Goal: Information Seeking & Learning: Learn about a topic

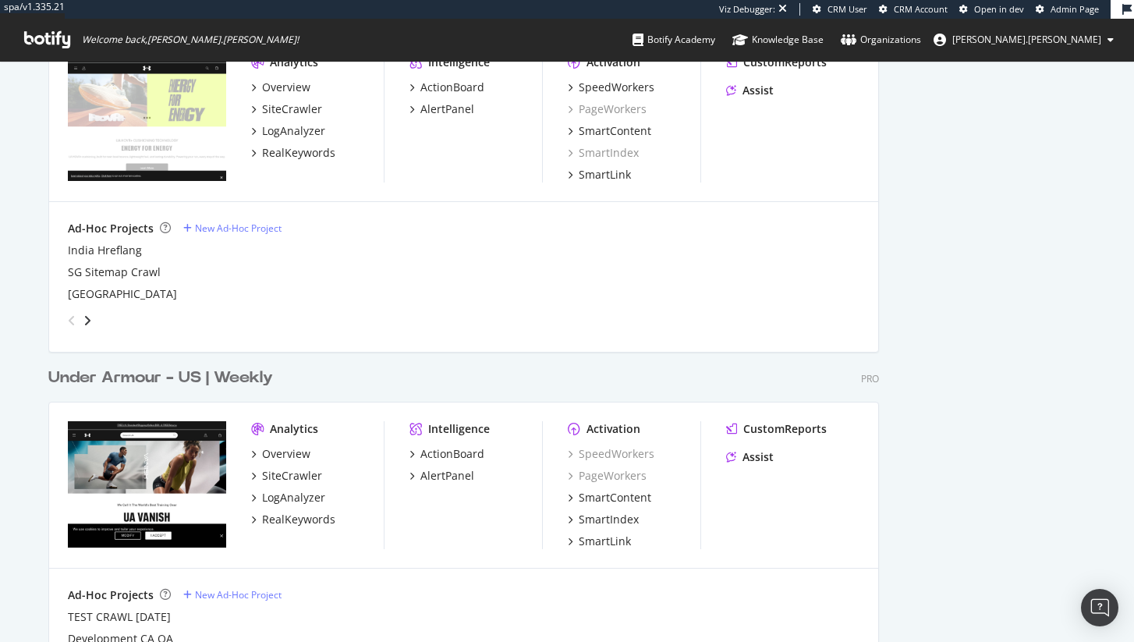
scroll to position [2431, 0]
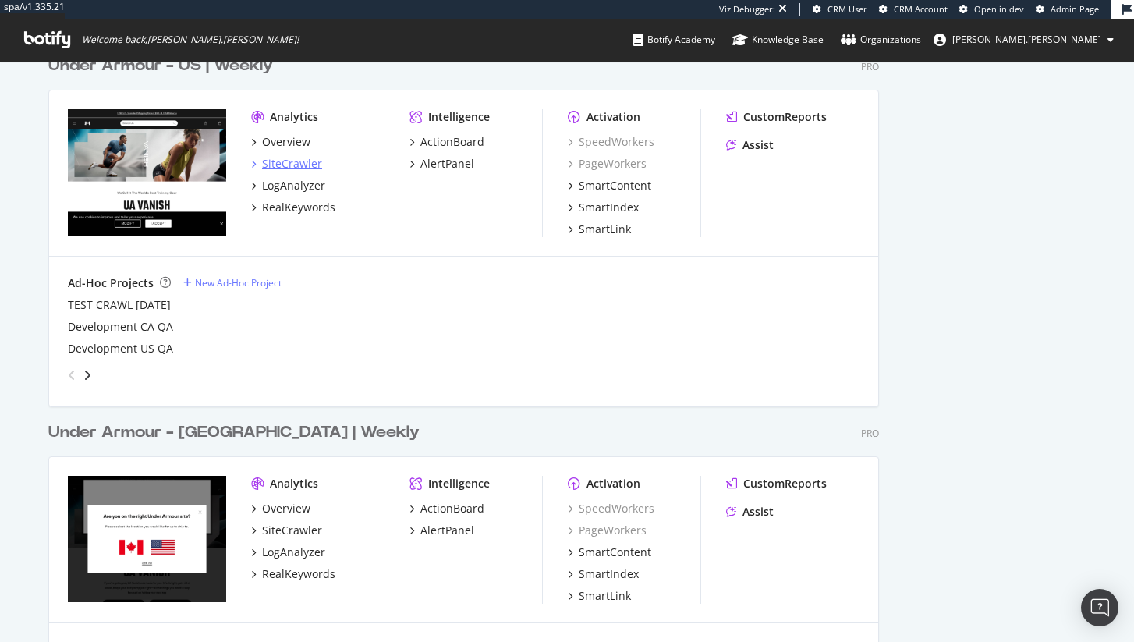
click at [285, 168] on div "SiteCrawler" at bounding box center [292, 164] width 60 height 16
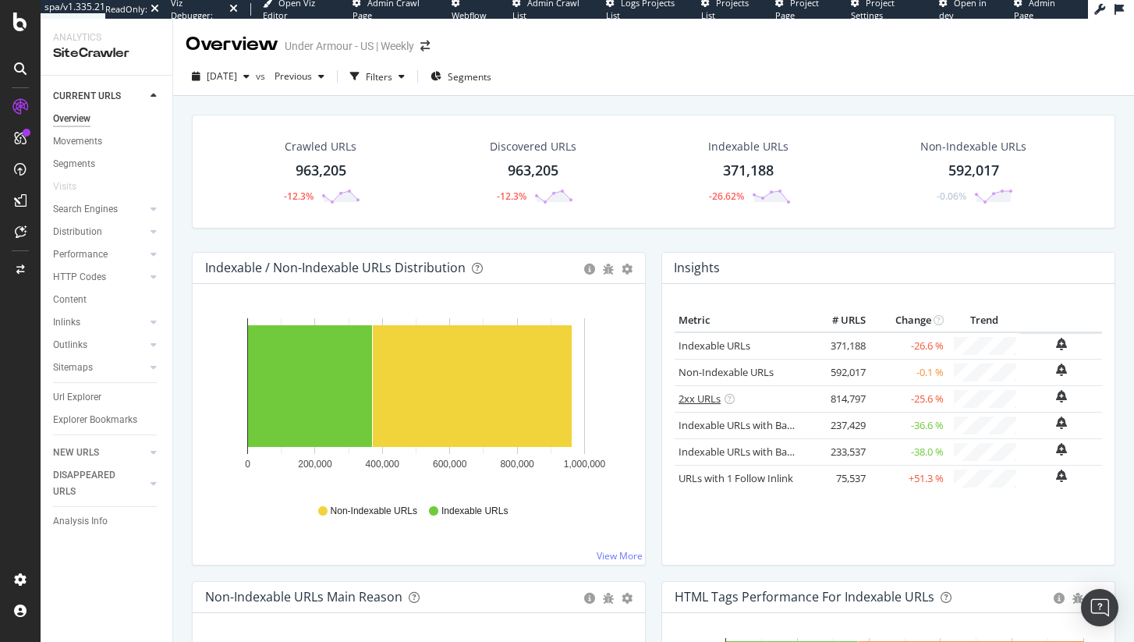
click at [710, 402] on link "2xx URLs" at bounding box center [699, 398] width 42 height 14
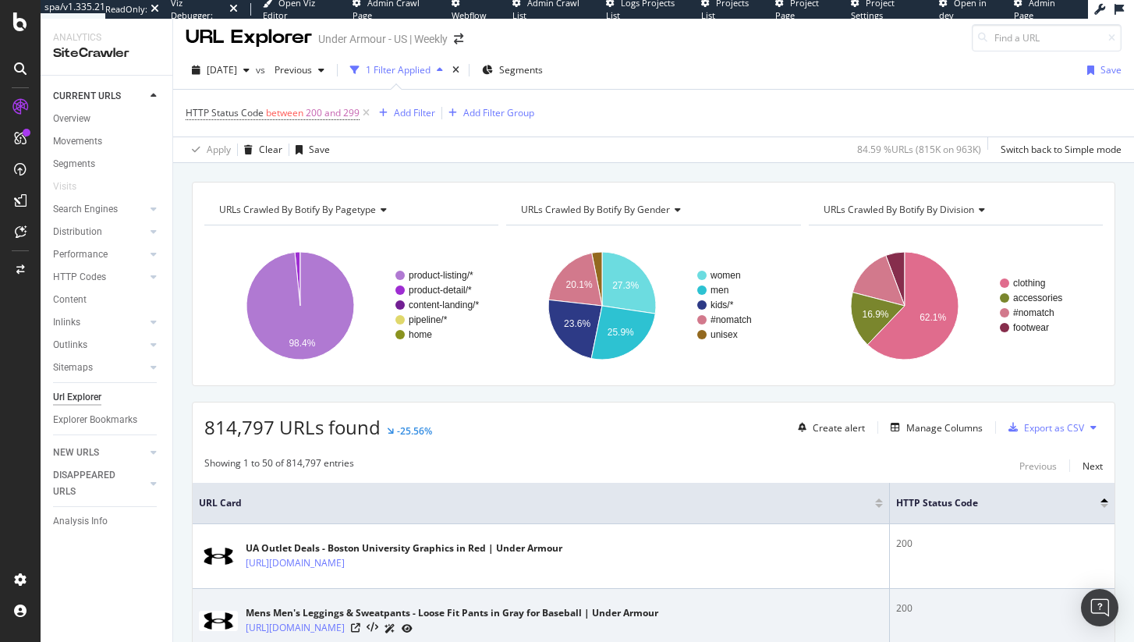
scroll to position [4, 0]
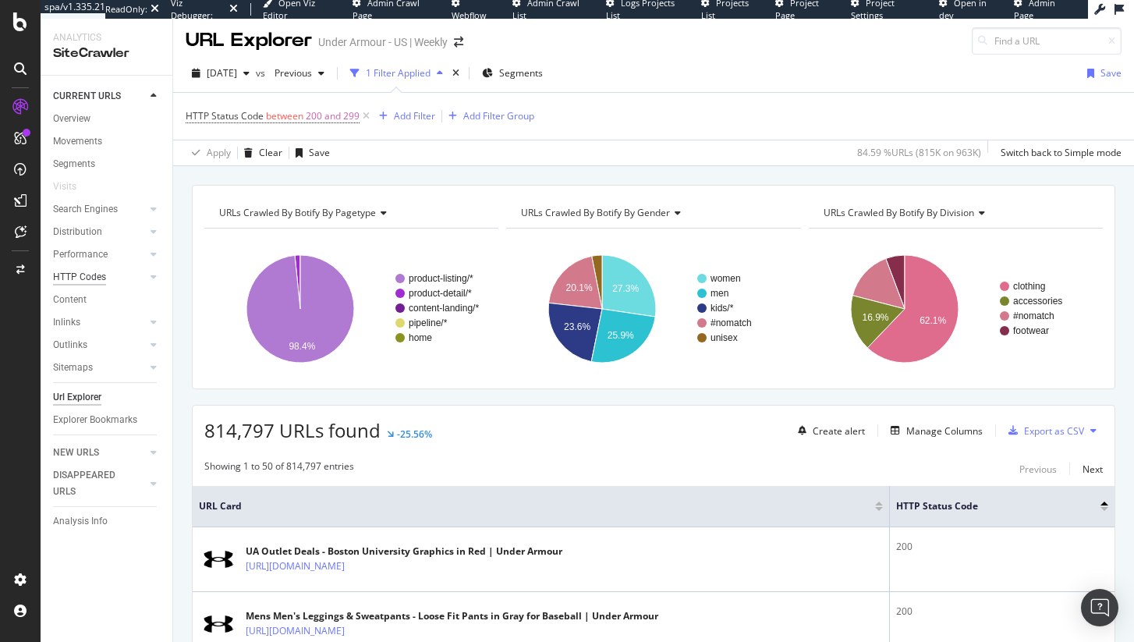
click at [90, 278] on div "HTTP Codes" at bounding box center [79, 277] width 53 height 16
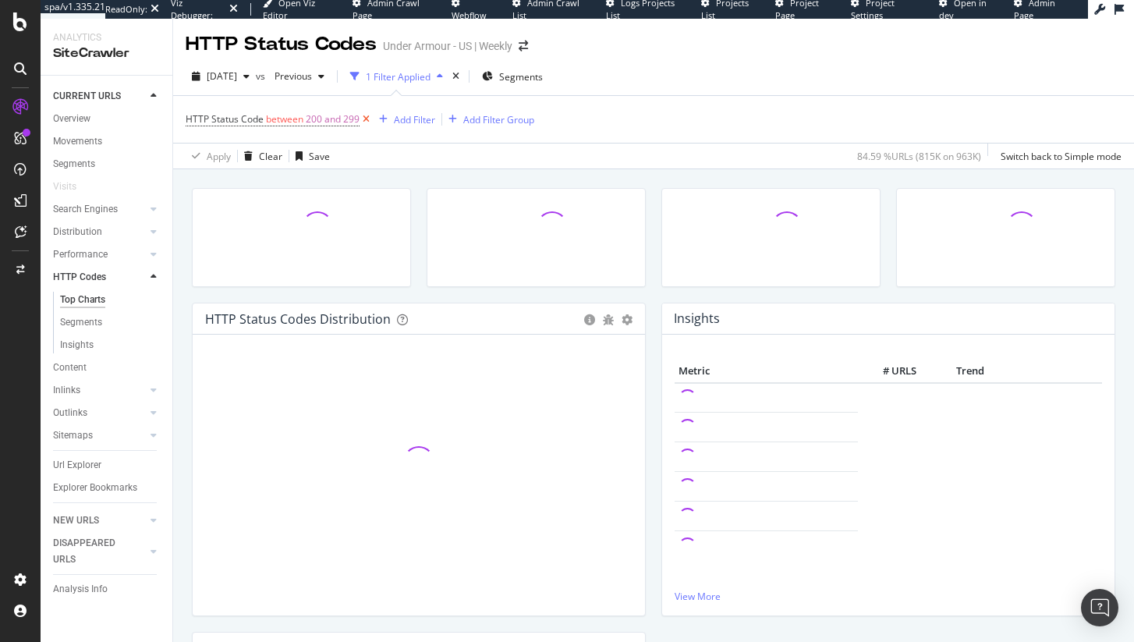
click at [367, 115] on icon at bounding box center [365, 120] width 13 height 16
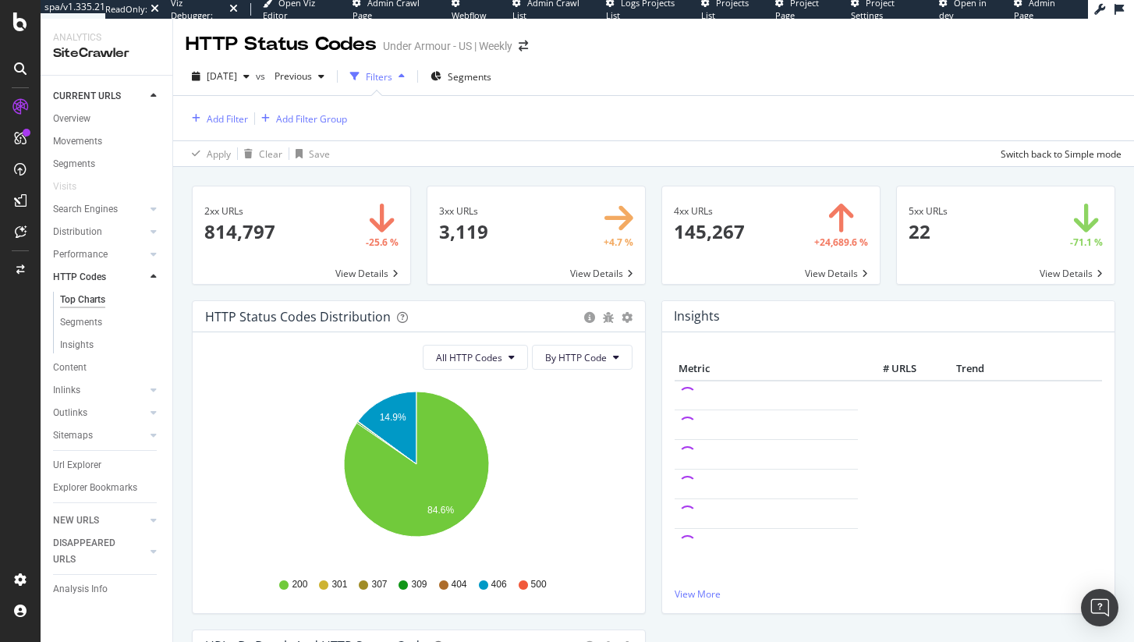
click at [770, 258] on span at bounding box center [771, 234] width 218 height 97
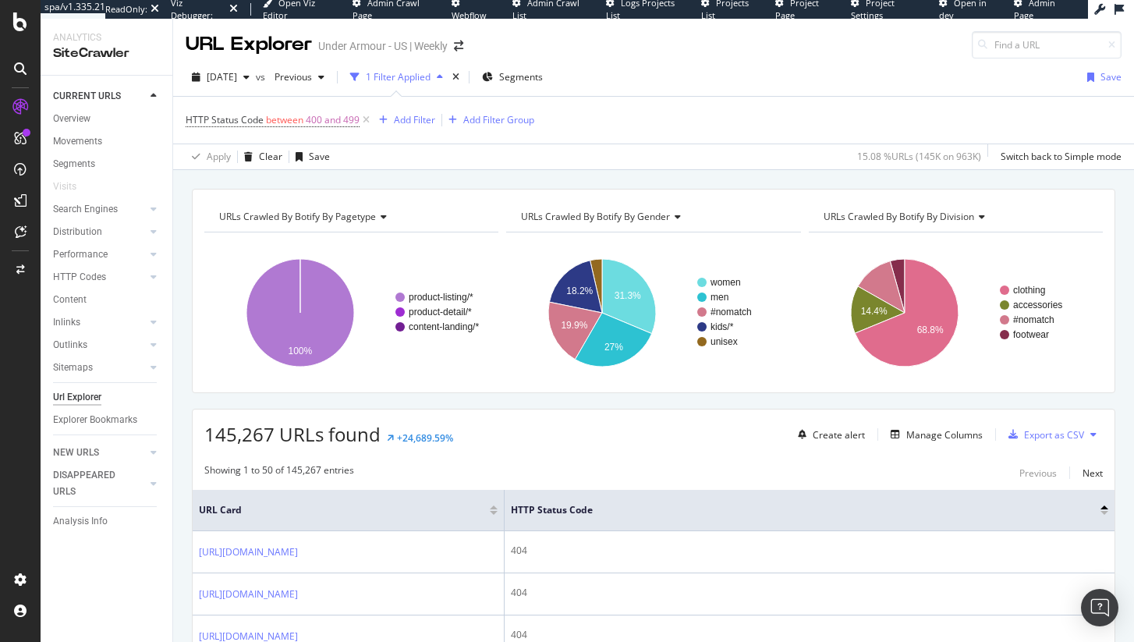
scroll to position [354, 0]
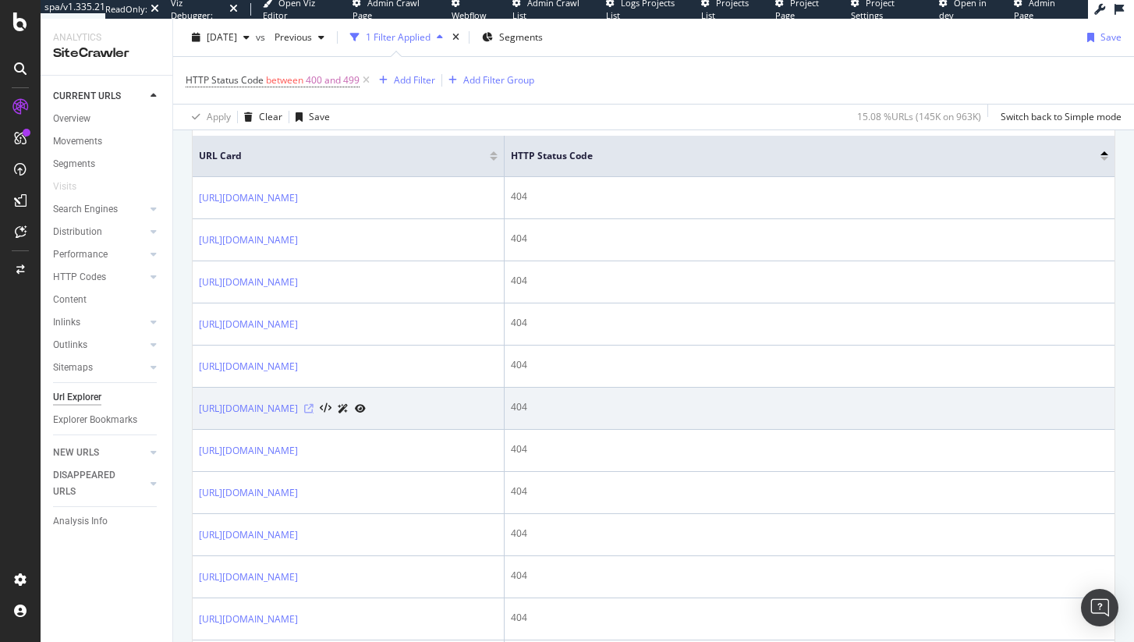
click at [313, 413] on icon at bounding box center [308, 408] width 9 height 9
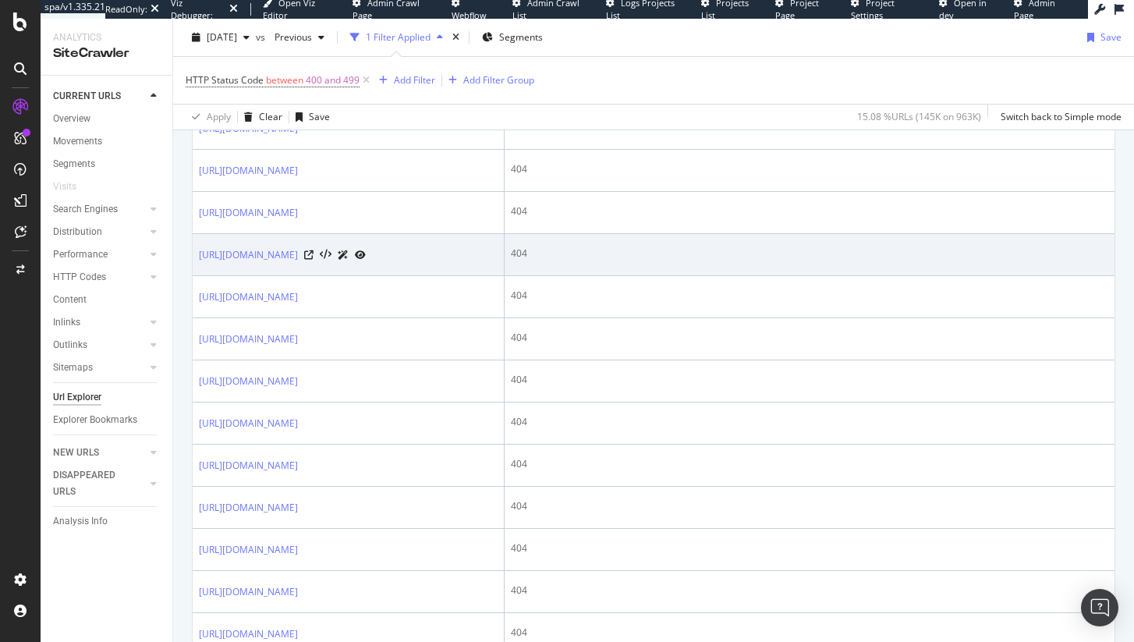
scroll to position [974, 0]
click at [313, 257] on icon at bounding box center [308, 251] width 9 height 9
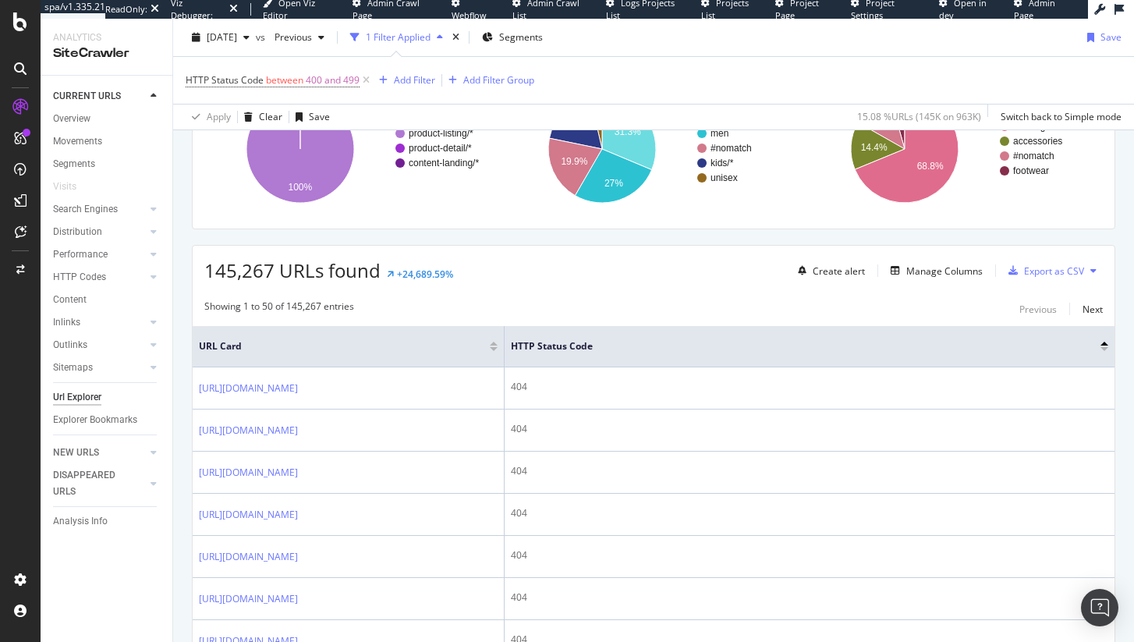
scroll to position [0, 0]
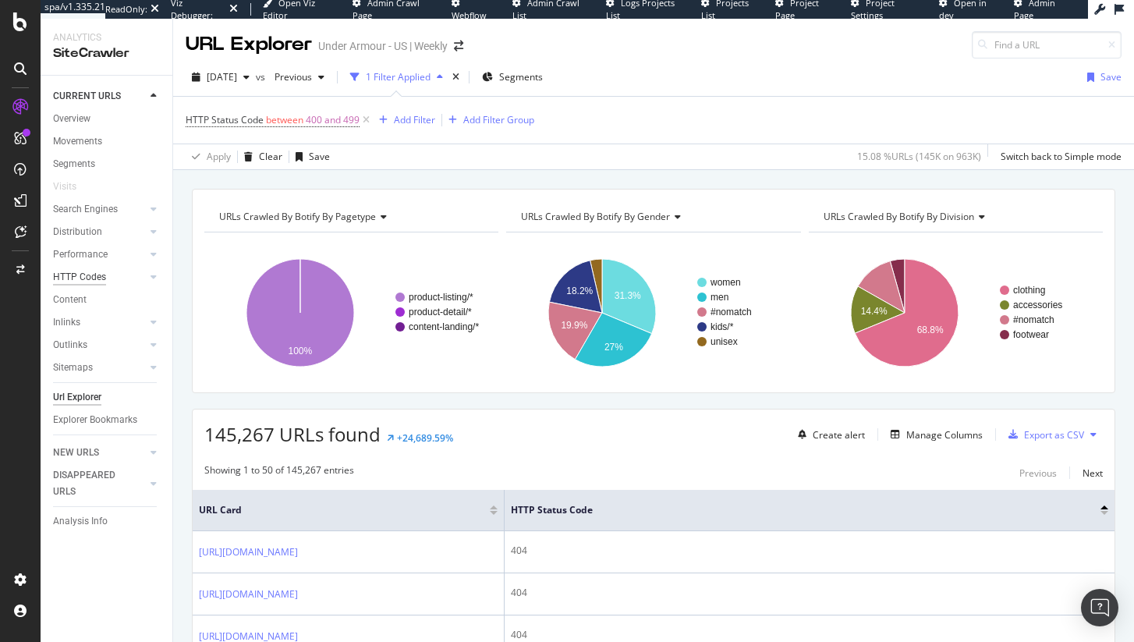
click at [73, 283] on div "HTTP Codes" at bounding box center [79, 277] width 53 height 16
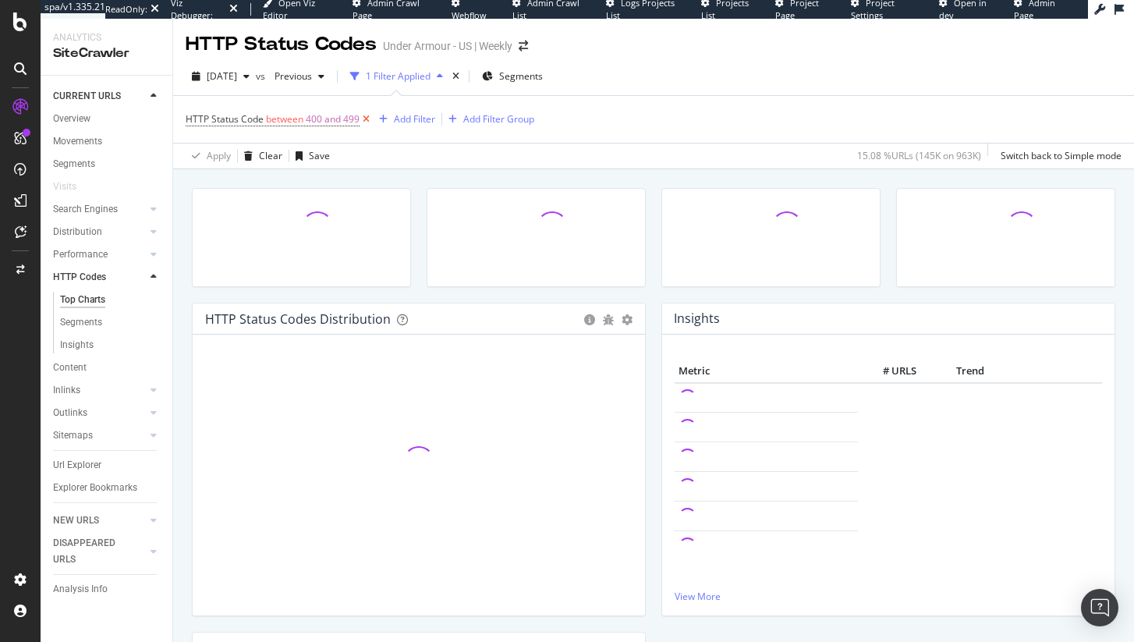
click at [366, 118] on icon at bounding box center [365, 120] width 13 height 16
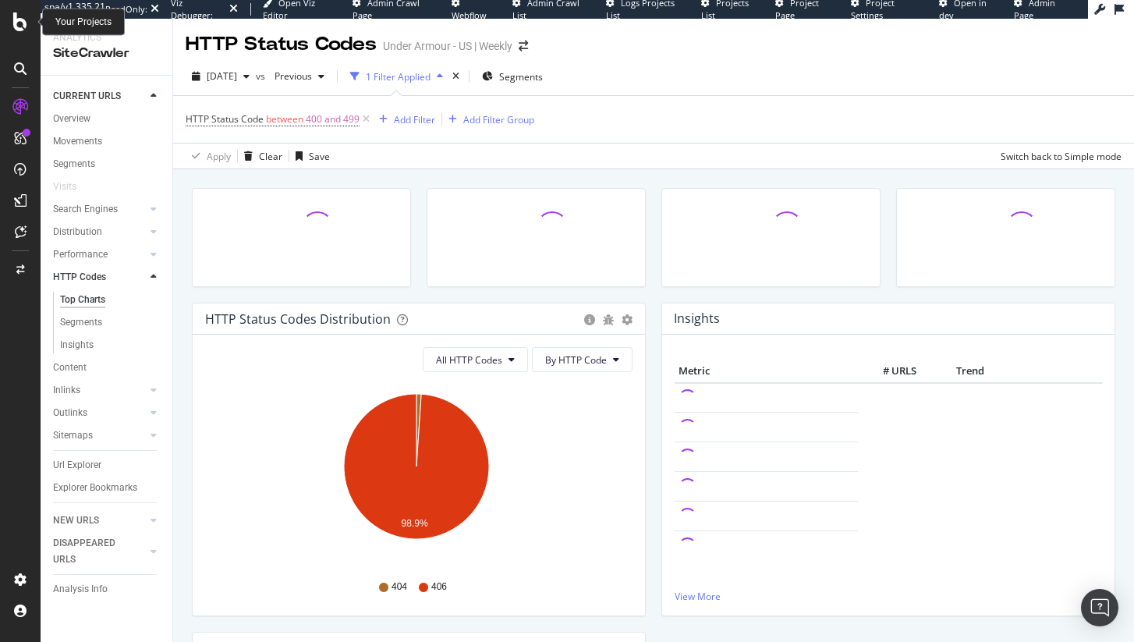
click at [23, 19] on icon at bounding box center [20, 21] width 14 height 19
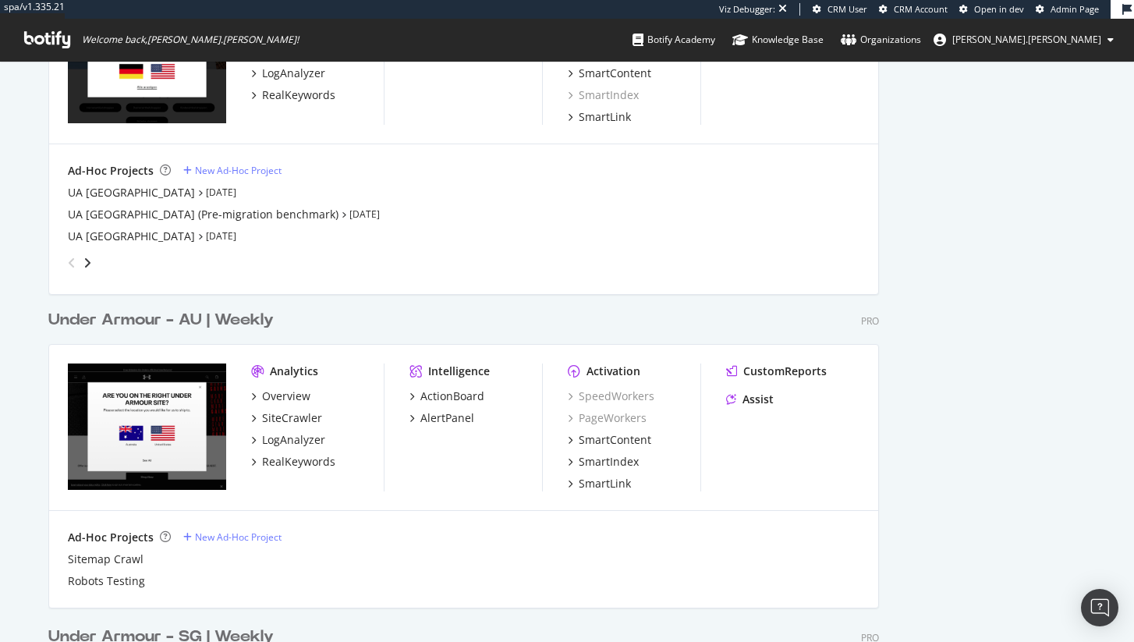
scroll to position [1283, 0]
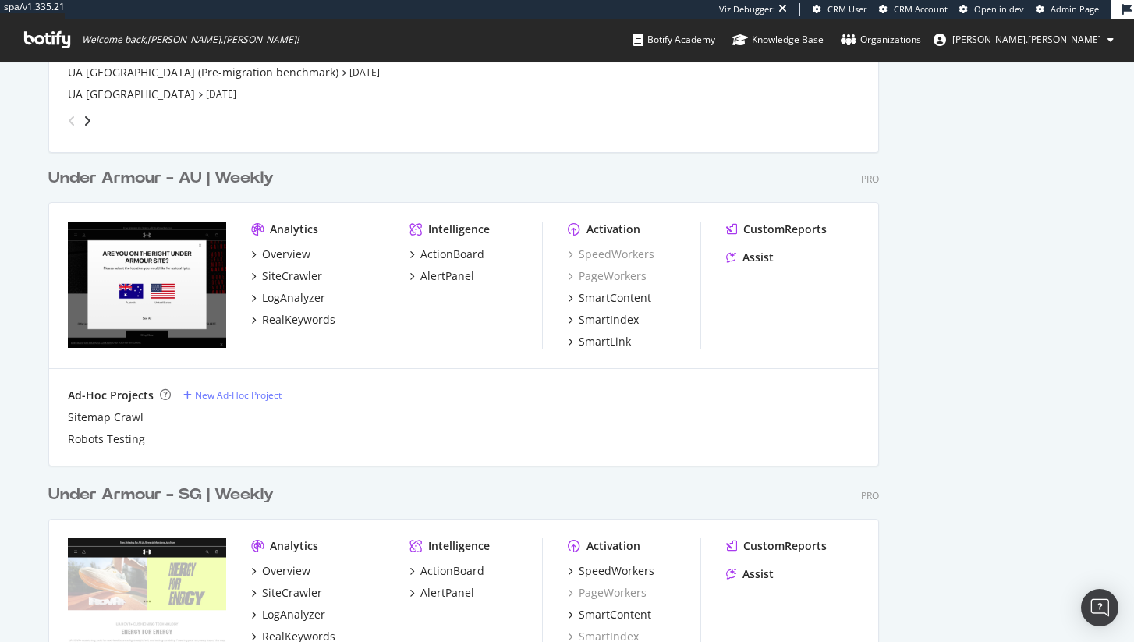
scroll to position [1633, 0]
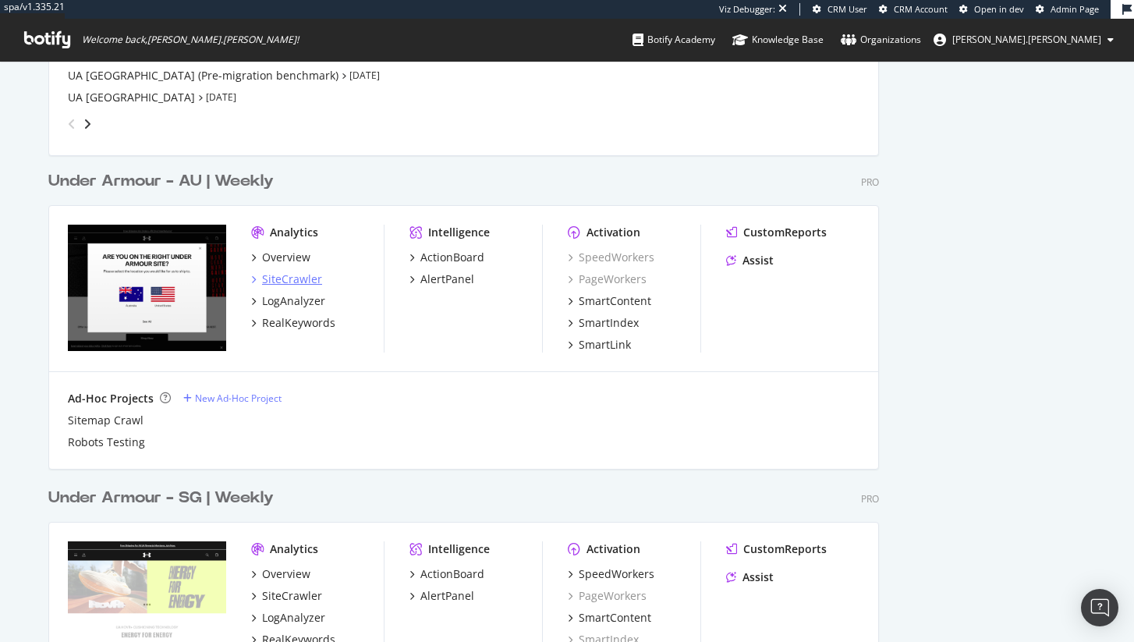
click at [292, 279] on div "SiteCrawler" at bounding box center [292, 279] width 60 height 16
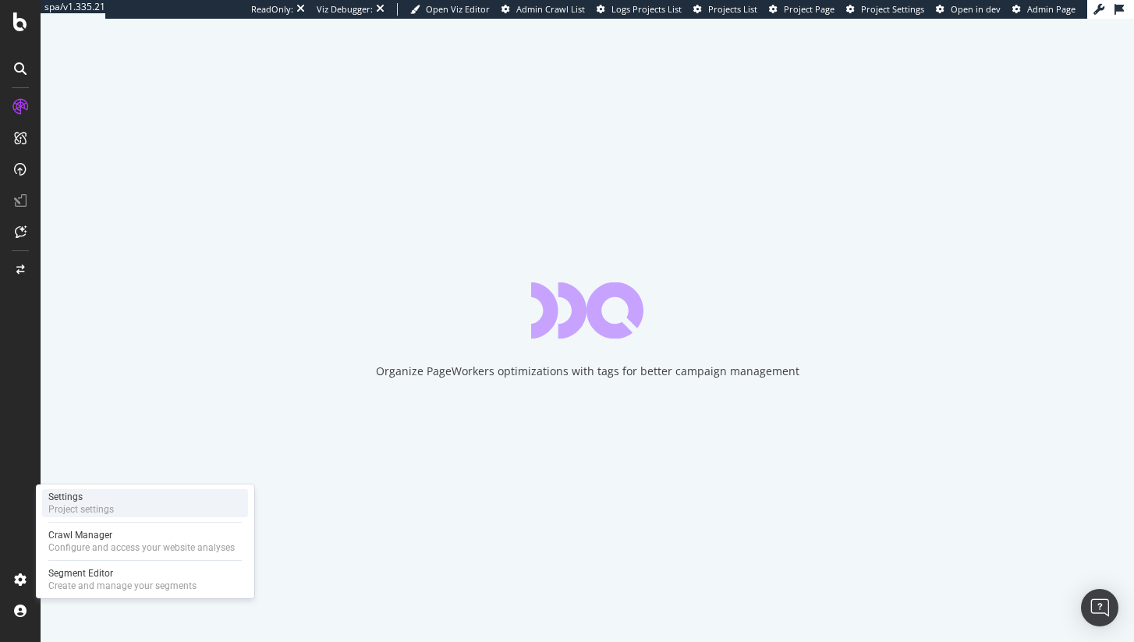
click at [120, 504] on div "Settings Project settings" at bounding box center [145, 503] width 206 height 28
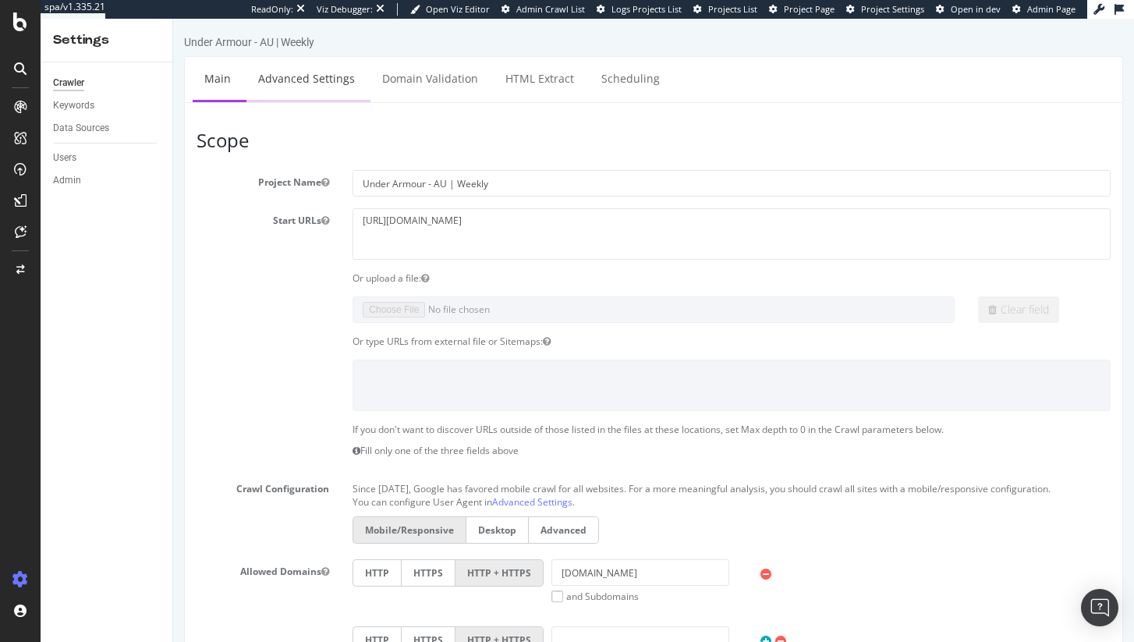
click at [302, 83] on link "Advanced Settings" at bounding box center [306, 78] width 120 height 43
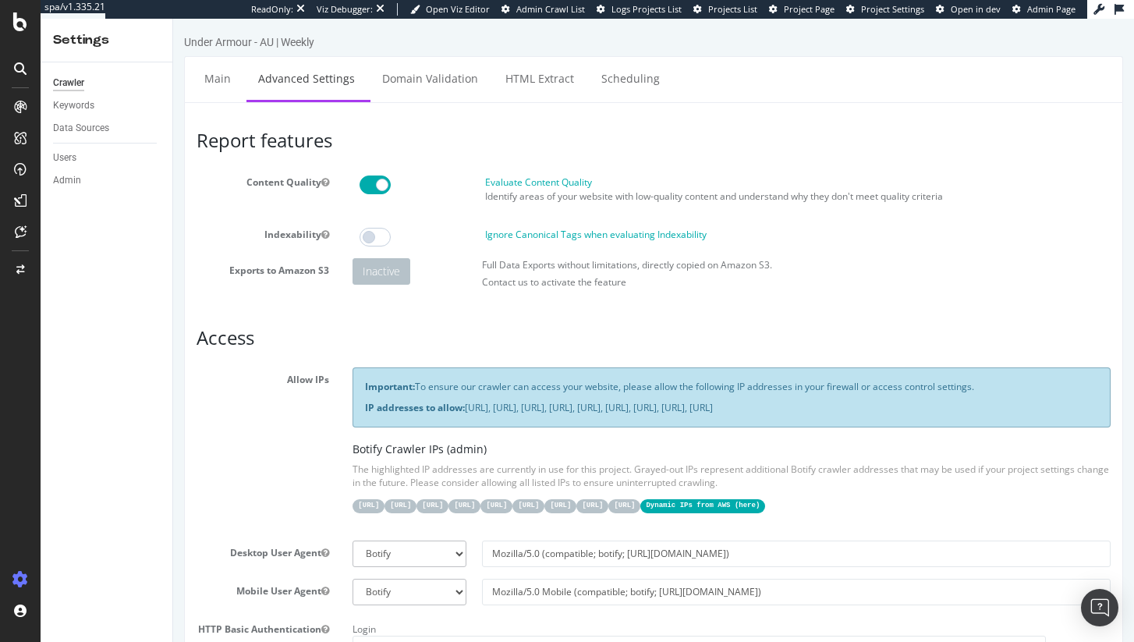
click at [264, 48] on div "Under Armour - AU | Weekly" at bounding box center [249, 42] width 130 height 16
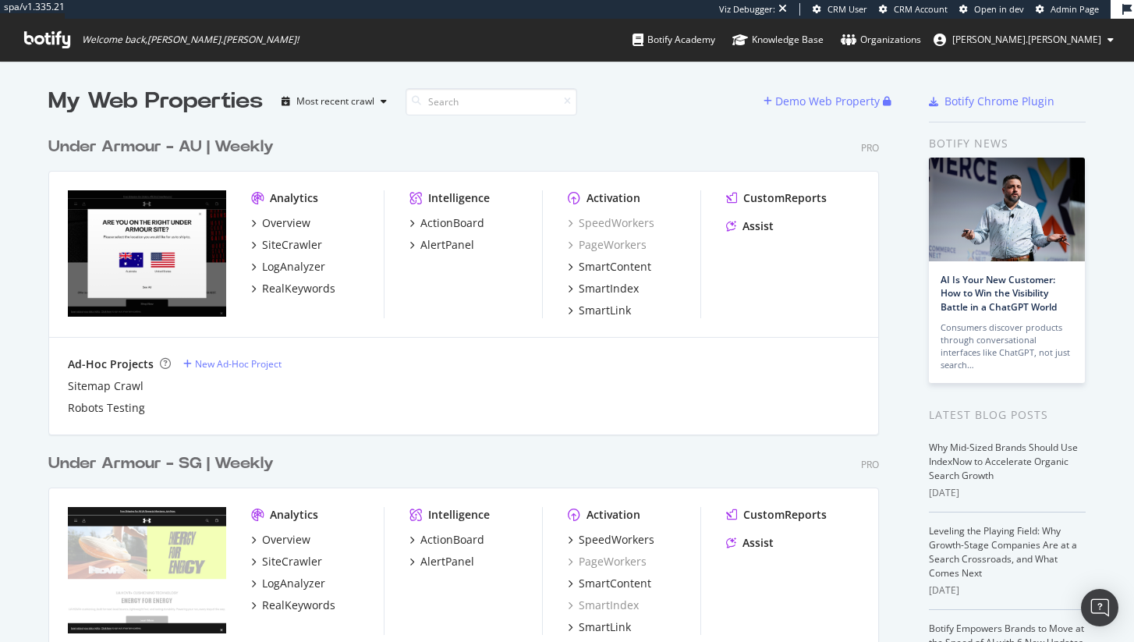
scroll to position [189, 0]
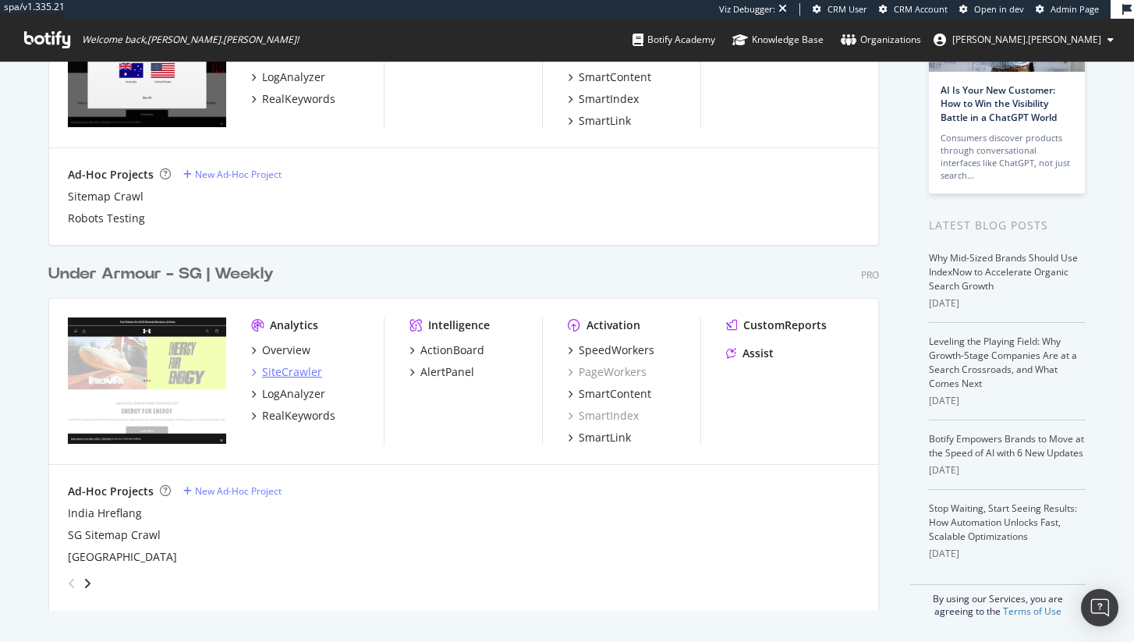
click at [278, 368] on div "SiteCrawler" at bounding box center [292, 372] width 60 height 16
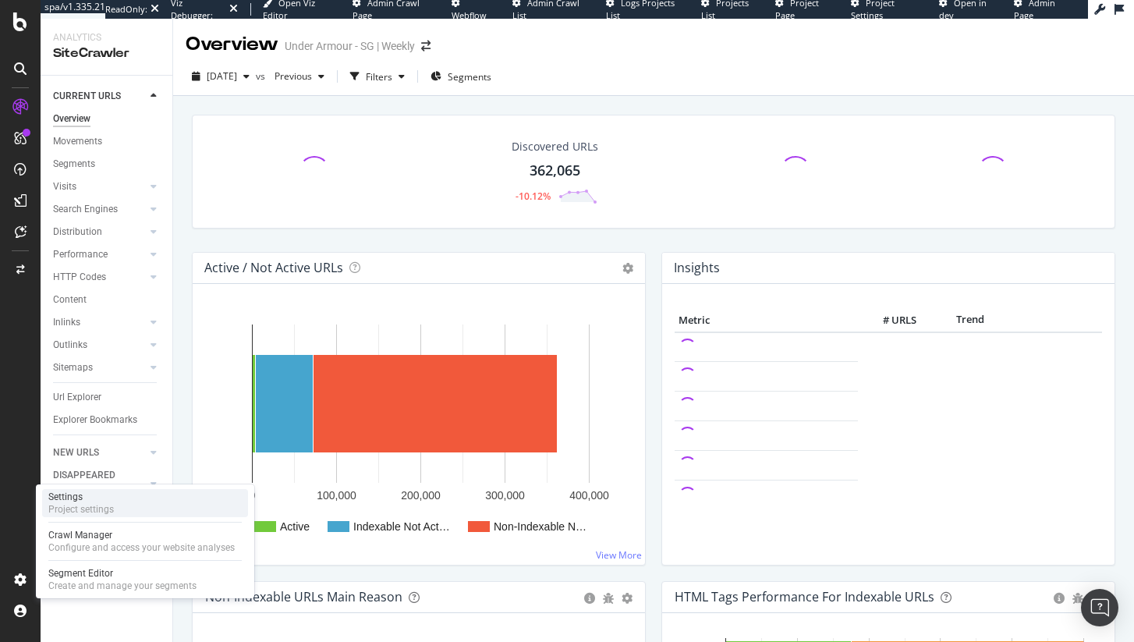
click at [99, 503] on div "Project settings" at bounding box center [80, 509] width 65 height 12
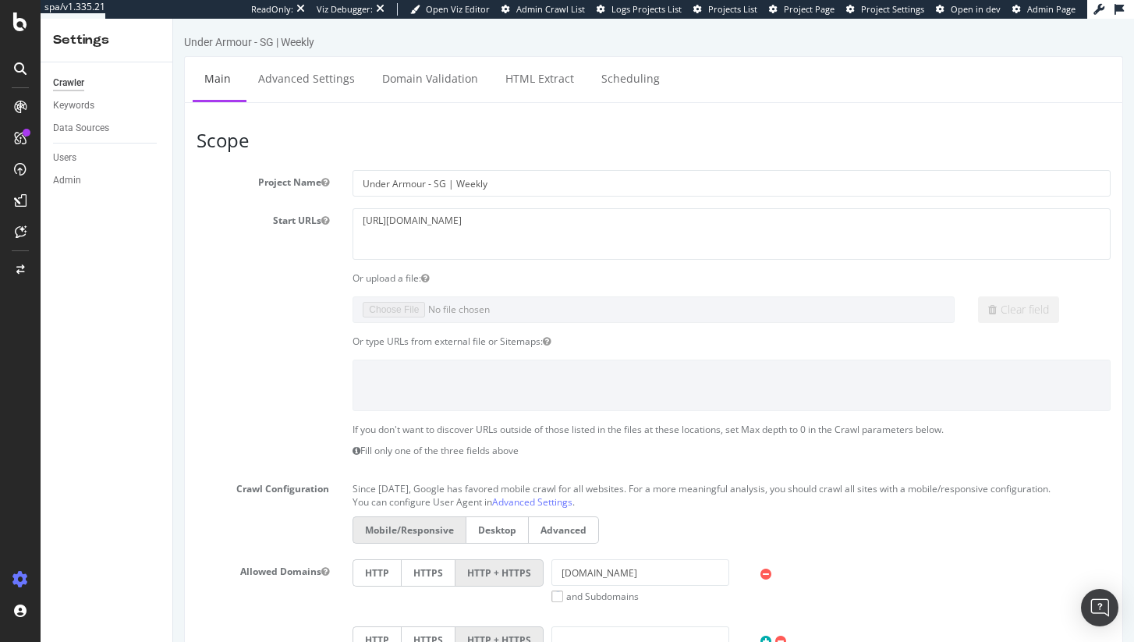
click at [335, 45] on div "Under Armour - SG | Weekly" at bounding box center [653, 45] width 939 height 22
click at [329, 94] on link "Advanced Settings" at bounding box center [306, 78] width 120 height 43
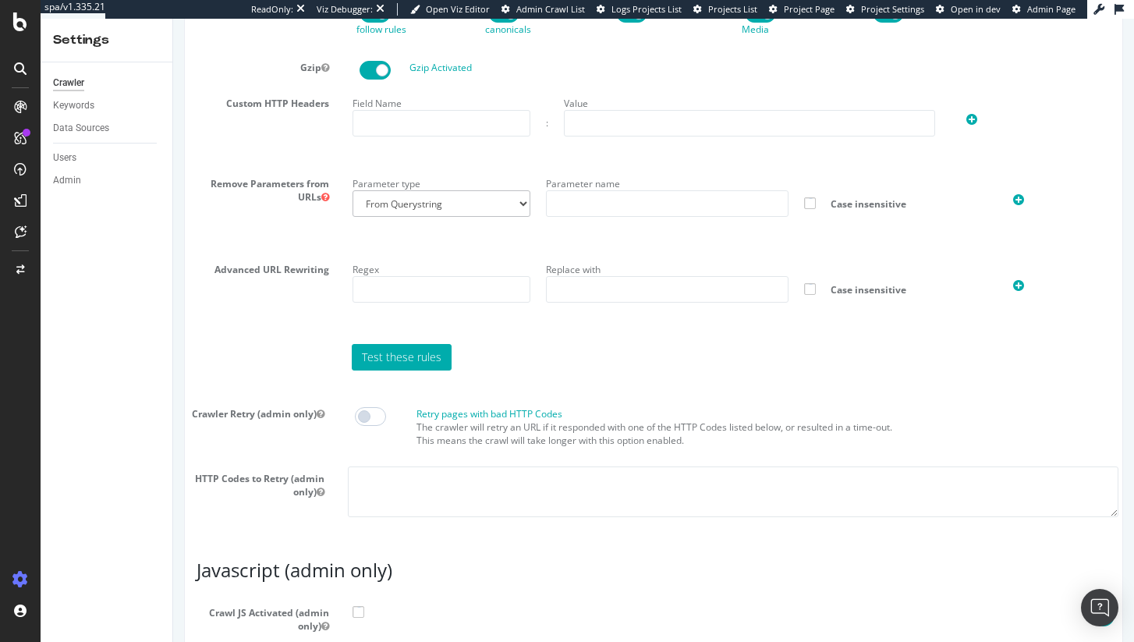
scroll to position [1310, 0]
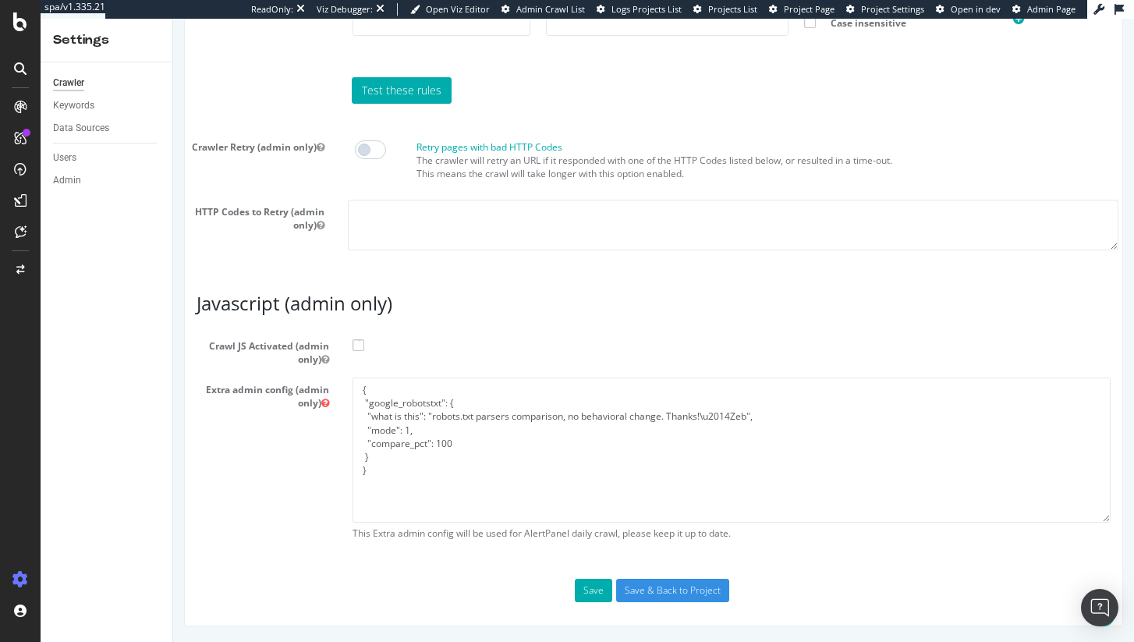
click at [237, 350] on span "Crawl JS Activated (admin only)" at bounding box center [263, 352] width 156 height 27
click at [173, 19] on input "Crawl JS Activated (admin only)" at bounding box center [173, 19] width 0 height 0
click at [237, 350] on span "Crawl JS Activated (admin only)" at bounding box center [263, 352] width 156 height 27
click at [173, 19] on input "Crawl JS Activated (admin only)" at bounding box center [173, 19] width 0 height 0
click at [237, 350] on span "Crawl JS Activated (admin only)" at bounding box center [263, 352] width 156 height 27
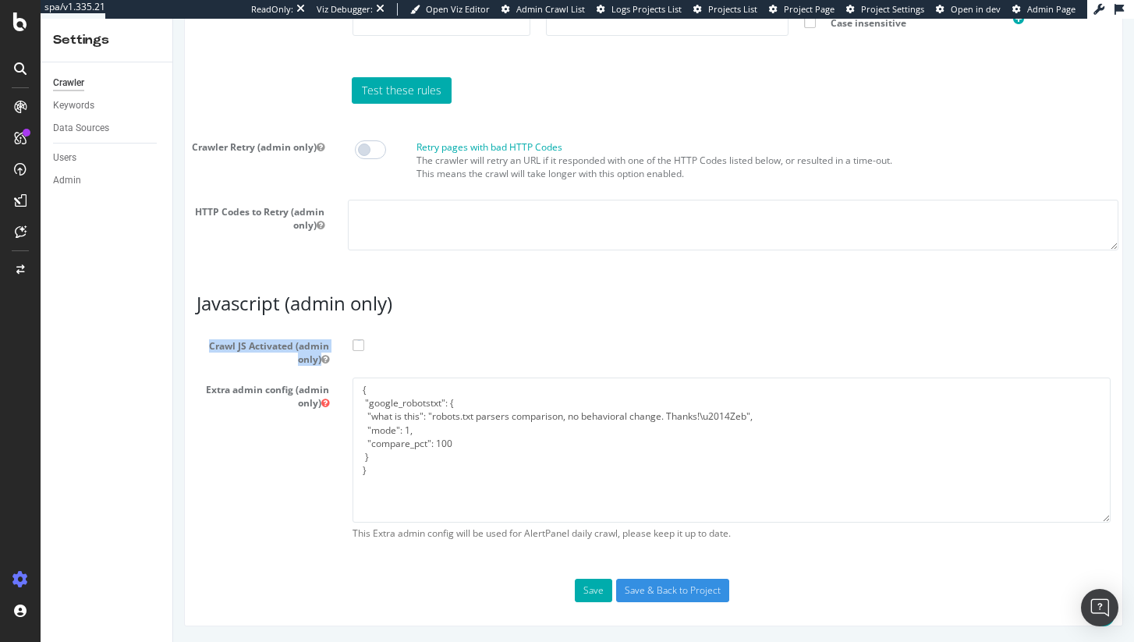
click at [173, 19] on input "Crawl JS Activated (admin only)" at bounding box center [173, 19] width 0 height 0
click at [354, 345] on span at bounding box center [358, 345] width 12 height 12
click at [173, 19] on input "Crawl JS Activated (admin only)" at bounding box center [173, 19] width 0 height 0
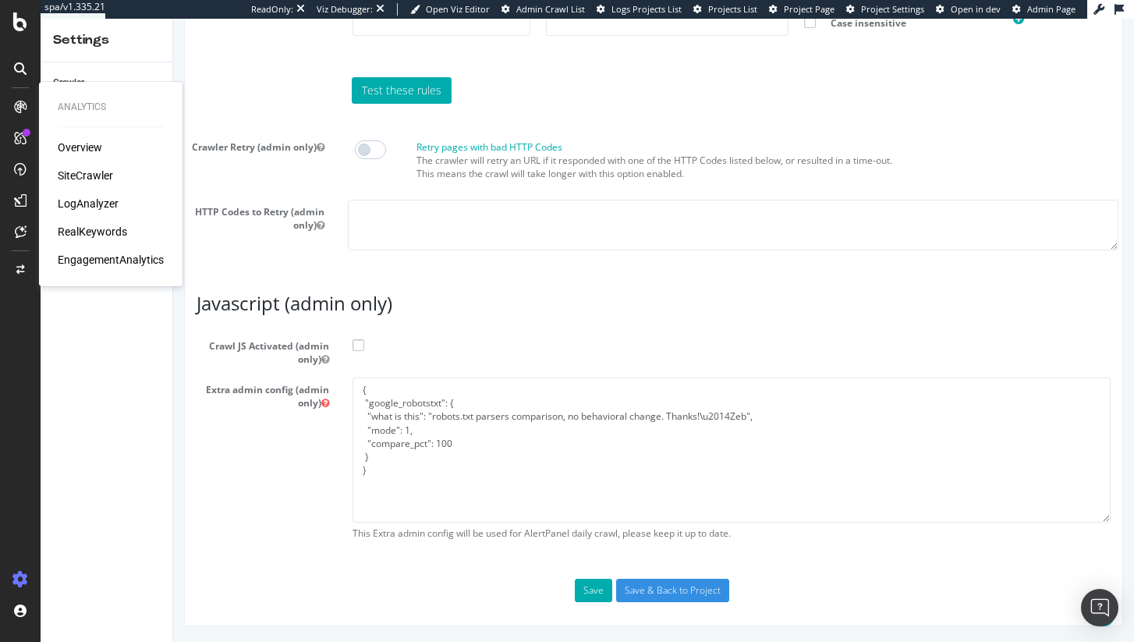
click at [93, 175] on div "SiteCrawler" at bounding box center [85, 176] width 55 height 16
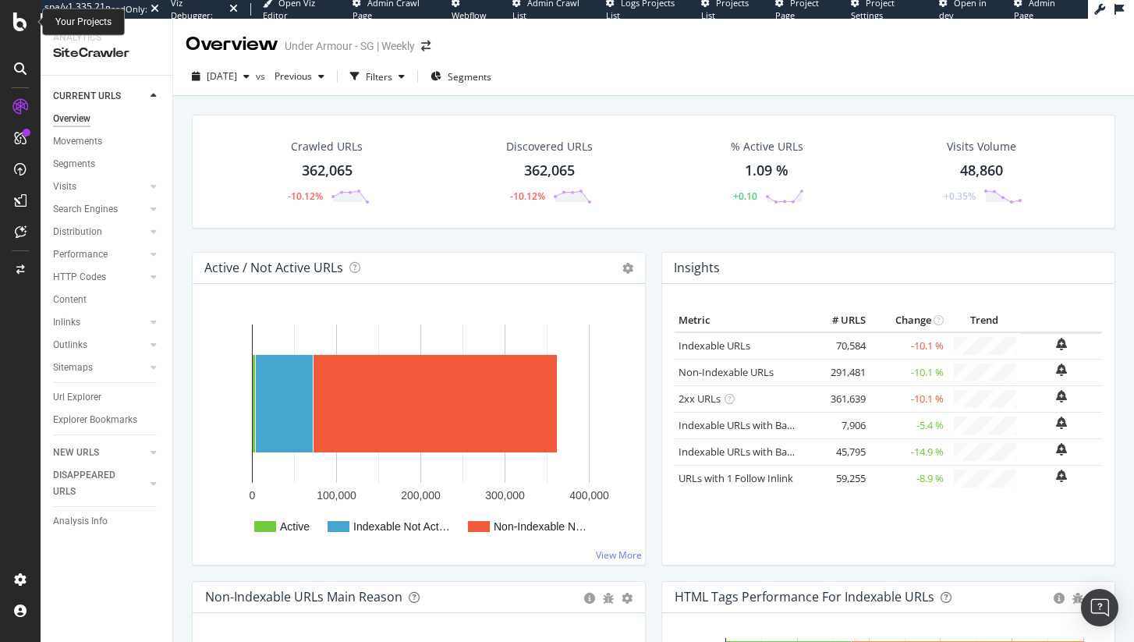
click at [25, 25] on icon at bounding box center [20, 21] width 14 height 19
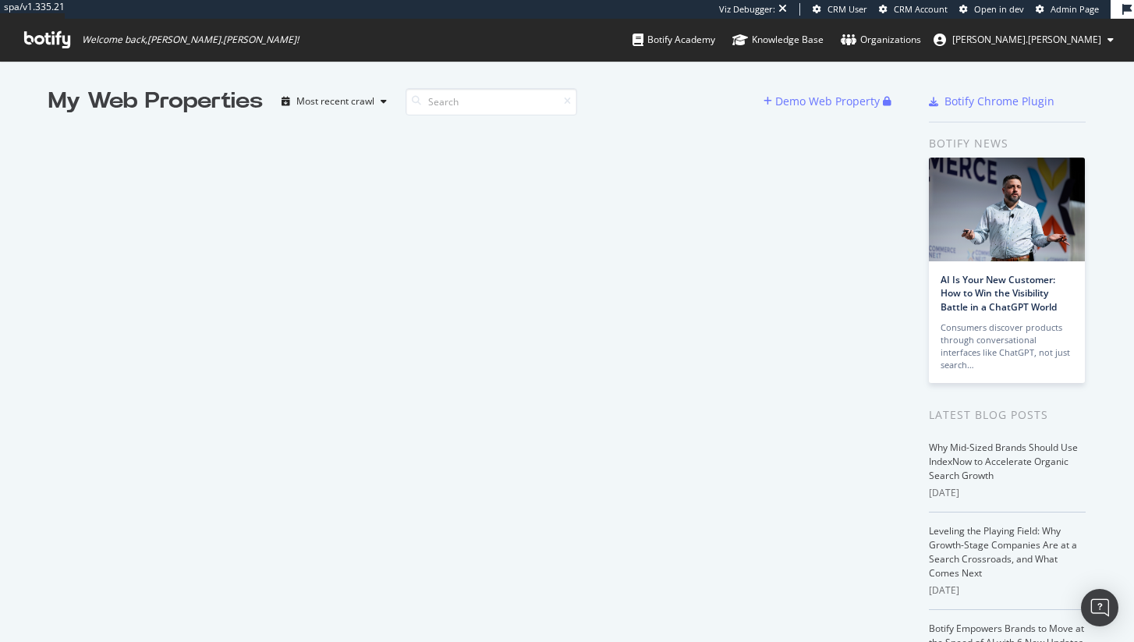
scroll to position [630, 1110]
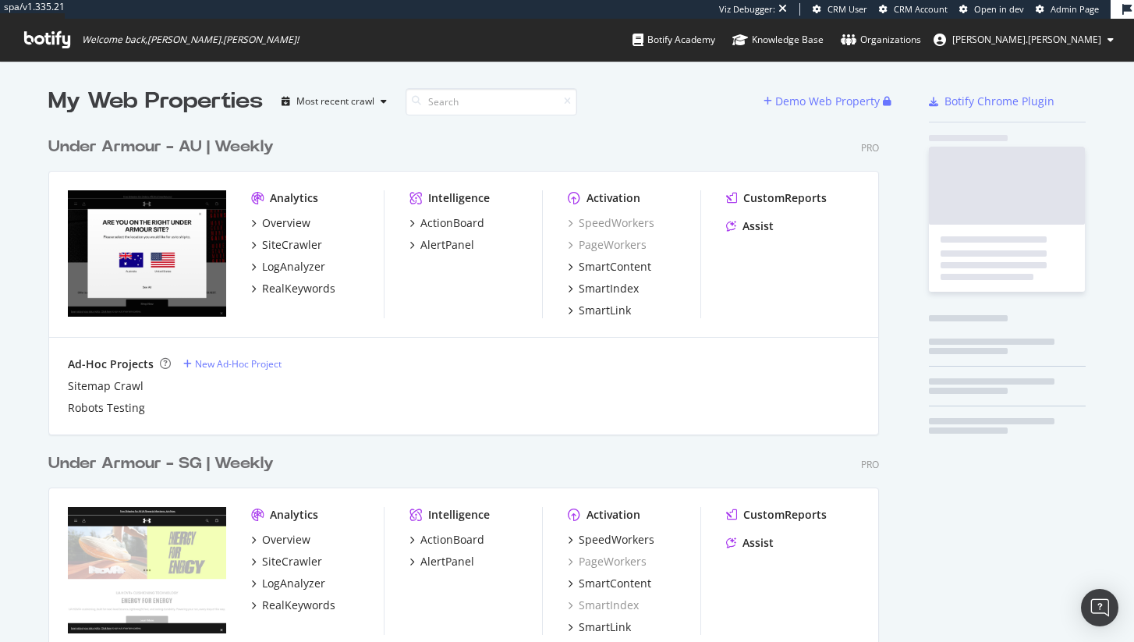
scroll to position [671, 831]
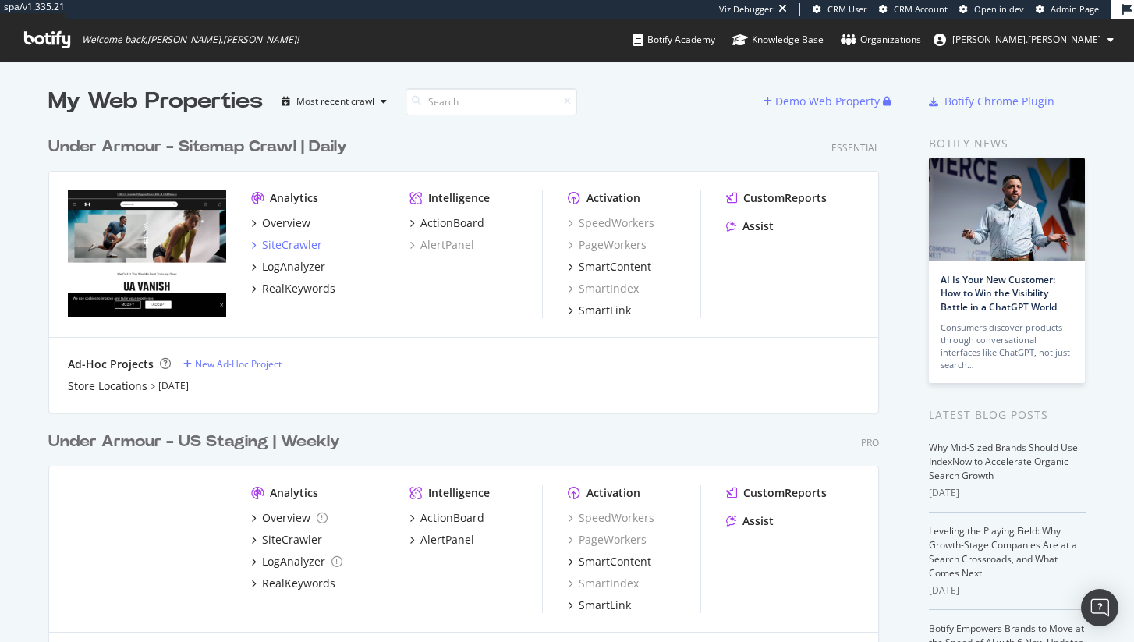
click at [283, 247] on div "SiteCrawler" at bounding box center [292, 245] width 60 height 16
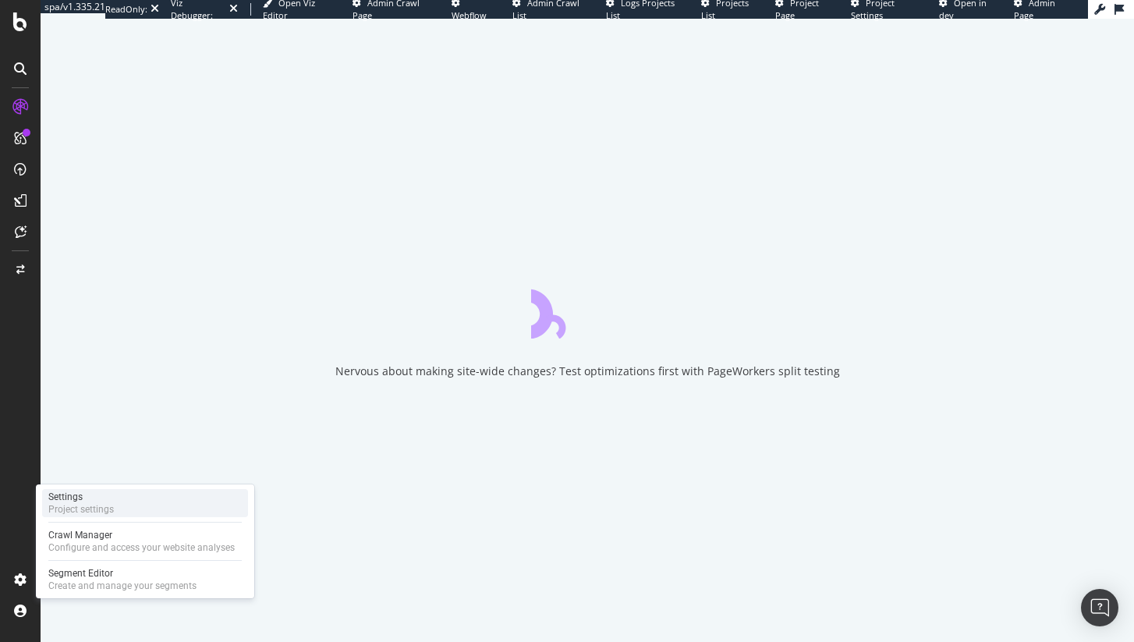
click at [100, 512] on div "Project settings" at bounding box center [80, 509] width 65 height 12
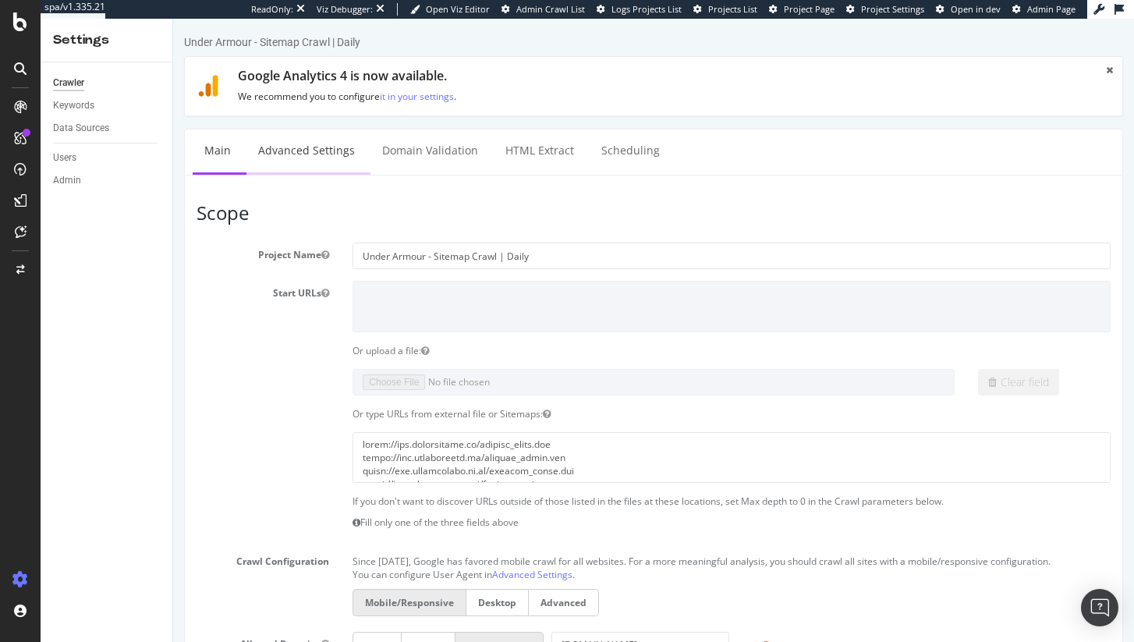
click at [331, 156] on link "Advanced Settings" at bounding box center [306, 150] width 120 height 43
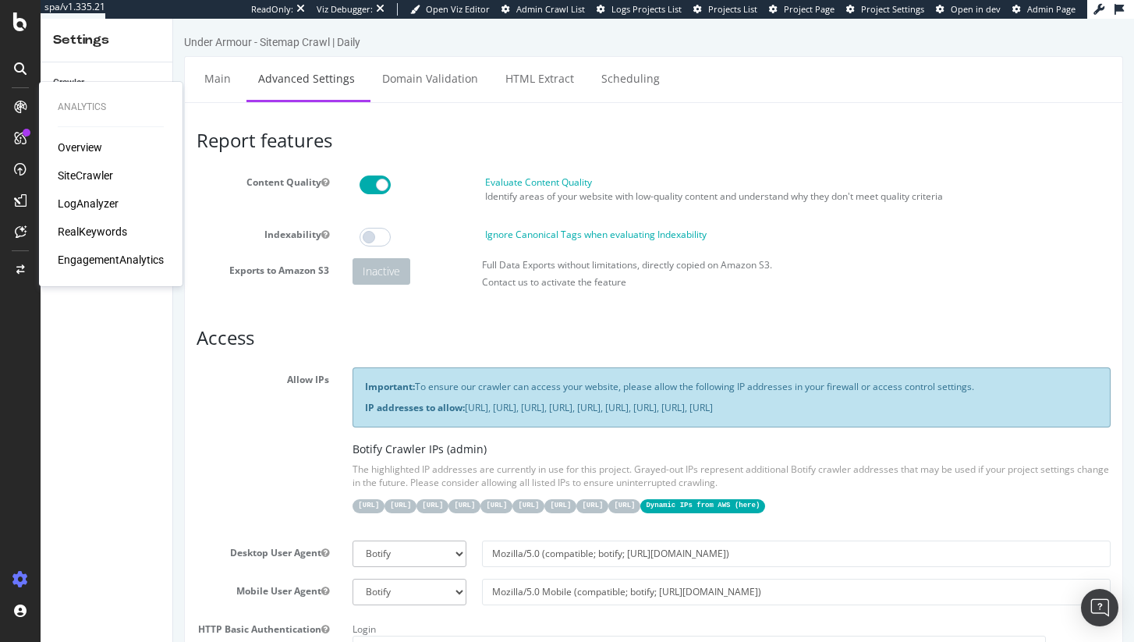
click at [80, 171] on div "SiteCrawler" at bounding box center [85, 176] width 55 height 16
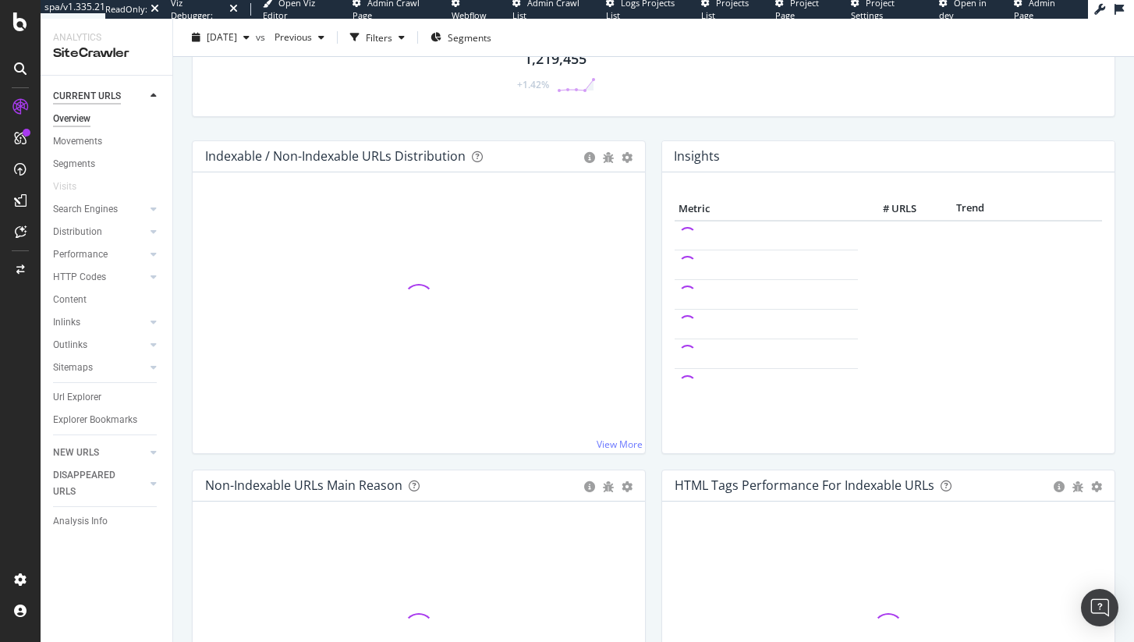
scroll to position [117, 0]
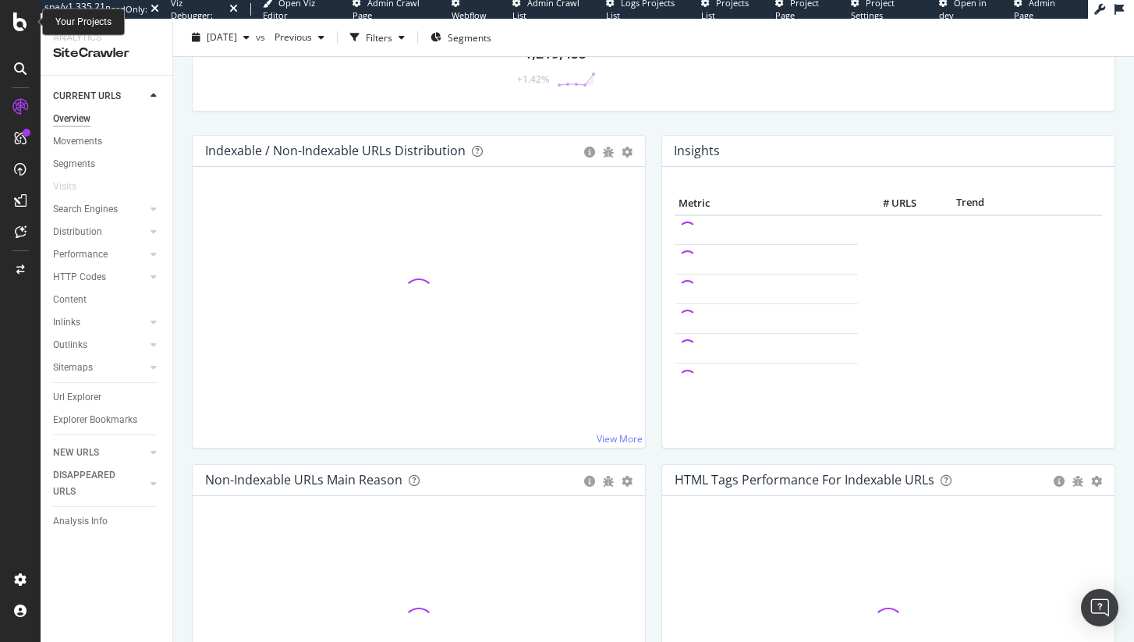
click at [19, 30] on icon at bounding box center [20, 21] width 14 height 19
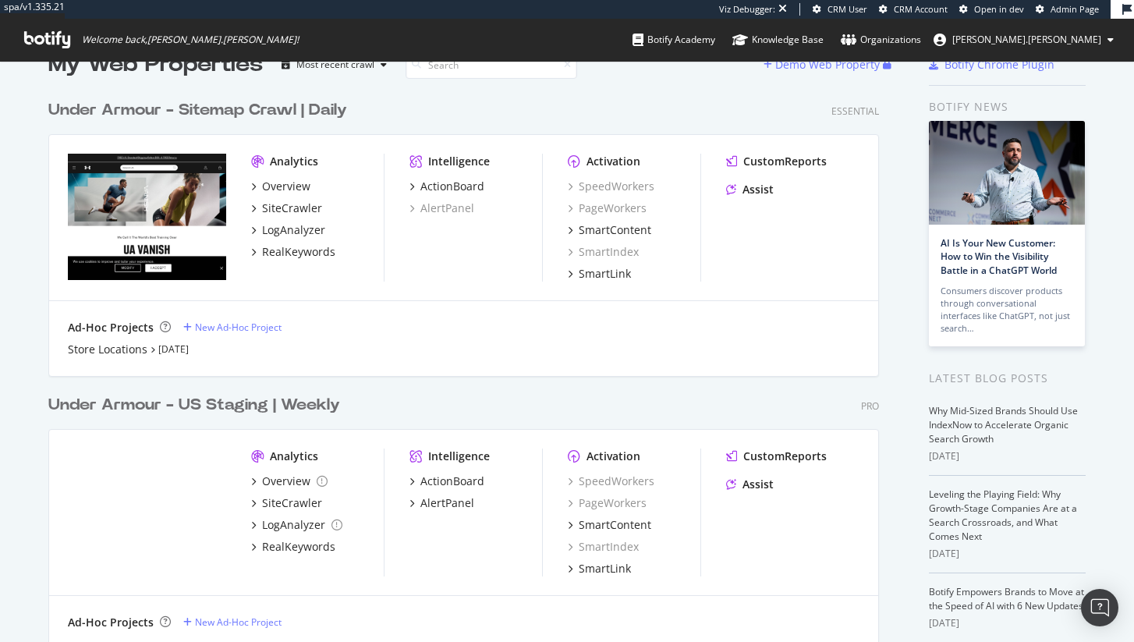
scroll to position [133, 0]
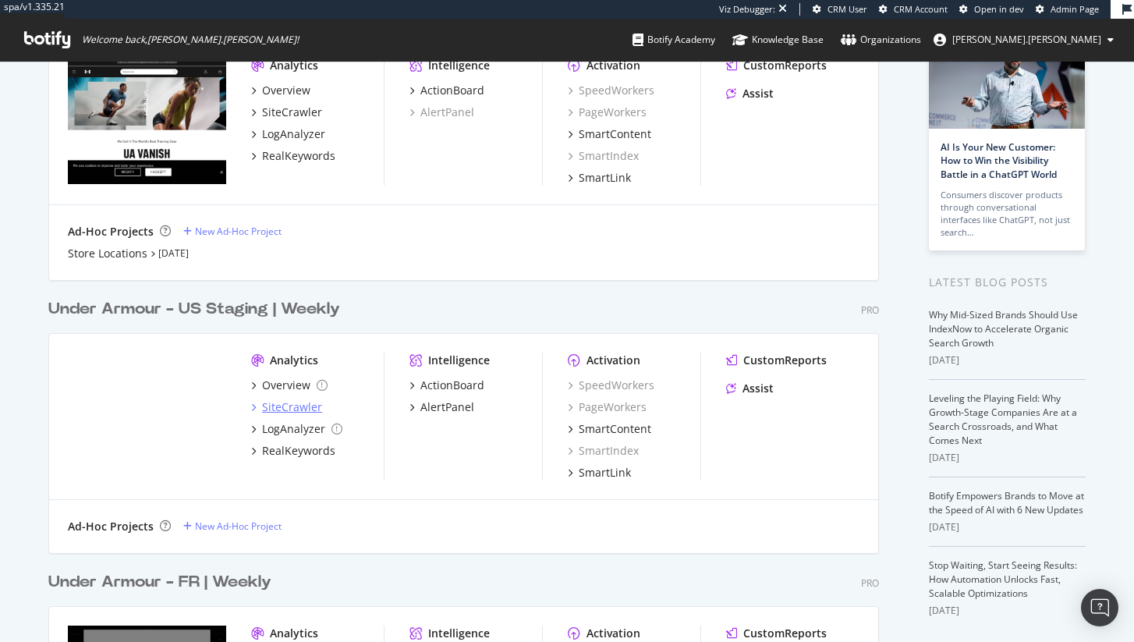
click at [287, 412] on div "SiteCrawler" at bounding box center [292, 407] width 60 height 16
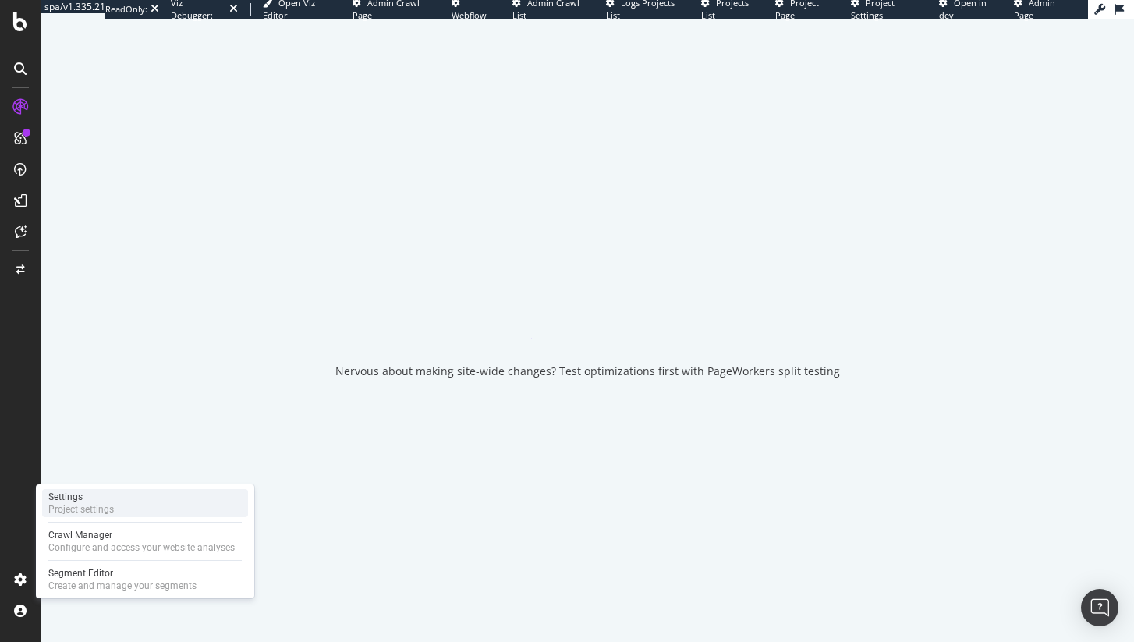
click at [126, 497] on div "Settings Project settings" at bounding box center [145, 503] width 206 height 28
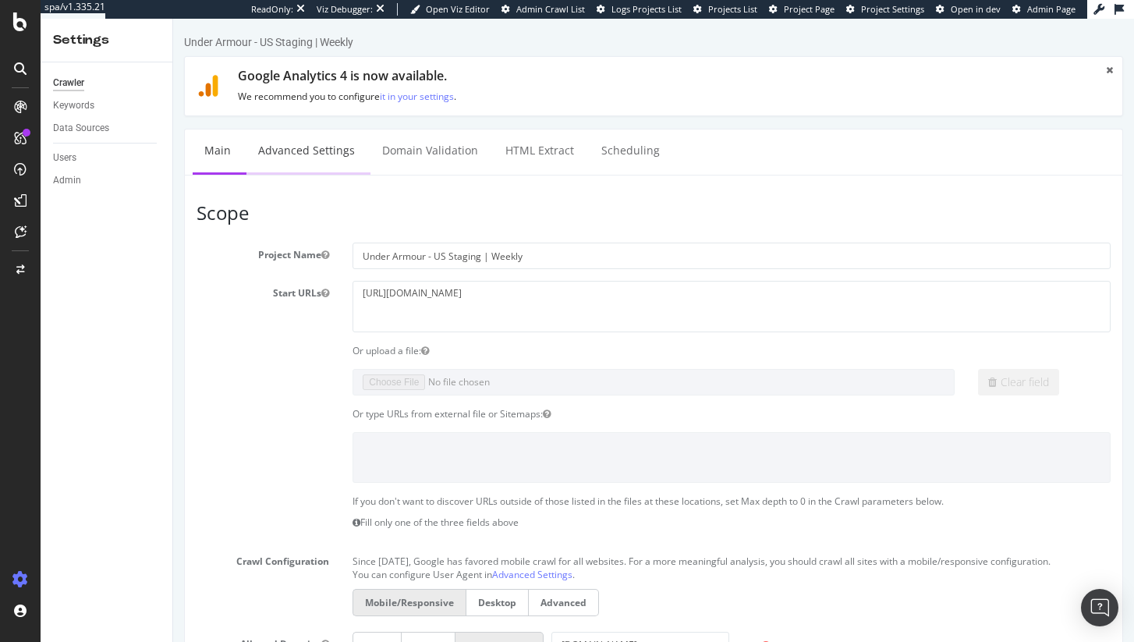
click at [296, 149] on link "Advanced Settings" at bounding box center [306, 150] width 120 height 43
click at [92, 172] on div "SiteCrawler" at bounding box center [85, 176] width 55 height 16
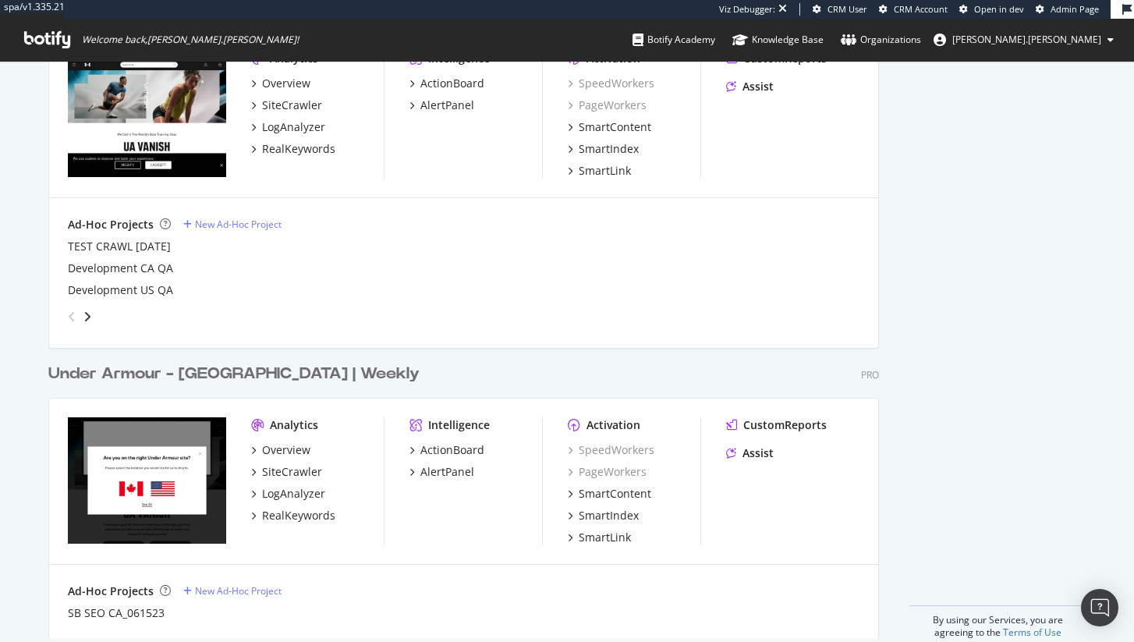
scroll to position [2484, 0]
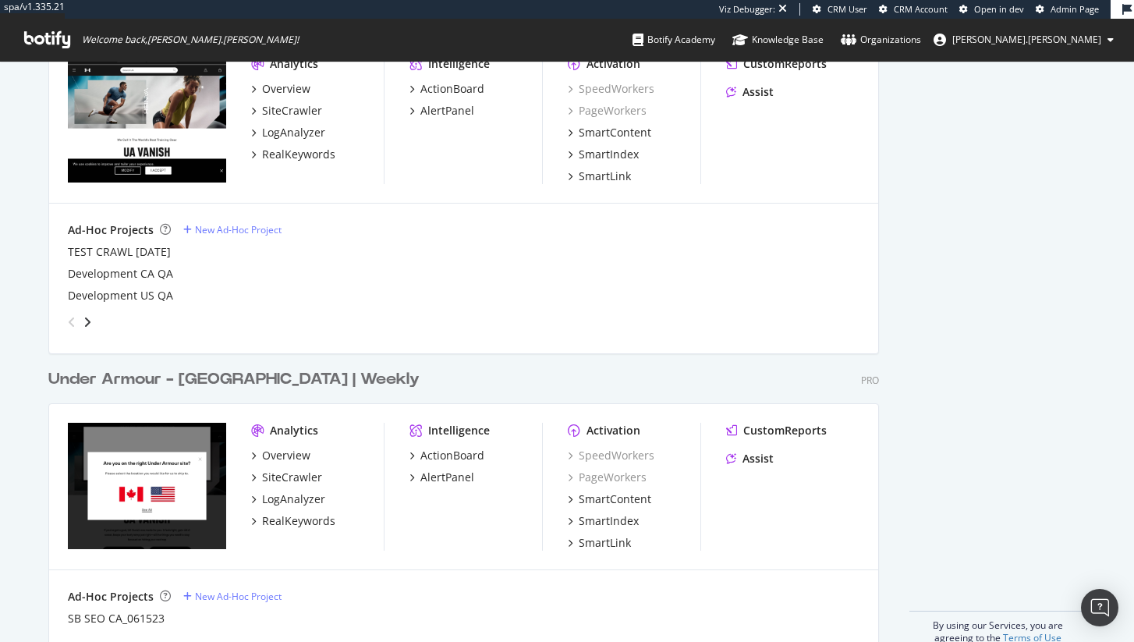
click at [299, 468] on div "Overview SiteCrawler LogAnalyzer RealKeywords" at bounding box center [317, 488] width 133 height 81
click at [299, 473] on div "SiteCrawler" at bounding box center [292, 477] width 60 height 16
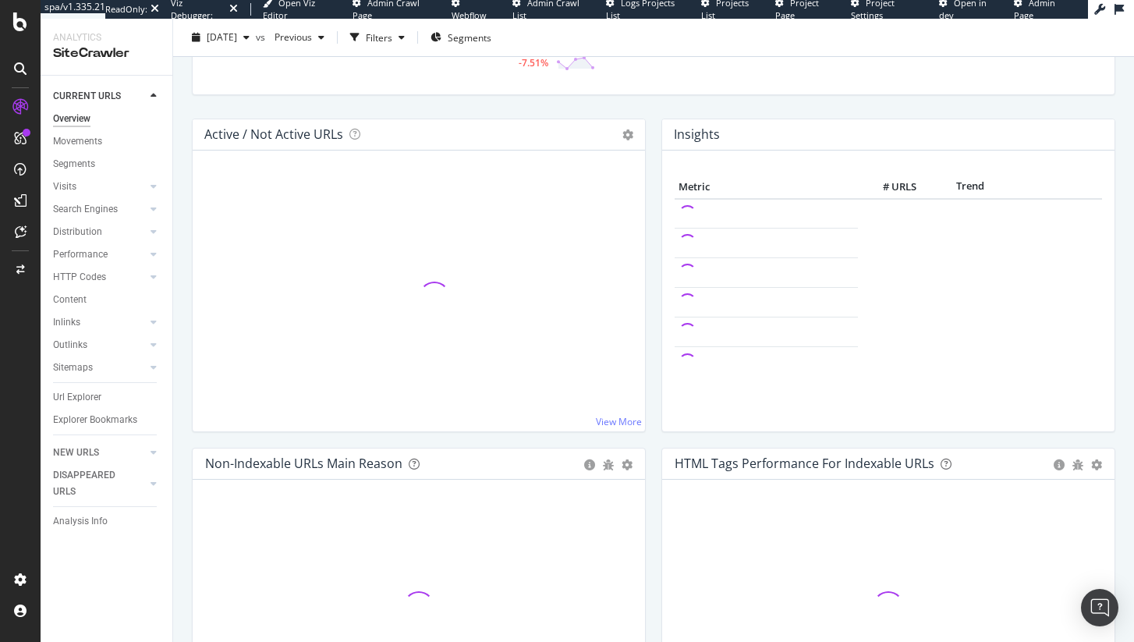
scroll to position [134, 0]
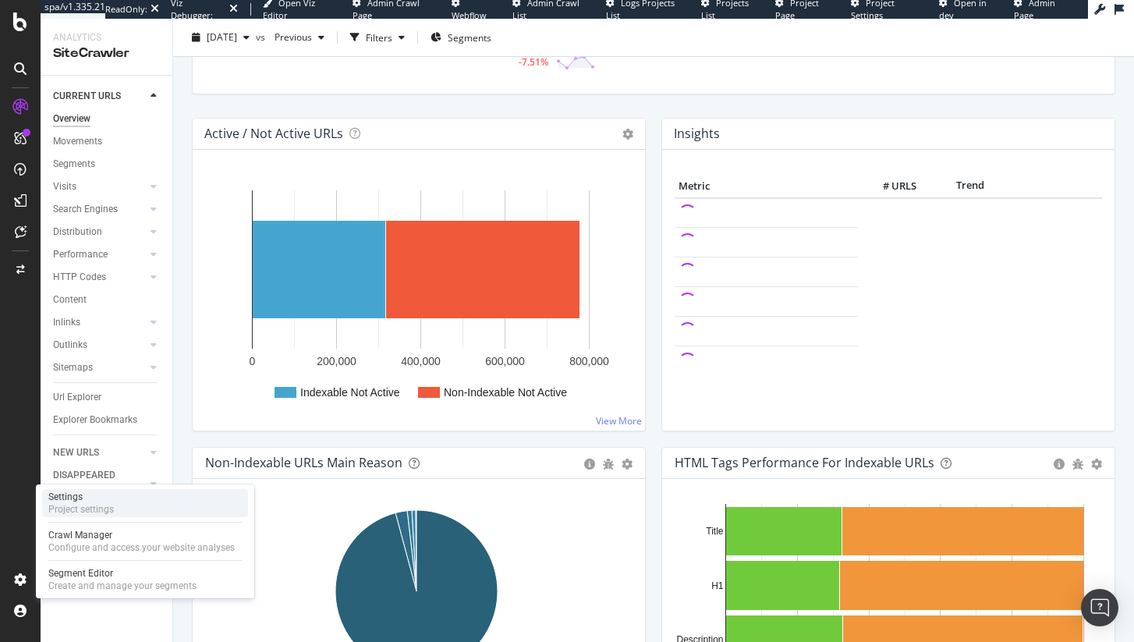
click at [114, 507] on div "Settings Project settings" at bounding box center [145, 503] width 206 height 28
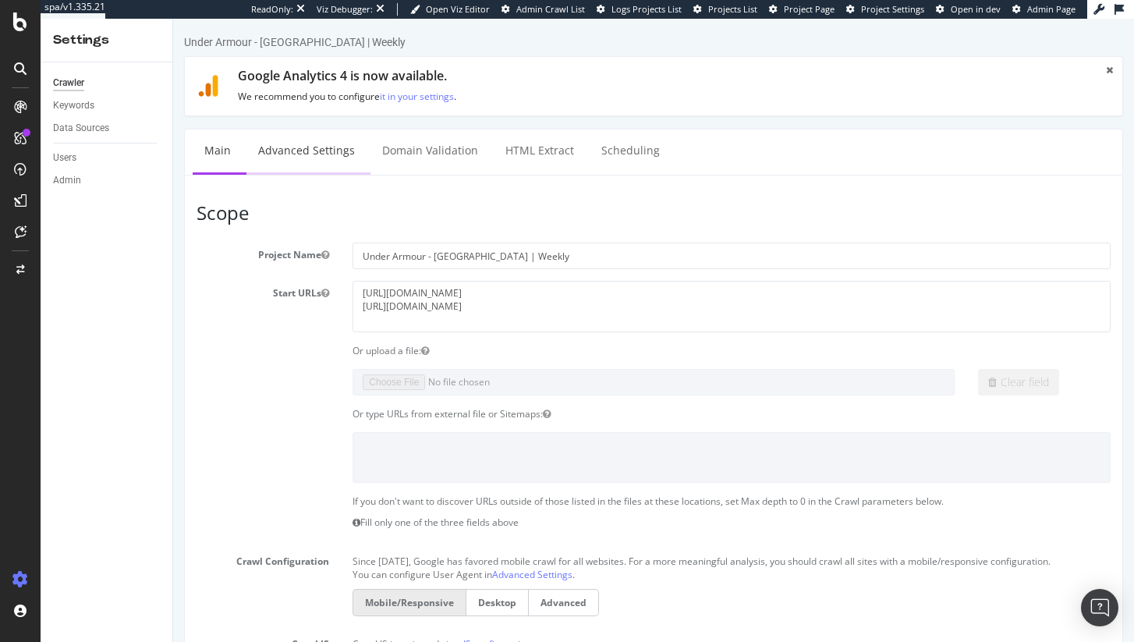
click at [294, 169] on link "Advanced Settings" at bounding box center [306, 150] width 120 height 43
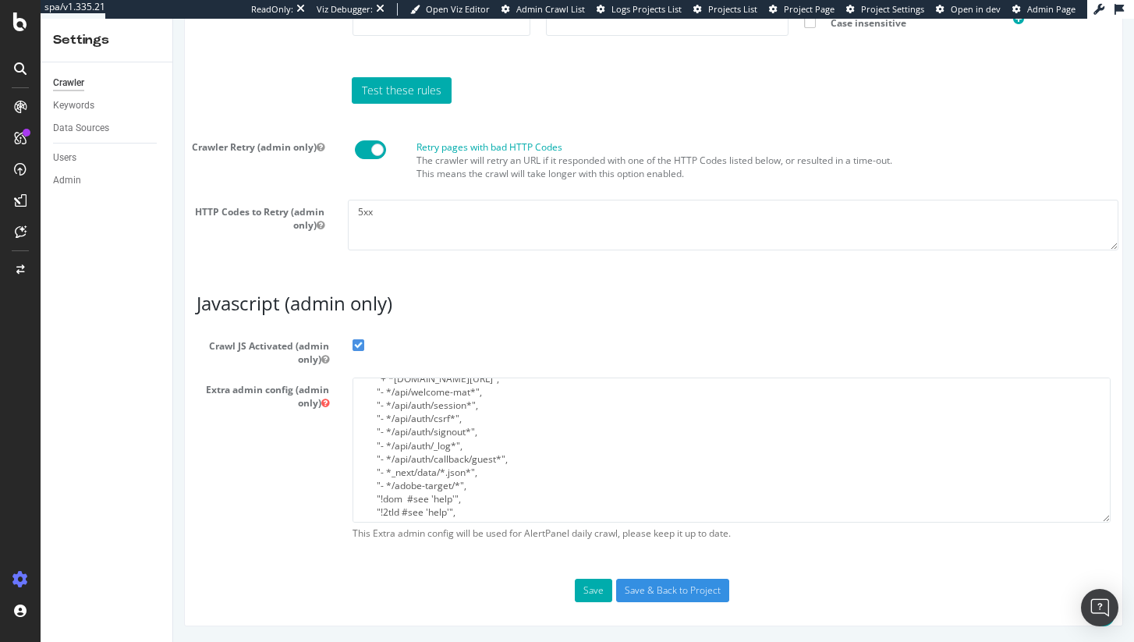
scroll to position [175, 0]
drag, startPoint x: 471, startPoint y: 480, endPoint x: 387, endPoint y: 405, distance: 112.2
click at [386, 405] on textarea "{ "flags": [ "cube" ], "beta": { "pap_mini_rules": [ "- *rsc=*", "+ *truefitcor…" at bounding box center [731, 449] width 758 height 144
click at [395, 406] on textarea "{ "flags": [ "cube" ], "beta": { "pap_mini_rules": [ "- *rsc=*", "+ *truefitcor…" at bounding box center [731, 449] width 758 height 144
drag, startPoint x: 469, startPoint y: 490, endPoint x: 416, endPoint y: 444, distance: 70.3
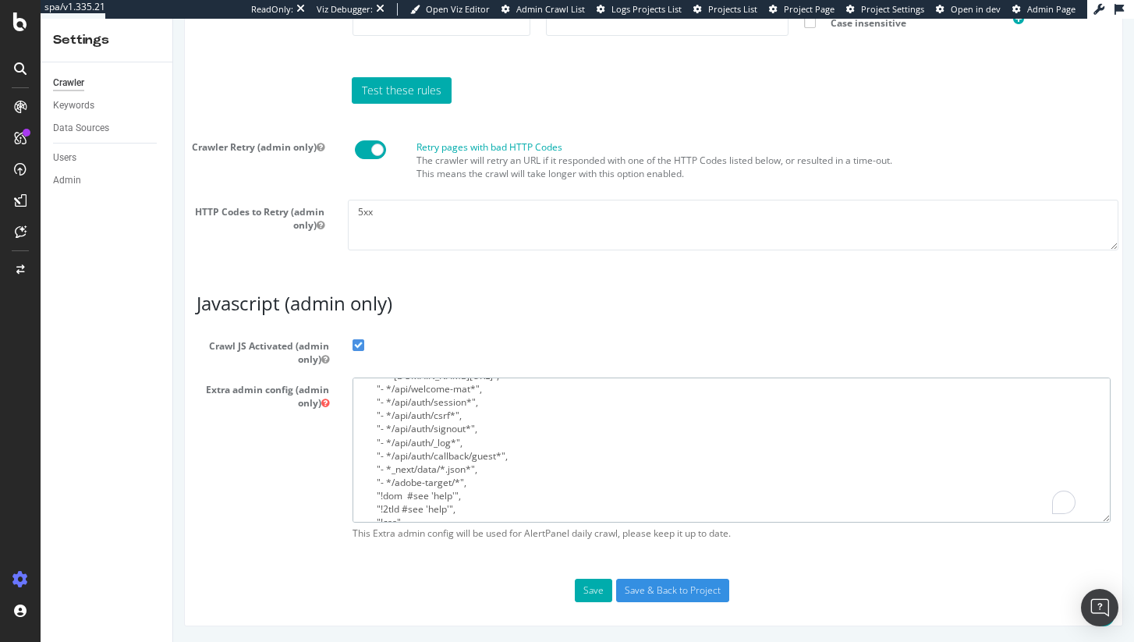
click at [416, 444] on textarea "{ "flags": [ "cube" ], "beta": { "pap_mini_rules": [ "- *rsc=*", "+ *truefitcor…" at bounding box center [731, 449] width 758 height 144
click at [444, 443] on textarea "{ "flags": [ "cube" ], "beta": { "pap_mini_rules": [ "- *rsc=*", "+ *truefitcor…" at bounding box center [731, 449] width 758 height 144
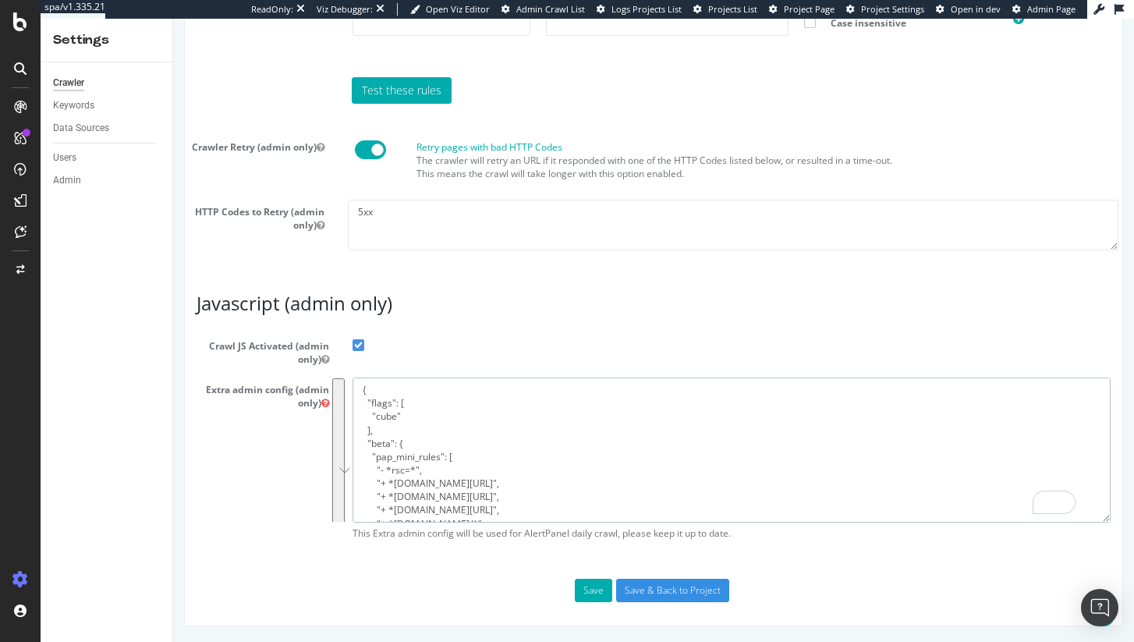
scroll to position [0, 0]
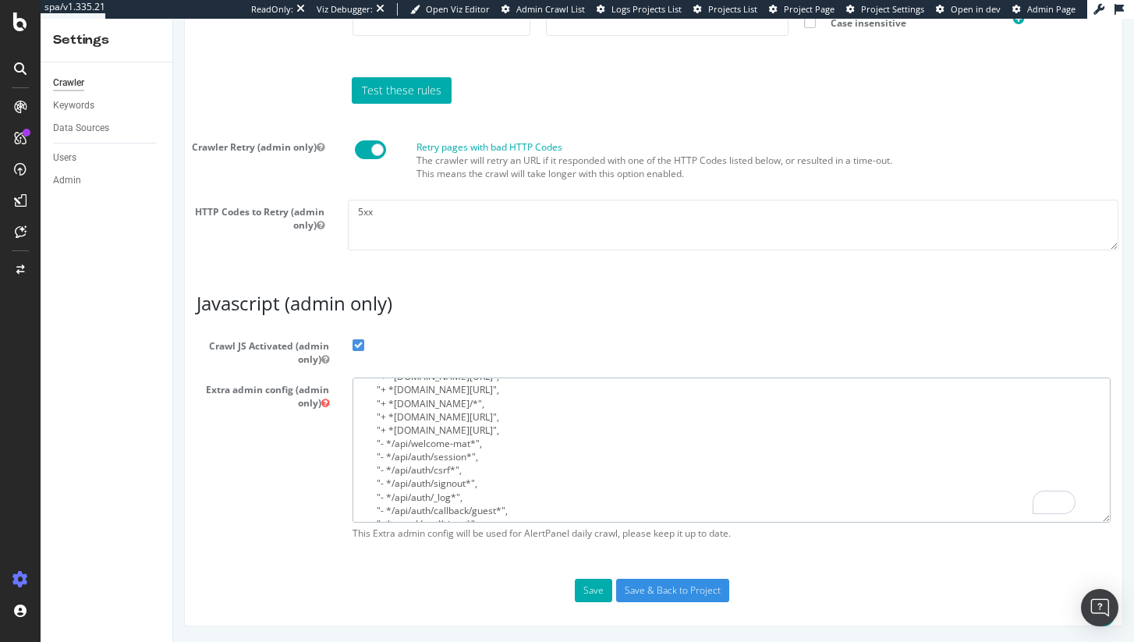
drag, startPoint x: 469, startPoint y: 485, endPoint x: 340, endPoint y: 444, distance: 135.6
click at [341, 444] on div "{ "flags": [ "cube" ], "beta": { "pap_mini_rules": [ "- *rsc=*", "+ *truefitcor…" at bounding box center [731, 462] width 781 height 170
click at [473, 511] on textarea "{ "flags": [ "cube" ], "beta": { "pap_mini_rules": [ "- *rsc=*", "+ *truefitcor…" at bounding box center [731, 449] width 758 height 144
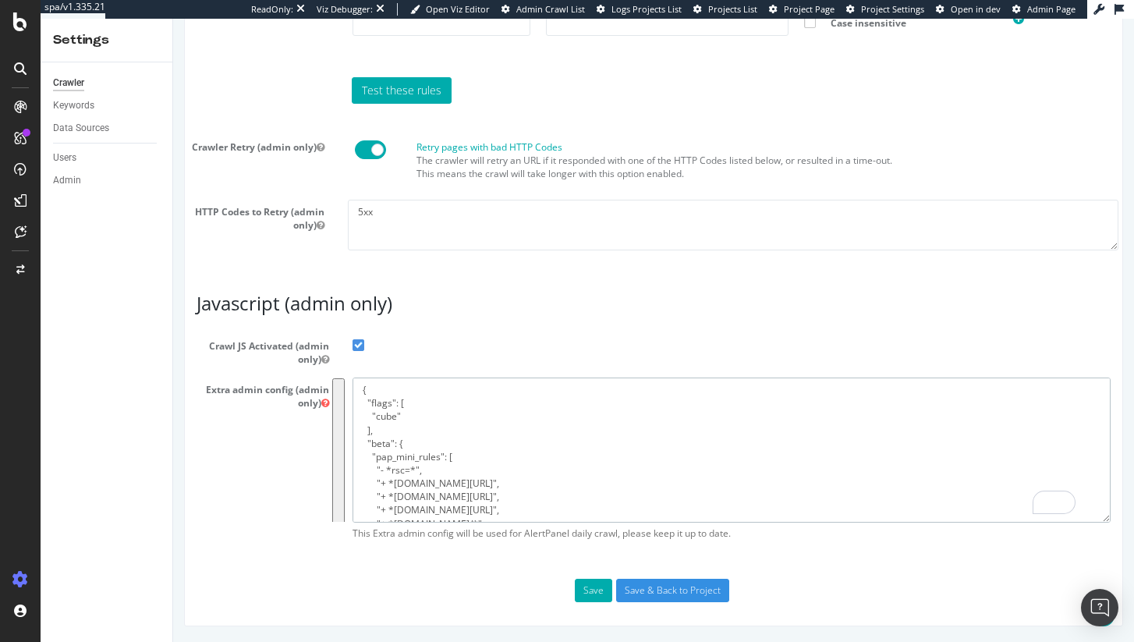
drag, startPoint x: 388, startPoint y: 521, endPoint x: 352, endPoint y: 328, distance: 195.9
click at [352, 328] on article "Javascript (admin only) Crawl JS Activated (admin only) Extra admin config (adm…" at bounding box center [653, 419] width 914 height 253
click at [324, 364] on icon "button" at bounding box center [325, 359] width 8 height 9
click at [321, 364] on icon "button" at bounding box center [325, 359] width 8 height 9
click at [402, 356] on label "Crawl JS Activated (admin only)" at bounding box center [653, 350] width 937 height 32
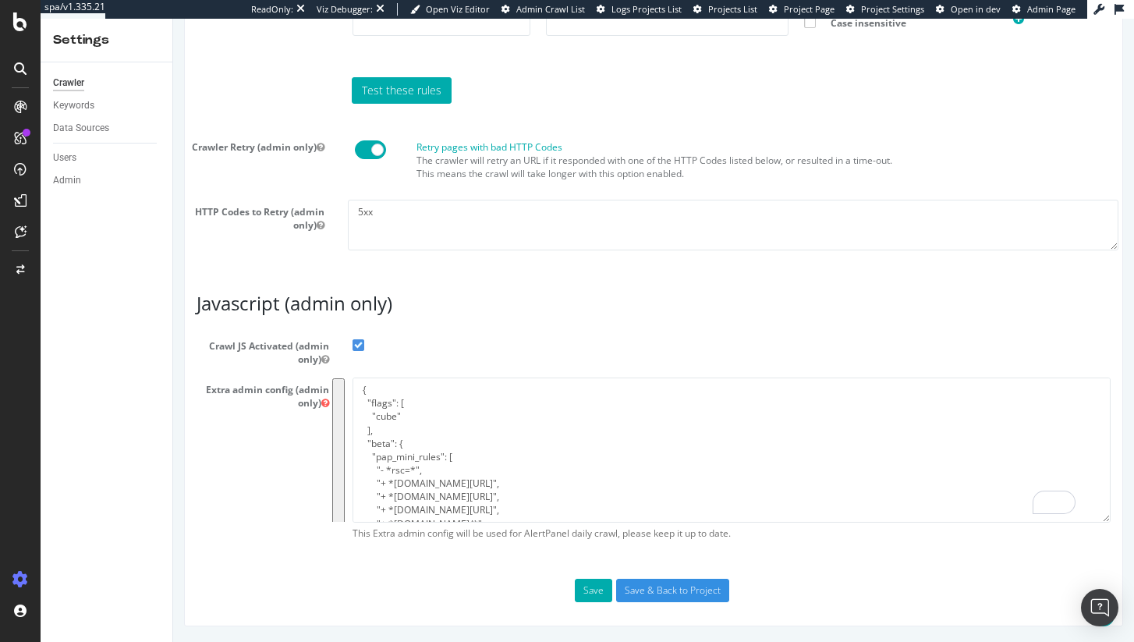
click at [173, 19] on input "Crawl JS Activated (admin only)" at bounding box center [173, 19] width 0 height 0
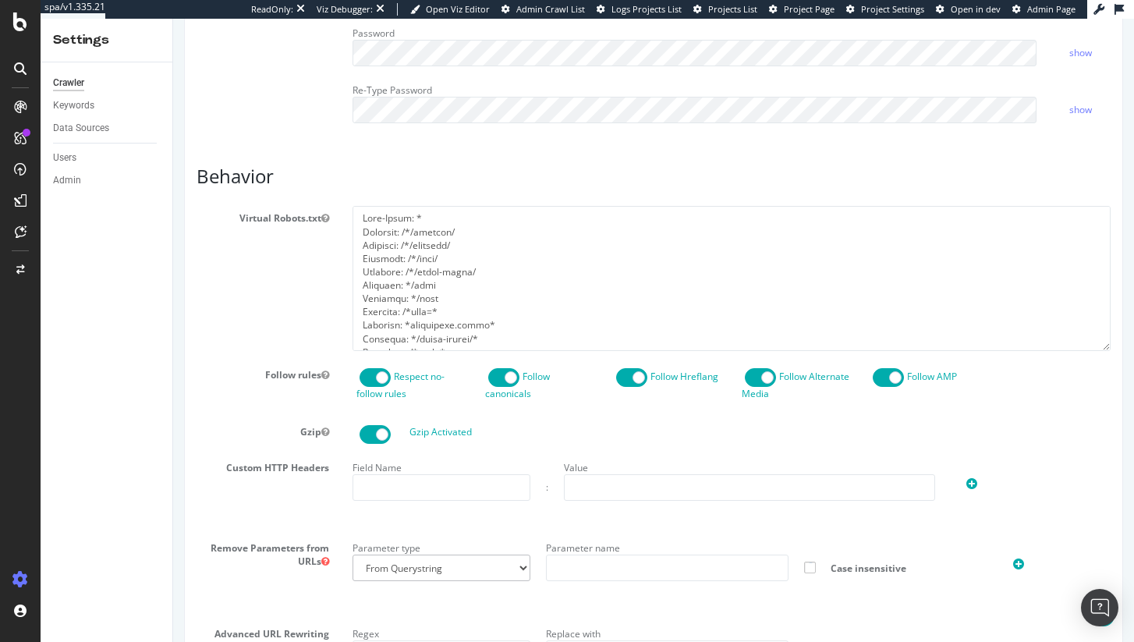
scroll to position [96, 0]
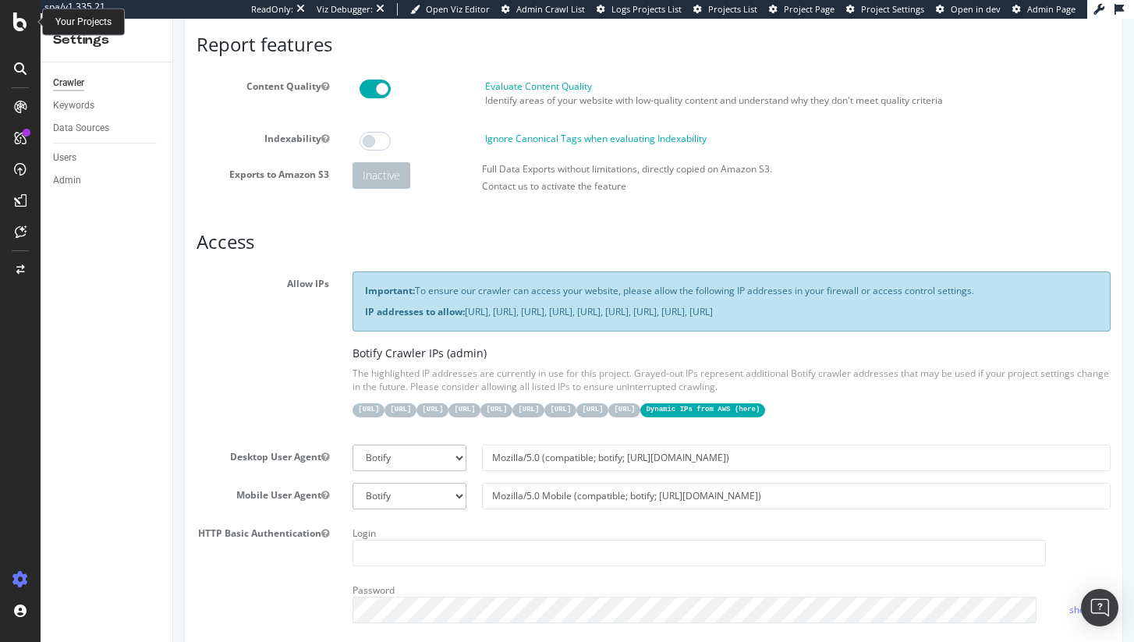
click at [21, 27] on icon at bounding box center [20, 21] width 14 height 19
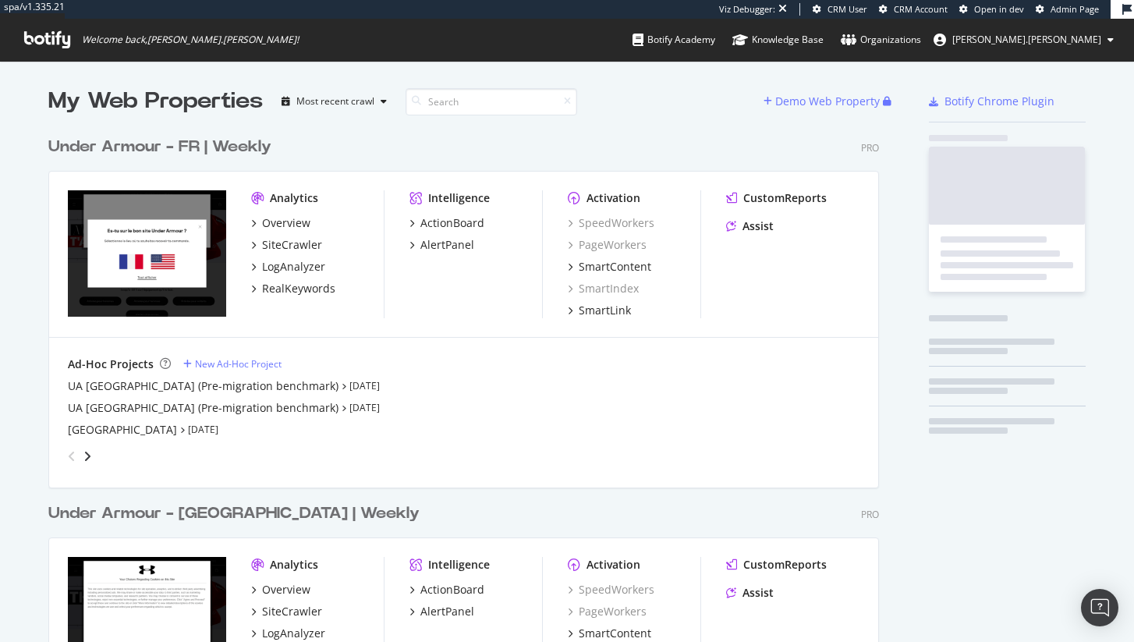
scroll to position [1771, 831]
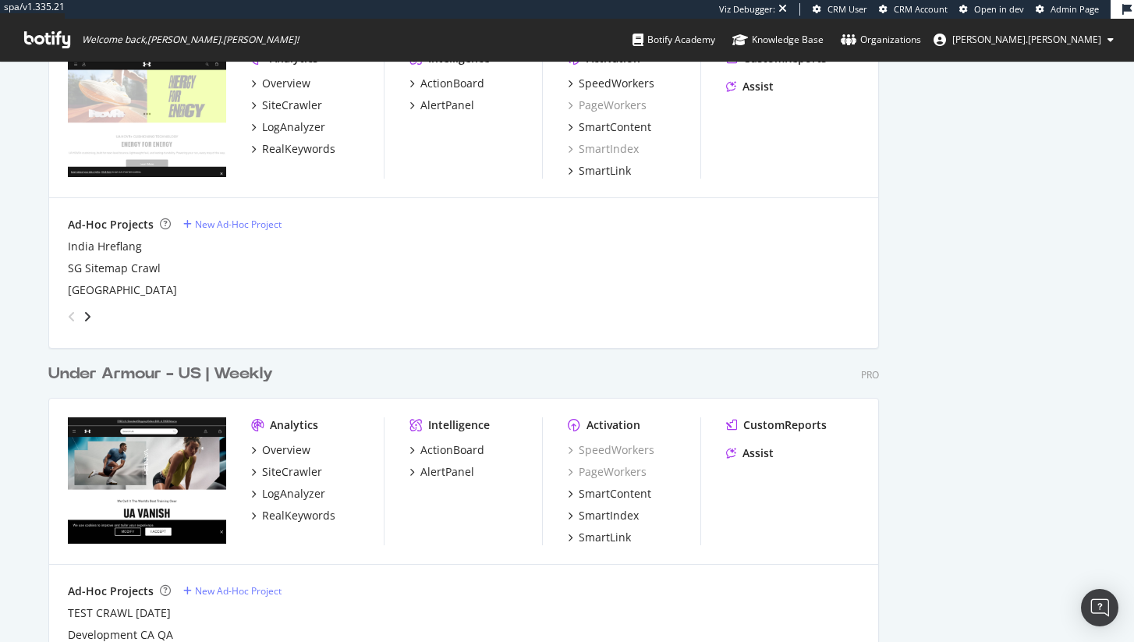
scroll to position [2356, 0]
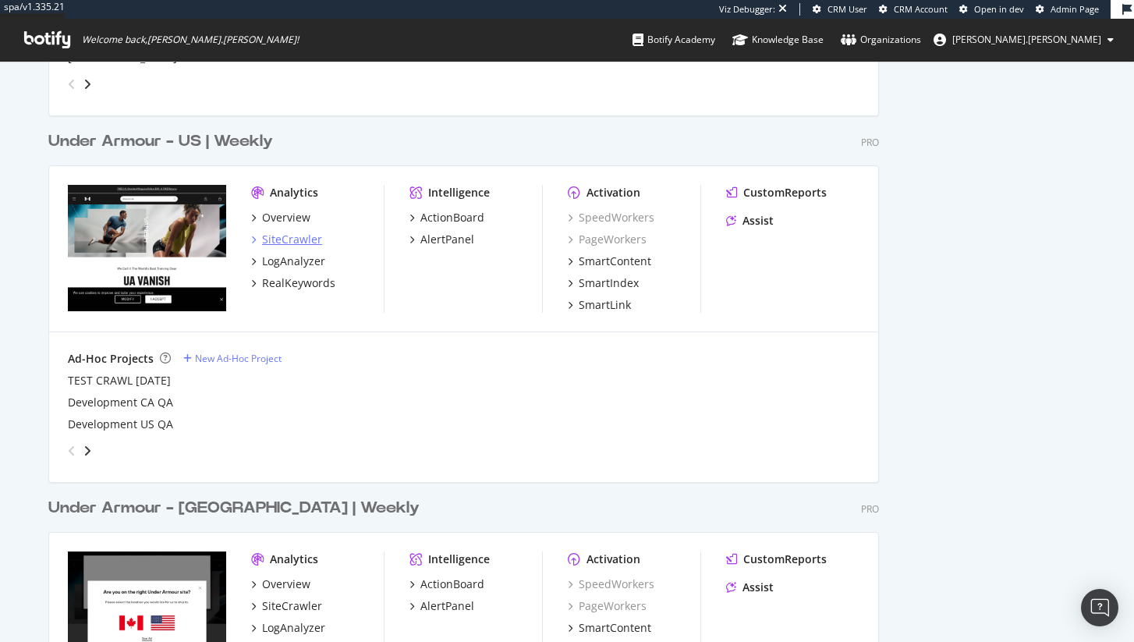
click at [306, 239] on div "SiteCrawler" at bounding box center [292, 240] width 60 height 16
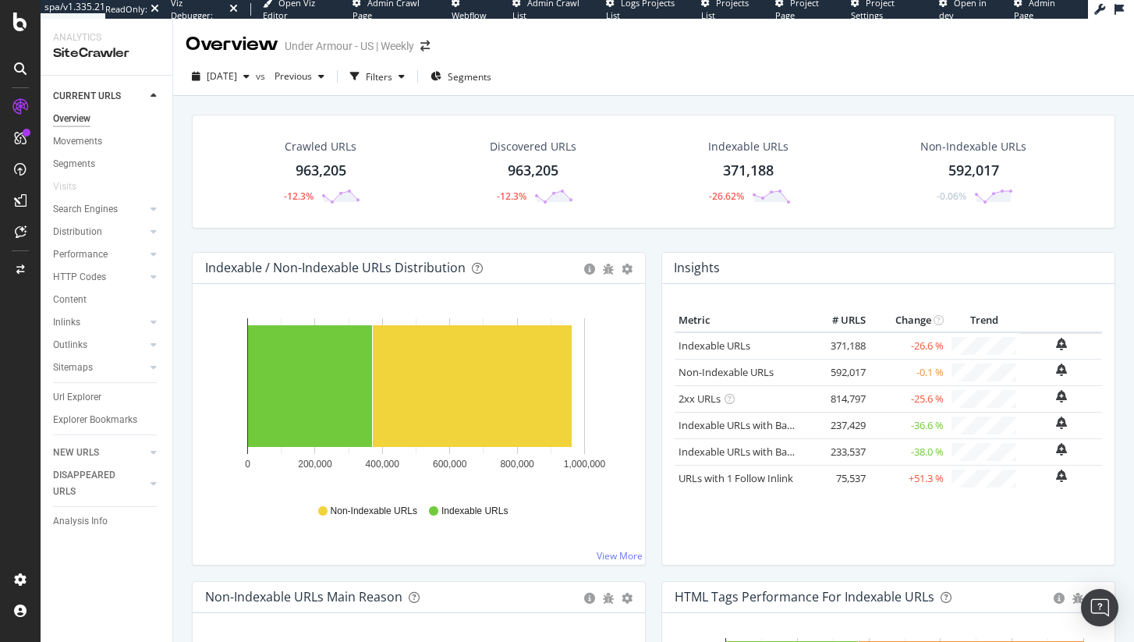
click at [76, 398] on div "Url Explorer" at bounding box center [77, 397] width 48 height 16
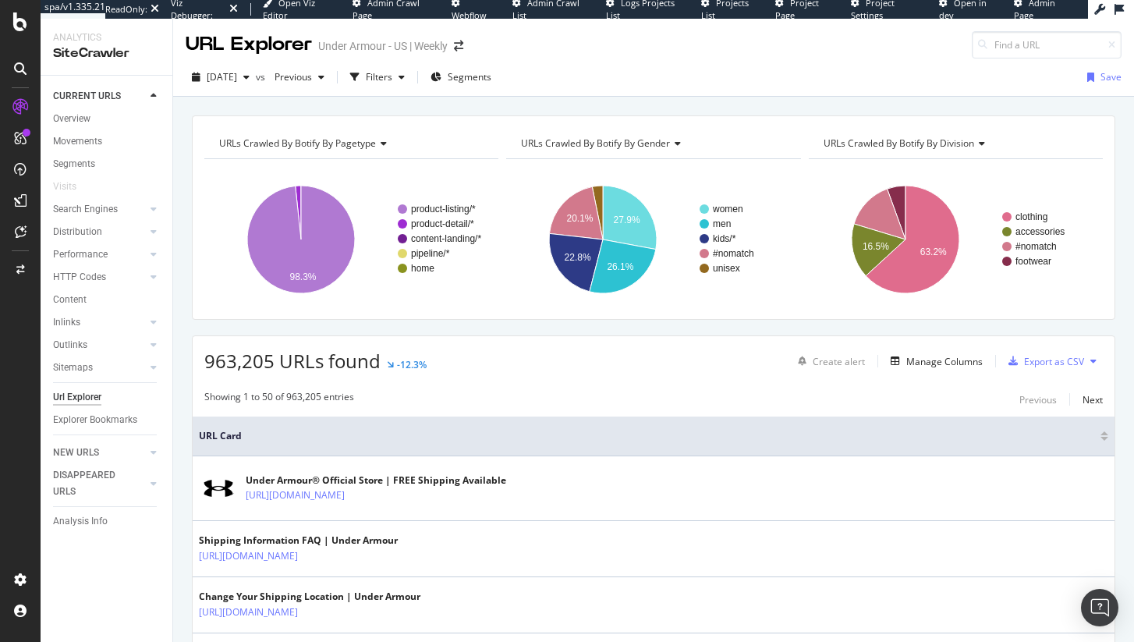
click at [80, 287] on div "HTTP Codes" at bounding box center [112, 277] width 119 height 23
click at [86, 281] on div "HTTP Codes" at bounding box center [79, 277] width 53 height 16
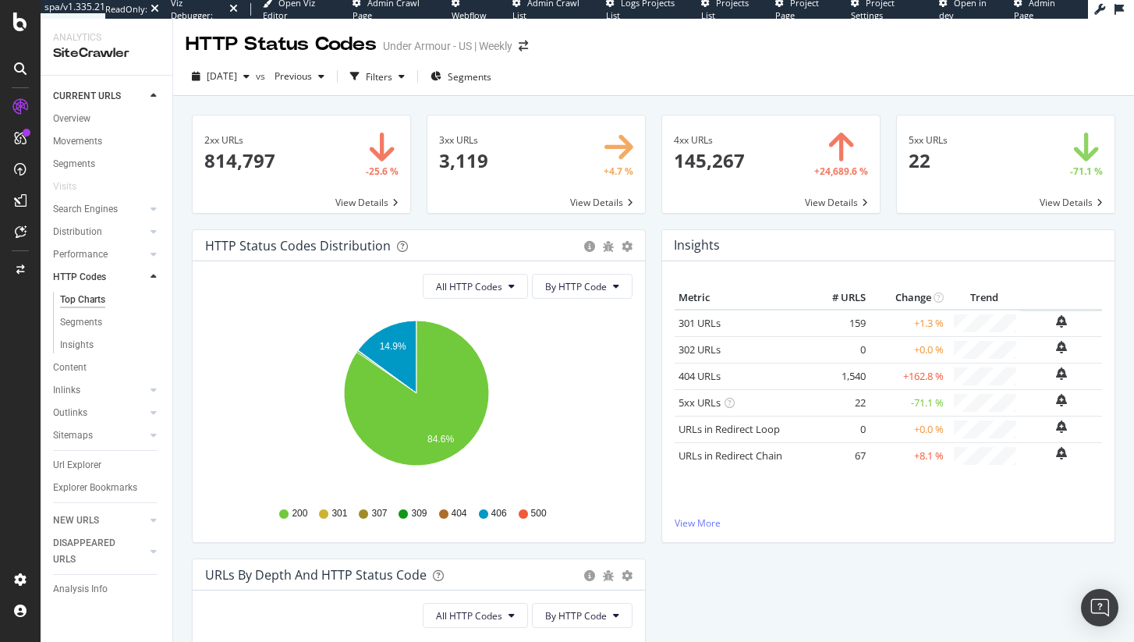
click at [821, 180] on span at bounding box center [771, 163] width 218 height 97
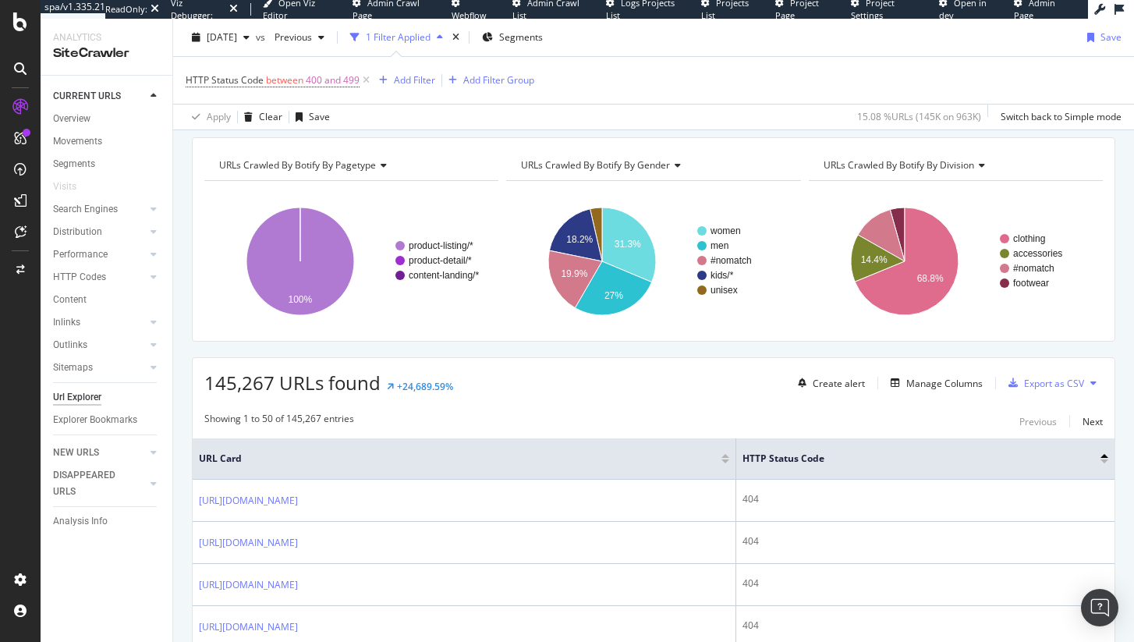
scroll to position [189, 0]
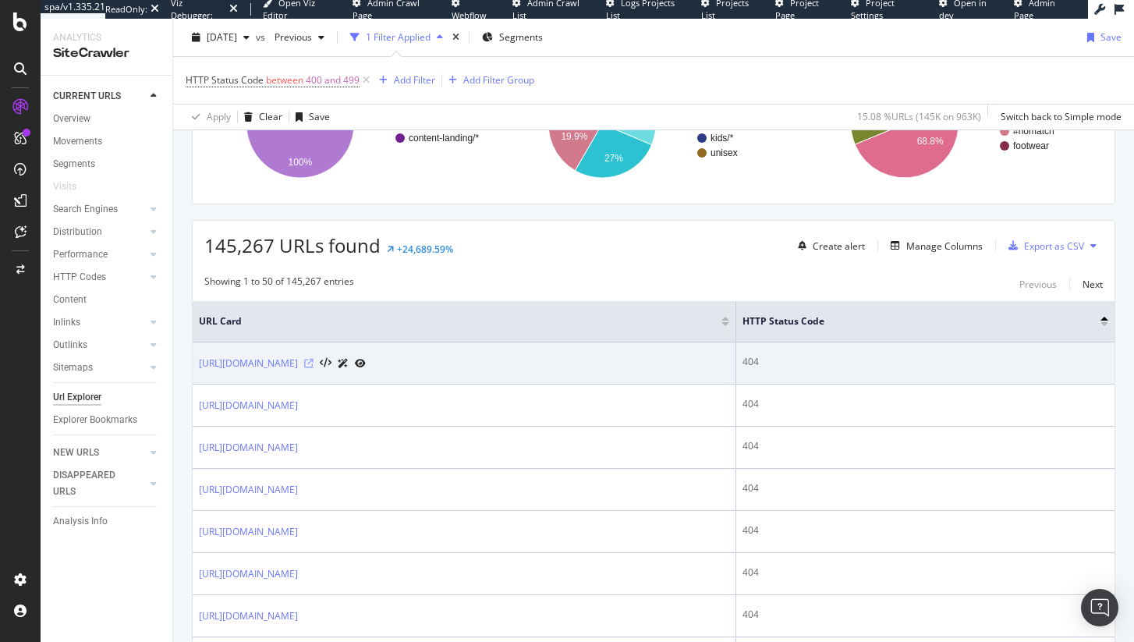
click at [313, 365] on icon at bounding box center [308, 363] width 9 height 9
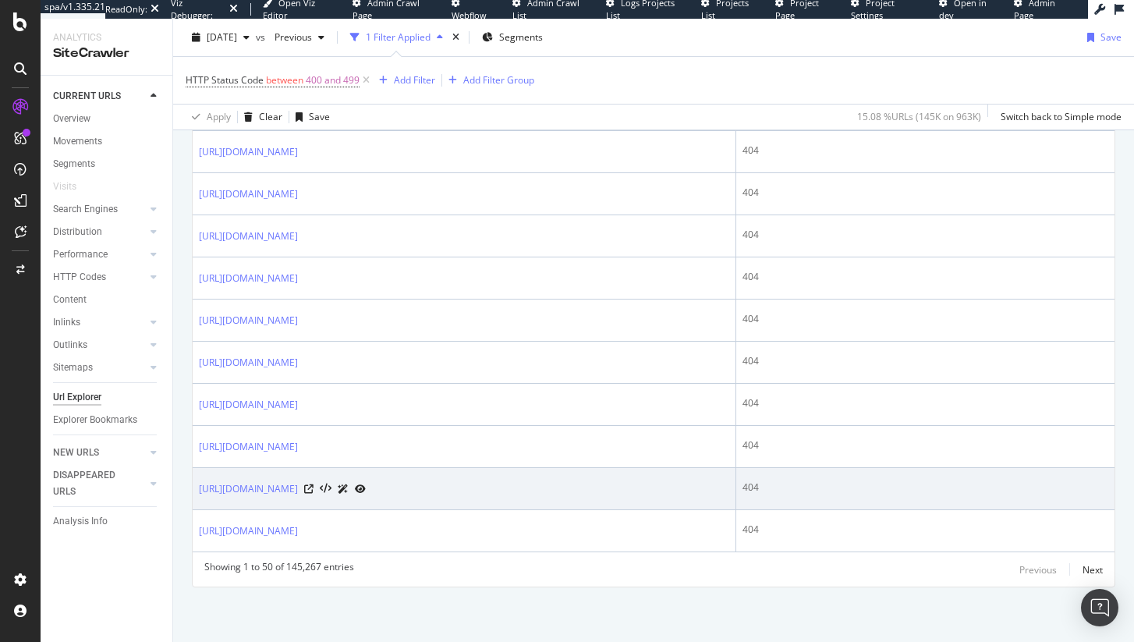
scroll to position [2085, 0]
click at [313, 490] on icon at bounding box center [308, 488] width 9 height 9
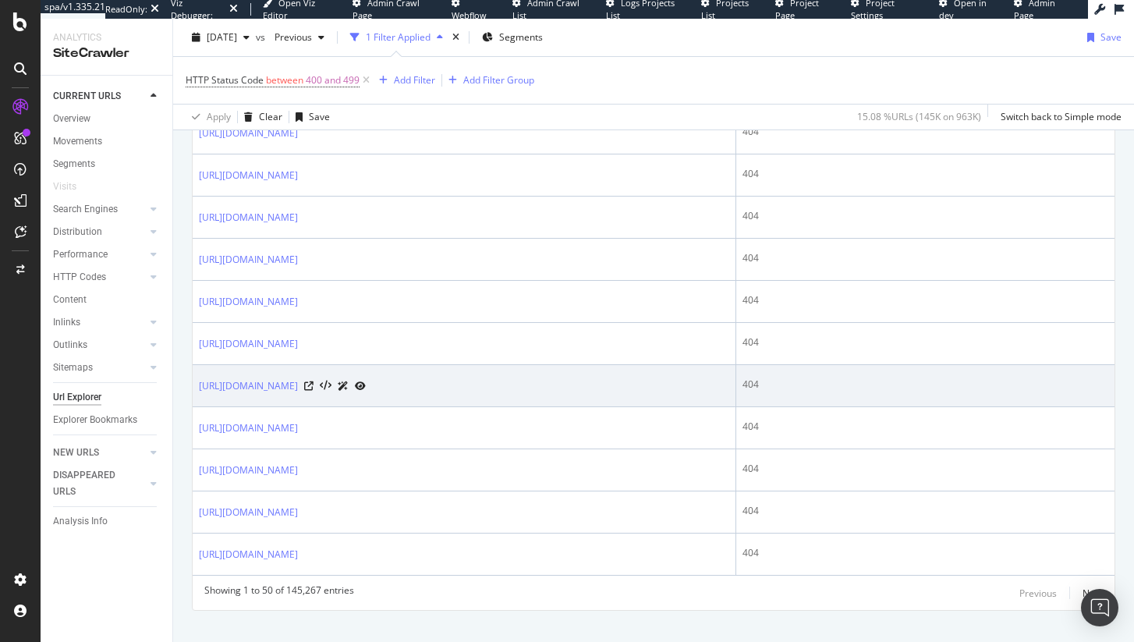
scroll to position [2059, 0]
click at [526, 377] on td "https://www.underarmour.com/en-us/c/unisex-collection/clear-sunglasses/" at bounding box center [464, 387] width 543 height 42
click at [313, 388] on icon at bounding box center [308, 387] width 9 height 9
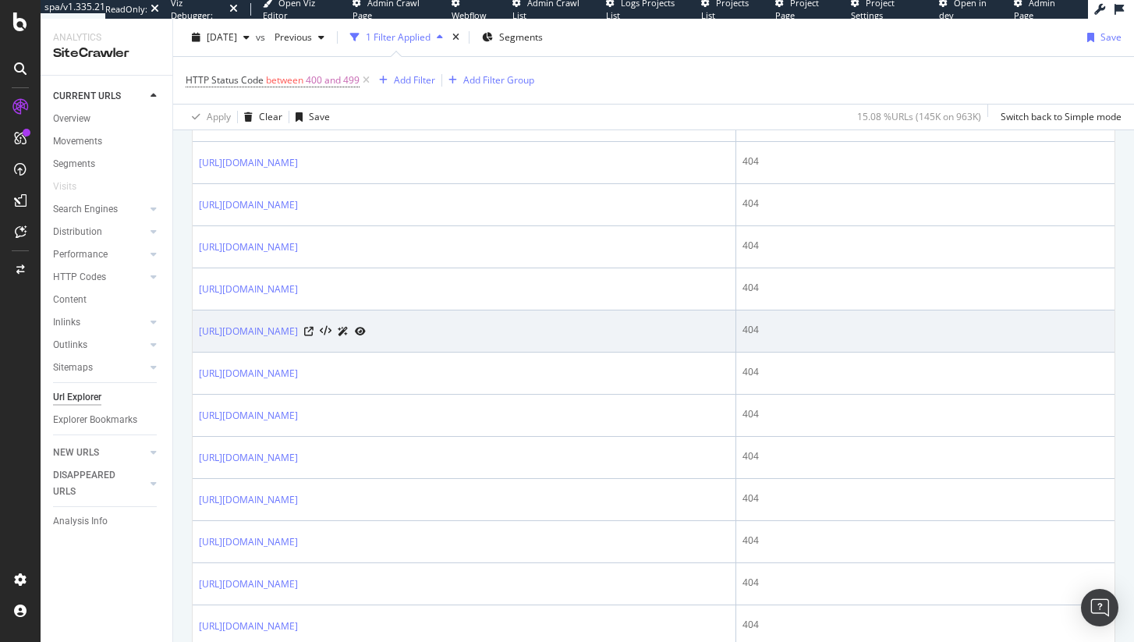
scroll to position [1812, 0]
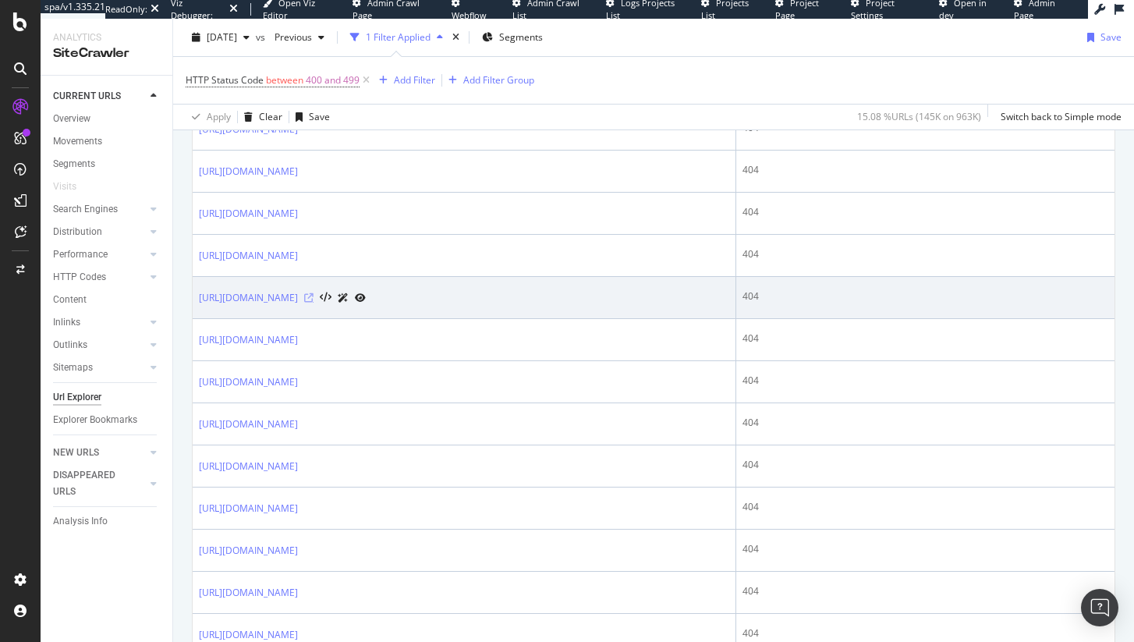
click at [313, 298] on icon at bounding box center [308, 297] width 9 height 9
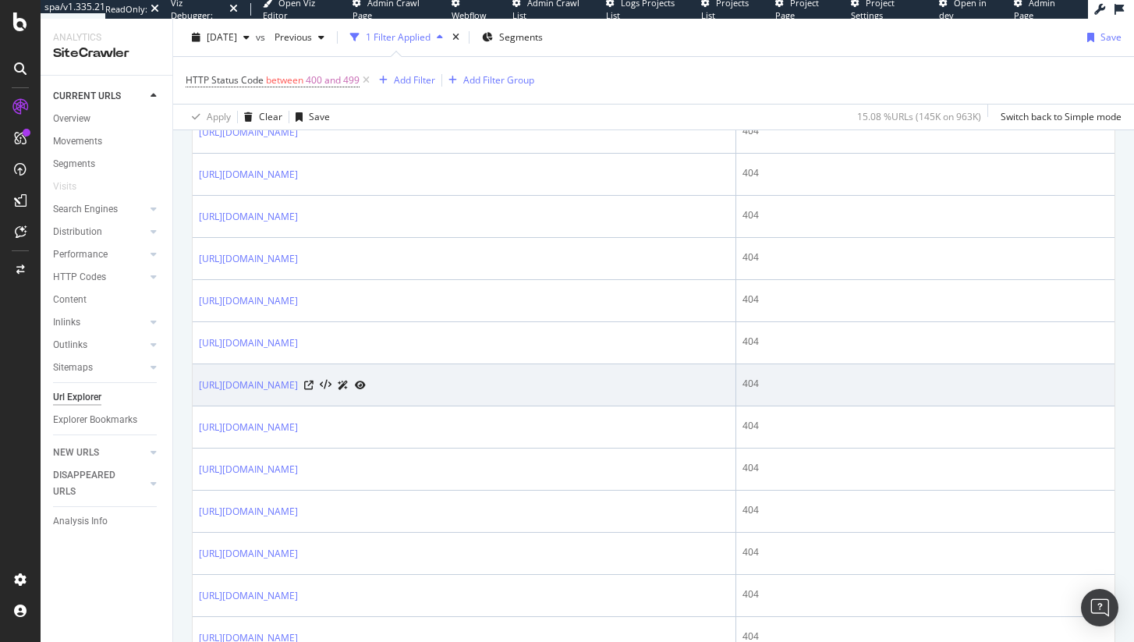
scroll to position [1557, 0]
click at [313, 381] on icon at bounding box center [308, 384] width 9 height 9
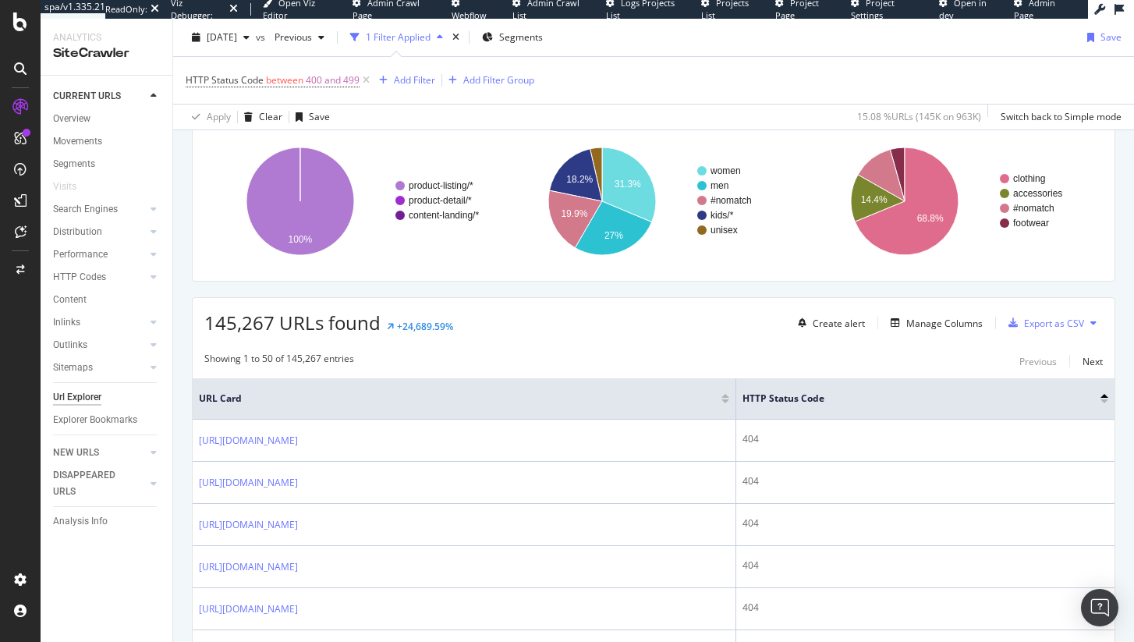
scroll to position [61, 0]
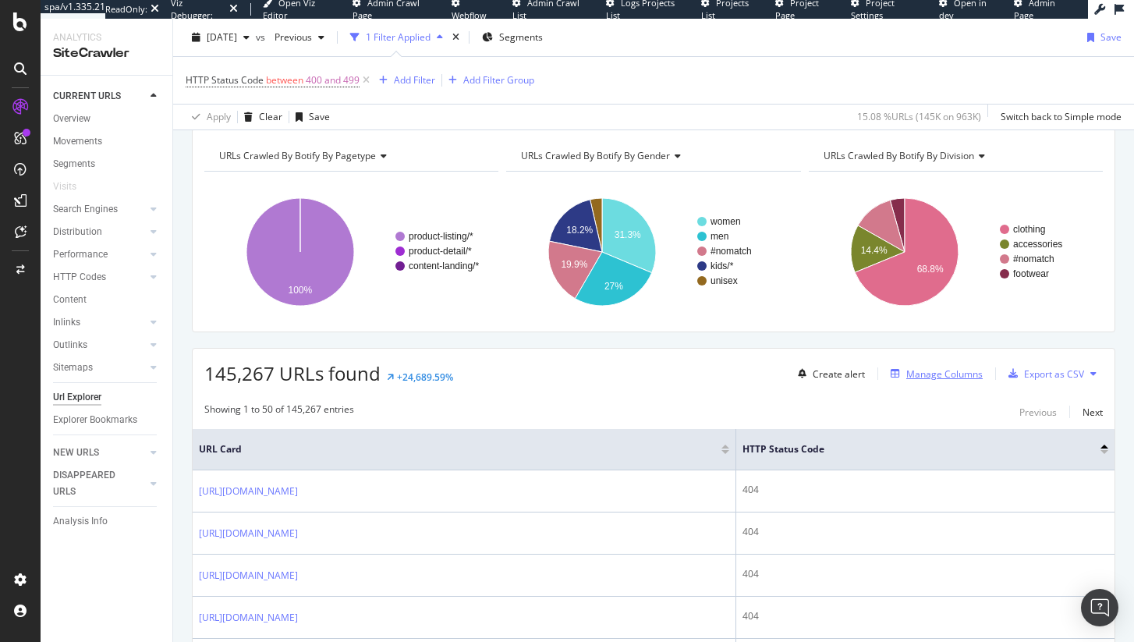
click at [955, 367] on div "Manage Columns" at bounding box center [944, 373] width 76 height 13
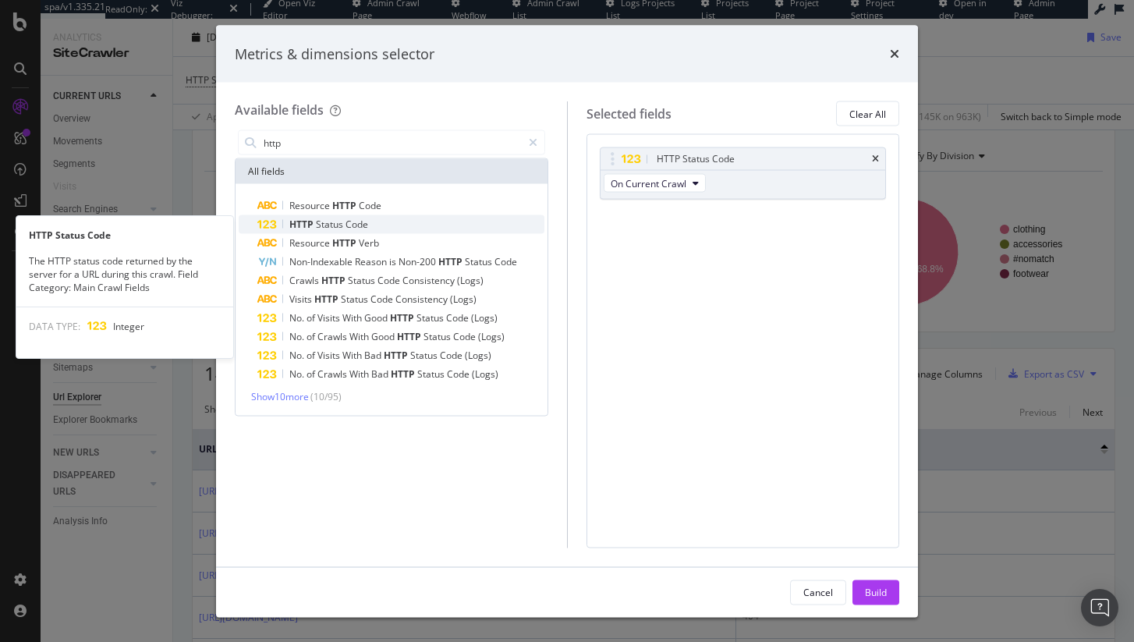
type input "http"
click at [390, 224] on div "HTTP Status Code" at bounding box center [400, 224] width 287 height 19
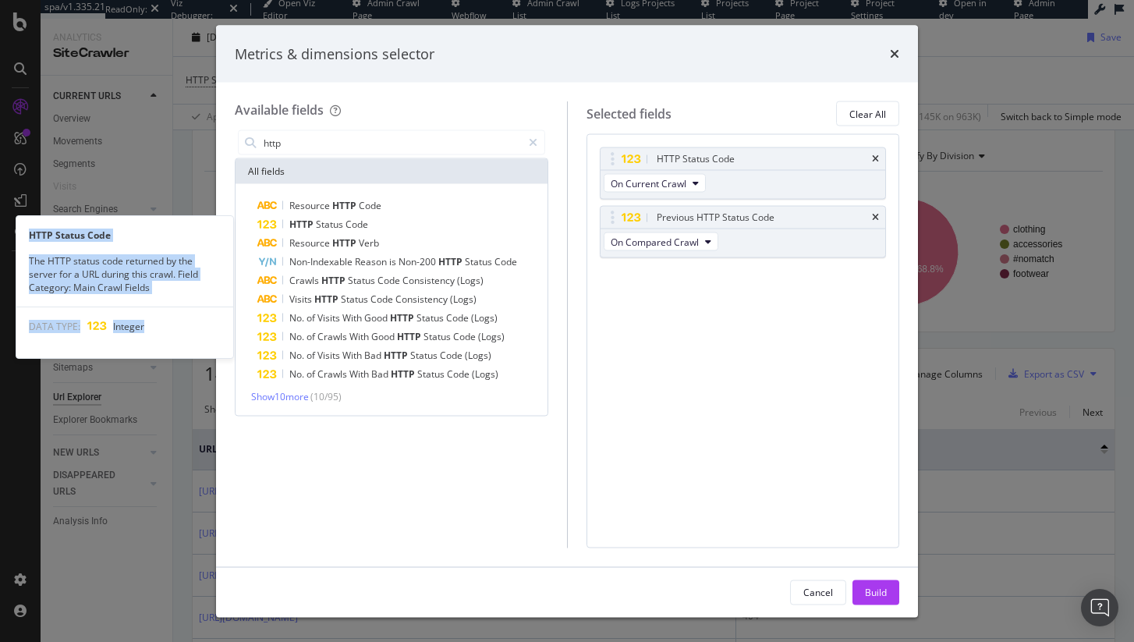
click at [390, 224] on div "HTTP Status Code" at bounding box center [400, 224] width 287 height 19
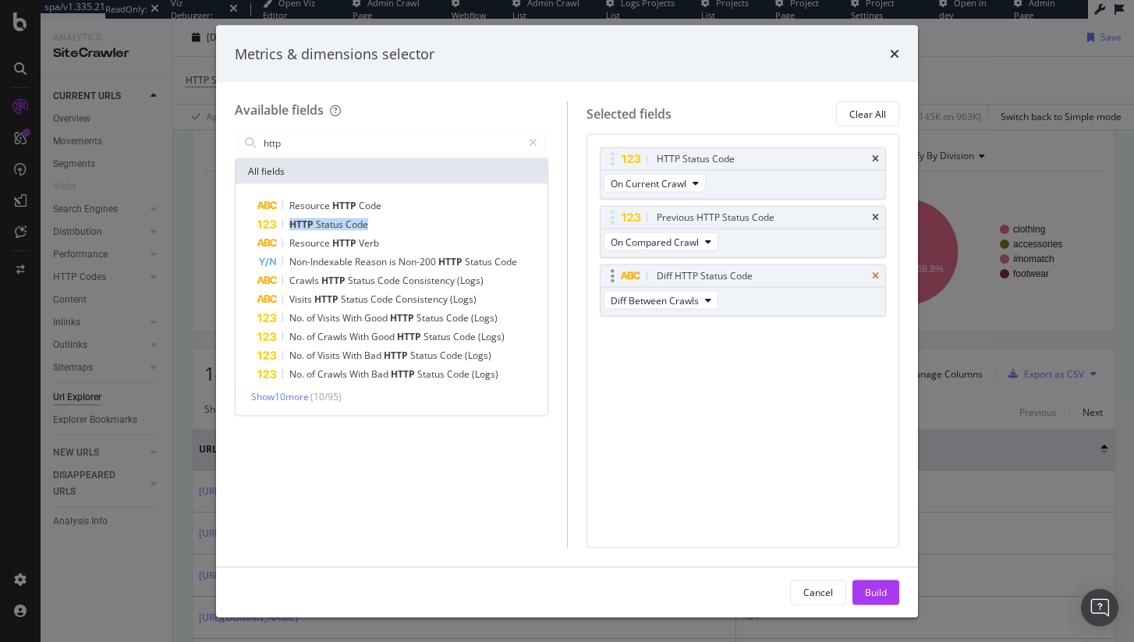
click at [873, 274] on icon "times" at bounding box center [875, 275] width 7 height 9
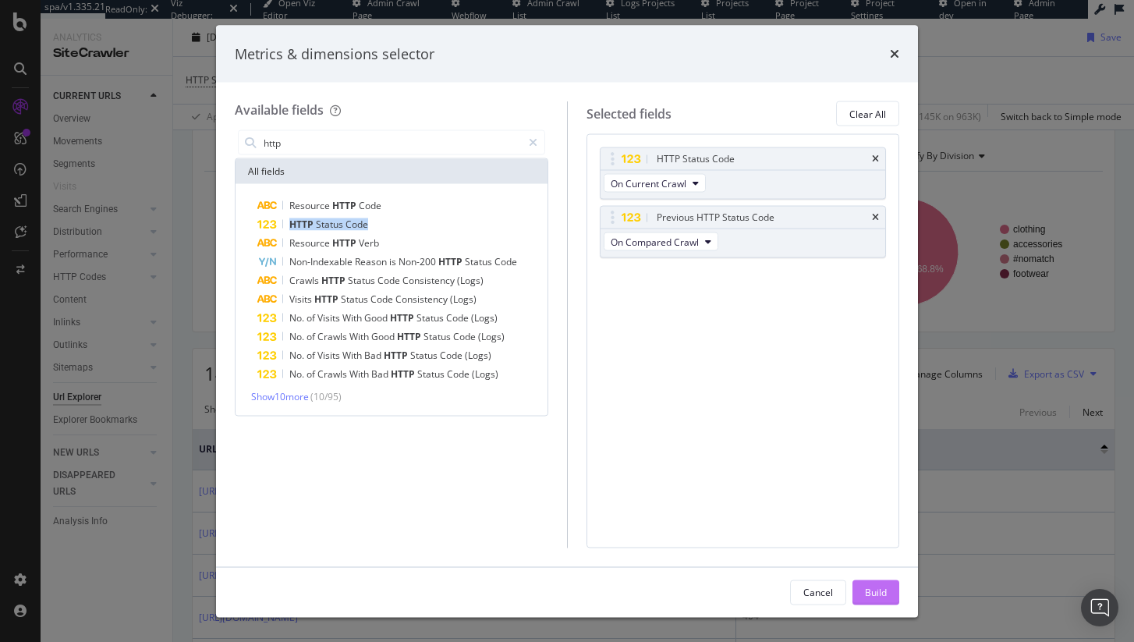
click at [883, 588] on div "Build" at bounding box center [876, 591] width 22 height 13
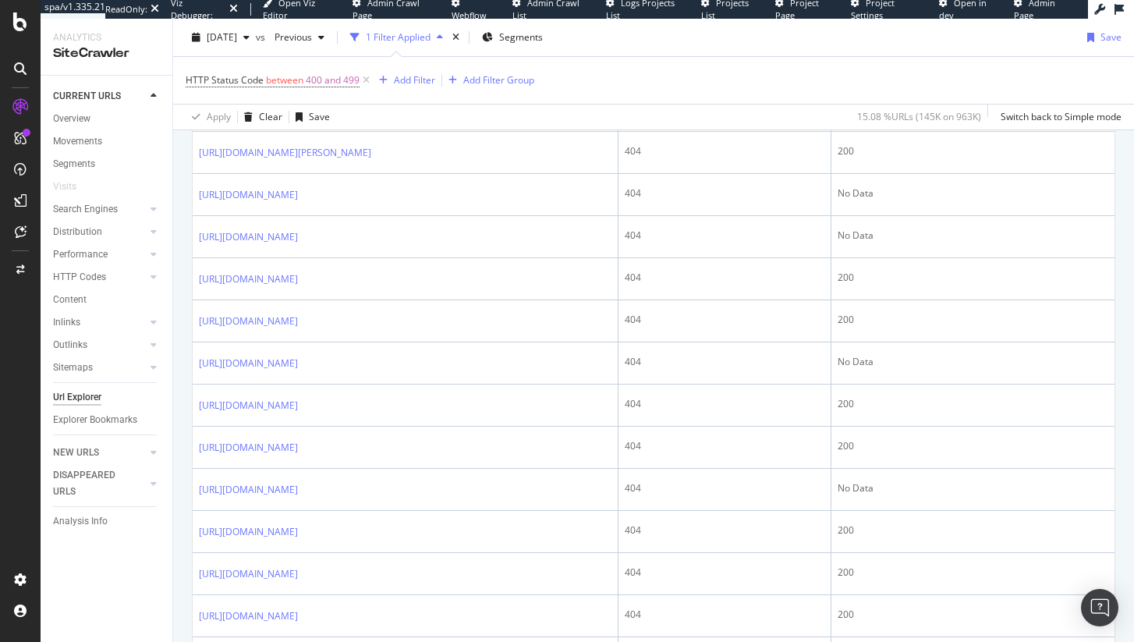
scroll to position [654, 0]
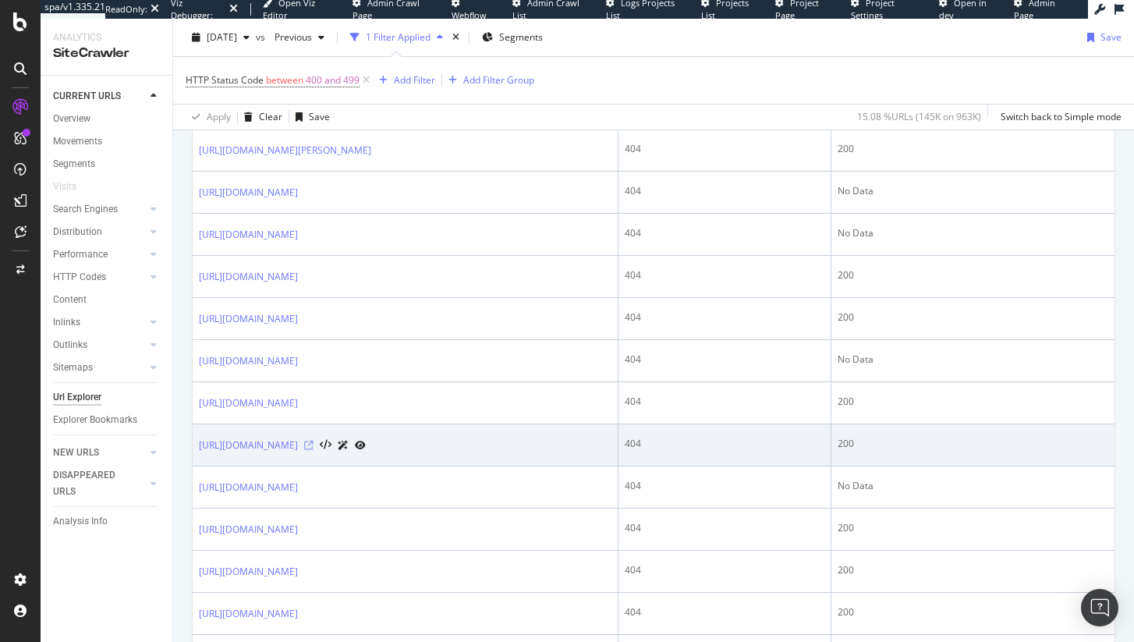
click at [313, 450] on icon at bounding box center [308, 445] width 9 height 9
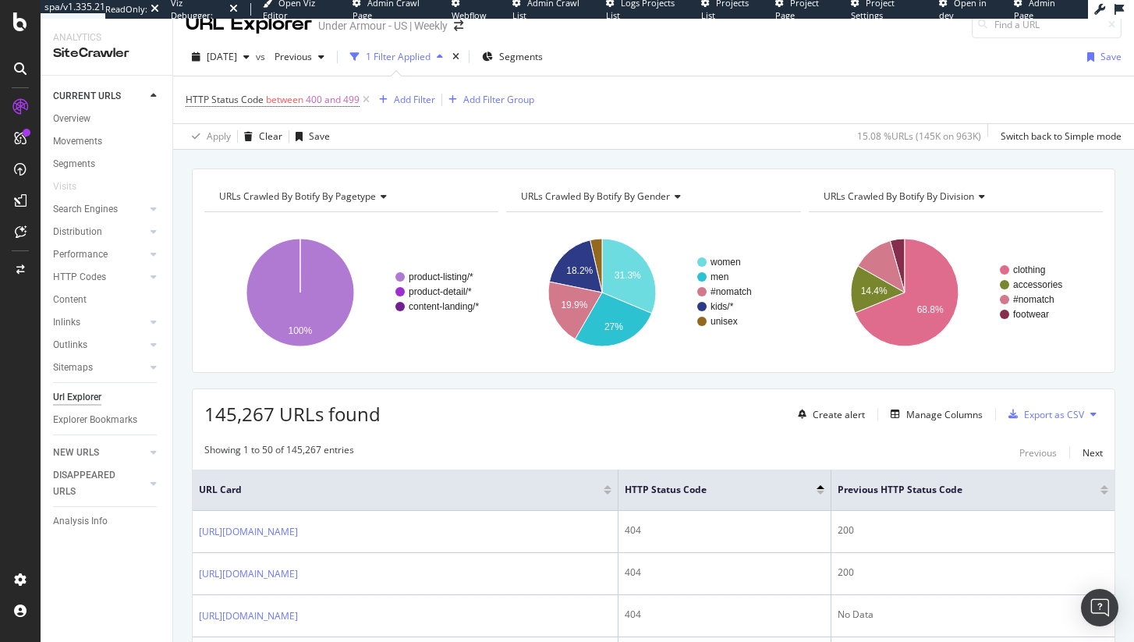
scroll to position [0, 0]
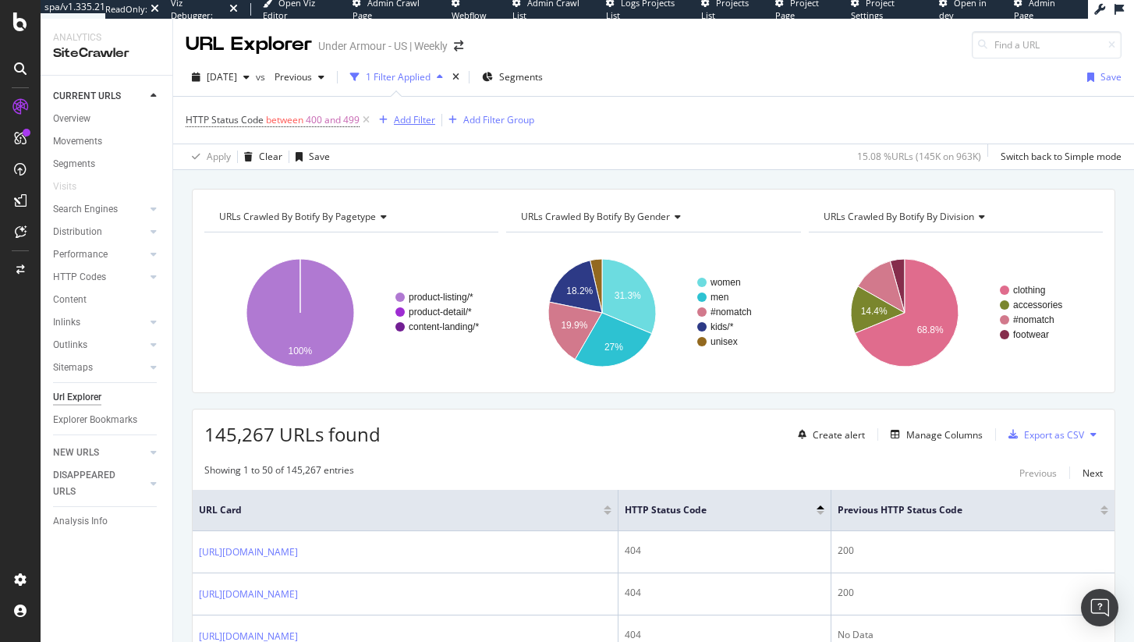
click at [406, 122] on div "Add Filter" at bounding box center [414, 119] width 41 height 13
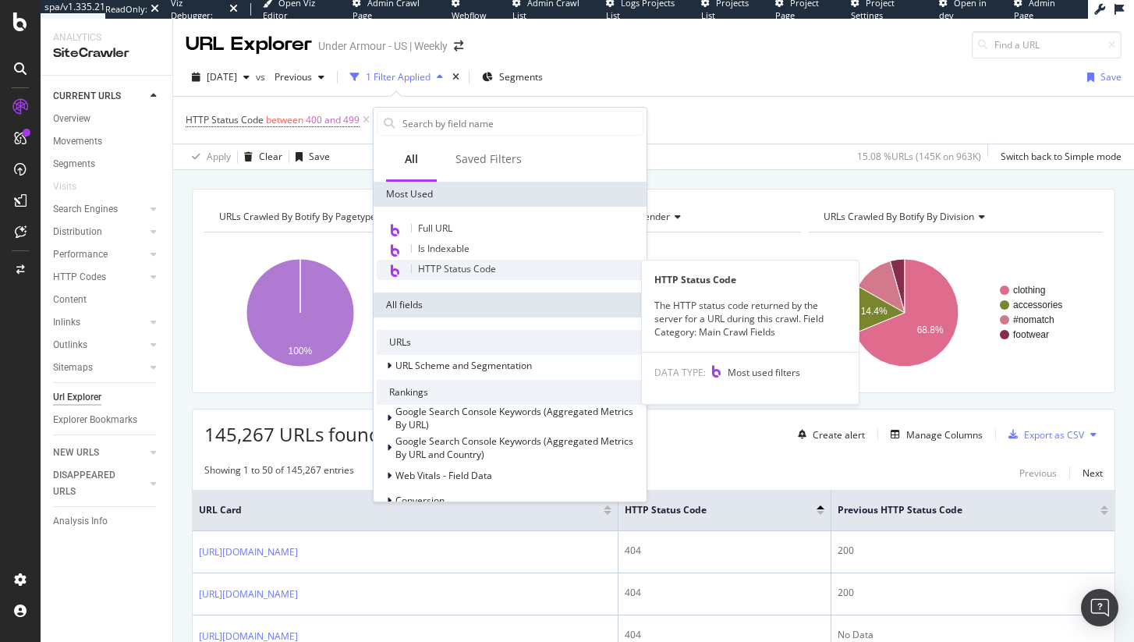
click at [428, 264] on span "HTTP Status Code" at bounding box center [457, 268] width 78 height 13
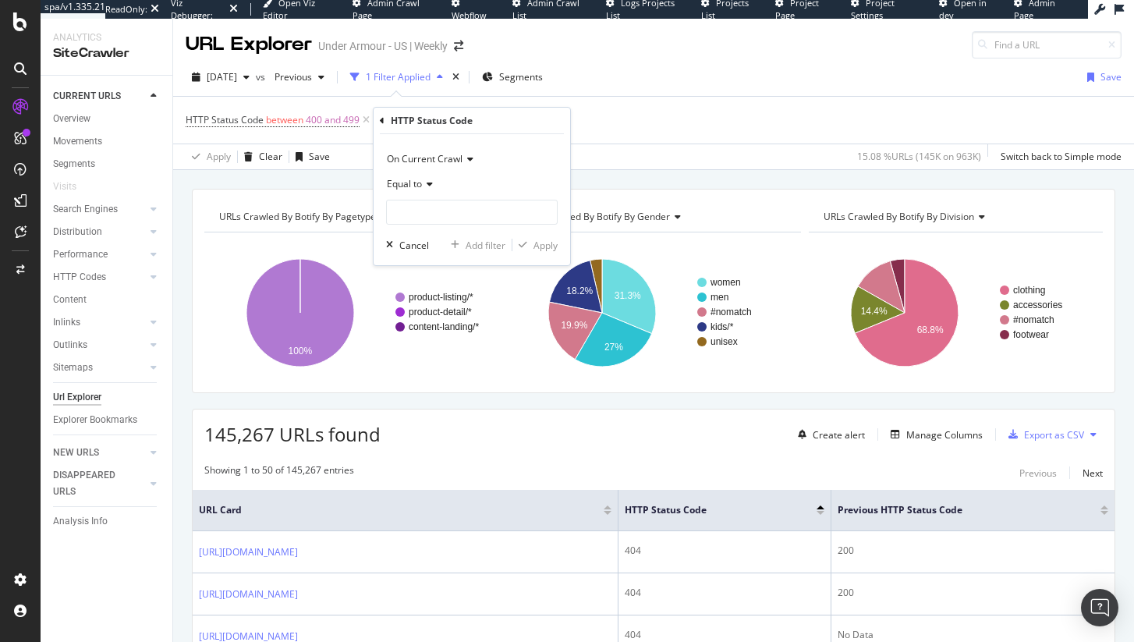
click at [416, 175] on div "Equal to" at bounding box center [472, 184] width 172 height 25
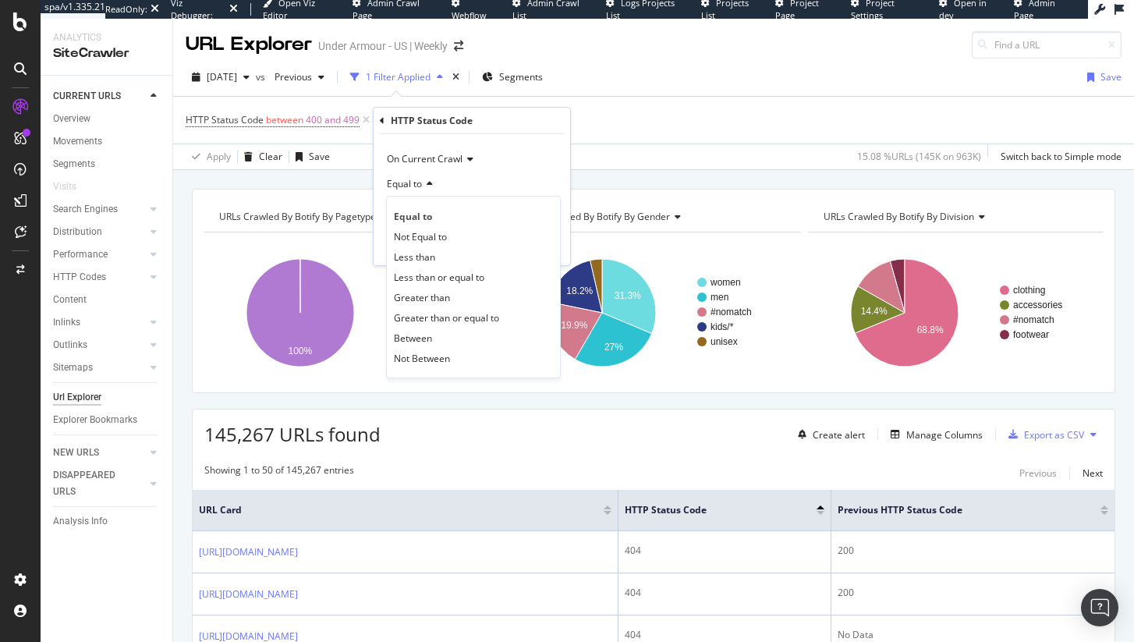
click at [463, 161] on icon at bounding box center [467, 158] width 11 height 9
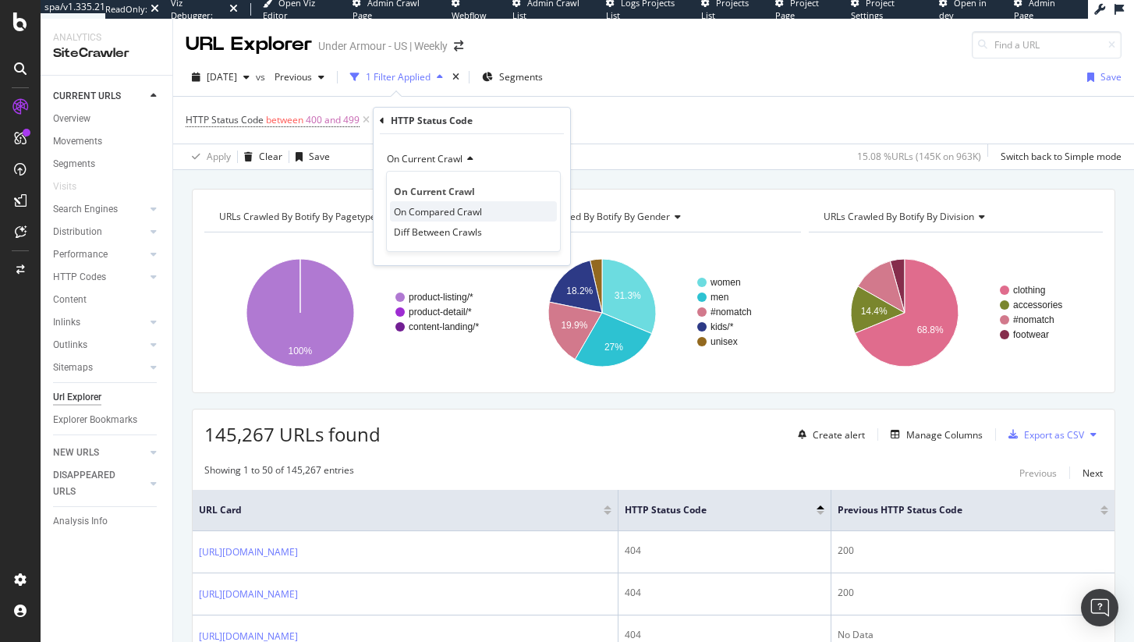
click at [455, 217] on span "On Compared Crawl" at bounding box center [438, 211] width 88 height 13
click at [412, 182] on span "Equal to" at bounding box center [404, 183] width 35 height 13
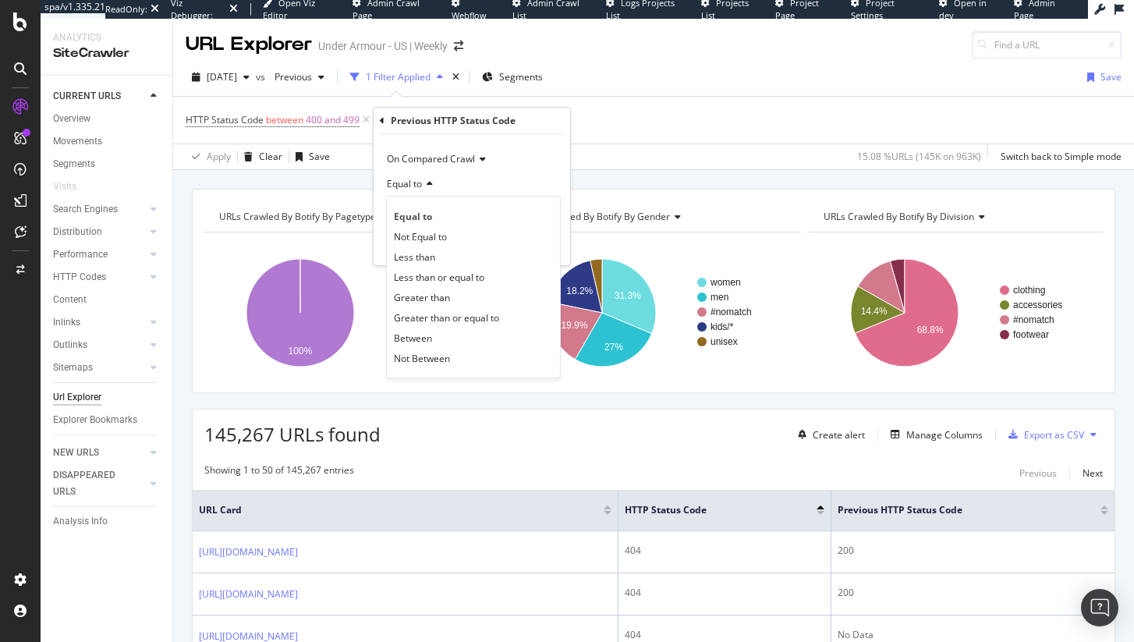
click at [483, 177] on div "Equal to" at bounding box center [472, 184] width 172 height 25
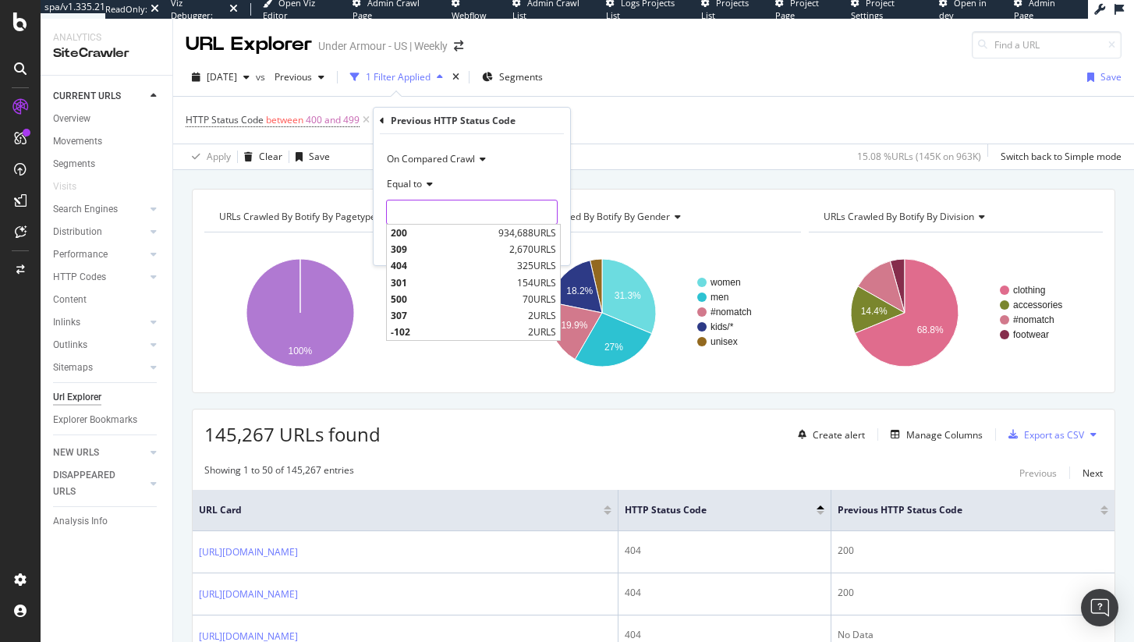
click at [458, 213] on input "number" at bounding box center [472, 212] width 172 height 25
click at [463, 225] on div "200 934,688 URLS" at bounding box center [473, 233] width 173 height 16
type input "200"
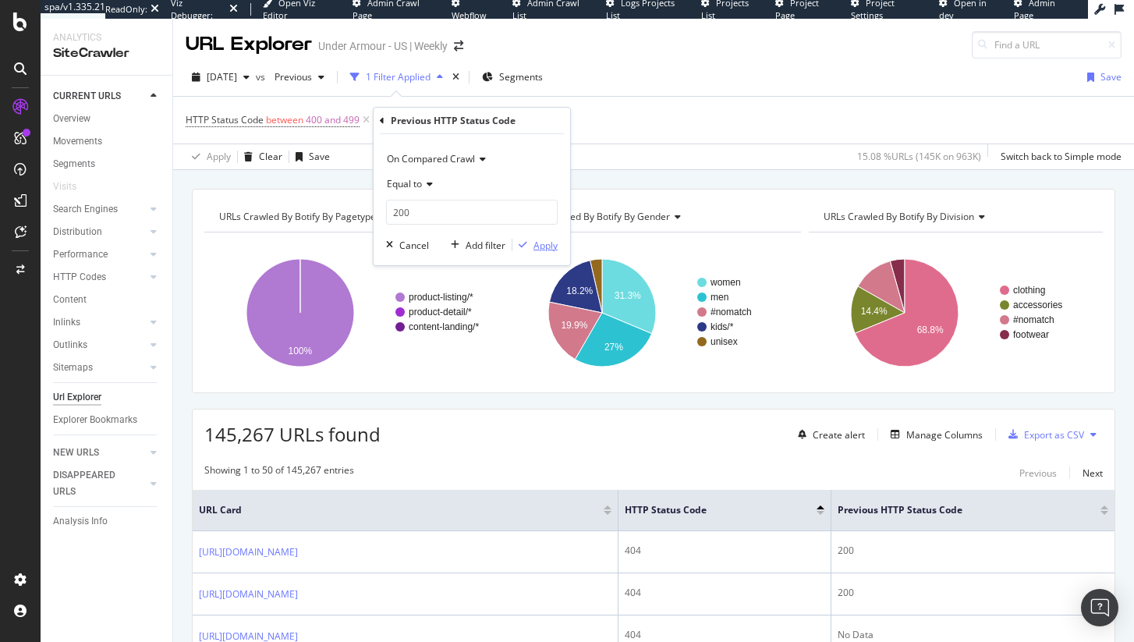
click at [551, 241] on div "Apply" at bounding box center [545, 245] width 24 height 13
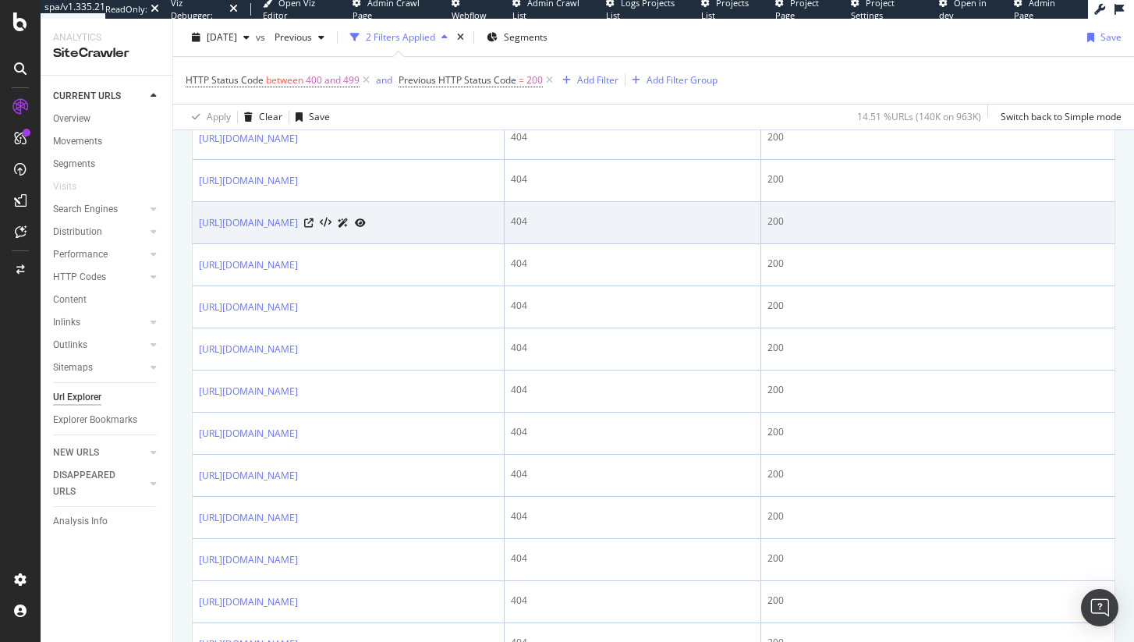
scroll to position [428, 0]
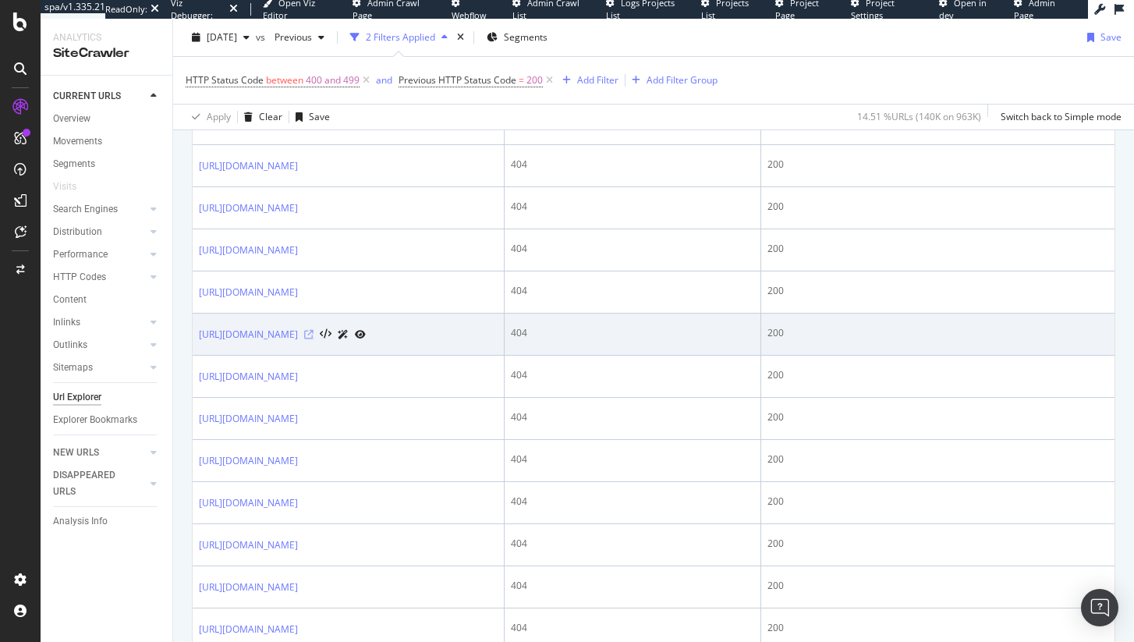
click at [313, 339] on icon at bounding box center [308, 334] width 9 height 9
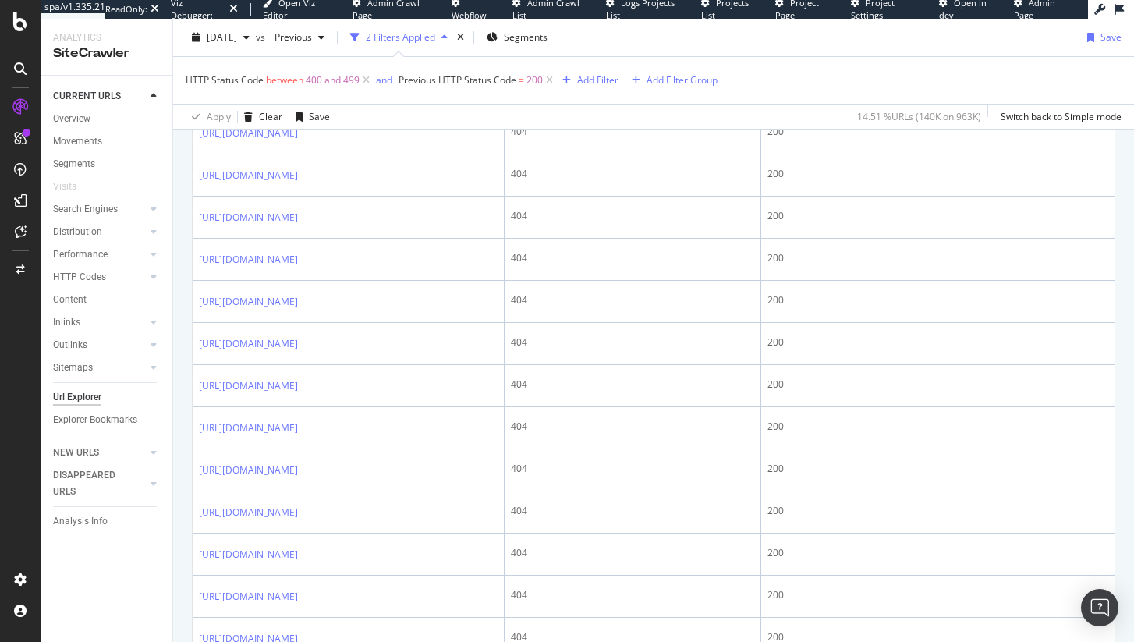
scroll to position [890, 0]
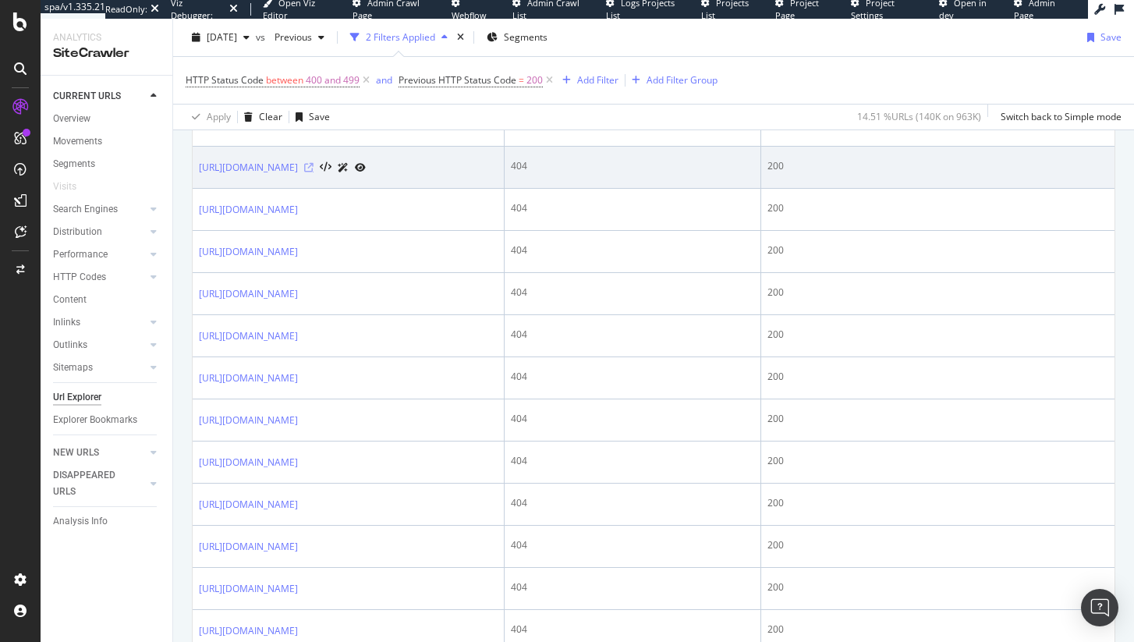
click at [313, 172] on icon at bounding box center [308, 167] width 9 height 9
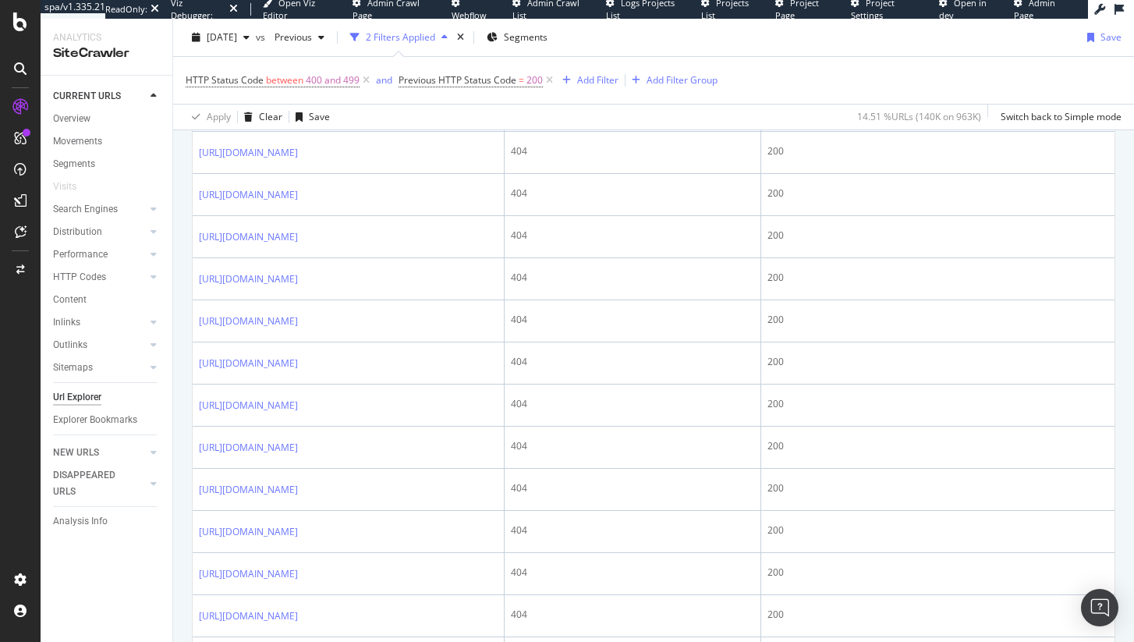
scroll to position [747, 0]
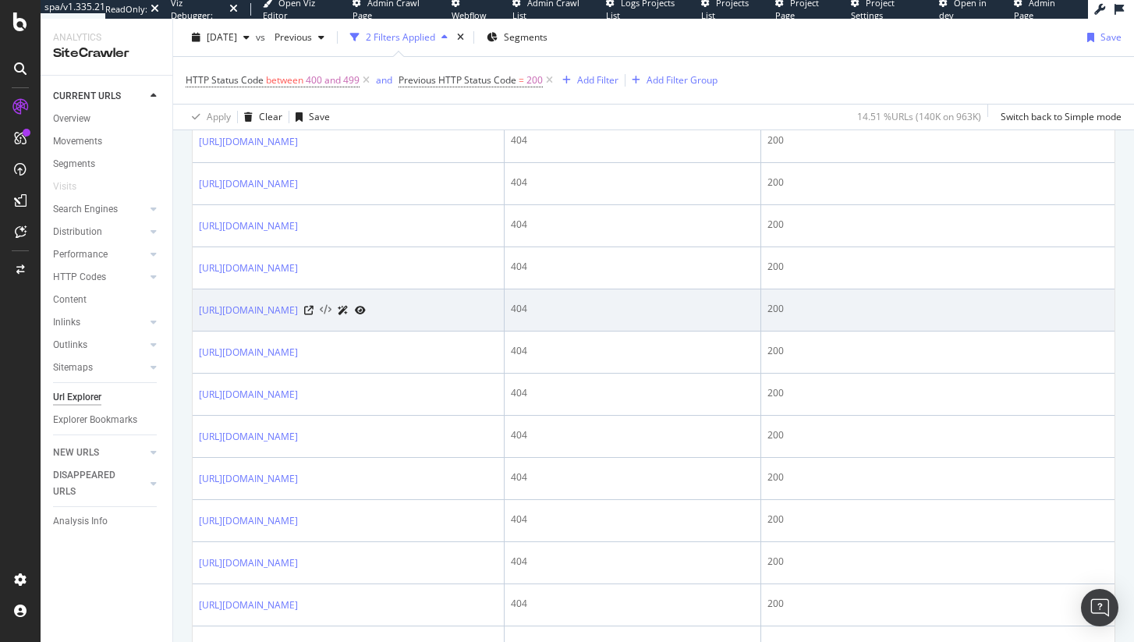
click at [331, 316] on icon at bounding box center [326, 310] width 12 height 11
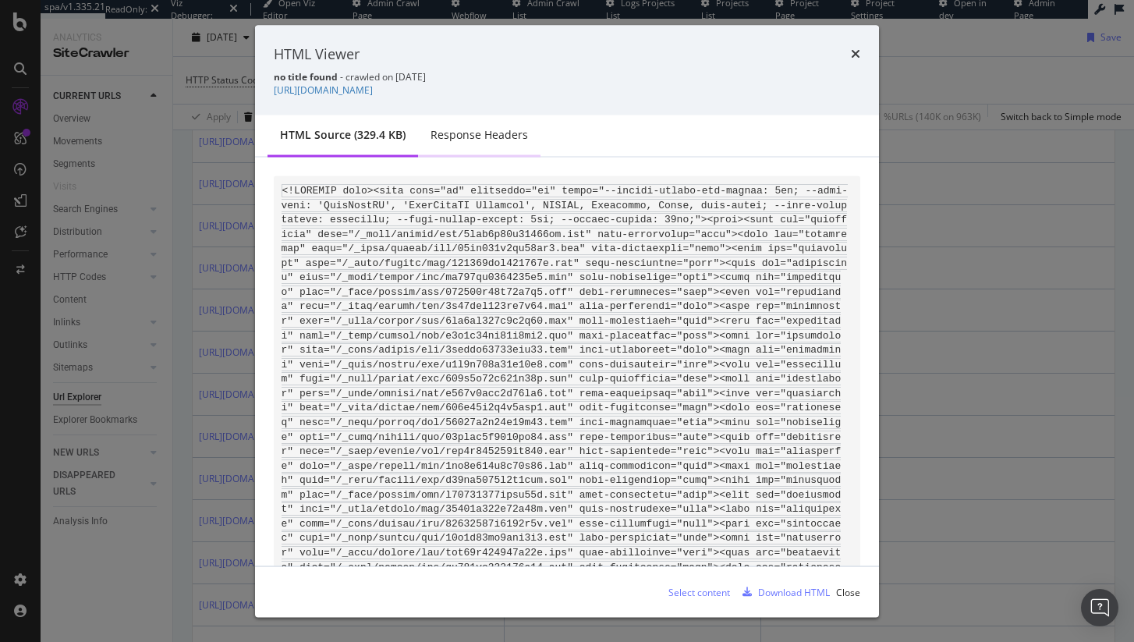
click at [455, 130] on div "Response Headers" at bounding box center [478, 135] width 97 height 16
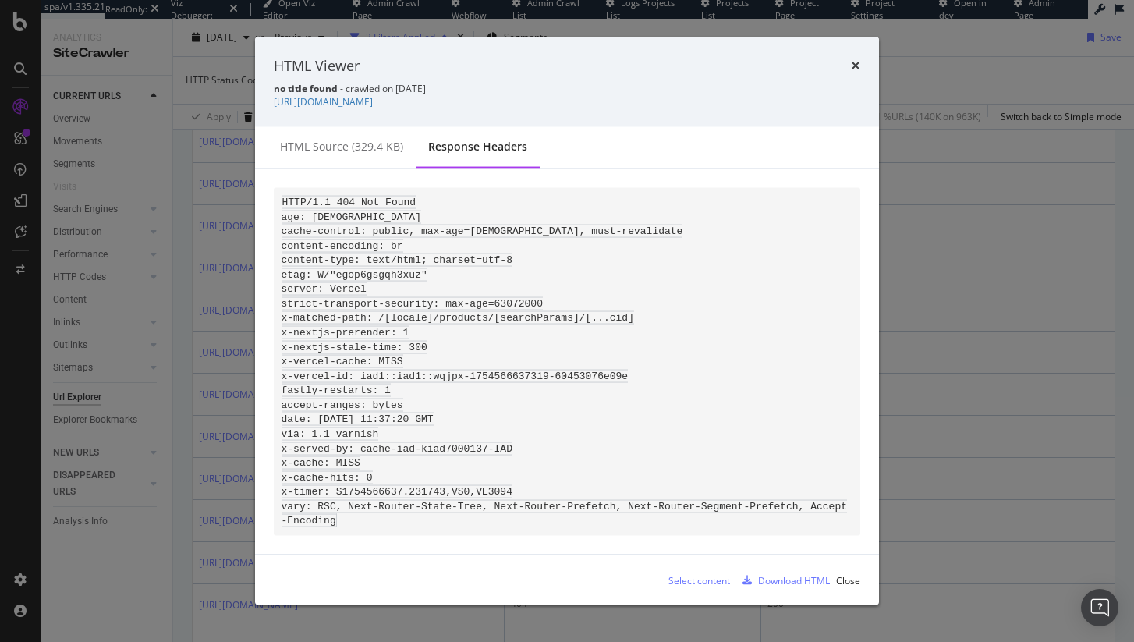
click at [411, 412] on code "HTTP/1.1 404 Not Found age: 0 cache-control: public, max-age=0, must-revalidate…" at bounding box center [564, 361] width 566 height 331
click at [856, 59] on icon "times" at bounding box center [855, 65] width 9 height 12
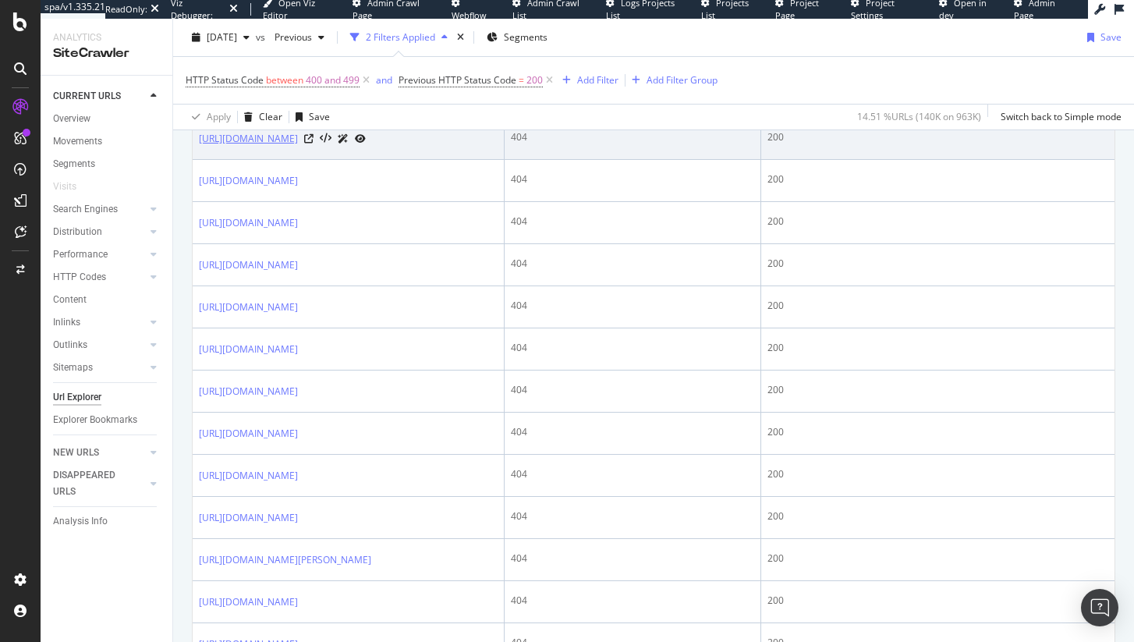
scroll to position [1427, 0]
click at [313, 140] on icon at bounding box center [308, 135] width 9 height 9
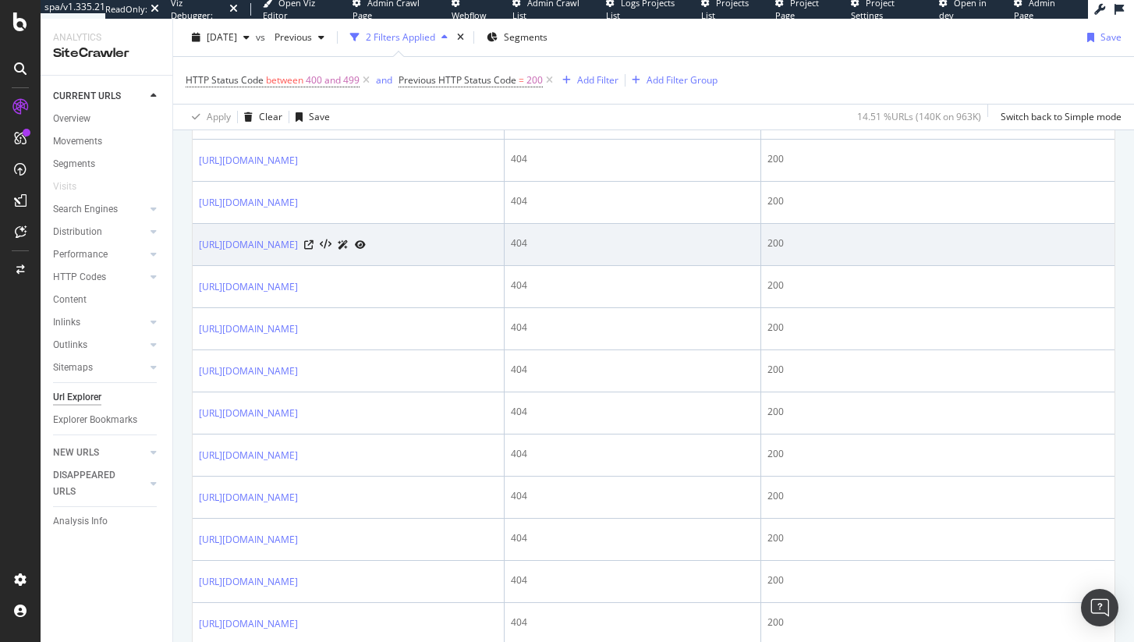
scroll to position [812, 0]
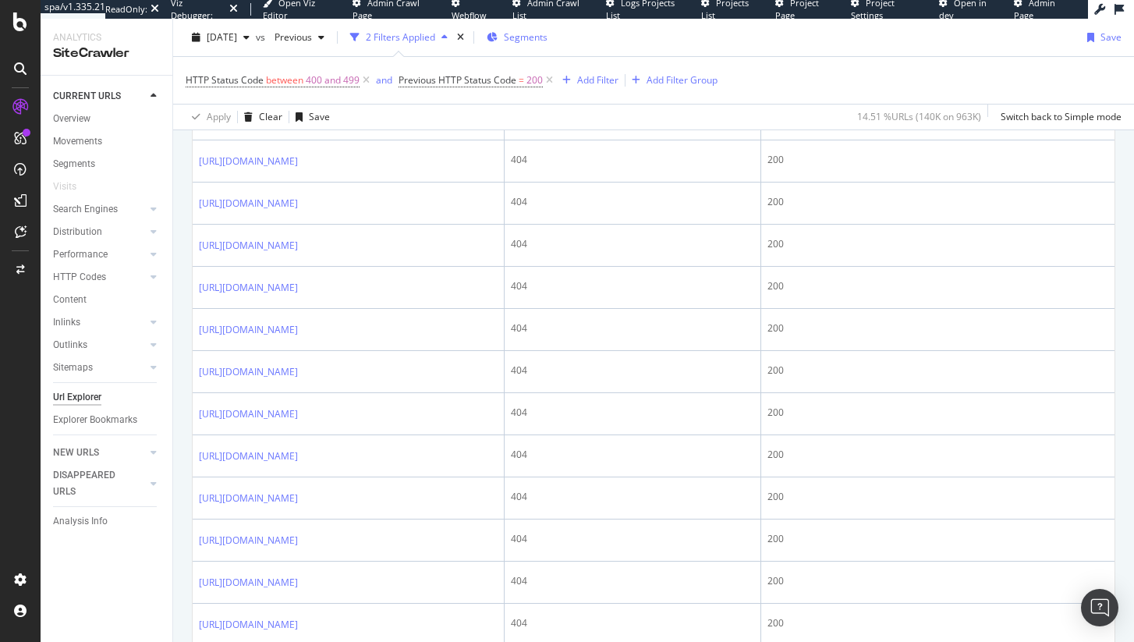
click at [535, 42] on span "Segments" at bounding box center [526, 36] width 44 height 13
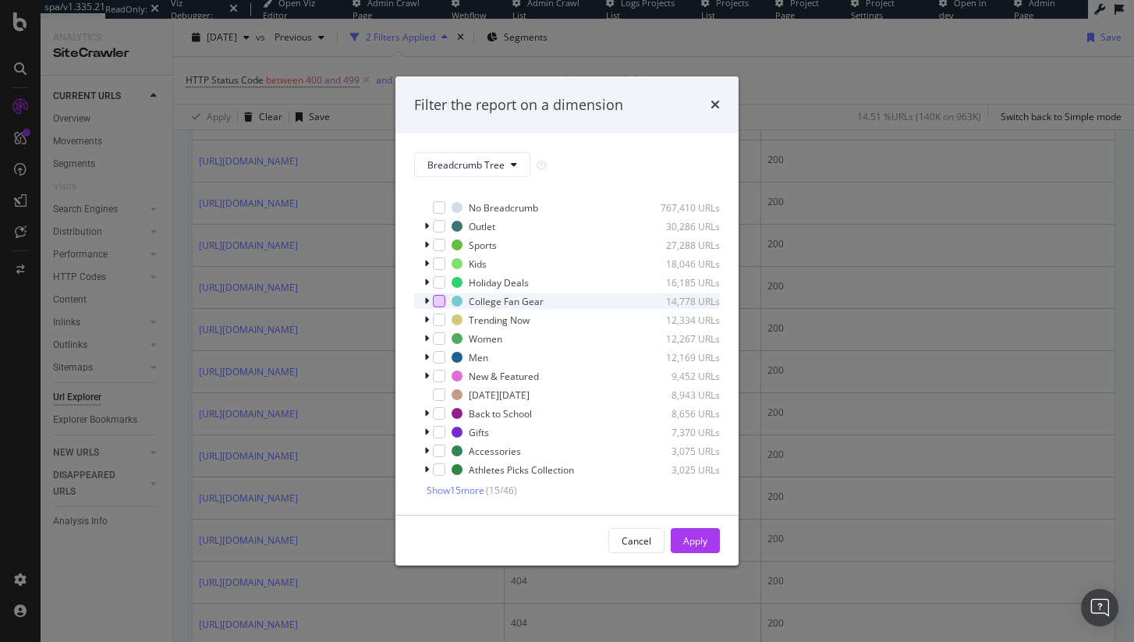
scroll to position [13, 0]
click at [467, 489] on span "Show 15 more" at bounding box center [456, 489] width 58 height 13
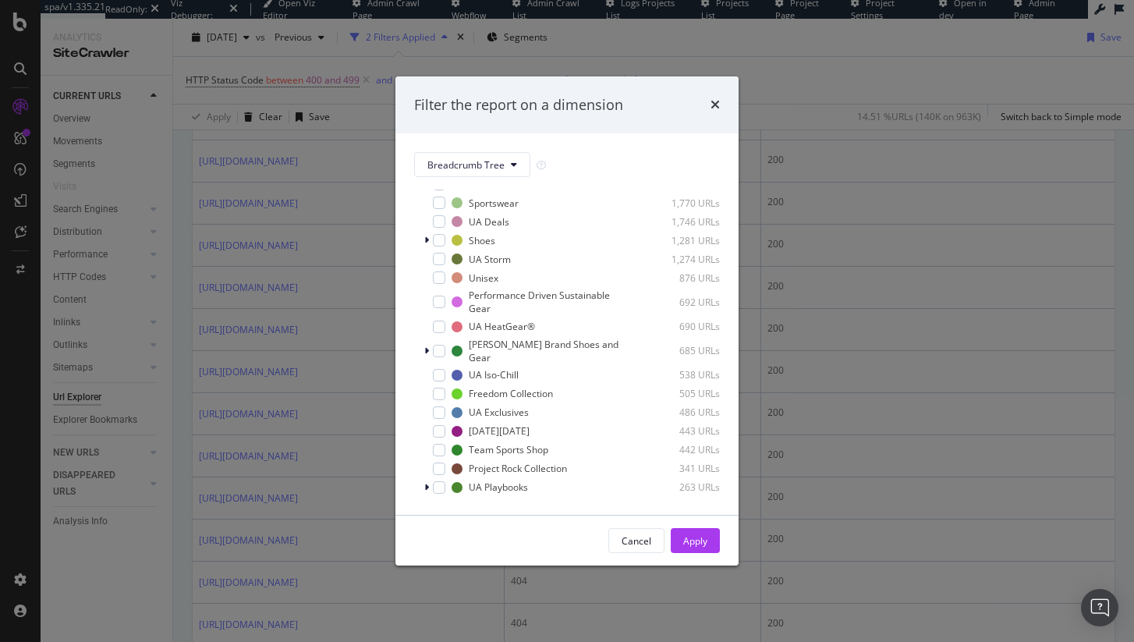
scroll to position [305, 0]
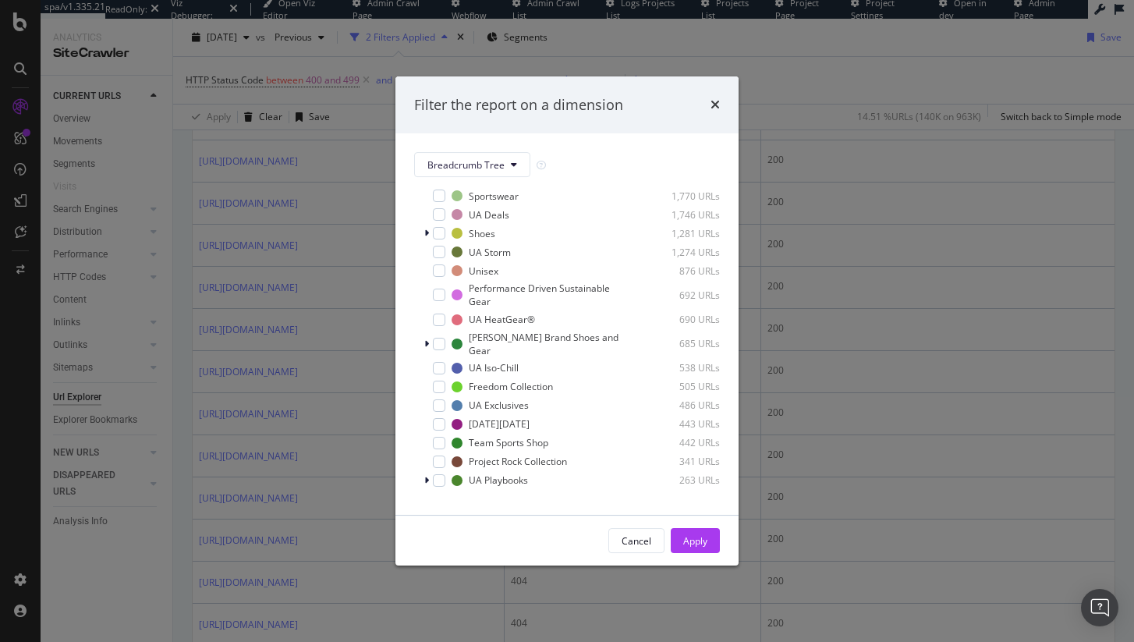
click at [476, 494] on span "Show 15 more" at bounding box center [456, 500] width 58 height 13
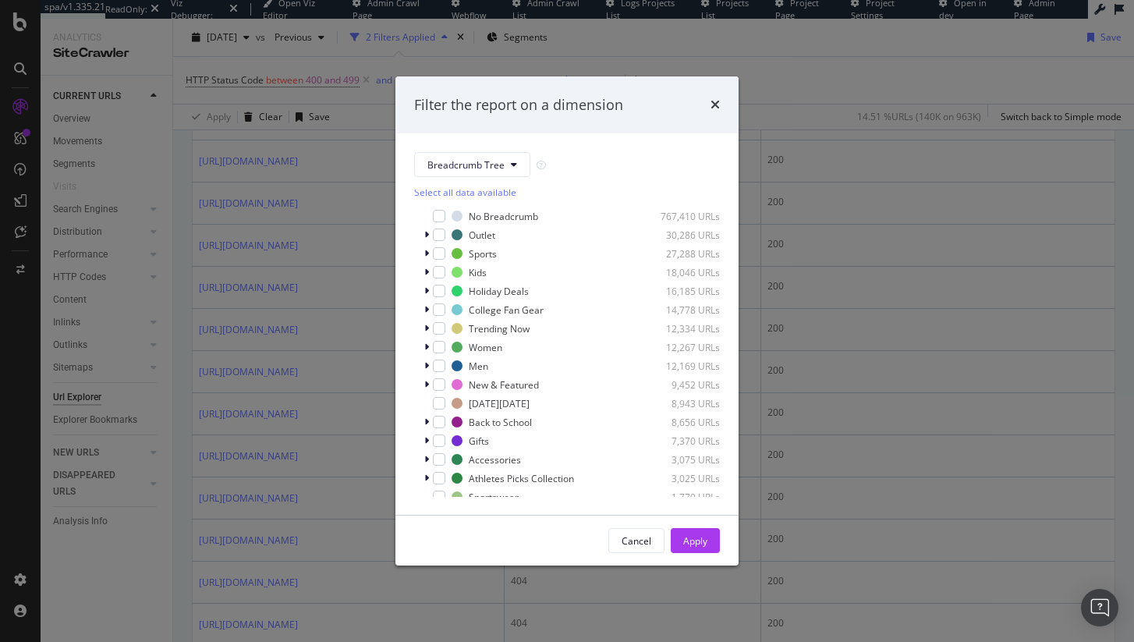
scroll to position [0, 0]
click at [454, 154] on button "Breadcrumb Tree" at bounding box center [472, 164] width 116 height 25
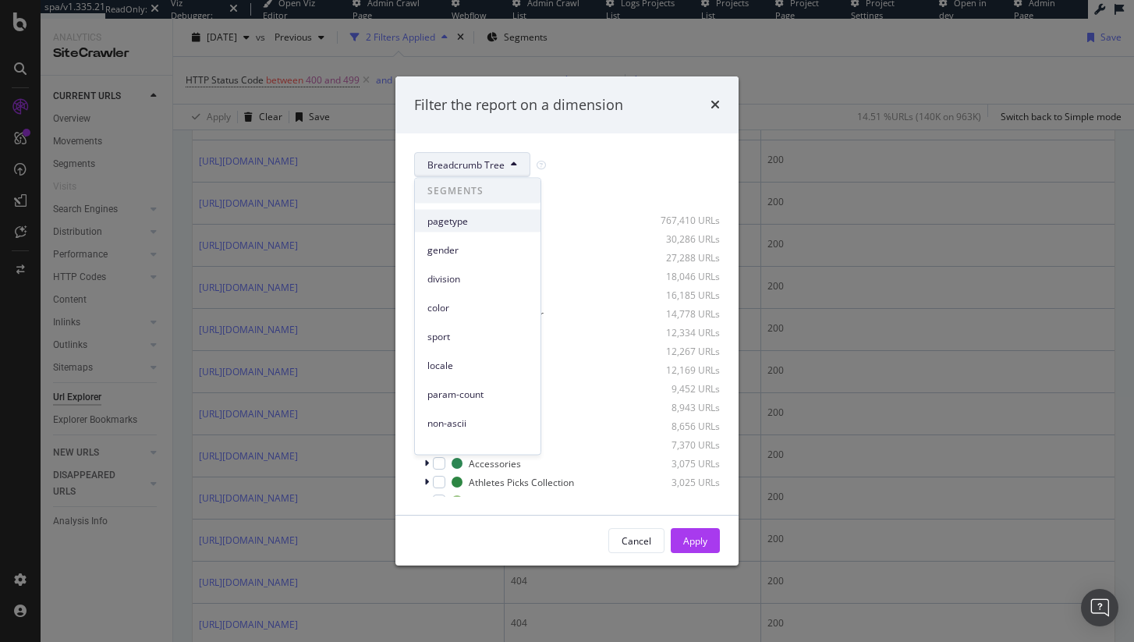
click at [455, 218] on span "pagetype" at bounding box center [477, 221] width 101 height 14
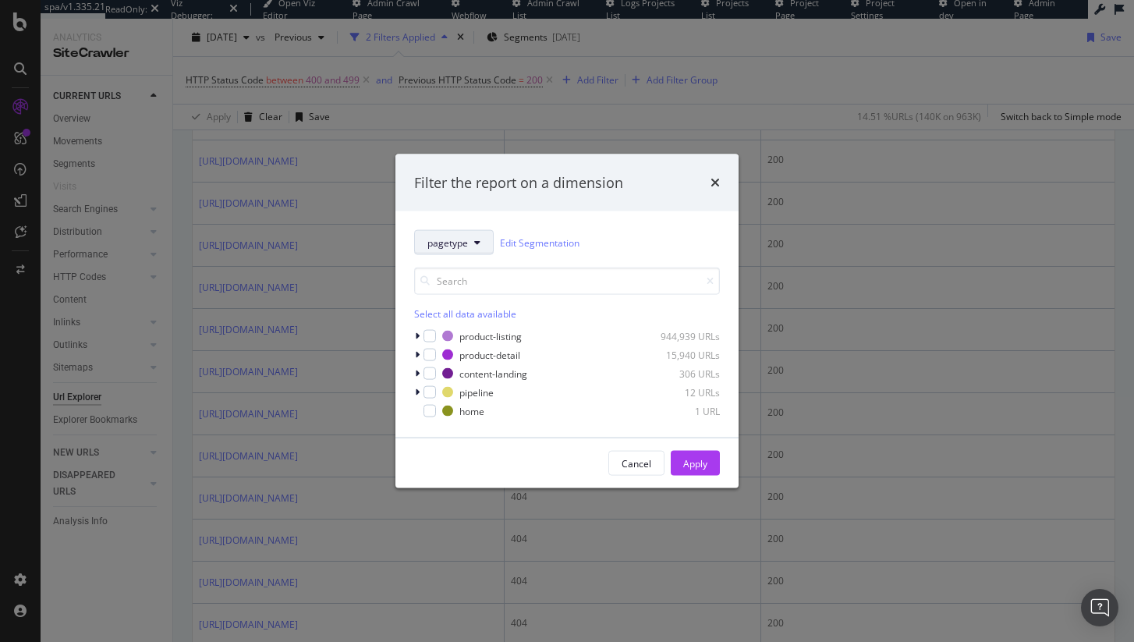
click at [455, 235] on button "pagetype" at bounding box center [454, 242] width 80 height 25
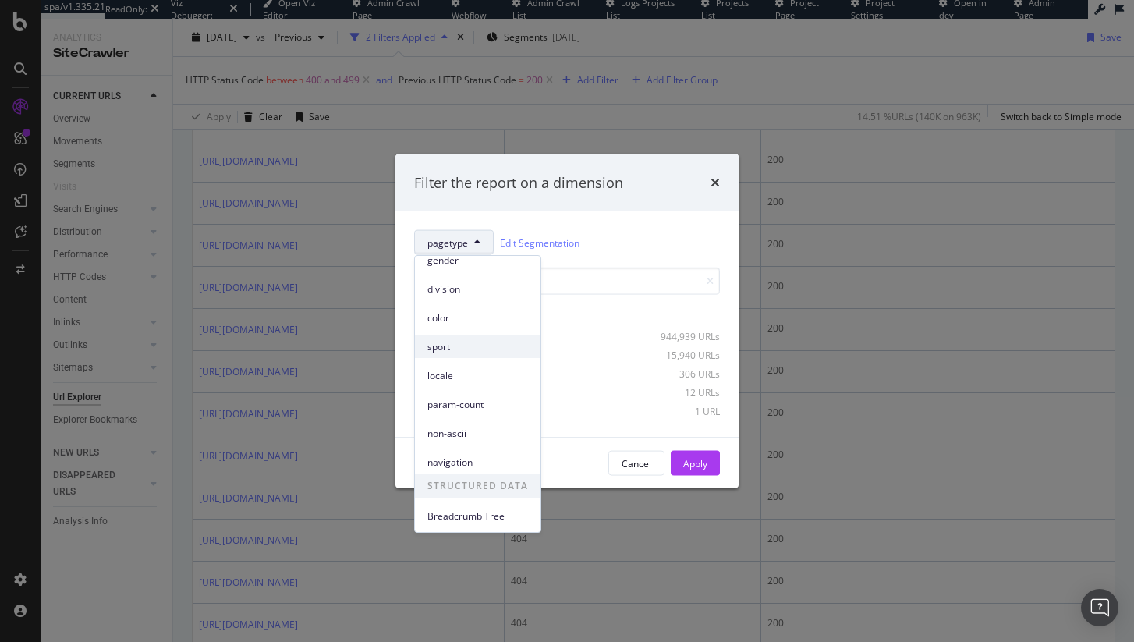
scroll to position [69, 0]
click at [715, 180] on icon "times" at bounding box center [714, 182] width 9 height 12
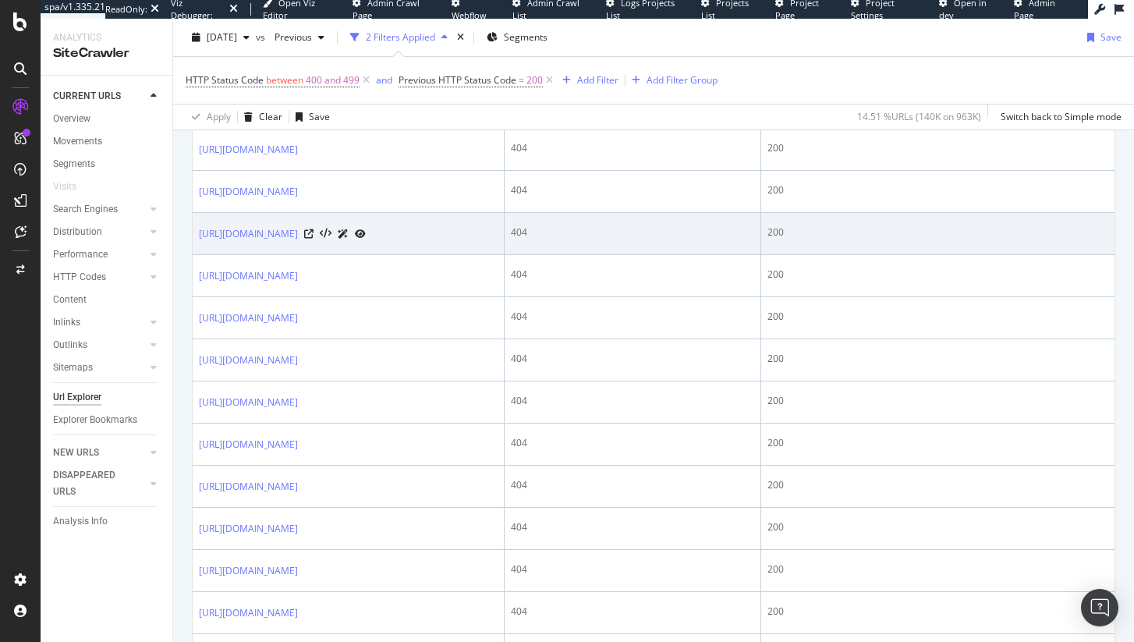
scroll to position [1044, 0]
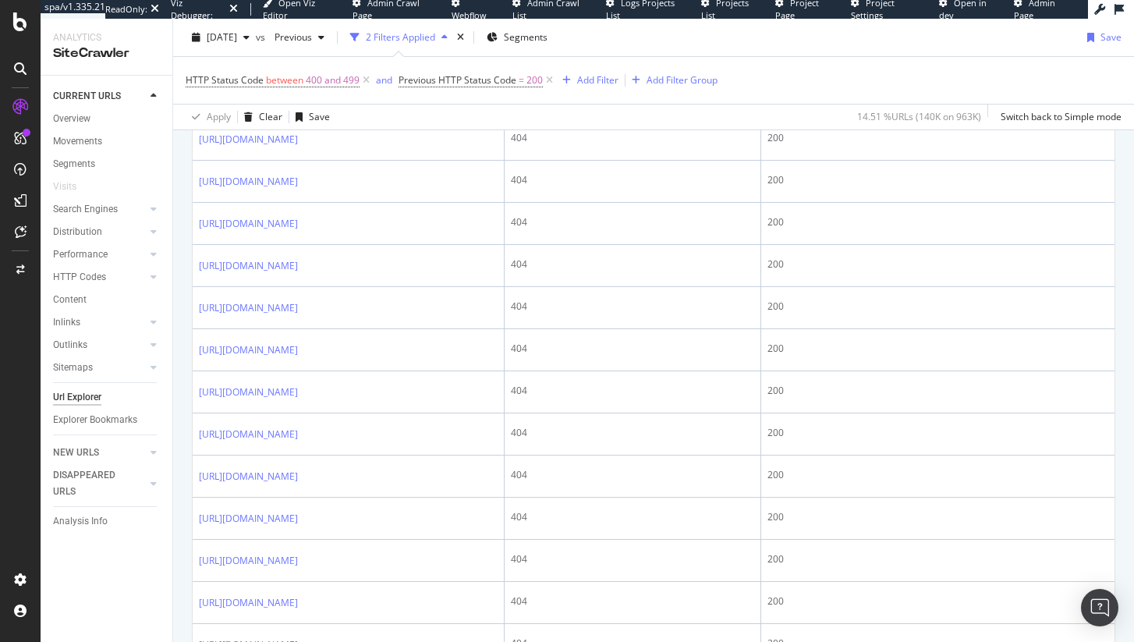
click at [366, 21] on div "https://www.underarmour.com/en-us/c/back-to-school/mens-gray-loose-sportswear-c…" at bounding box center [282, 13] width 167 height 16
click at [313, 18] on icon at bounding box center [308, 13] width 9 height 9
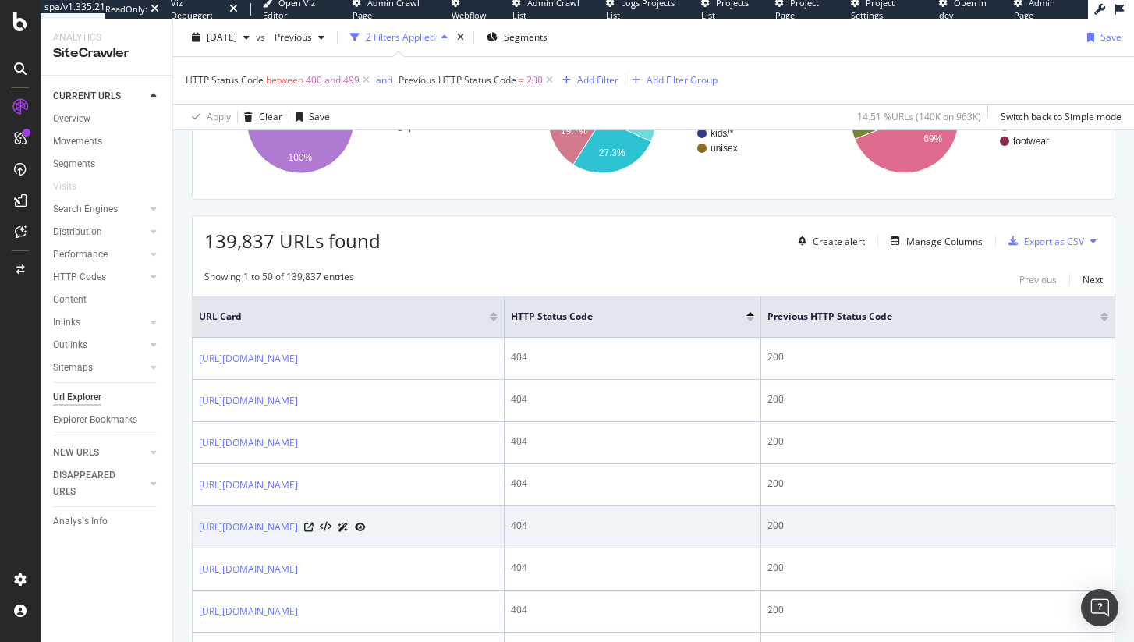
scroll to position [0, 0]
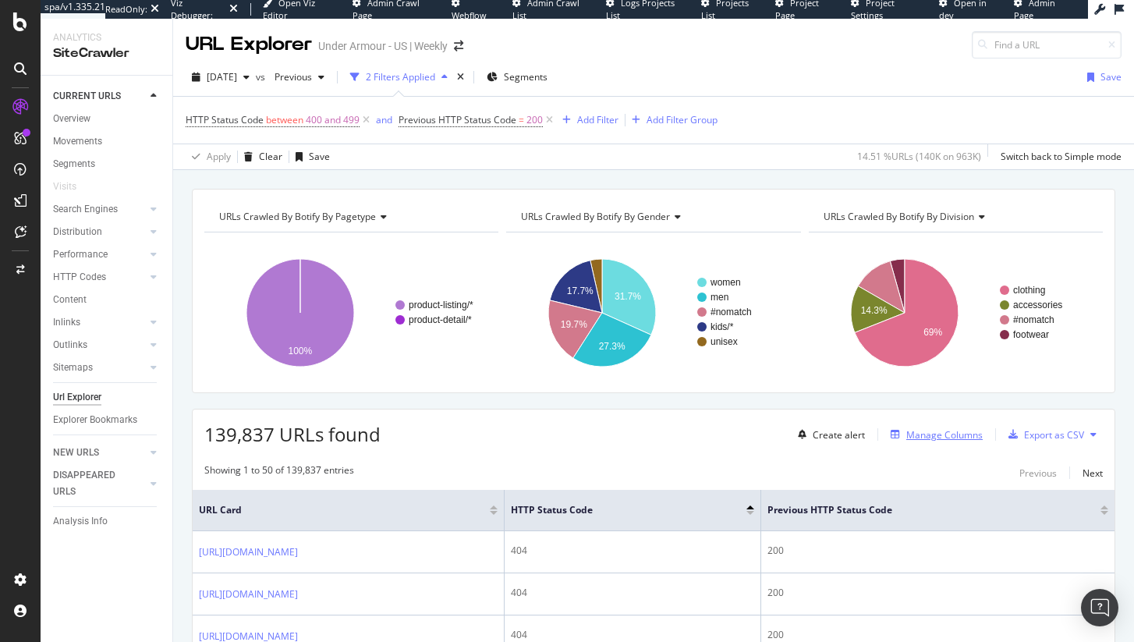
click at [950, 433] on div "Manage Columns" at bounding box center [944, 434] width 76 height 13
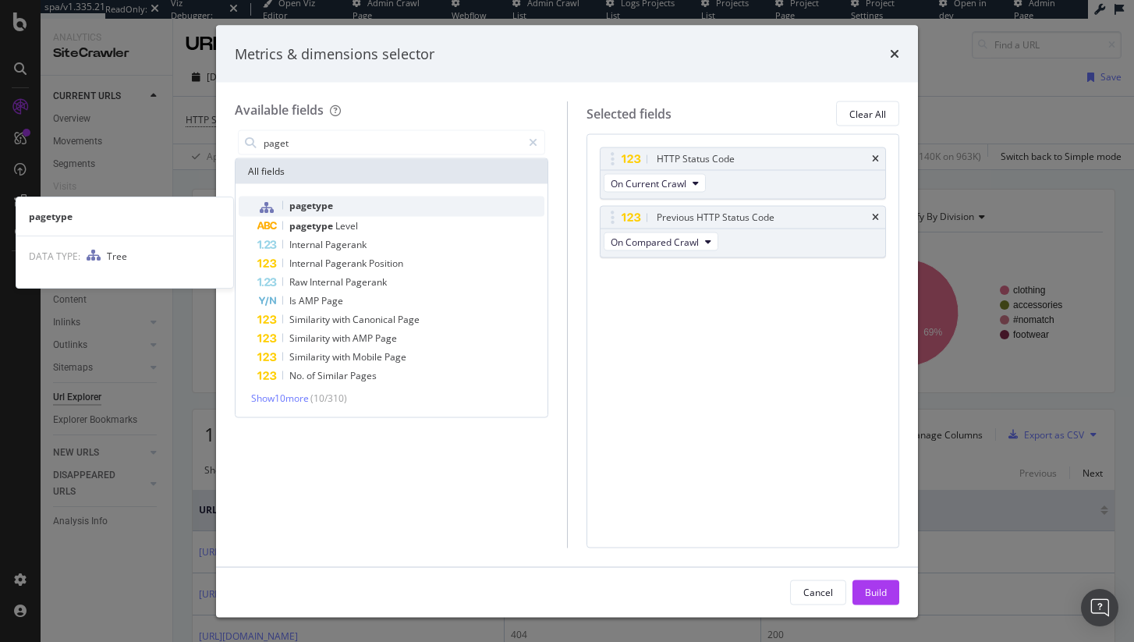
type input "paget"
click at [297, 208] on span "pagetype" at bounding box center [311, 205] width 44 height 13
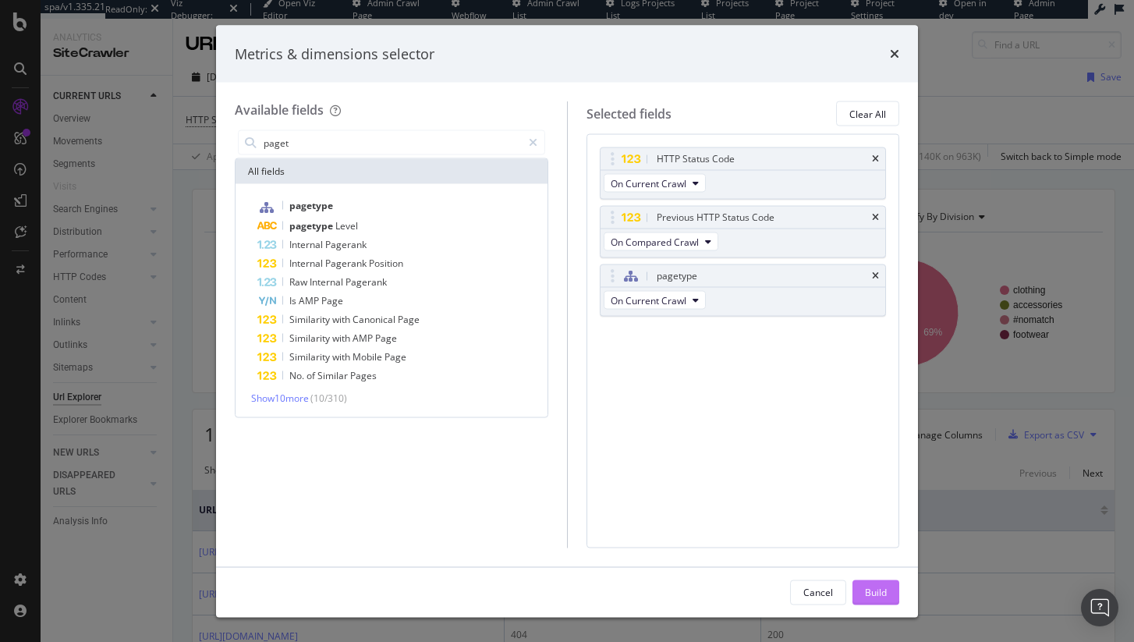
click at [876, 579] on button "Build" at bounding box center [875, 591] width 47 height 25
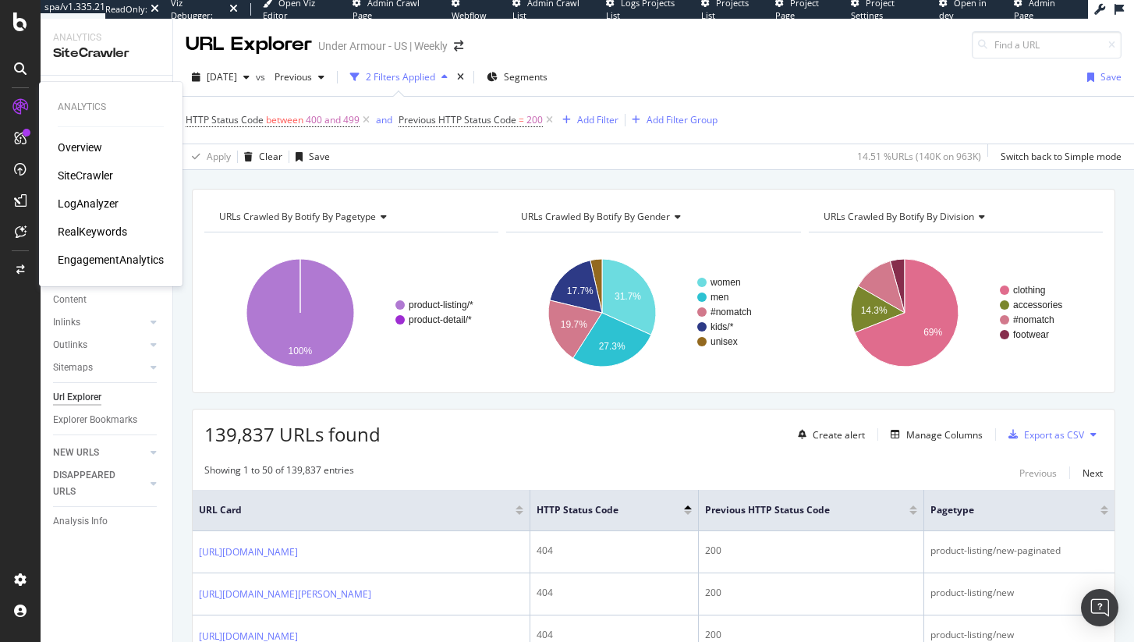
click at [95, 225] on div "RealKeywords" at bounding box center [92, 232] width 69 height 16
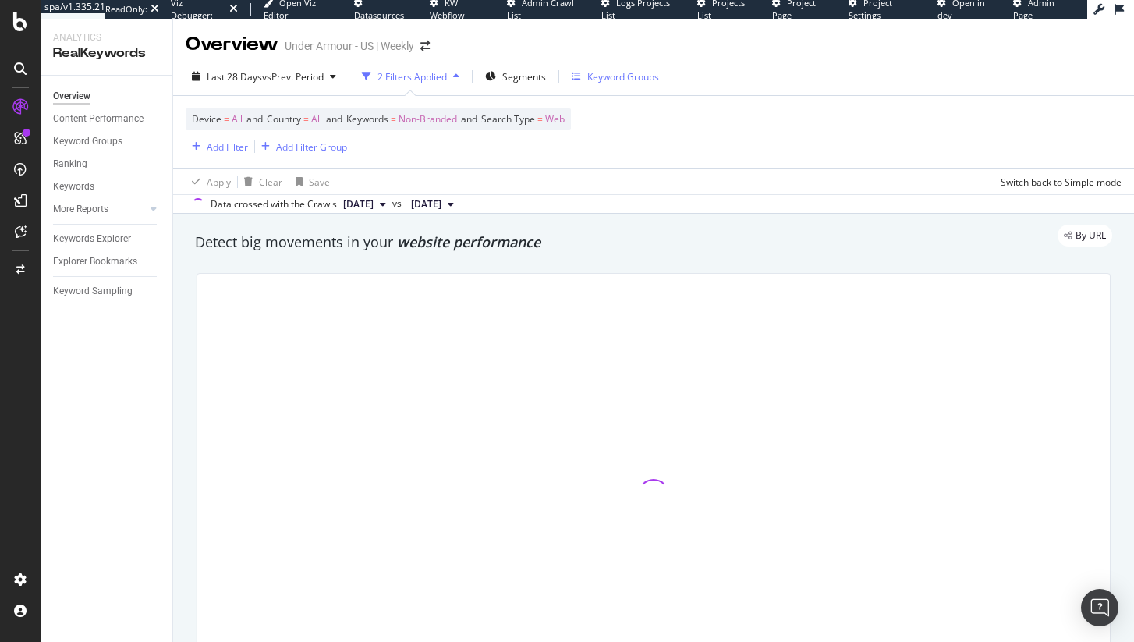
click at [607, 73] on div "Keyword Groups" at bounding box center [623, 76] width 72 height 13
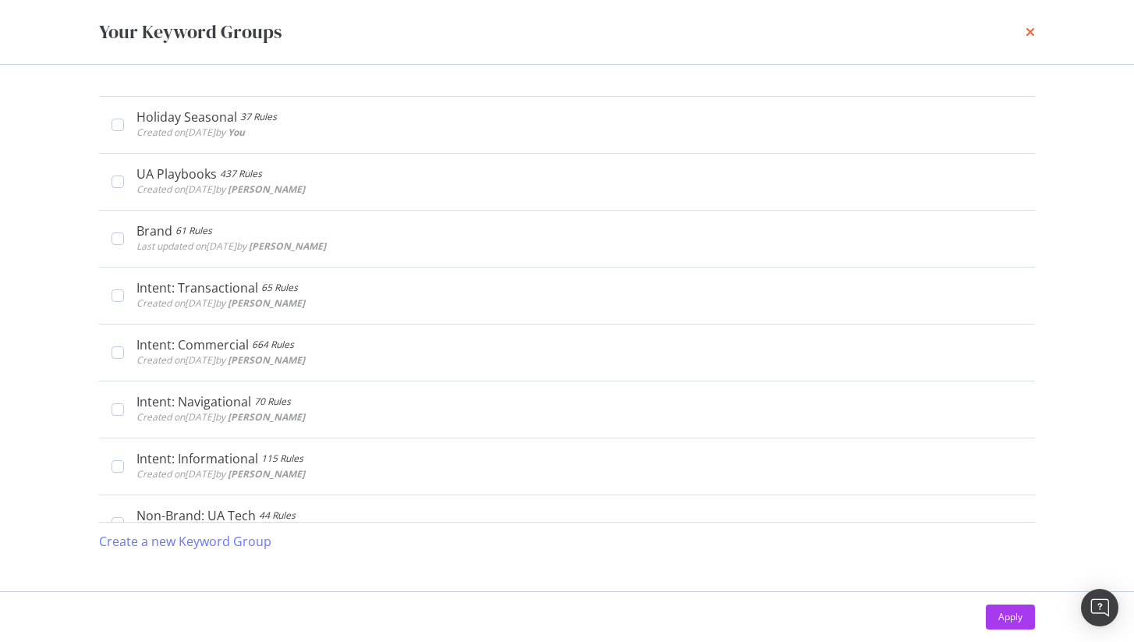
click at [1032, 29] on icon "times" at bounding box center [1029, 32] width 9 height 12
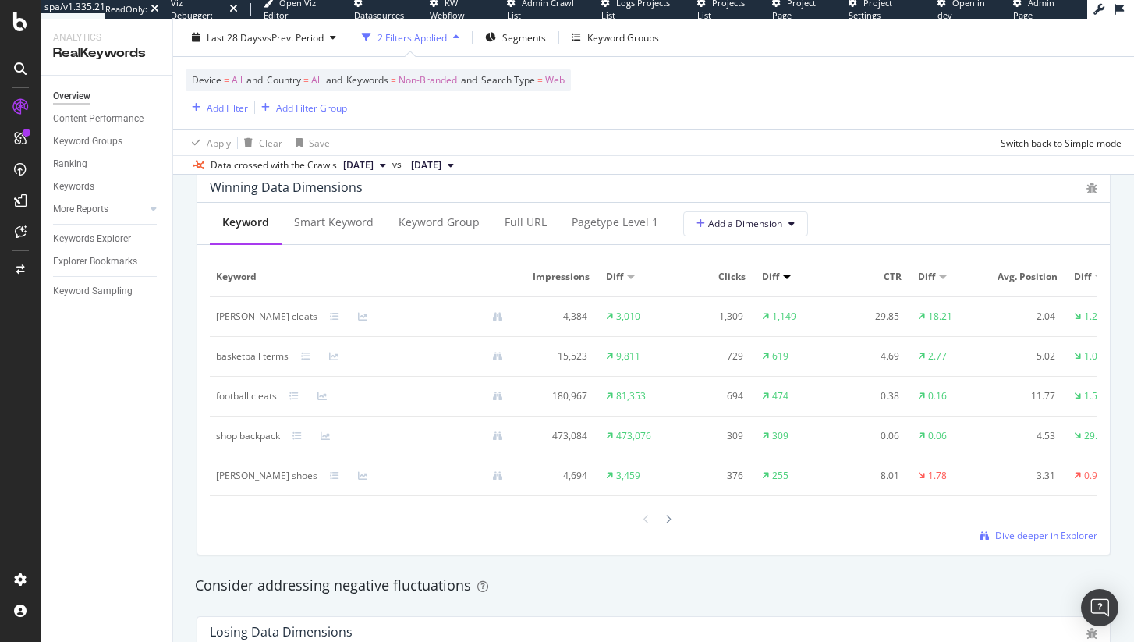
scroll to position [1417, 0]
click at [230, 437] on div "shop backpack" at bounding box center [248, 434] width 64 height 14
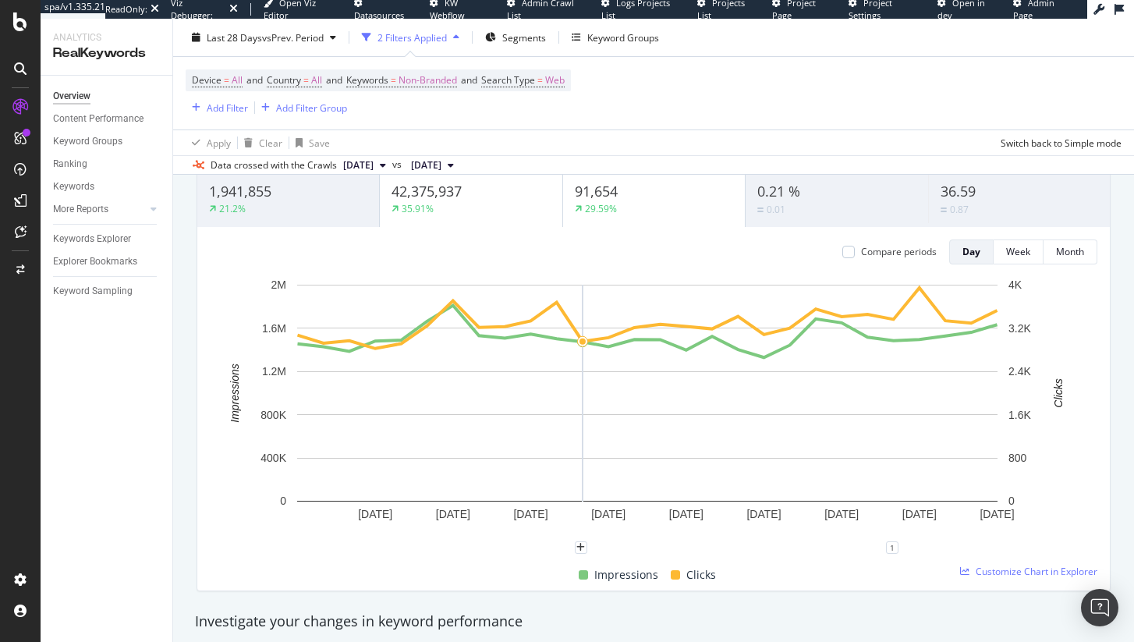
scroll to position [0, 0]
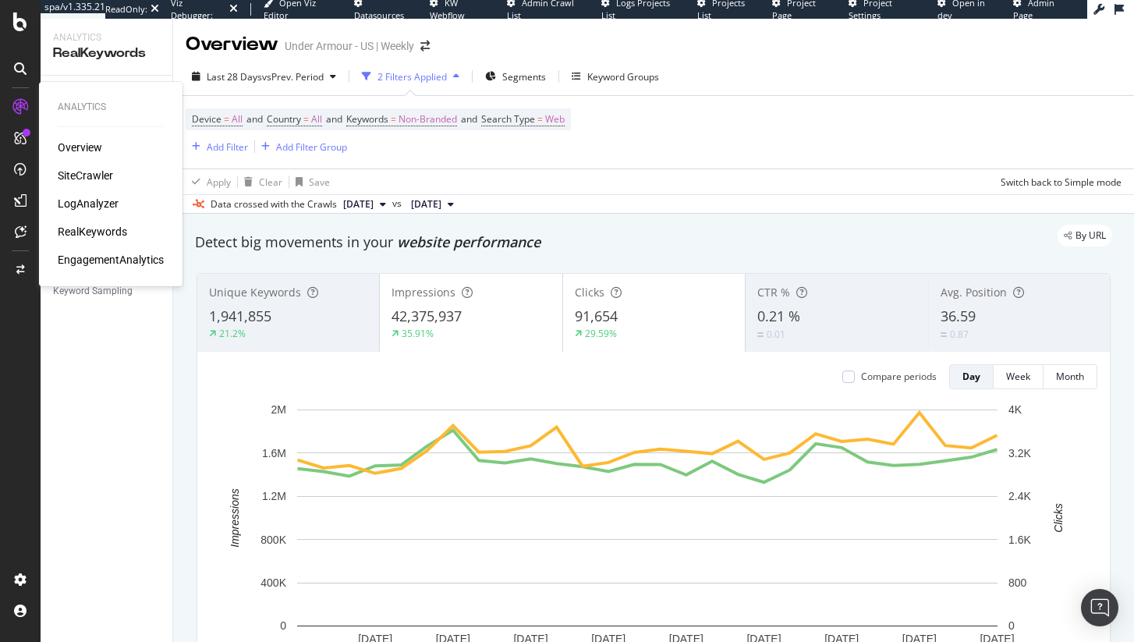
click at [87, 173] on div "SiteCrawler" at bounding box center [85, 176] width 55 height 16
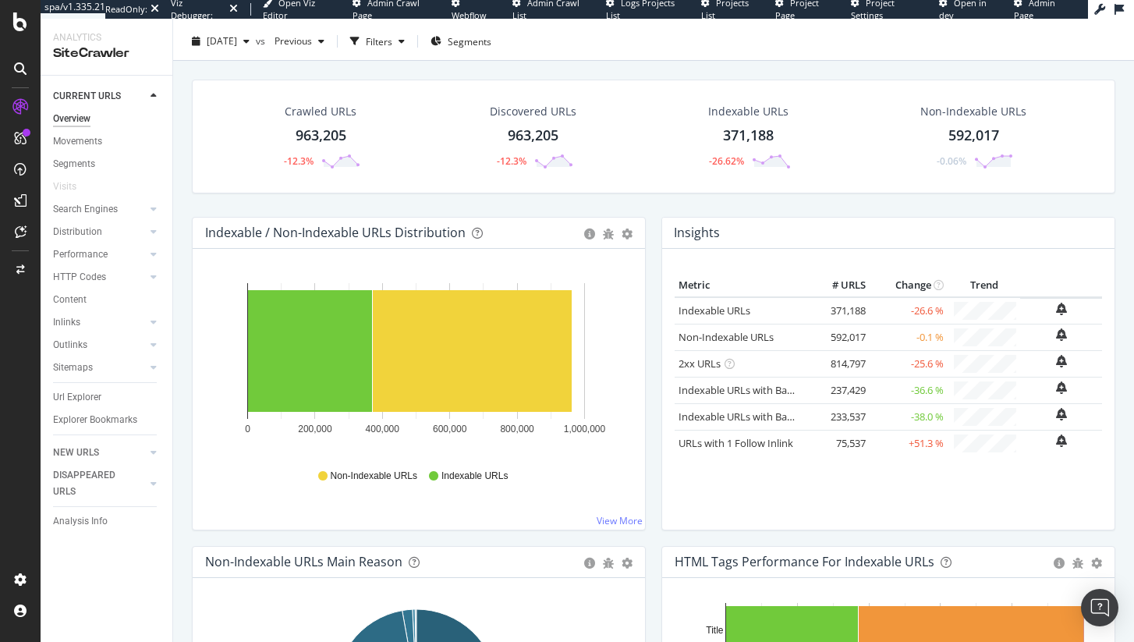
scroll to position [37, 0]
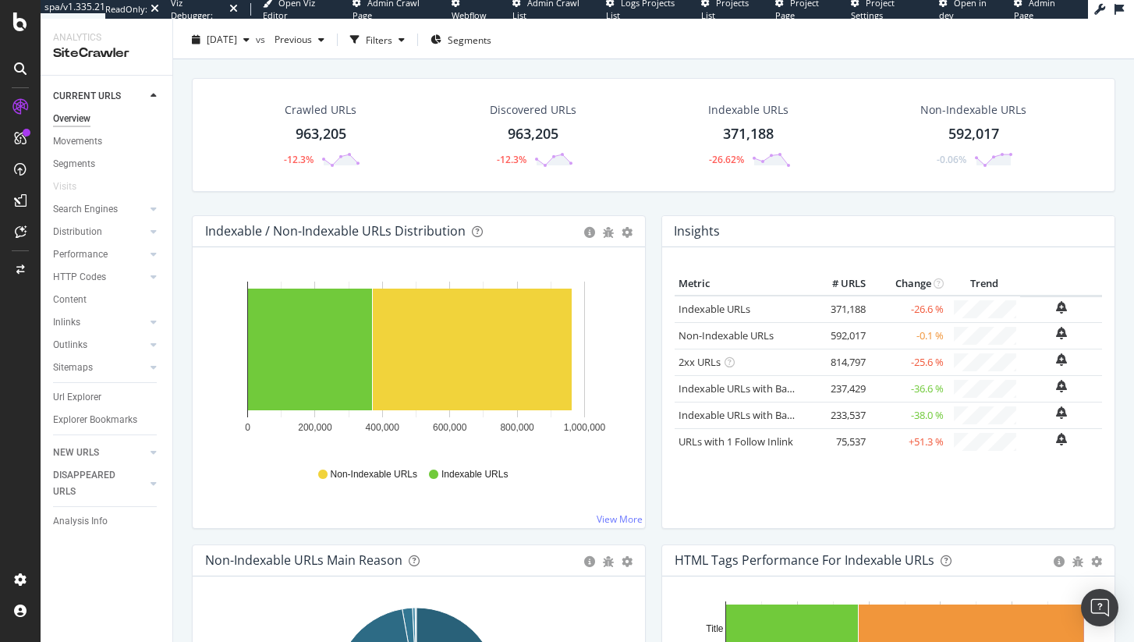
click at [894, 305] on td "-26.6 %" at bounding box center [908, 309] width 78 height 27
click at [911, 303] on td "-26.6 %" at bounding box center [908, 309] width 78 height 27
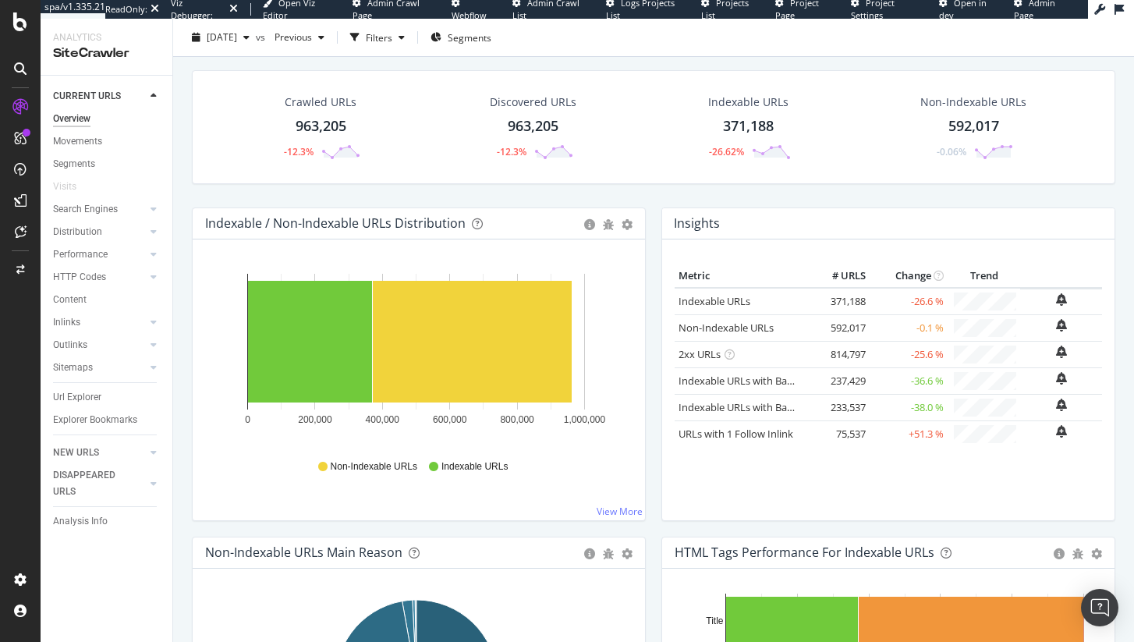
scroll to position [43, 0]
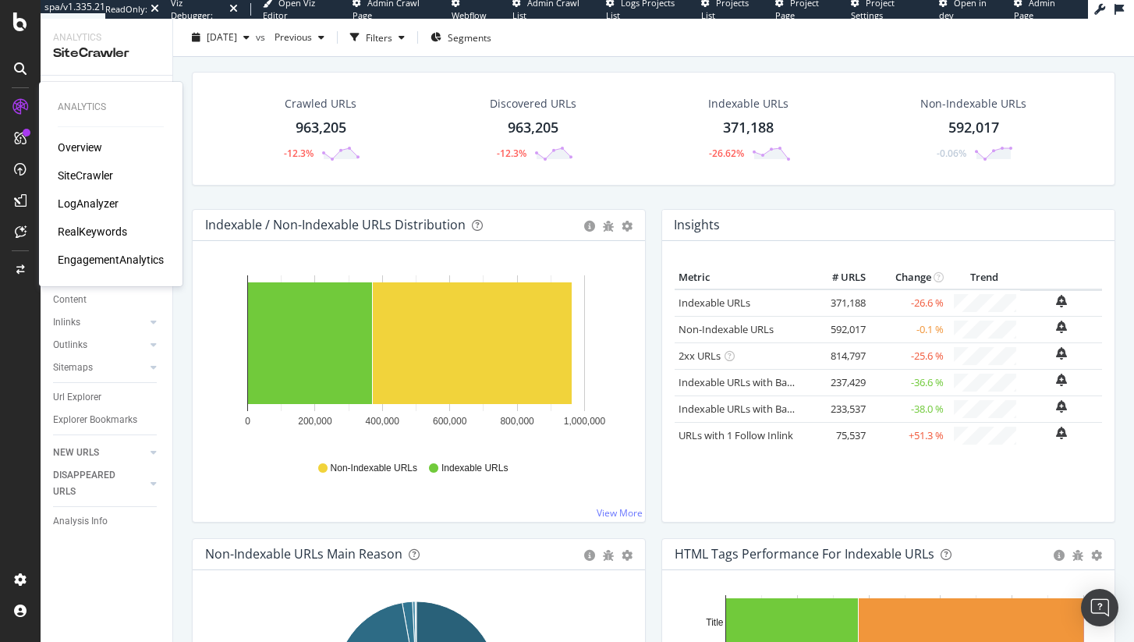
click at [82, 200] on div "LogAnalyzer" at bounding box center [88, 204] width 61 height 16
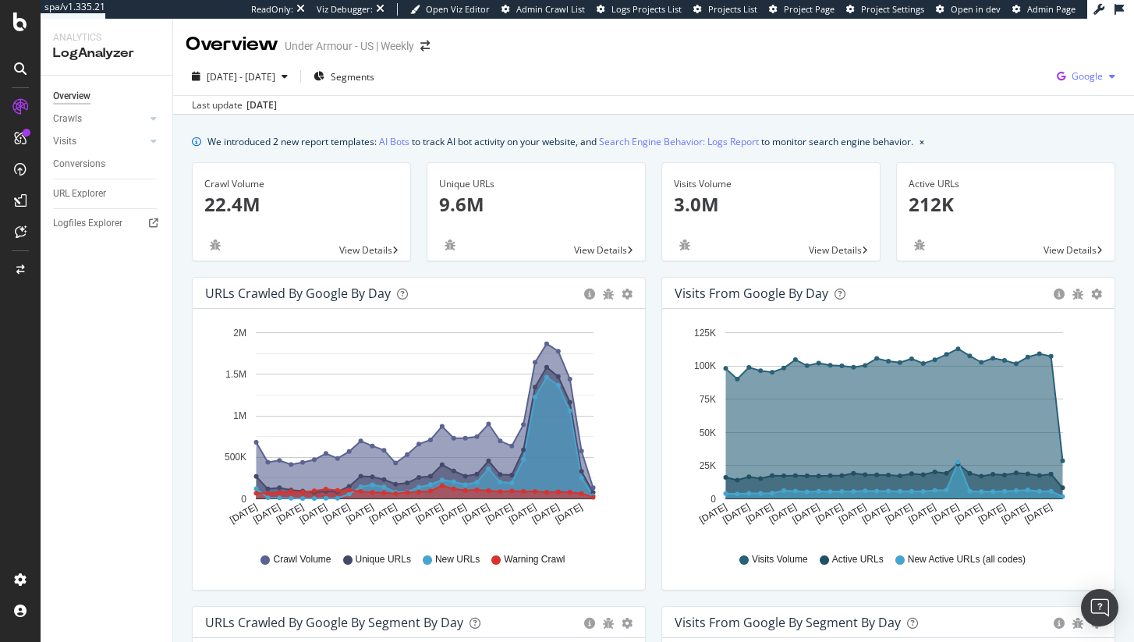
click at [1074, 77] on span "Google" at bounding box center [1086, 75] width 31 height 13
click at [997, 113] on span "Other AI Bots" at bounding box center [997, 120] width 58 height 14
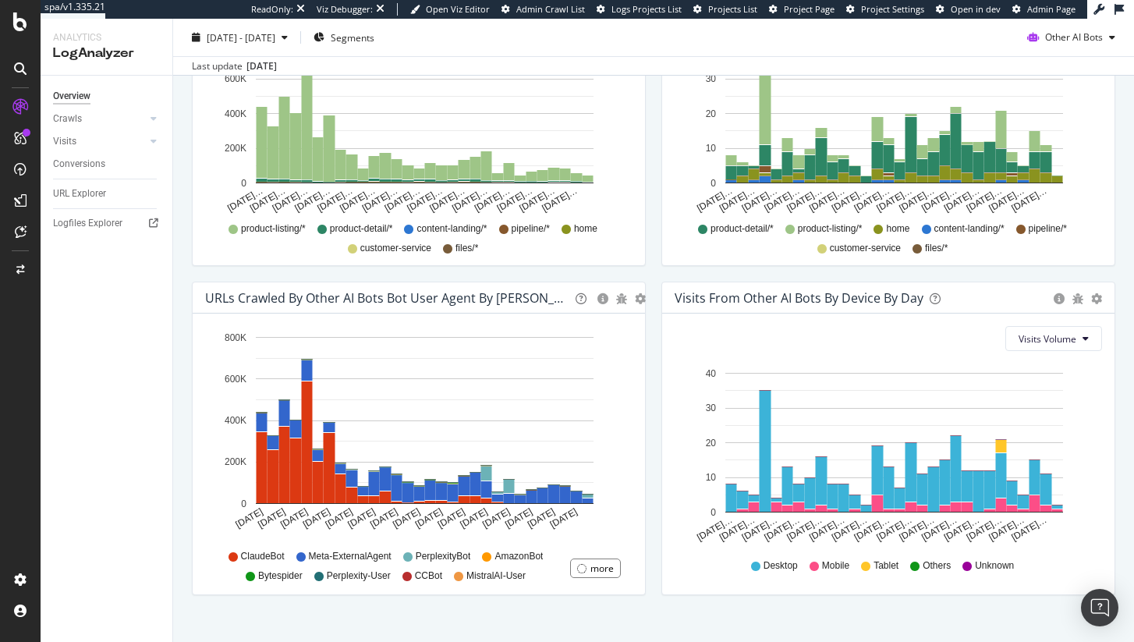
scroll to position [653, 0]
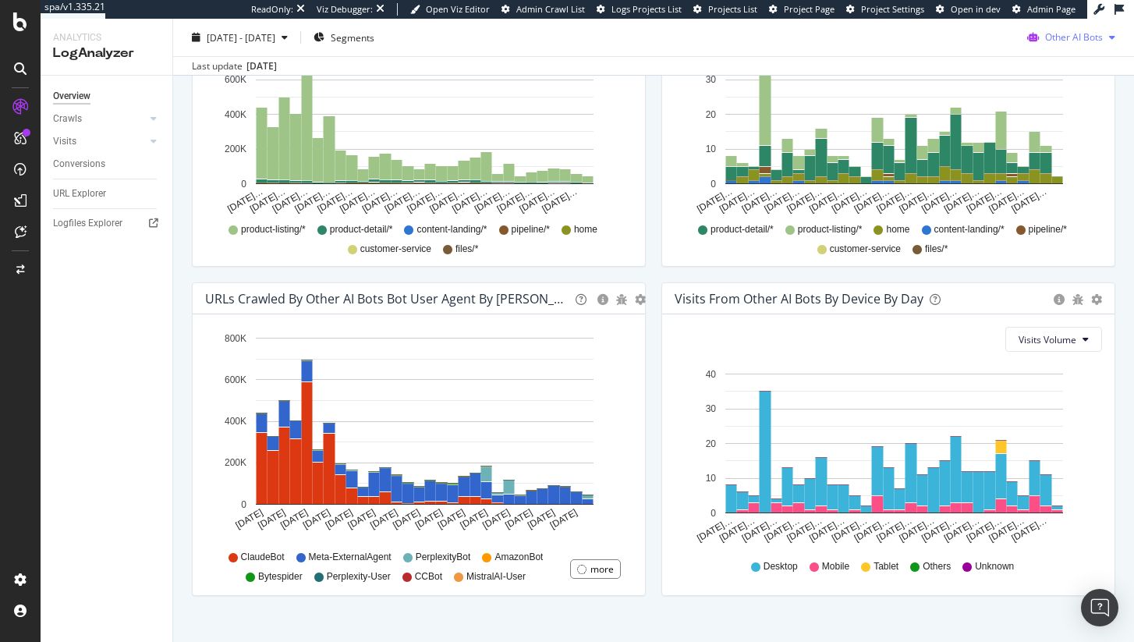
click at [1059, 37] on span "Other AI Bots" at bounding box center [1074, 36] width 58 height 13
click at [1064, 74] on span "Google" at bounding box center [1077, 69] width 61 height 14
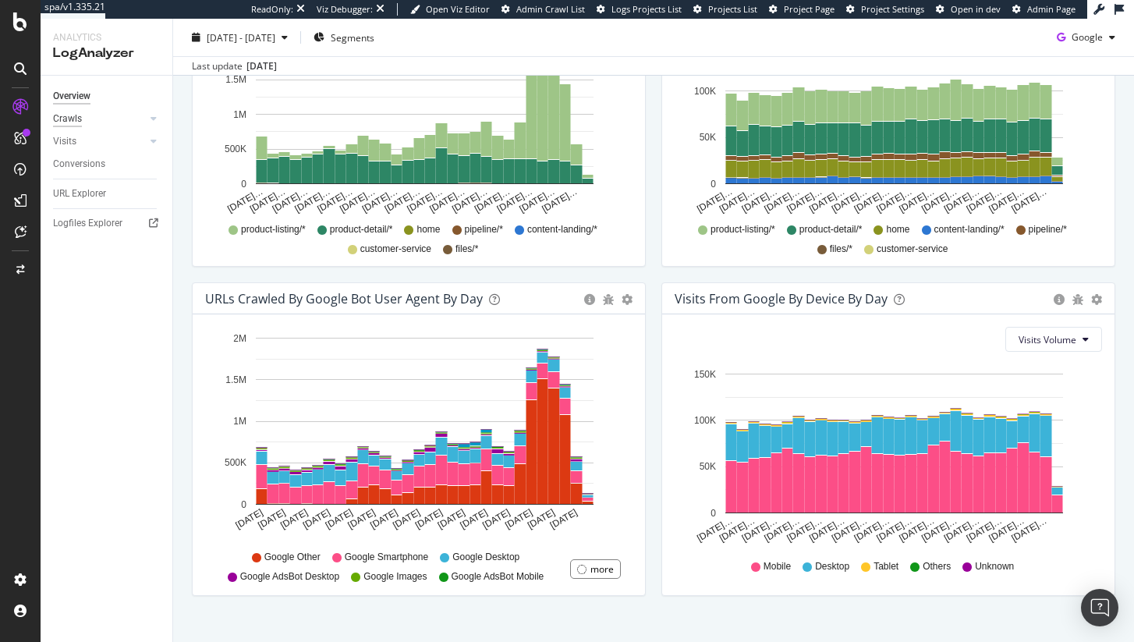
click at [73, 125] on div "Crawls" at bounding box center [67, 119] width 29 height 16
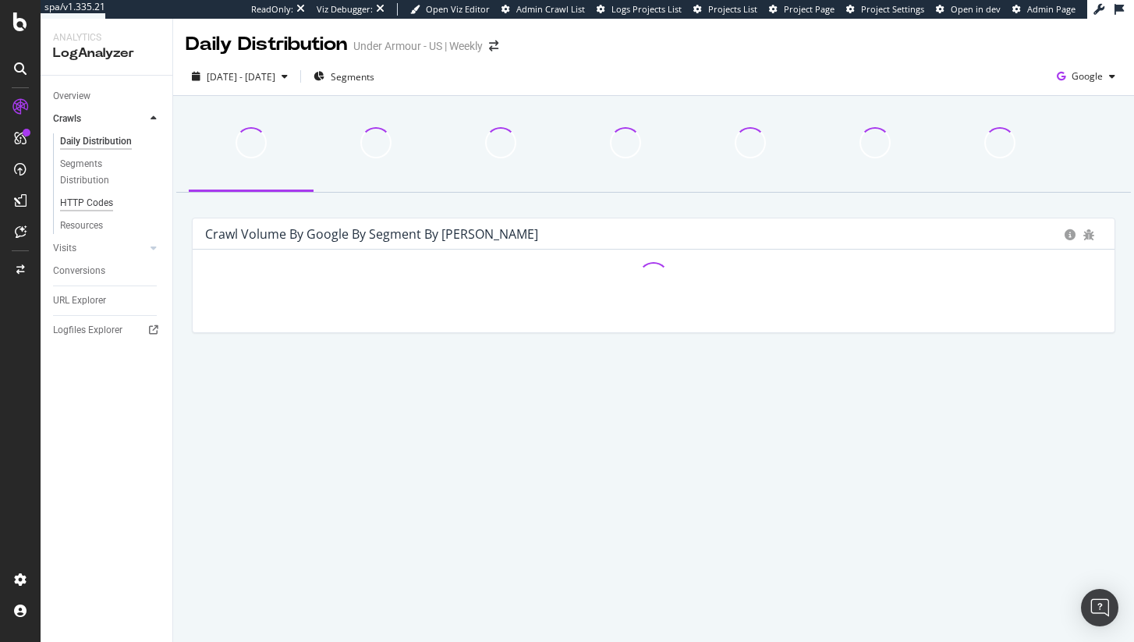
click at [95, 203] on div "HTTP Codes" at bounding box center [86, 203] width 53 height 16
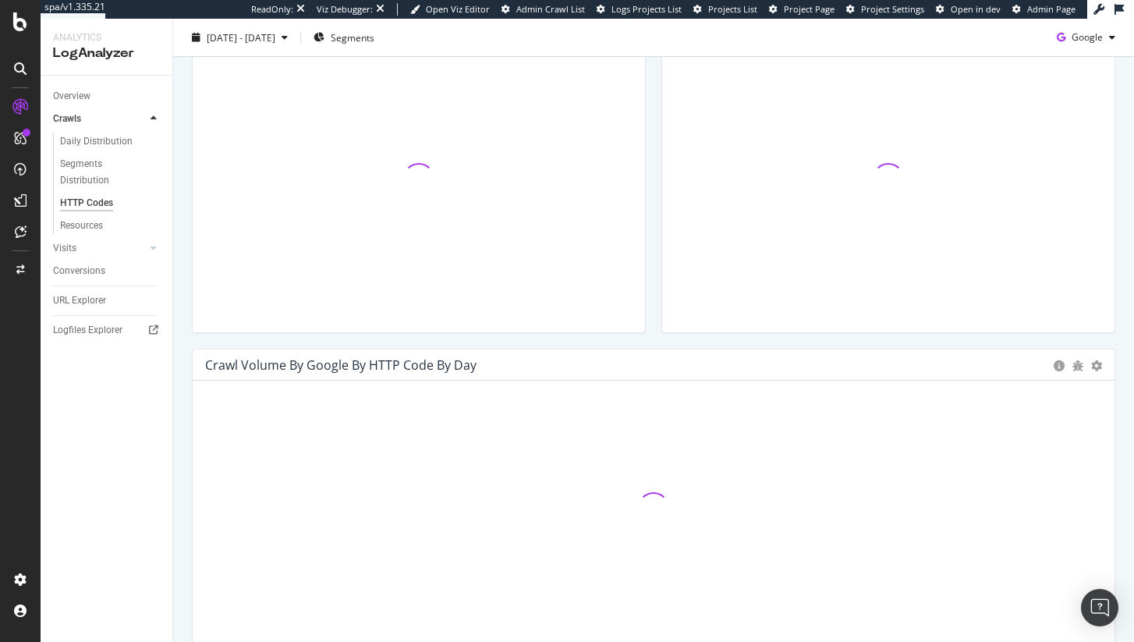
scroll to position [397, 0]
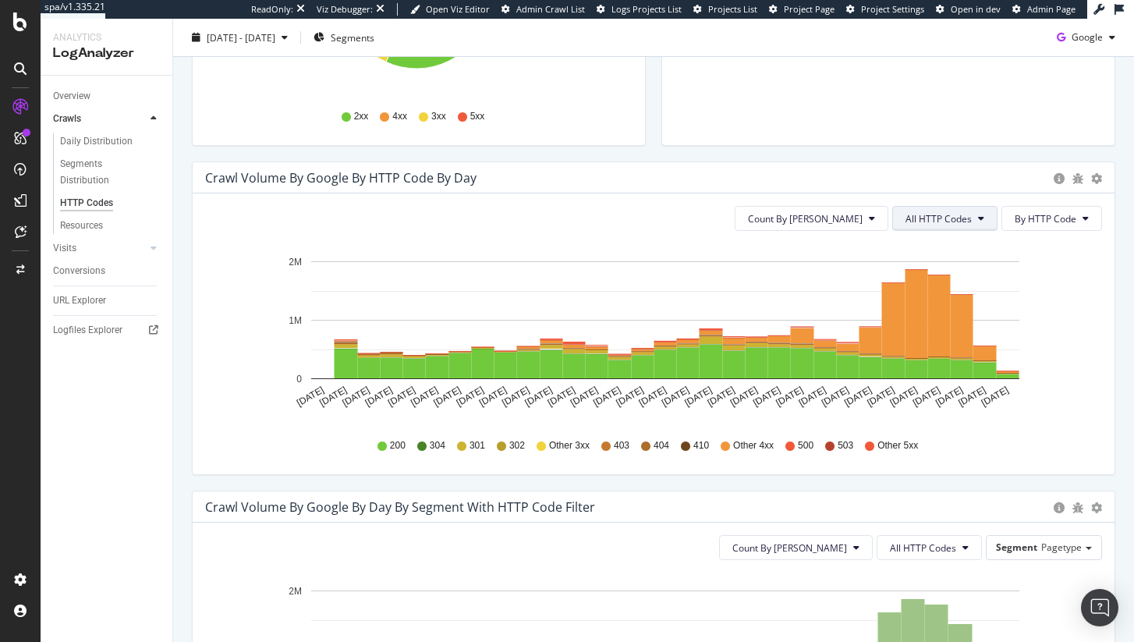
click at [944, 223] on span "All HTTP Codes" at bounding box center [938, 218] width 66 height 13
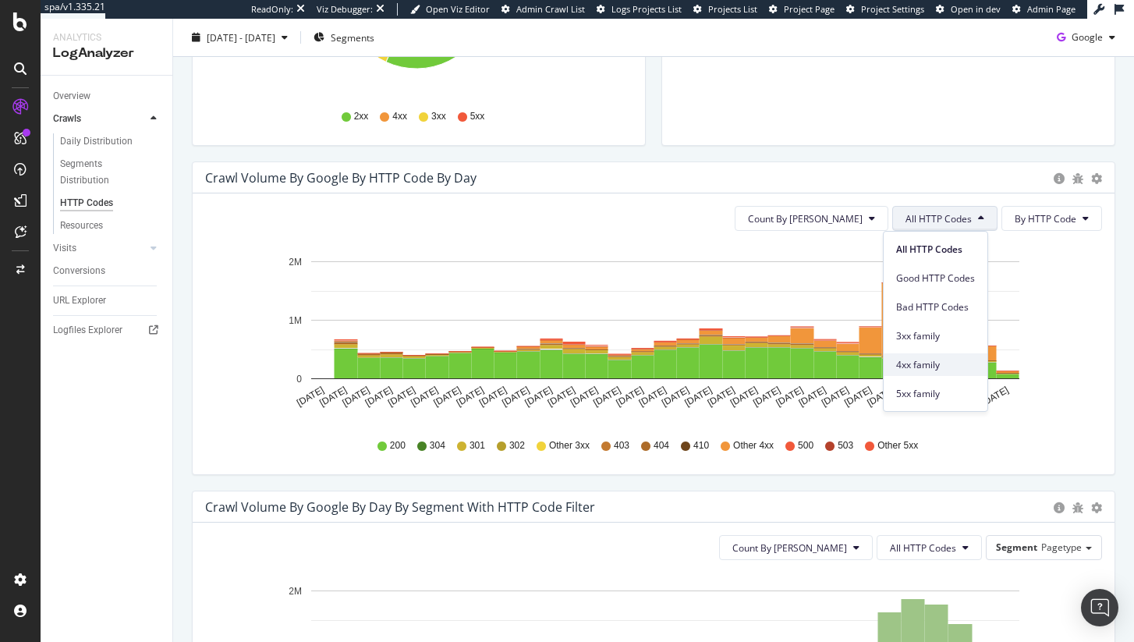
click at [940, 363] on span "4xx family" at bounding box center [935, 365] width 79 height 14
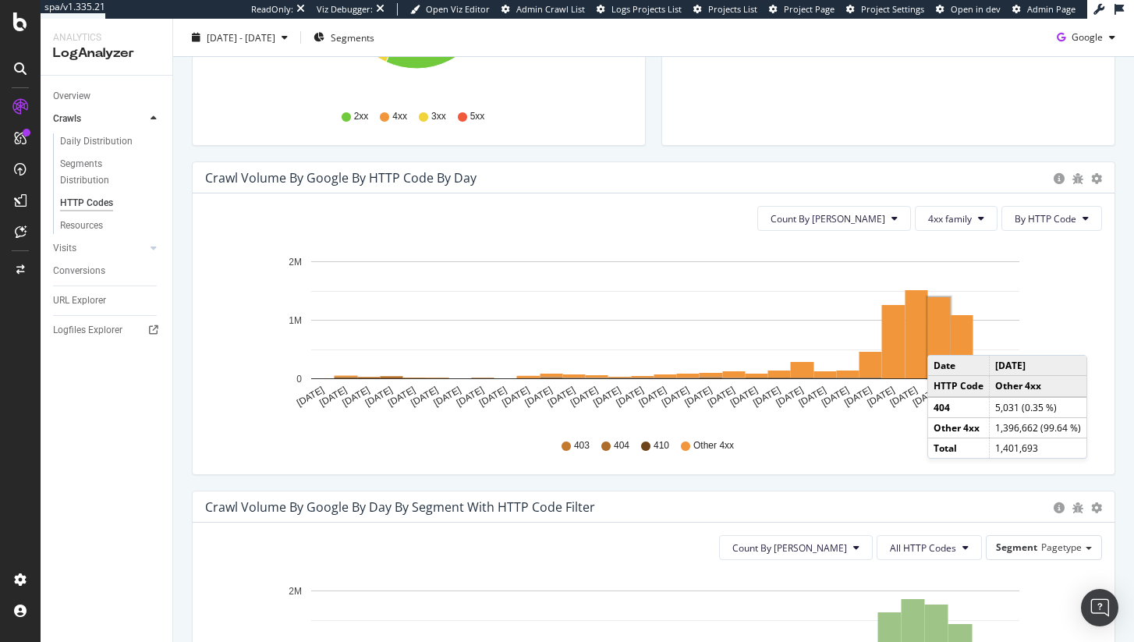
click at [943, 339] on rect "A chart." at bounding box center [939, 337] width 23 height 81
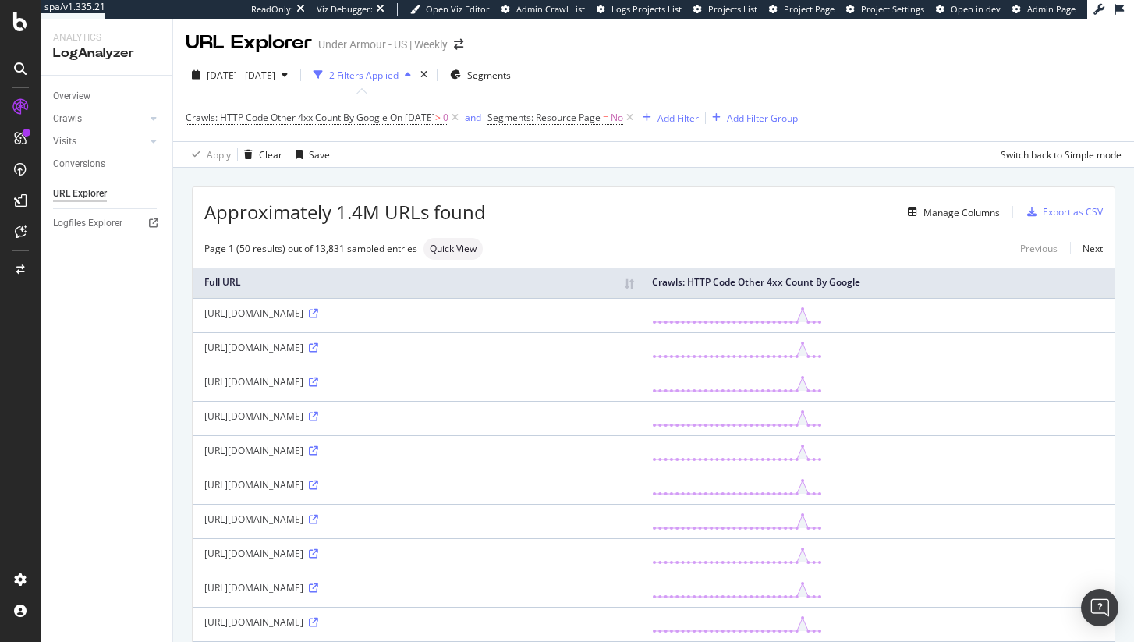
scroll to position [3, 0]
click at [968, 217] on div "Manage Columns" at bounding box center [961, 210] width 76 height 13
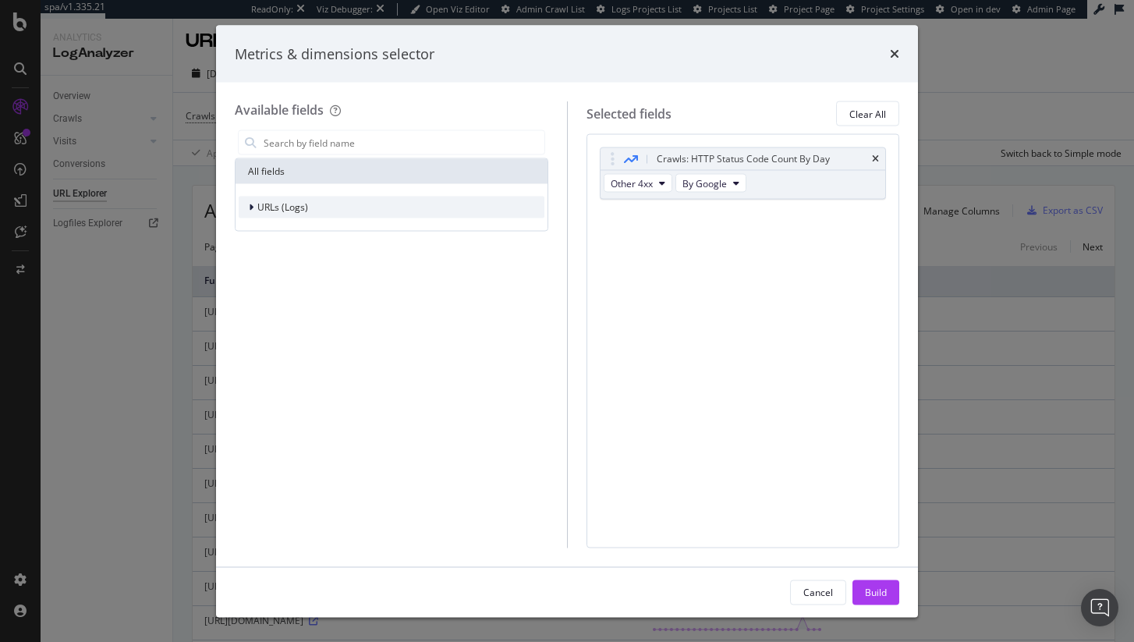
click at [338, 207] on div "URLs (Logs)" at bounding box center [392, 207] width 306 height 22
click at [320, 281] on div "Crawls" at bounding box center [392, 279] width 306 height 22
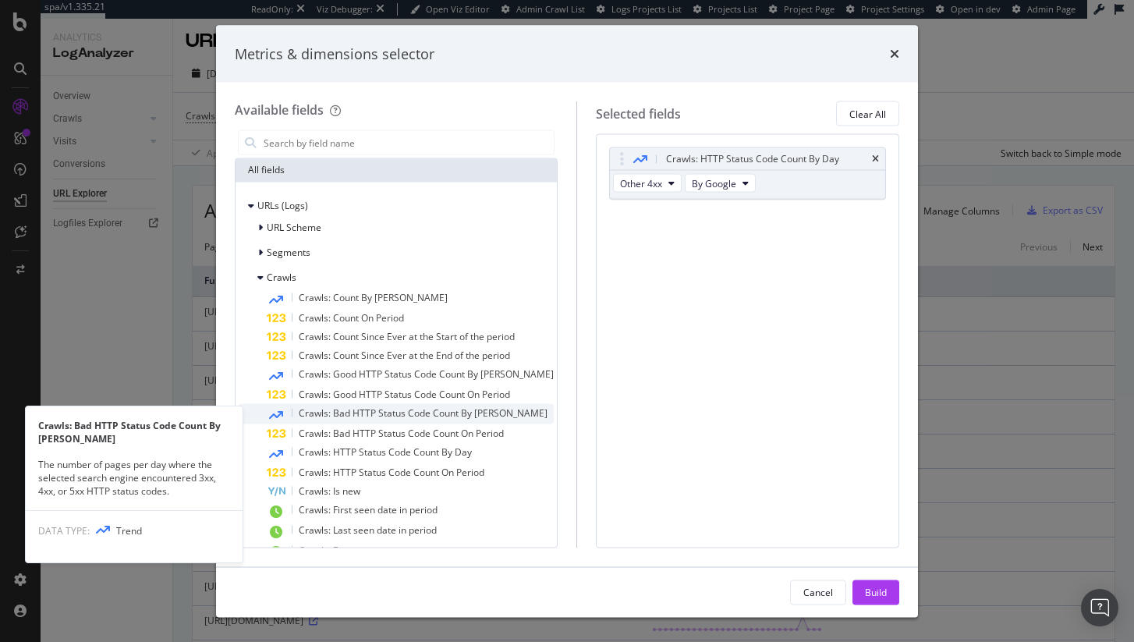
scroll to position [0, 0]
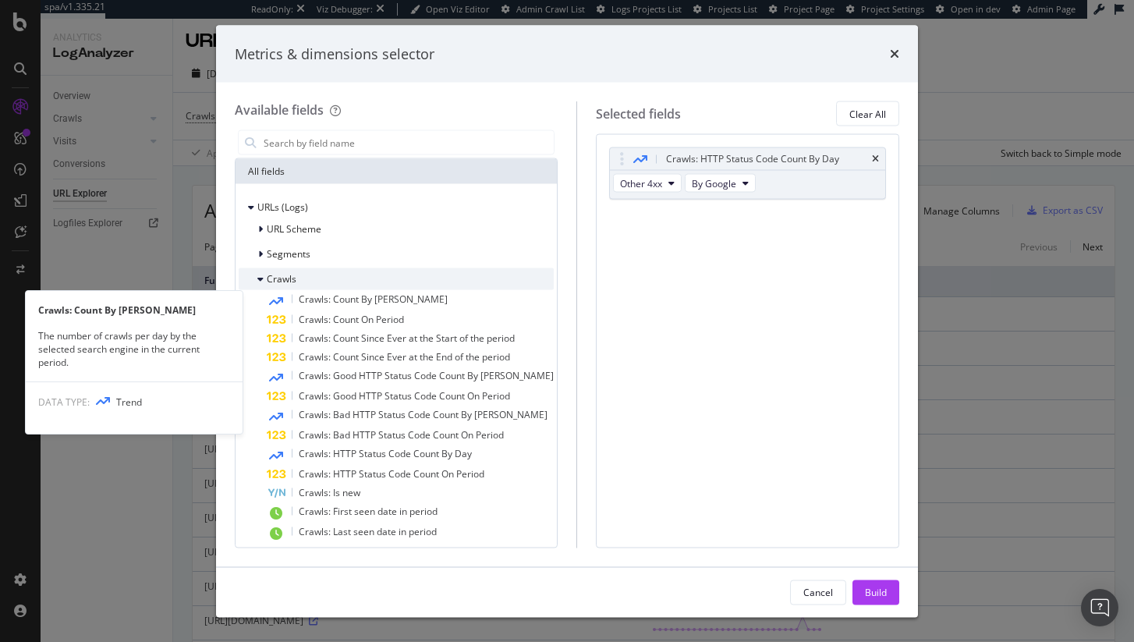
click at [305, 277] on div "Crawls" at bounding box center [396, 279] width 315 height 22
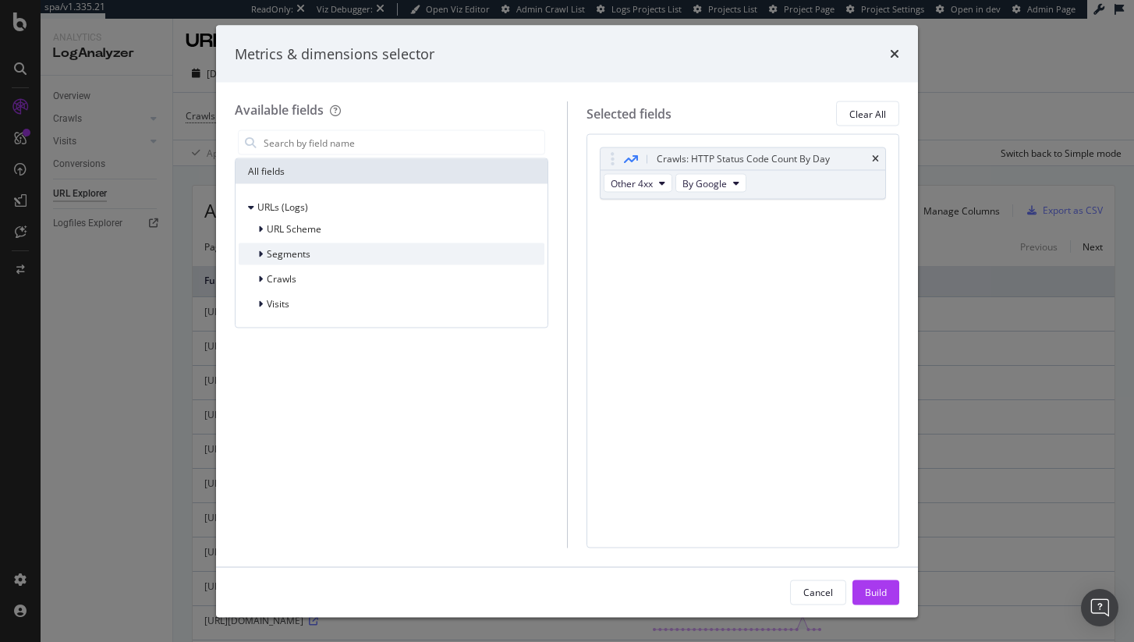
click at [310, 260] on div "Segments" at bounding box center [392, 254] width 306 height 22
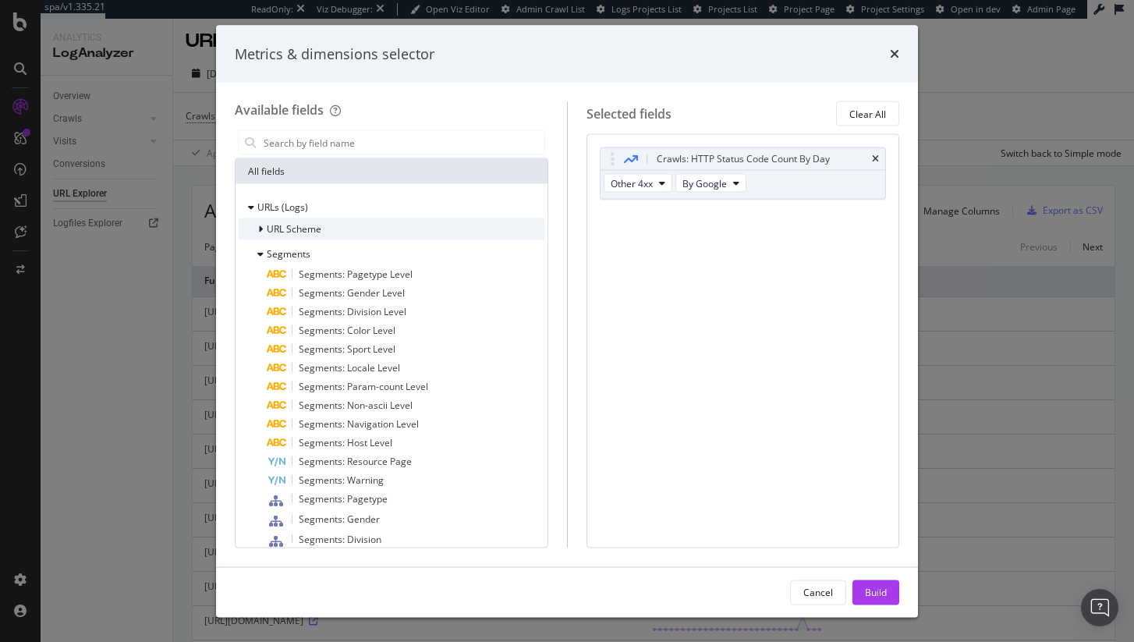
click at [299, 219] on div "URL Scheme" at bounding box center [392, 229] width 306 height 22
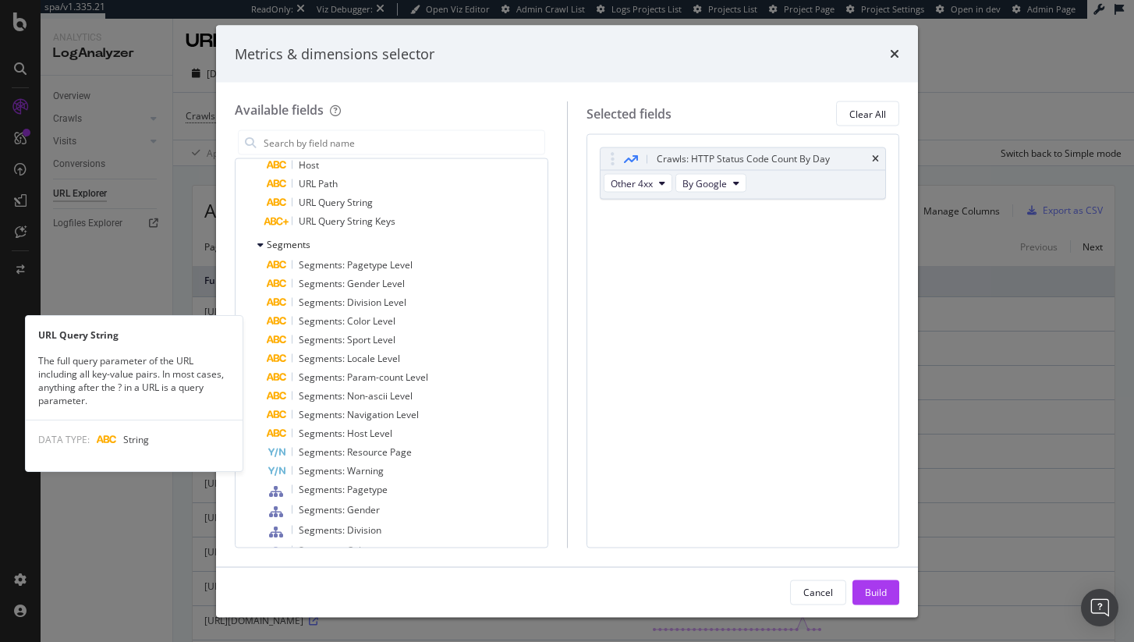
scroll to position [320, 0]
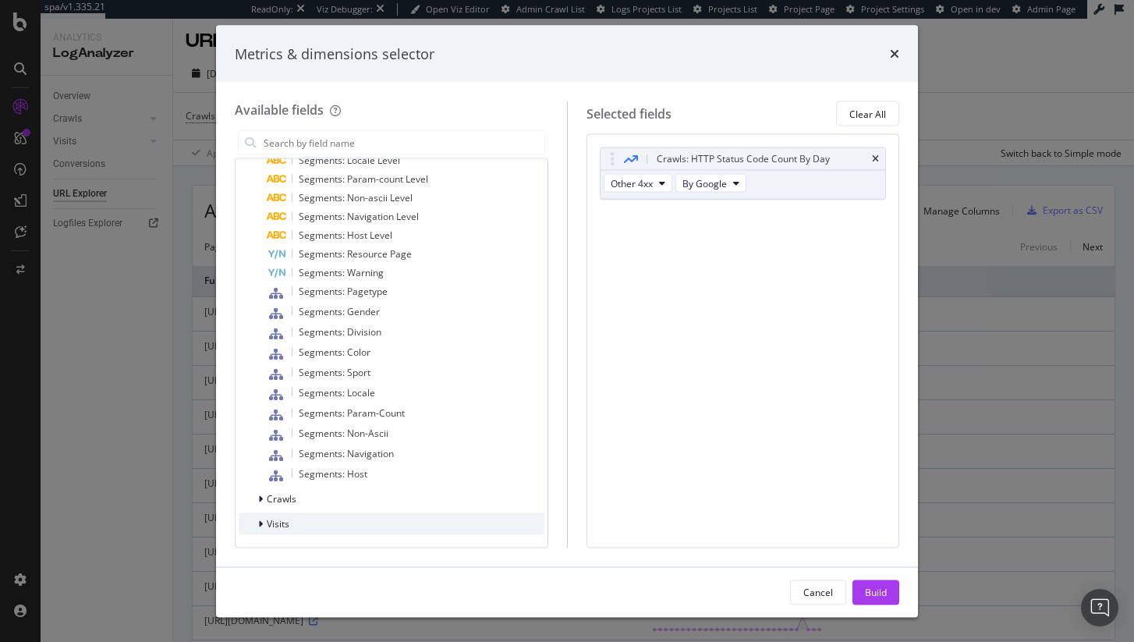
click at [326, 526] on div "Visits" at bounding box center [392, 524] width 306 height 22
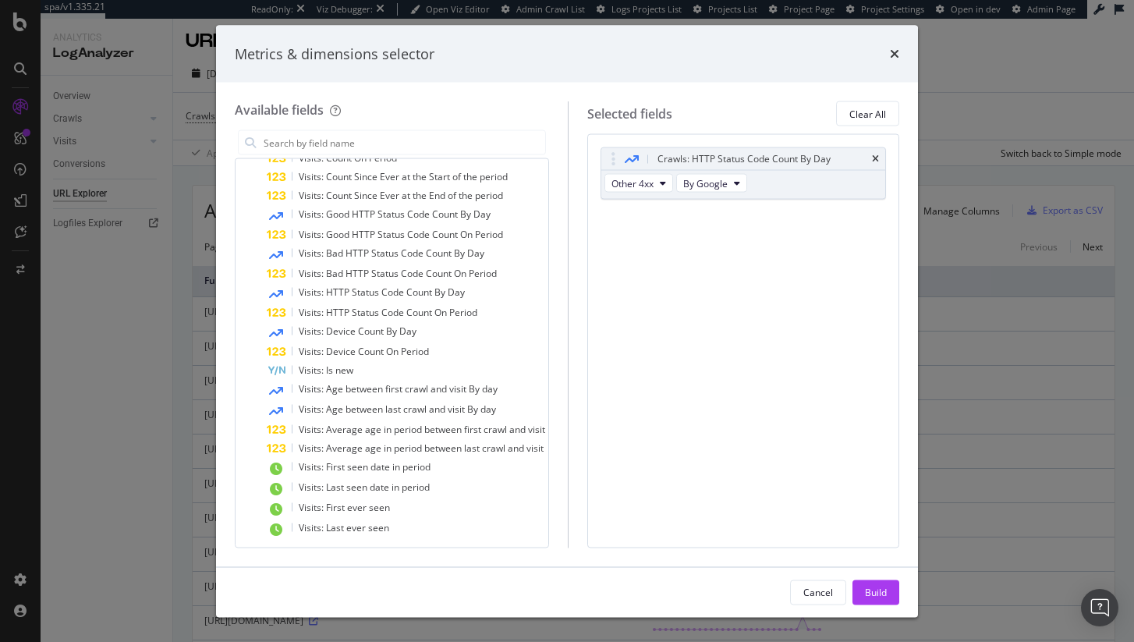
scroll to position [730, 0]
click at [892, 58] on icon "times" at bounding box center [894, 54] width 9 height 12
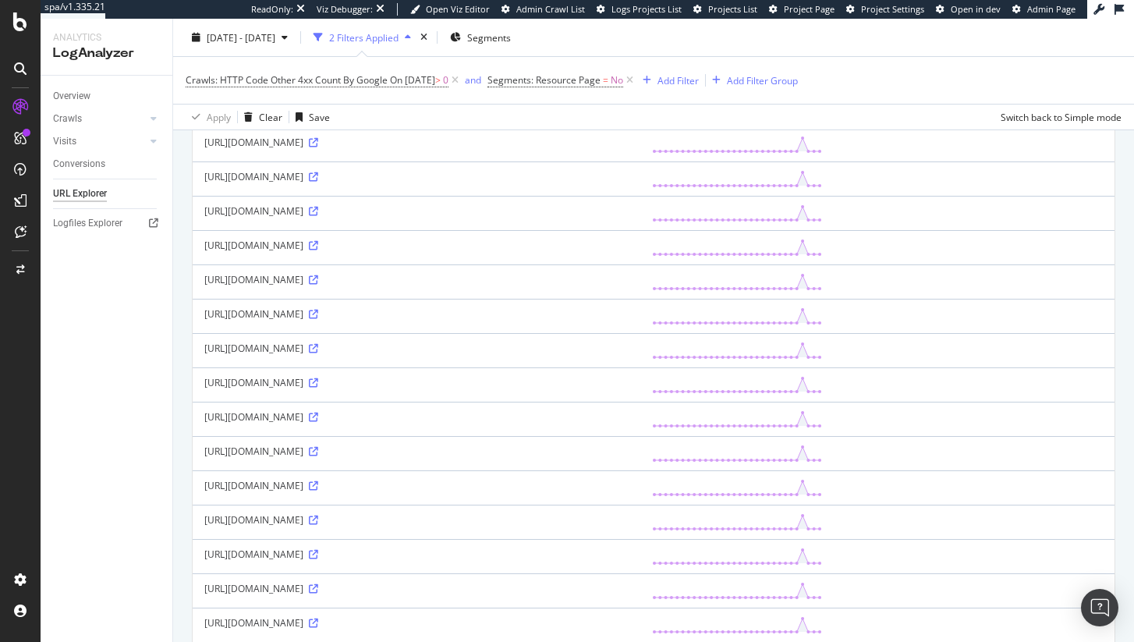
scroll to position [0, 0]
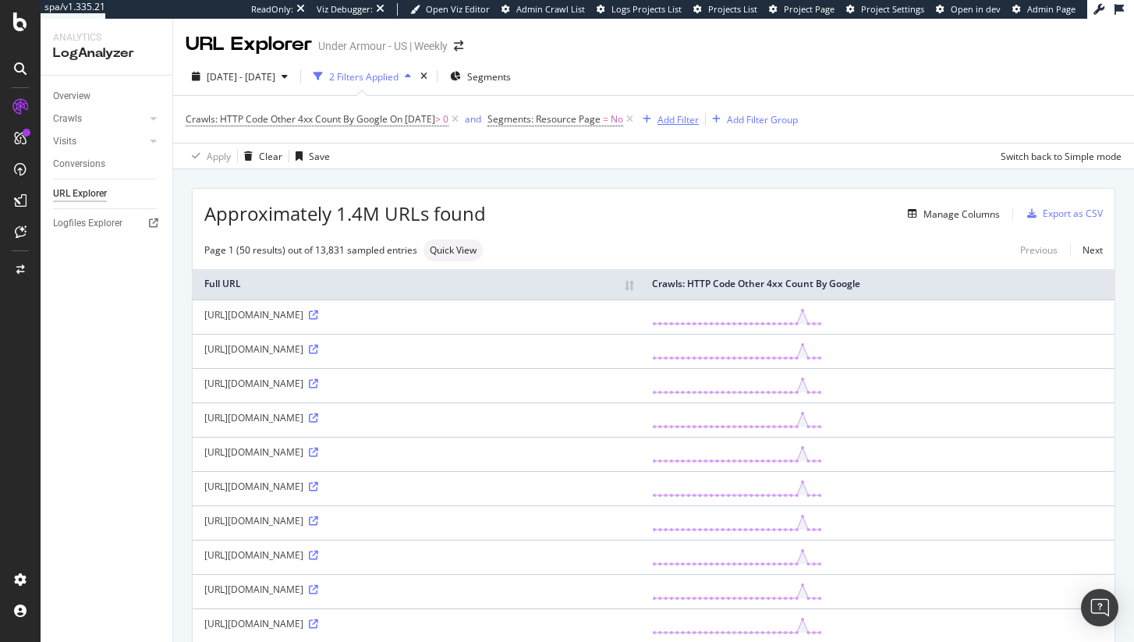
click at [696, 111] on button "Add Filter" at bounding box center [667, 119] width 62 height 19
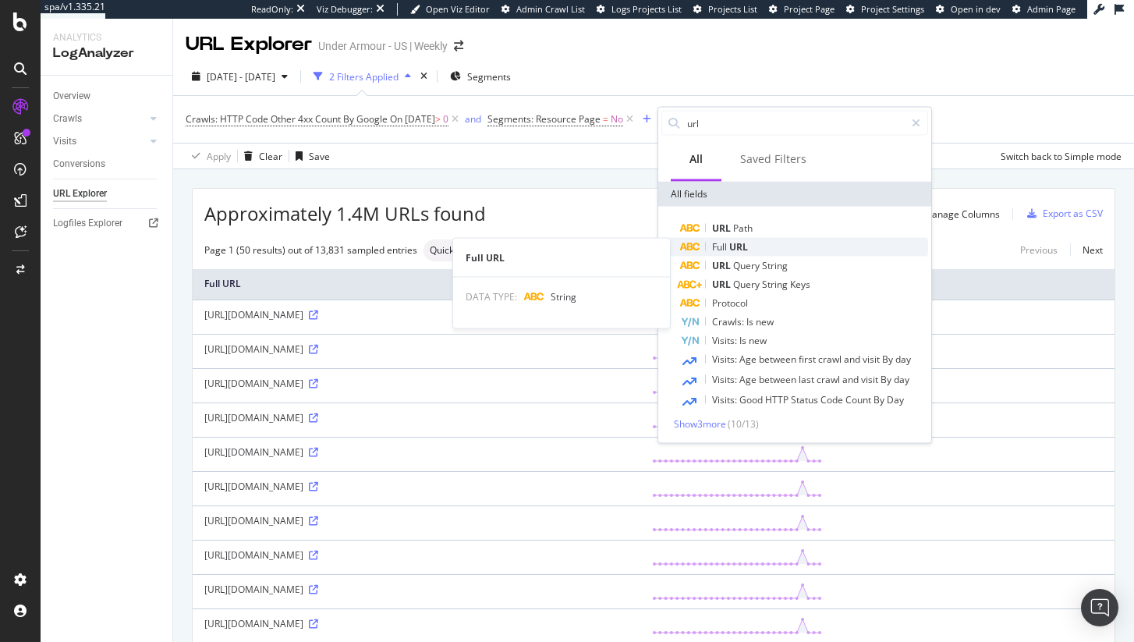
type input "url"
click at [752, 248] on div "Full URL" at bounding box center [804, 247] width 248 height 19
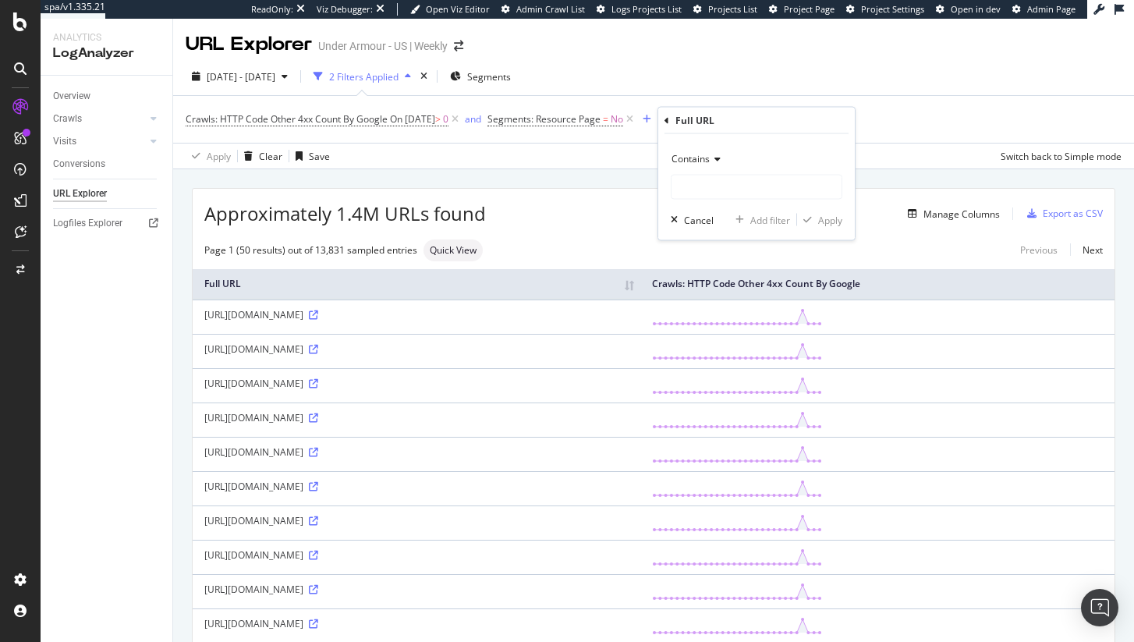
click at [756, 171] on div "Contains" at bounding box center [757, 173] width 172 height 53
click at [698, 161] on span "Contains" at bounding box center [690, 158] width 38 height 13
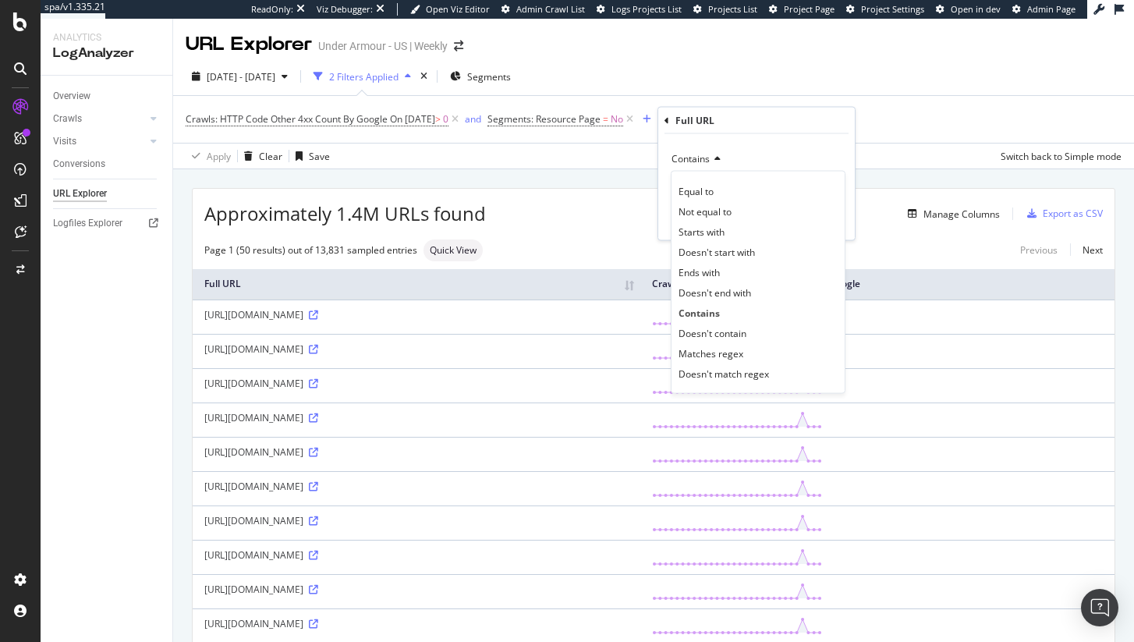
click at [792, 159] on div "Contains" at bounding box center [757, 159] width 172 height 25
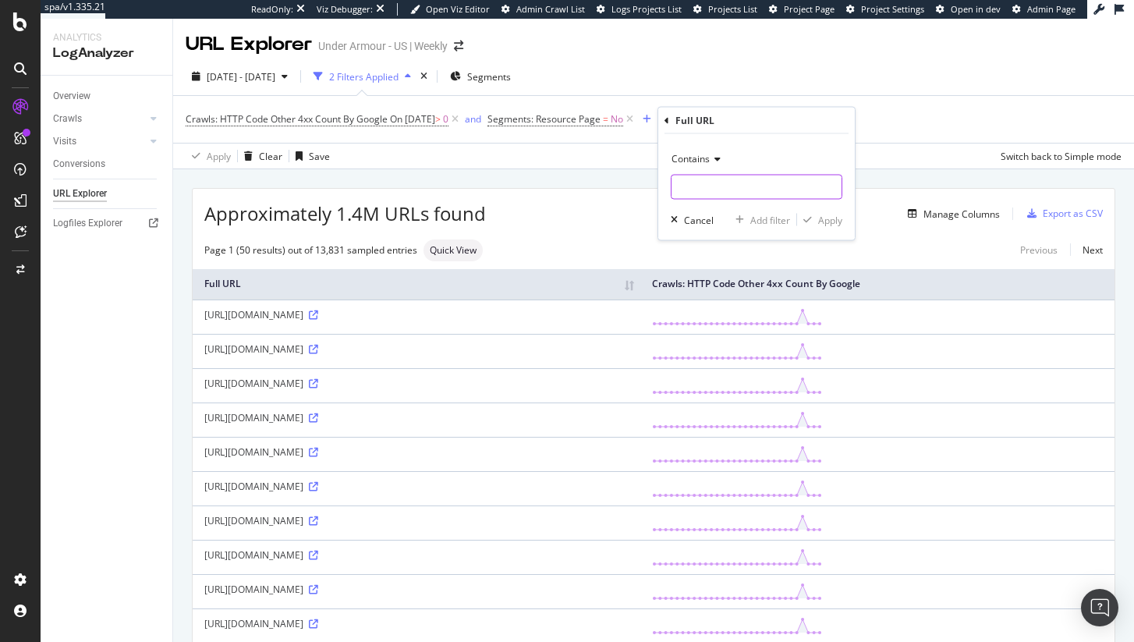
click at [786, 189] on input "text" at bounding box center [756, 187] width 170 height 25
type input "/backtoschool/"
click at [835, 214] on div "Apply" at bounding box center [830, 219] width 24 height 13
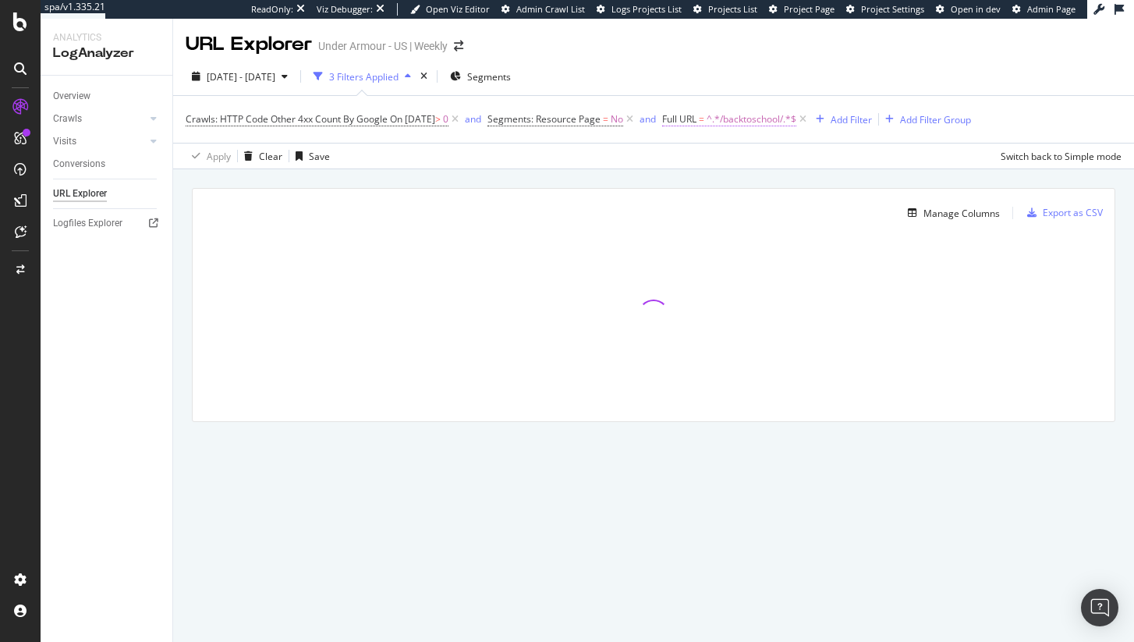
click at [704, 119] on span "=" at bounding box center [701, 118] width 5 height 13
click at [741, 152] on icon at bounding box center [741, 156] width 11 height 9
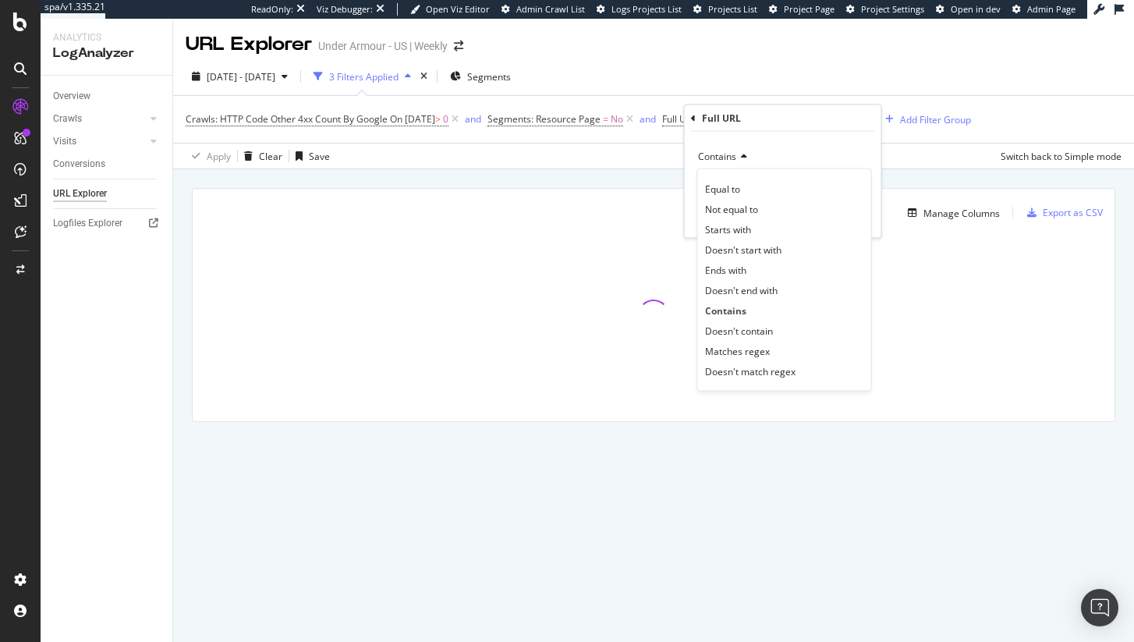
click at [826, 142] on div "Contains Equal to Not equal to Starts with Doesn't start with Ends with Doesn't…" at bounding box center [783, 185] width 196 height 106
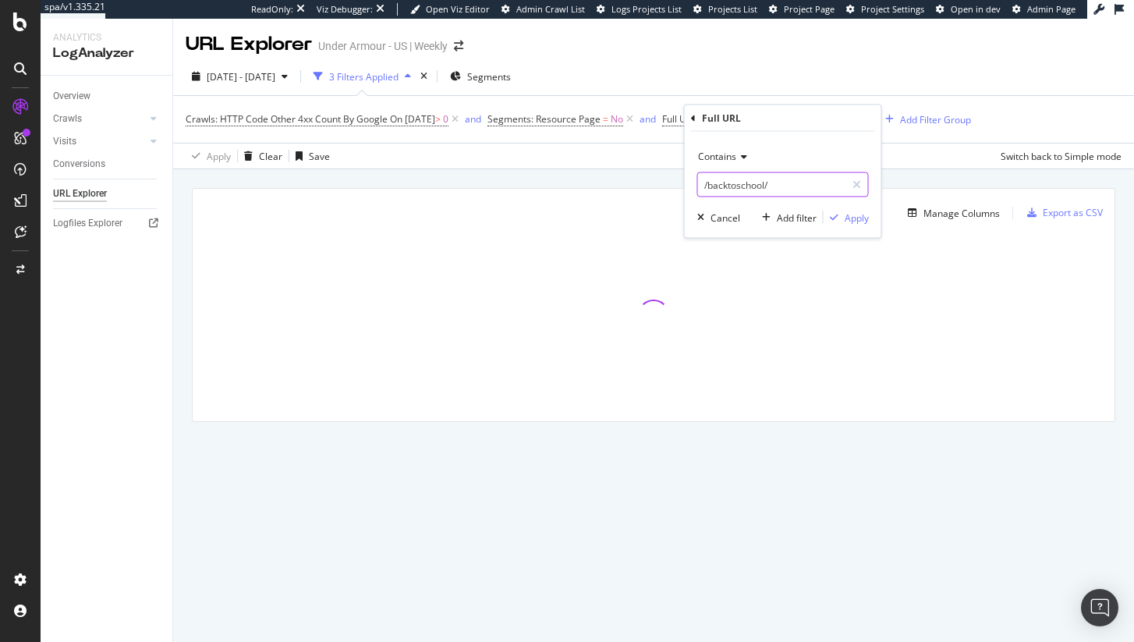
click at [761, 185] on input "/backtoschool/" at bounding box center [771, 184] width 147 height 25
paste input "https://www.underarmour.com/en-us/c/back-to-school/womens-green-training/?page=3"
type input "https://www.underarmour.com/en-us/c/back-to-school/womens-green-training/?page=3"
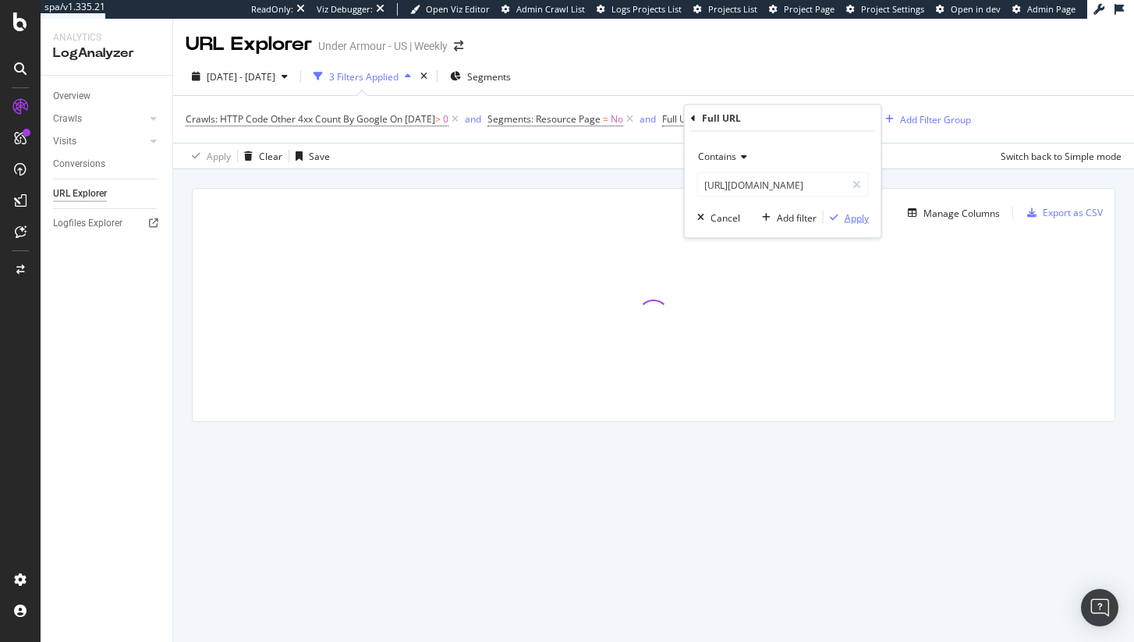
scroll to position [0, 0]
click at [855, 216] on div "Apply" at bounding box center [856, 217] width 24 height 13
click at [269, 75] on span "2025 Jul. 15th - Aug. 13th" at bounding box center [241, 76] width 69 height 13
click at [636, 65] on div "2025 Jul. 15th - Aug. 13th 3 Filters Applied Segments" at bounding box center [653, 79] width 961 height 31
click at [395, 112] on span "On 2025-08-10" at bounding box center [412, 118] width 45 height 13
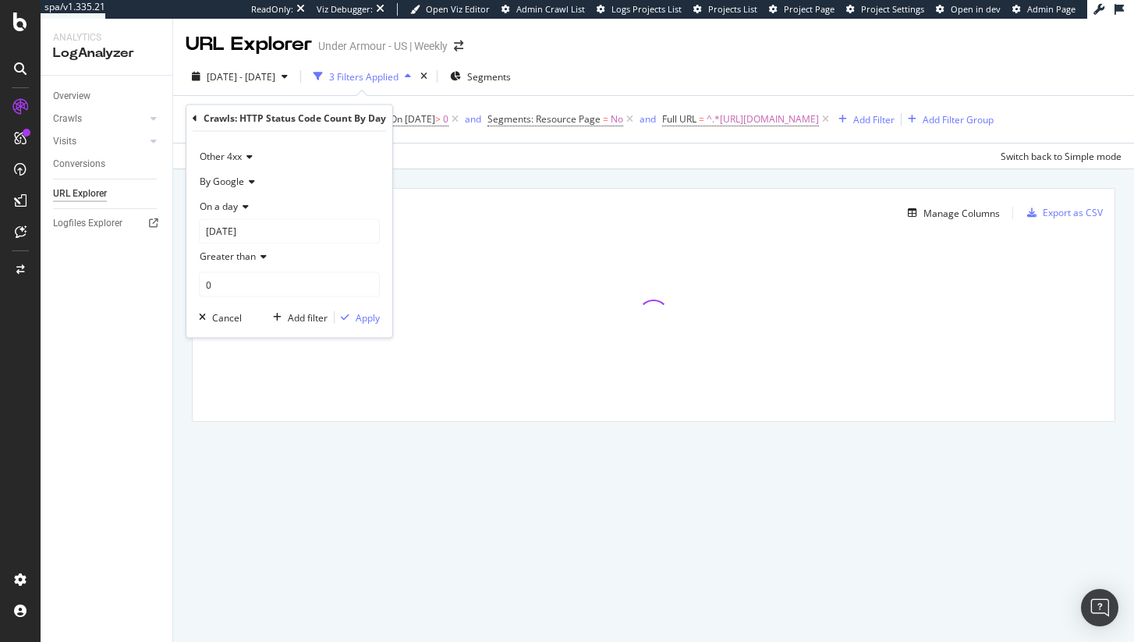
click at [225, 205] on span "On a day" at bounding box center [219, 206] width 38 height 13
click at [254, 278] on span "Any day of the period" at bounding box center [253, 278] width 92 height 13
click at [373, 296] on div "Apply" at bounding box center [368, 291] width 24 height 13
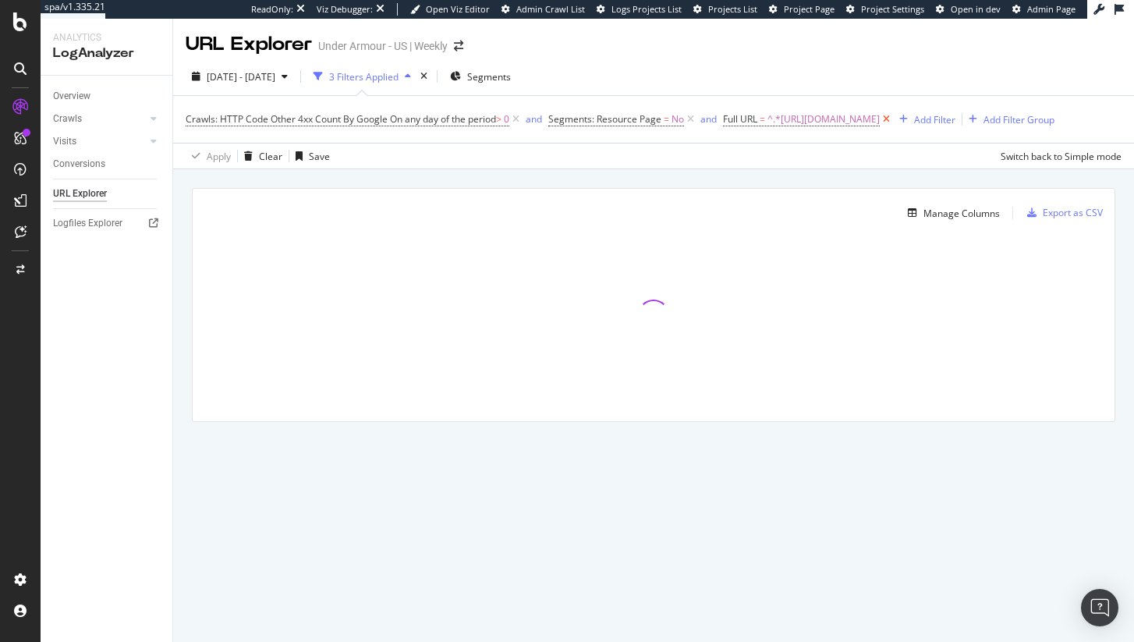
click at [880, 127] on icon at bounding box center [886, 120] width 13 height 16
click at [522, 122] on icon at bounding box center [515, 120] width 13 height 16
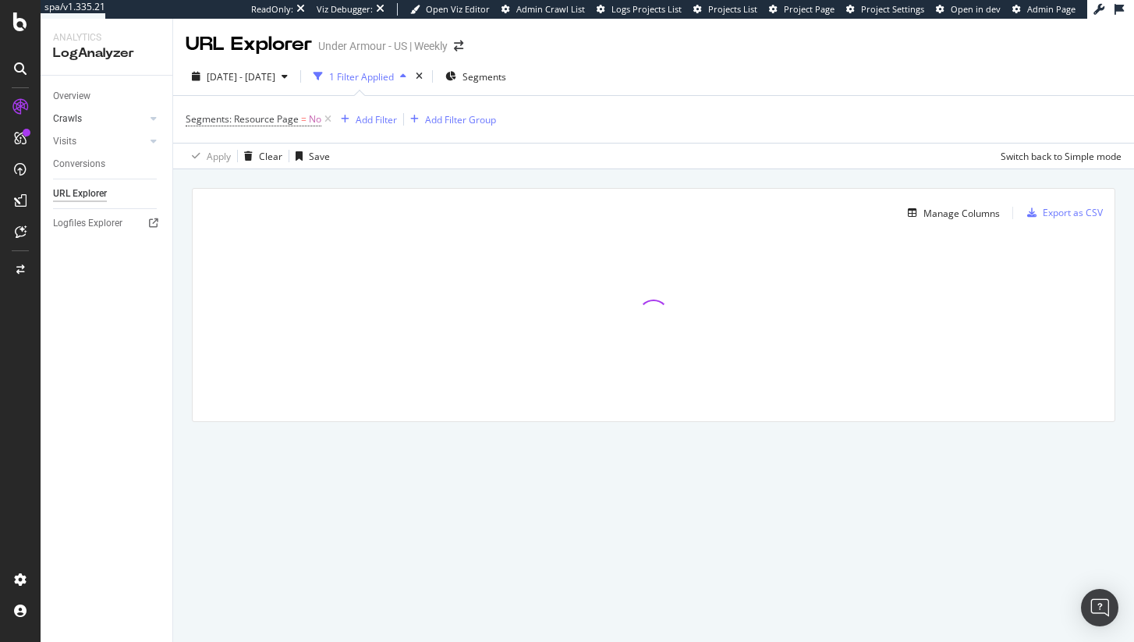
click at [83, 122] on link "Crawls" at bounding box center [99, 119] width 93 height 16
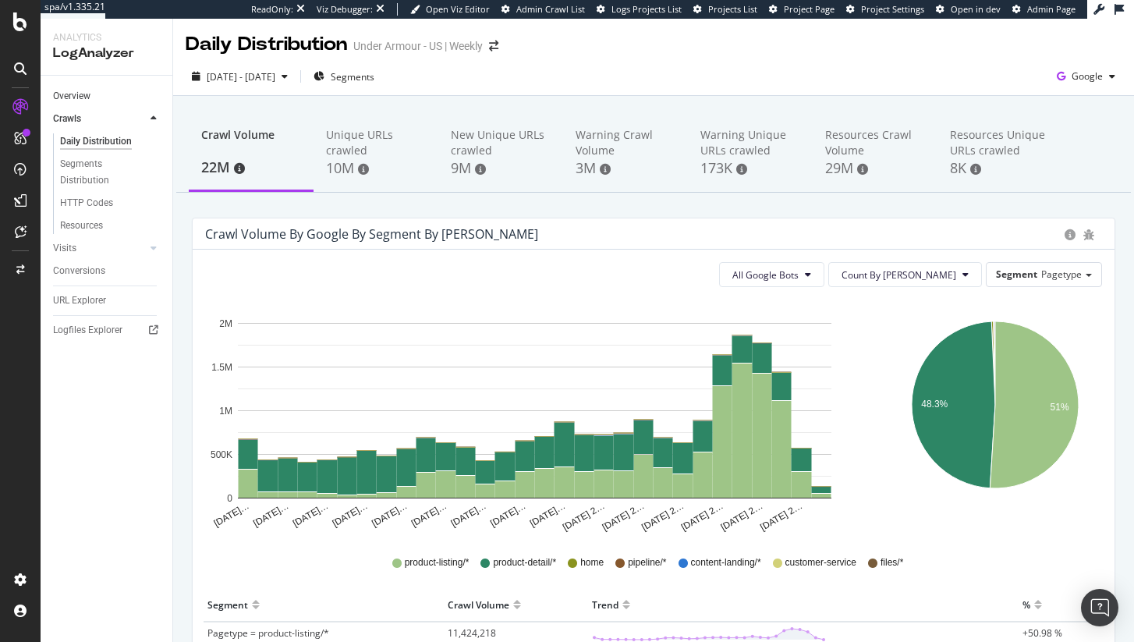
click at [91, 90] on link "Overview" at bounding box center [107, 96] width 108 height 16
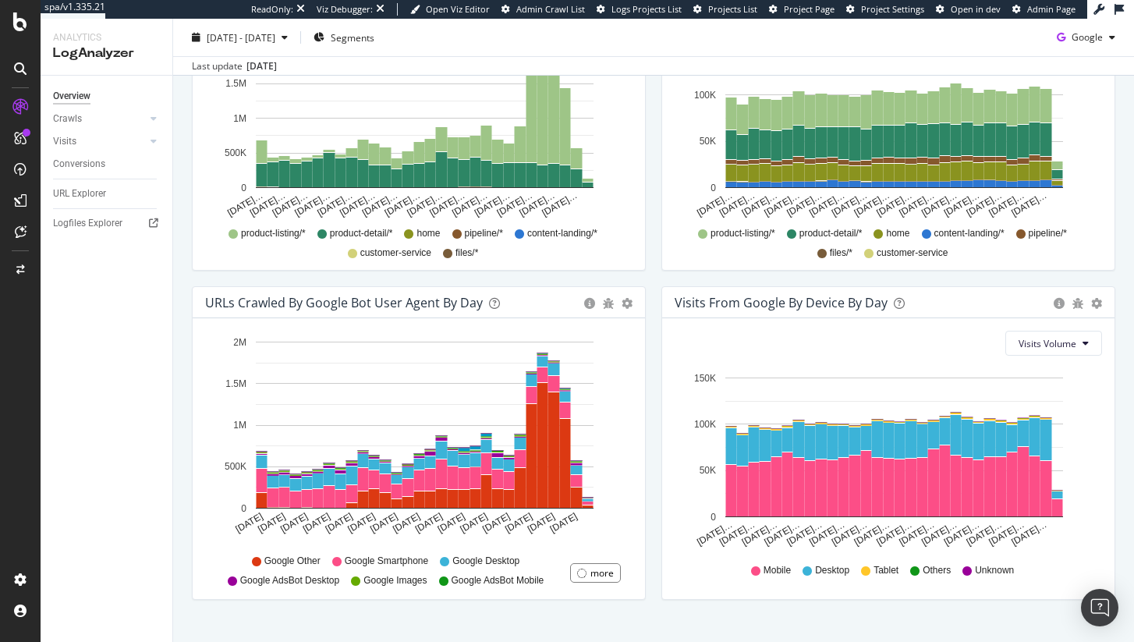
scroll to position [652, 0]
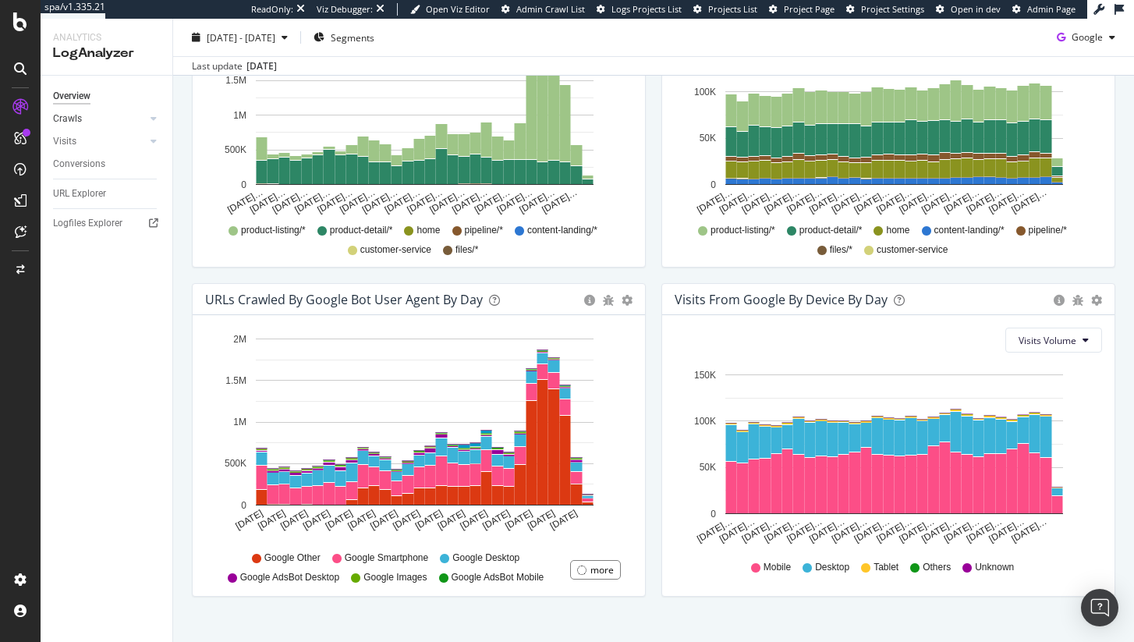
click at [87, 114] on link "Crawls" at bounding box center [99, 119] width 93 height 16
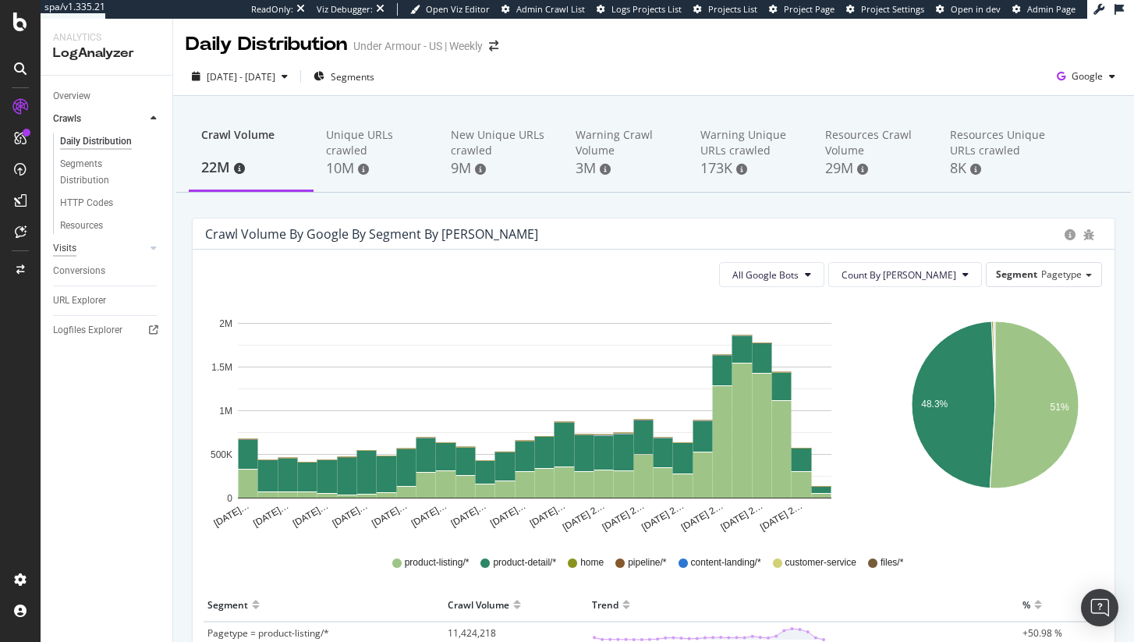
click at [73, 253] on div "Visits" at bounding box center [64, 248] width 23 height 16
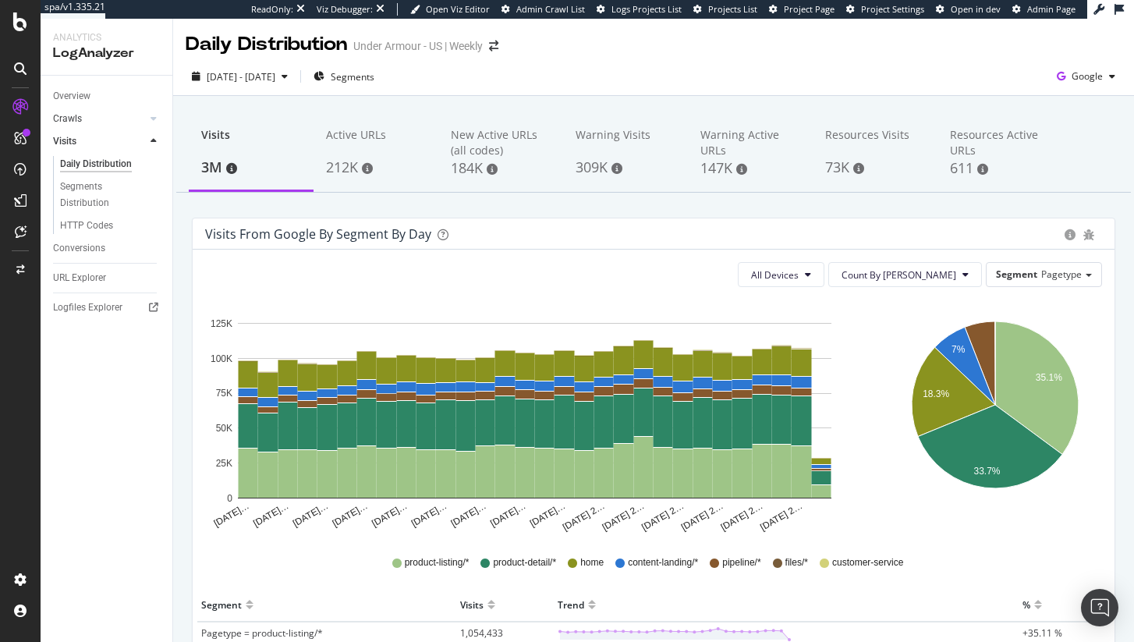
click at [81, 121] on link "Crawls" at bounding box center [99, 119] width 93 height 16
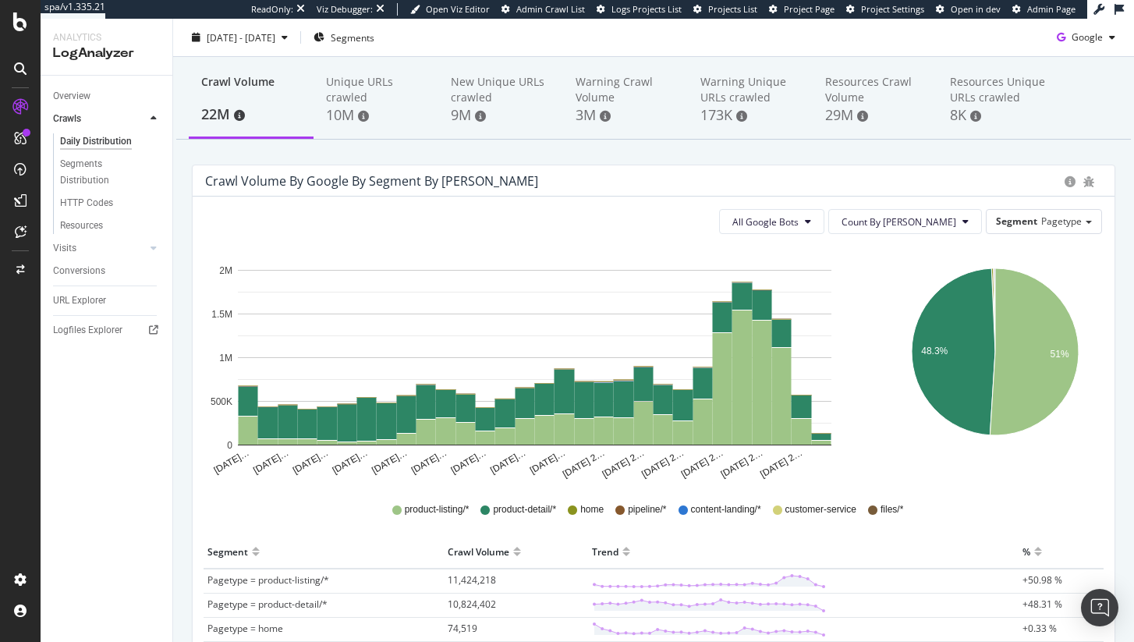
scroll to position [55, 0]
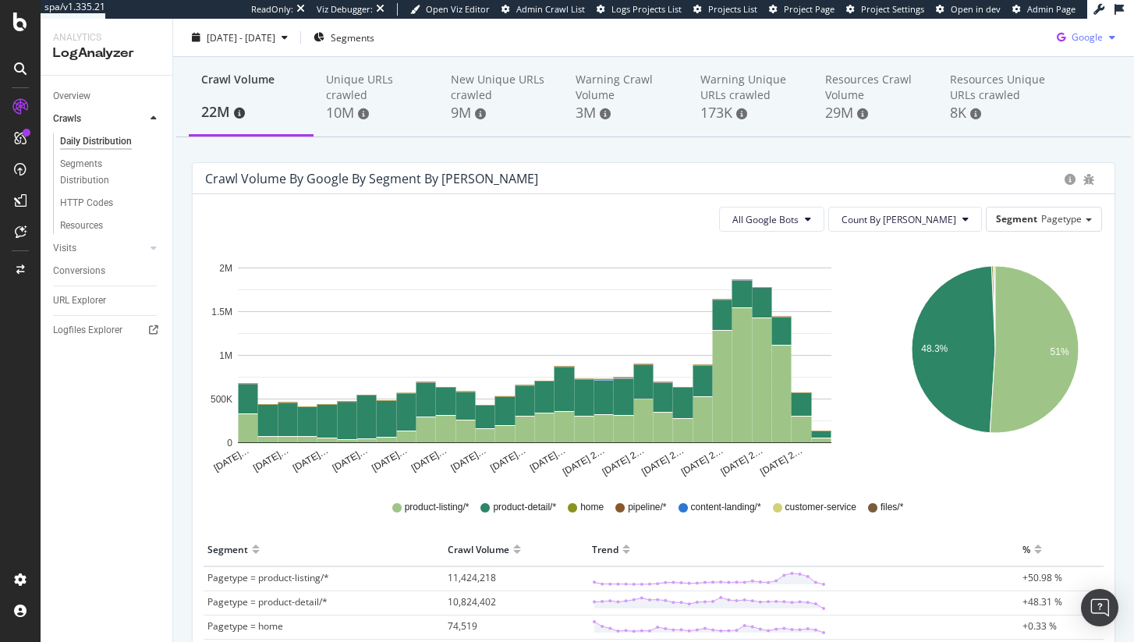
click at [1084, 34] on span "Google" at bounding box center [1086, 36] width 31 height 13
click at [1065, 150] on span "Other AI Bots" at bounding box center [1087, 155] width 58 height 14
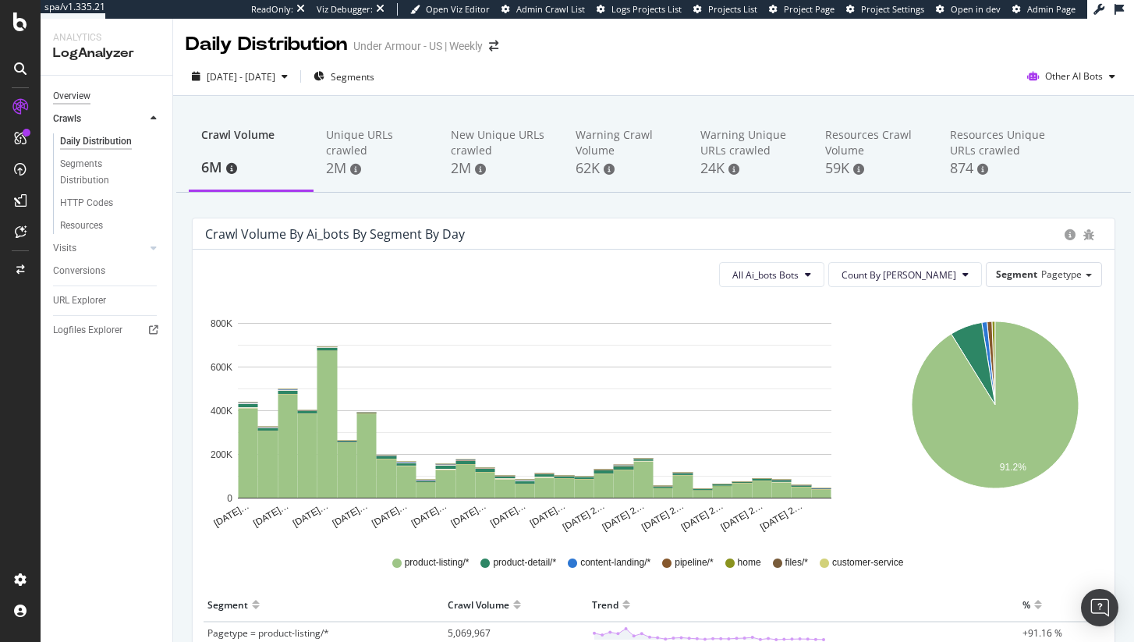
click at [89, 90] on div "Overview" at bounding box center [71, 96] width 37 height 16
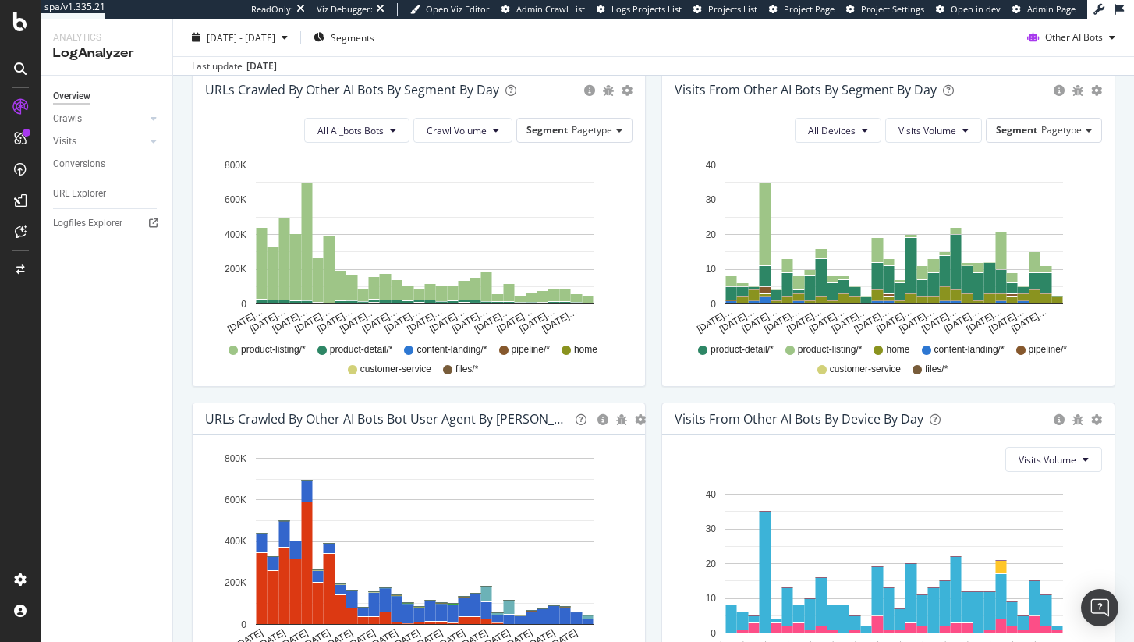
scroll to position [677, 0]
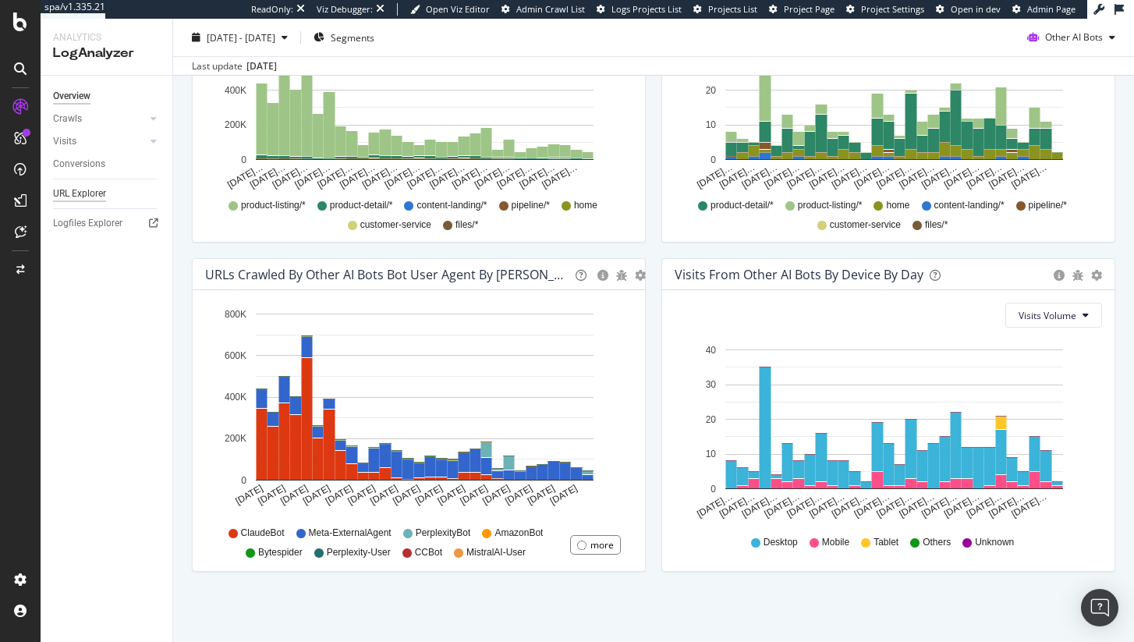
click at [87, 195] on div "URL Explorer" at bounding box center [79, 194] width 53 height 16
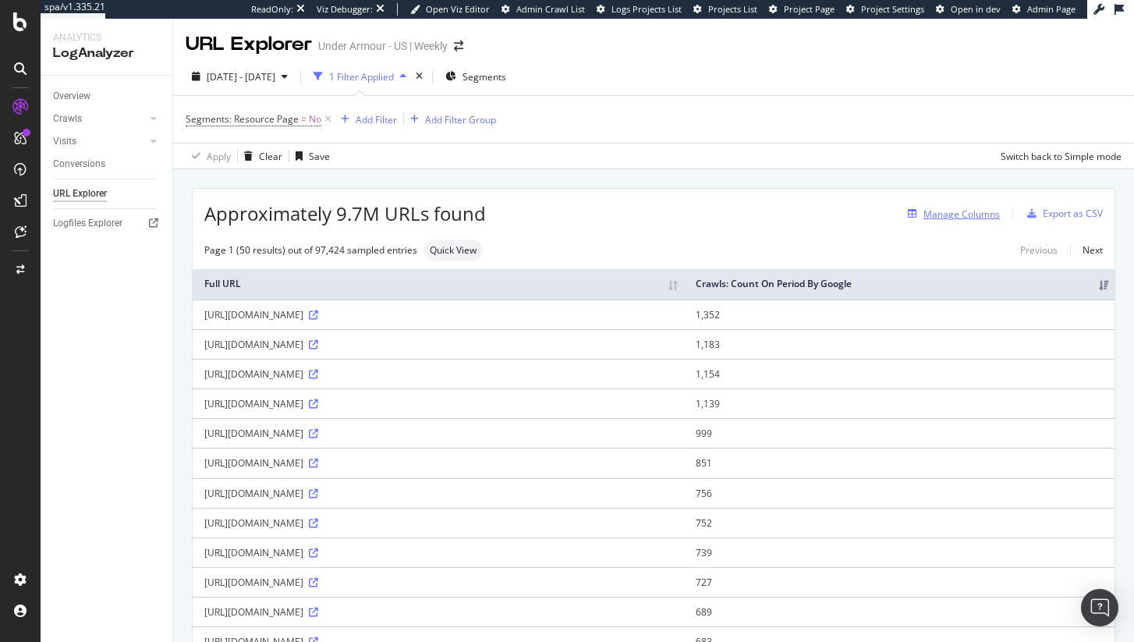
click at [946, 217] on div "Manage Columns" at bounding box center [961, 213] width 76 height 13
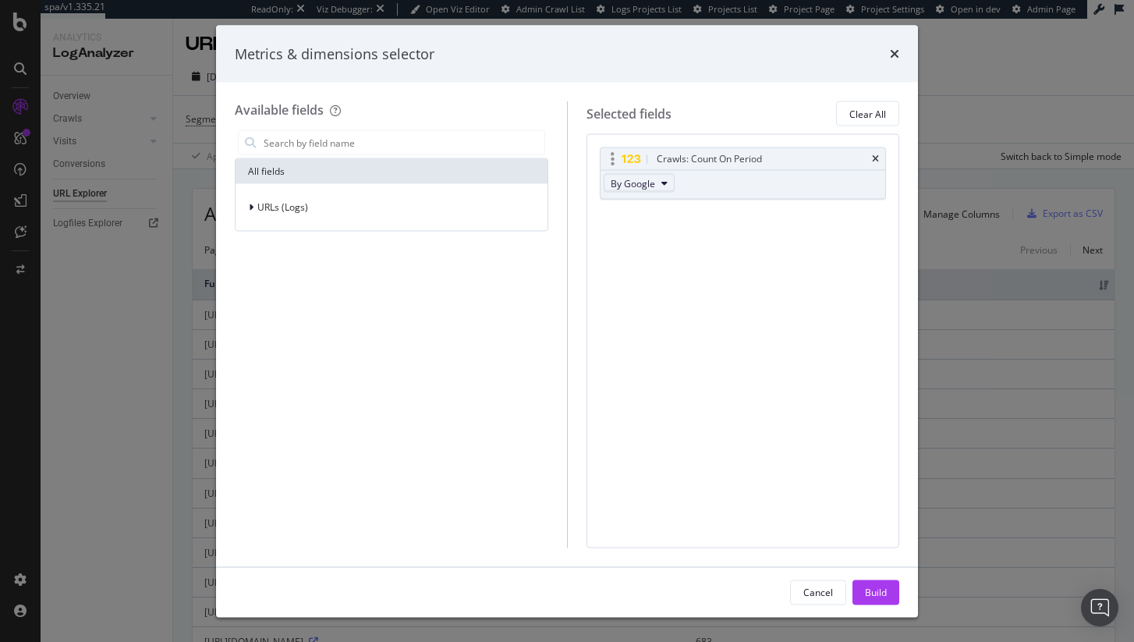
click at [667, 186] on button "By Google" at bounding box center [639, 183] width 71 height 19
click at [693, 207] on span "By Other AI Bots" at bounding box center [678, 203] width 123 height 14
click at [883, 610] on div "Cancel Build" at bounding box center [567, 592] width 702 height 50
click at [881, 588] on div "Build" at bounding box center [876, 591] width 22 height 13
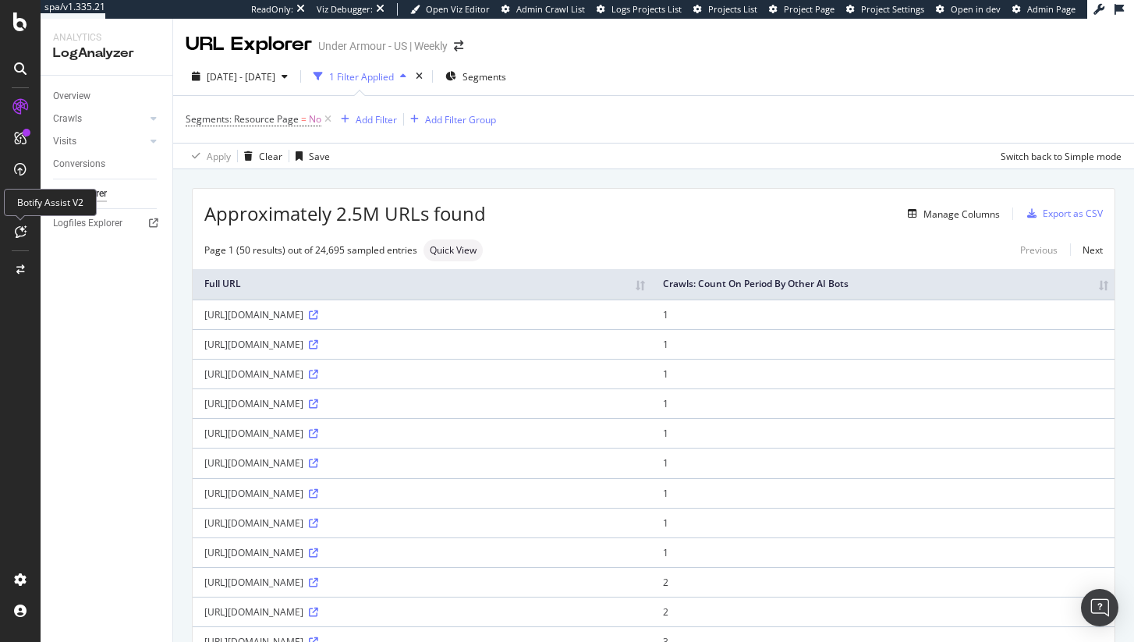
click at [16, 234] on icon at bounding box center [21, 231] width 12 height 12
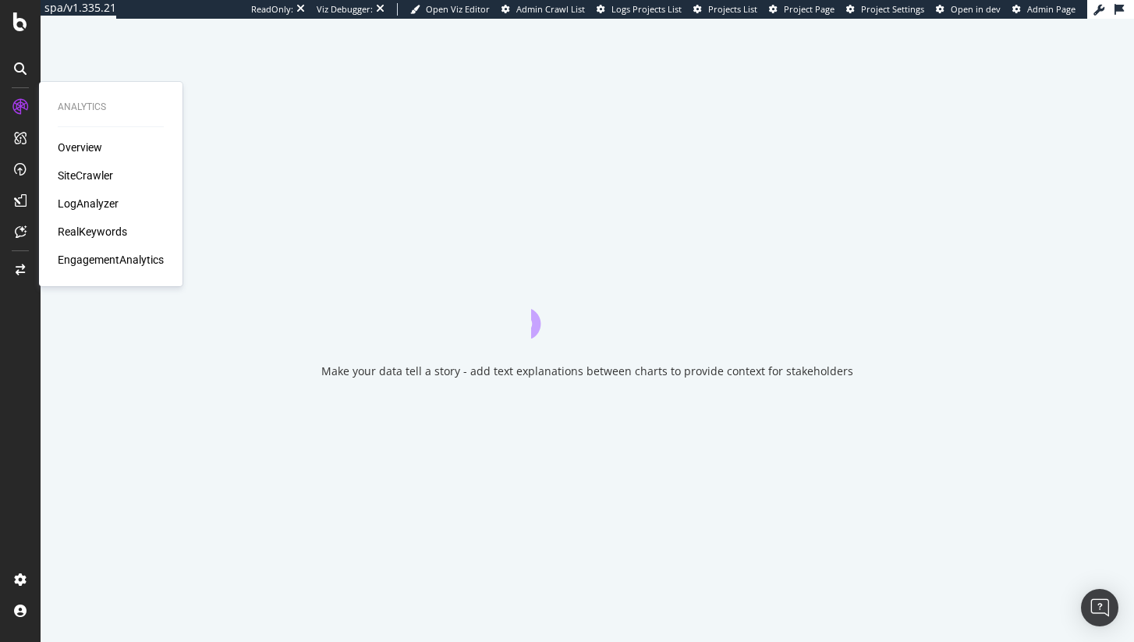
click at [69, 165] on div "Overview SiteCrawler LogAnalyzer RealKeywords EngagementAnalytics" at bounding box center [111, 204] width 106 height 128
click at [75, 176] on div "SiteCrawler" at bounding box center [85, 176] width 55 height 16
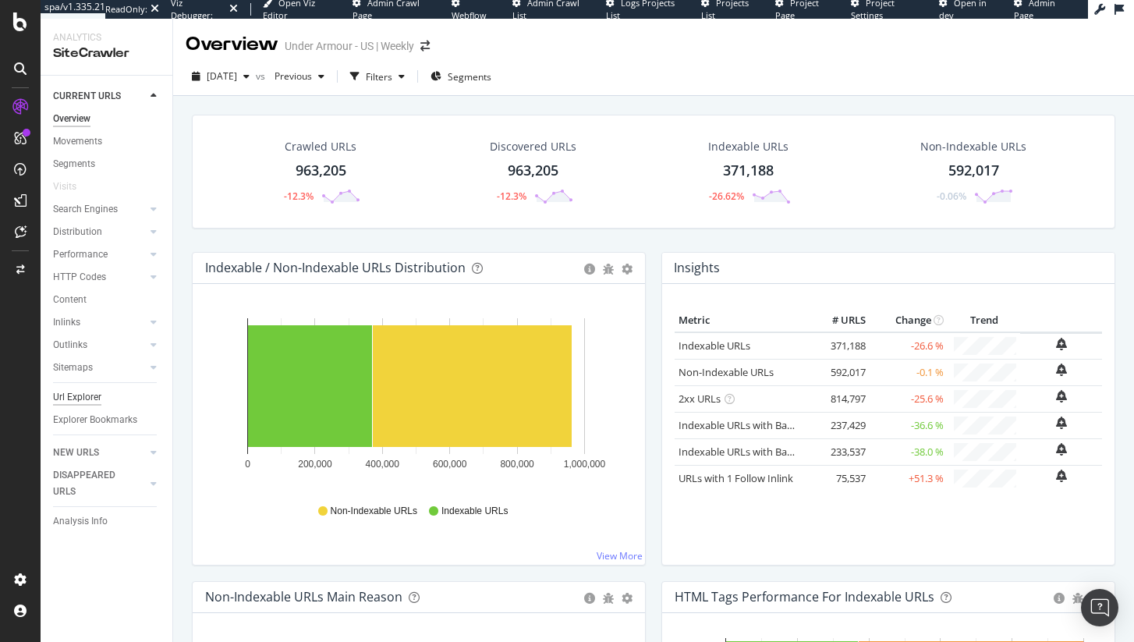
click at [76, 402] on div "Url Explorer" at bounding box center [77, 397] width 48 height 16
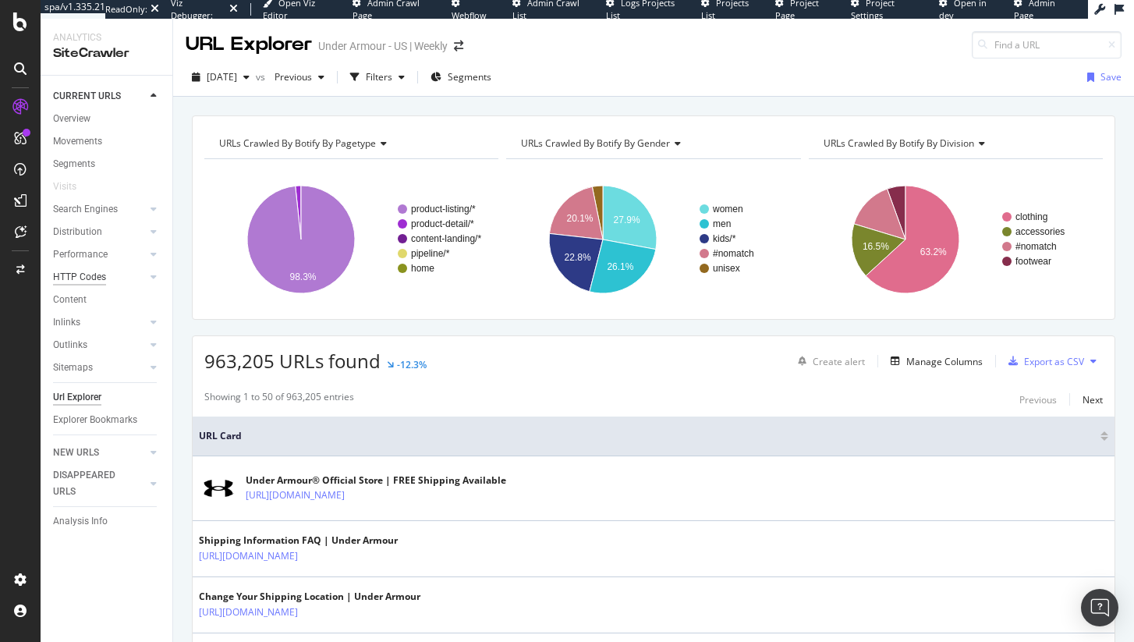
click at [89, 278] on div "HTTP Codes" at bounding box center [79, 277] width 53 height 16
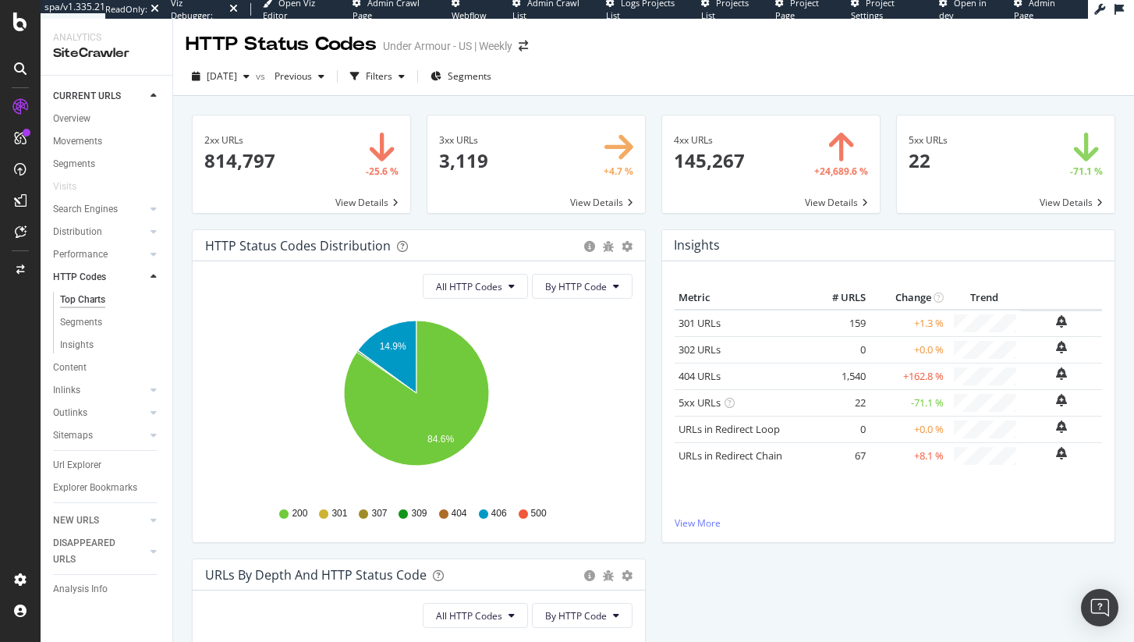
click at [706, 168] on span at bounding box center [771, 163] width 218 height 97
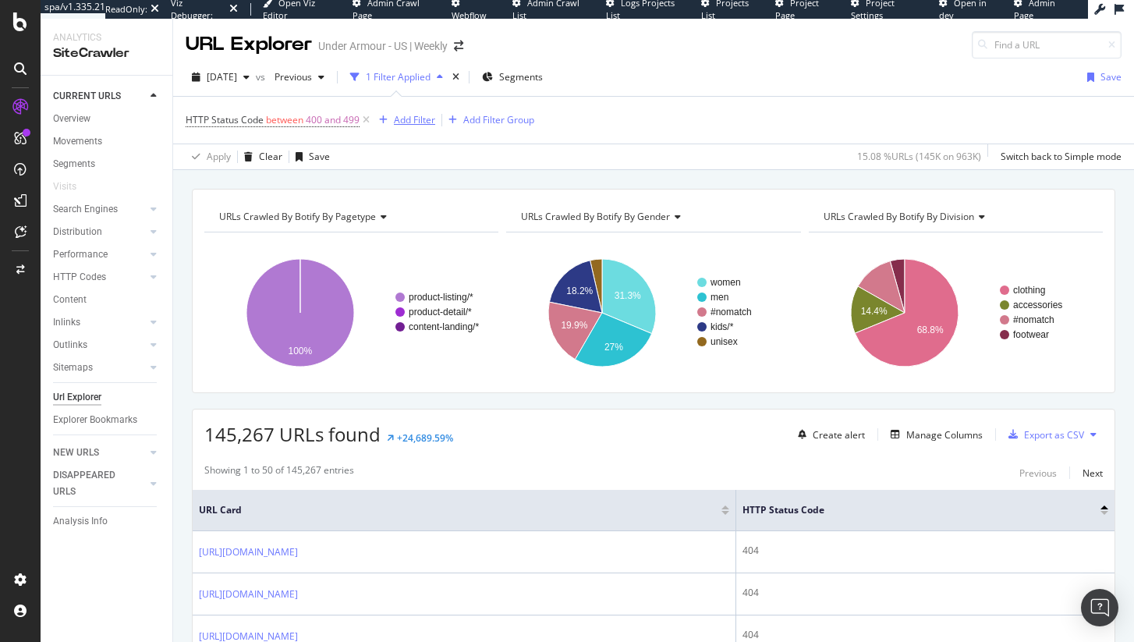
click at [404, 120] on div "Add Filter" at bounding box center [414, 119] width 41 height 13
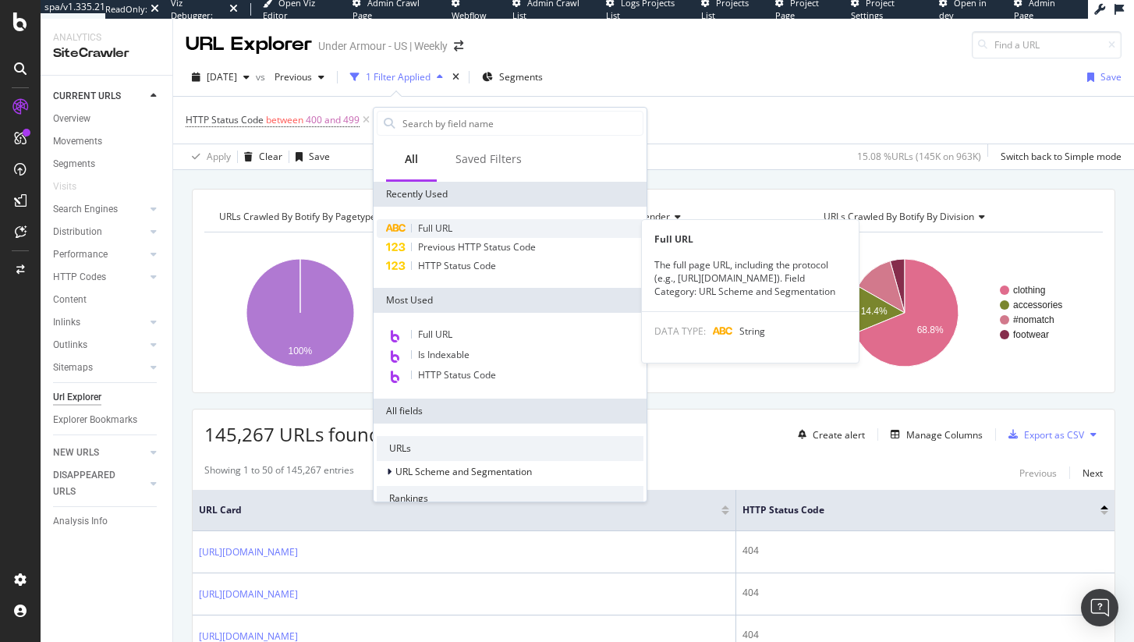
click at [452, 228] on span "Full URL" at bounding box center [435, 227] width 34 height 13
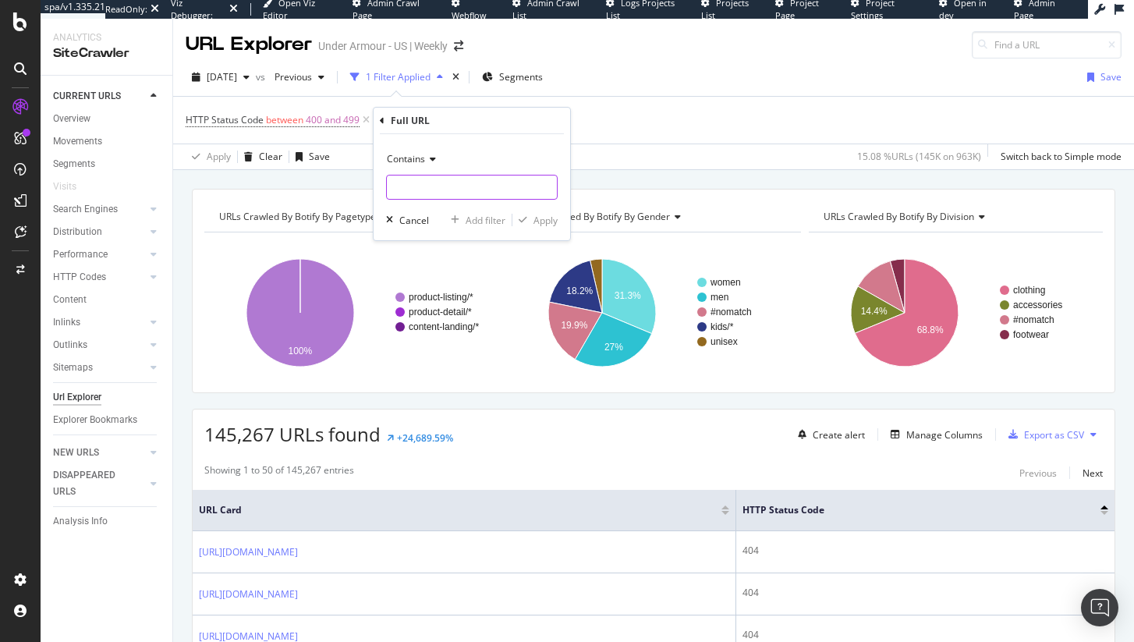
click at [452, 185] on input "text" at bounding box center [472, 187] width 170 height 25
type input "/backtoschool/"
click at [538, 223] on div "Apply" at bounding box center [545, 220] width 24 height 13
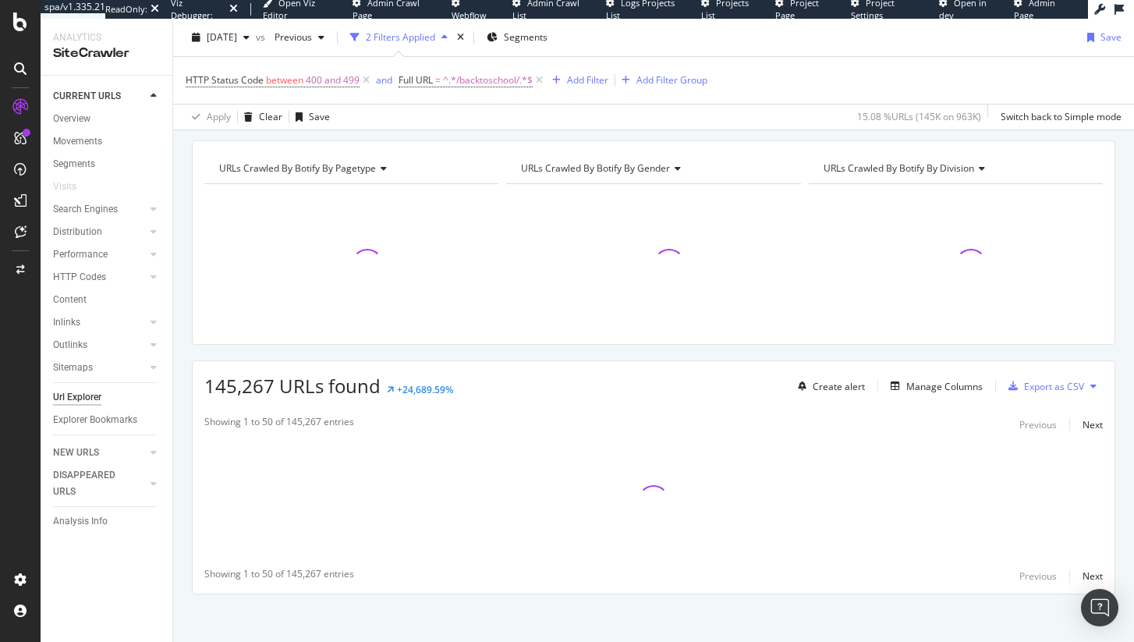
scroll to position [55, 0]
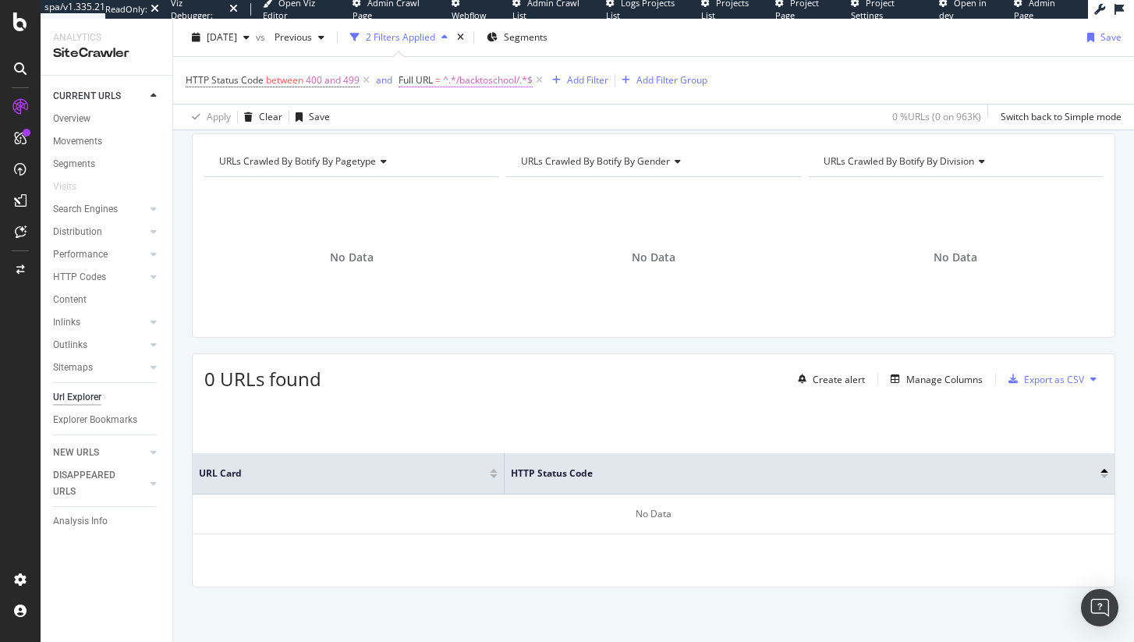
click at [484, 83] on span "^.*/backtoschool/.*$" at bounding box center [488, 80] width 90 height 22
click at [483, 150] on input "/backtoschool/" at bounding box center [485, 145] width 147 height 25
type input "school"
click at [554, 182] on div "Apply" at bounding box center [560, 178] width 45 height 14
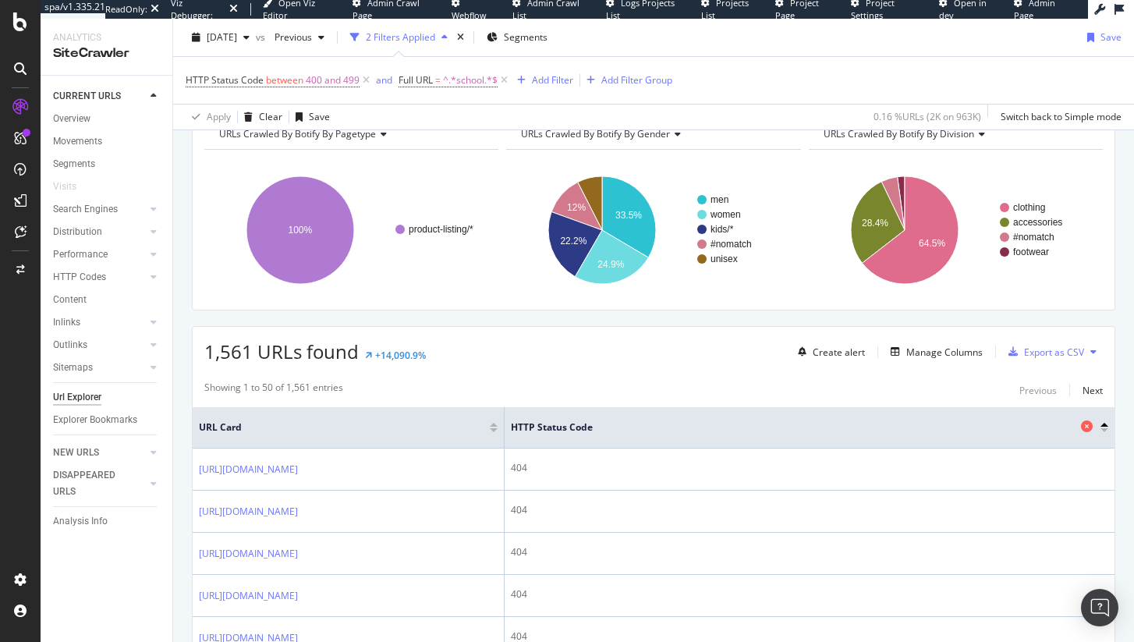
scroll to position [86, 0]
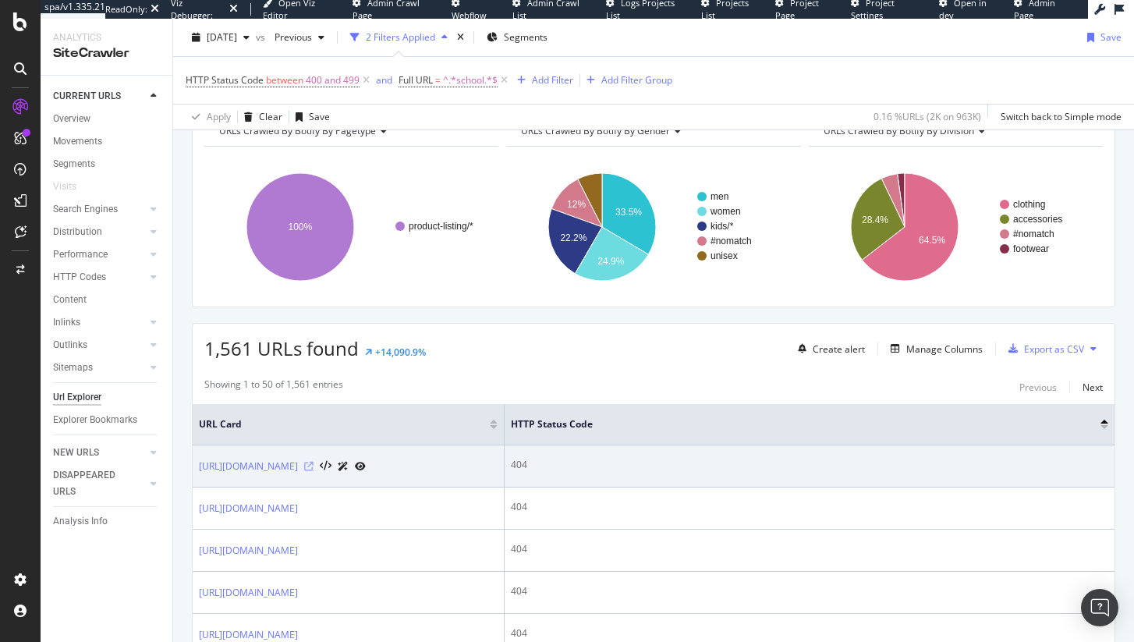
click at [313, 471] on icon at bounding box center [308, 466] width 9 height 9
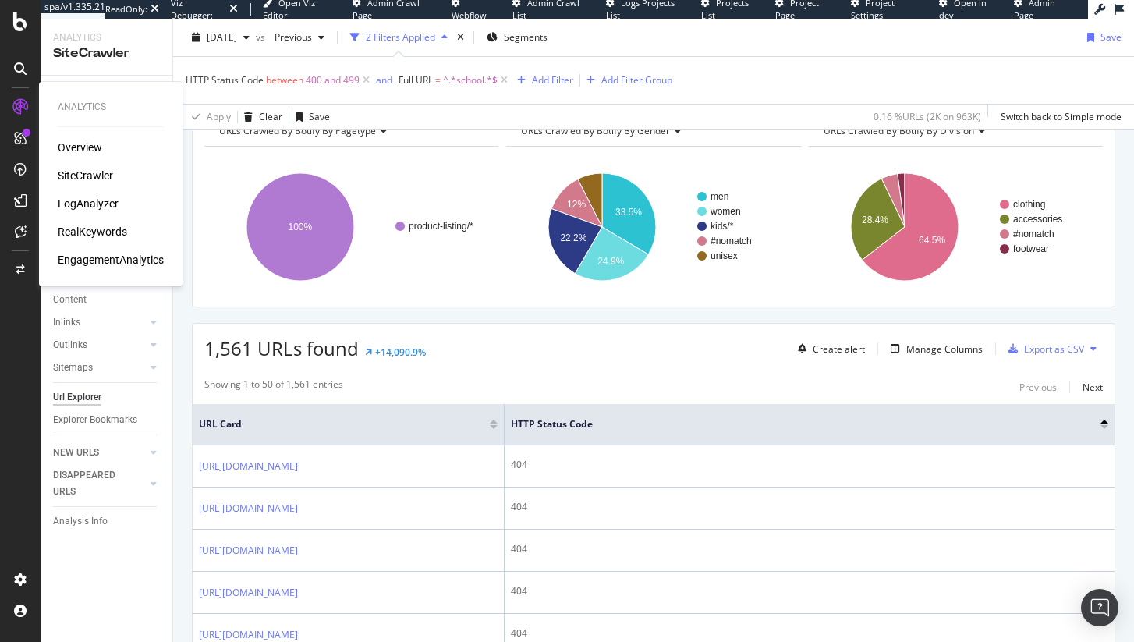
click at [92, 202] on div "LogAnalyzer" at bounding box center [88, 204] width 61 height 16
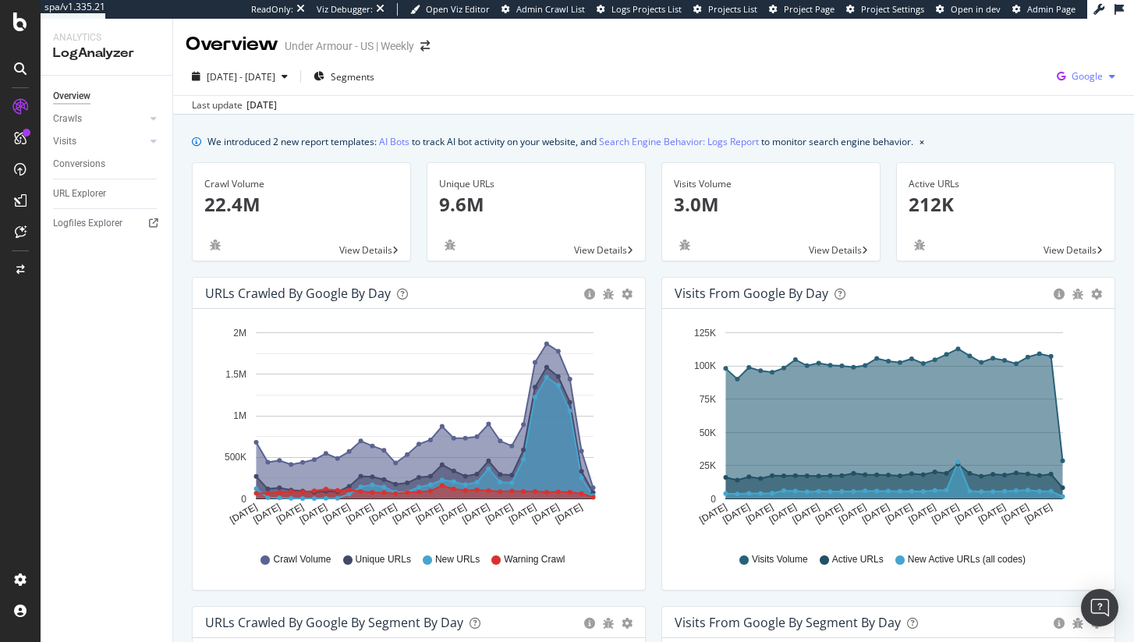
click at [1085, 76] on span "Google" at bounding box center [1086, 75] width 31 height 13
click at [979, 122] on span "Other AI Bots" at bounding box center [997, 120] width 58 height 14
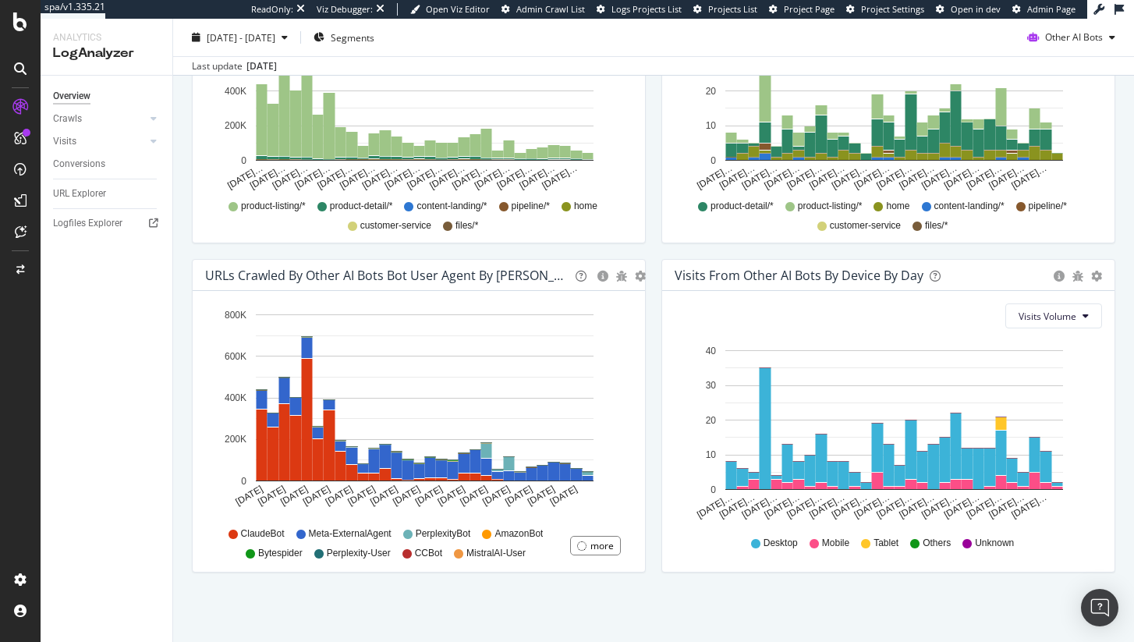
scroll to position [677, 0]
click at [349, 270] on div "URLs Crawled by Other AI Bots bot User Agent By Day" at bounding box center [387, 275] width 364 height 16
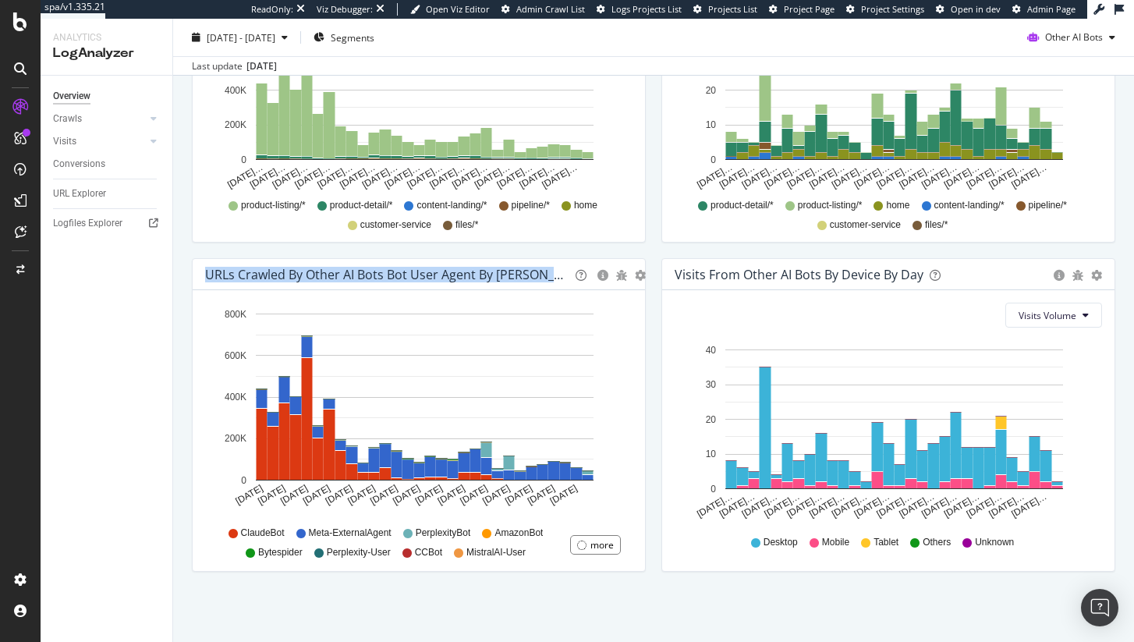
click at [349, 270] on div "URLs Crawled by Other AI Bots bot User Agent By Day" at bounding box center [387, 275] width 364 height 16
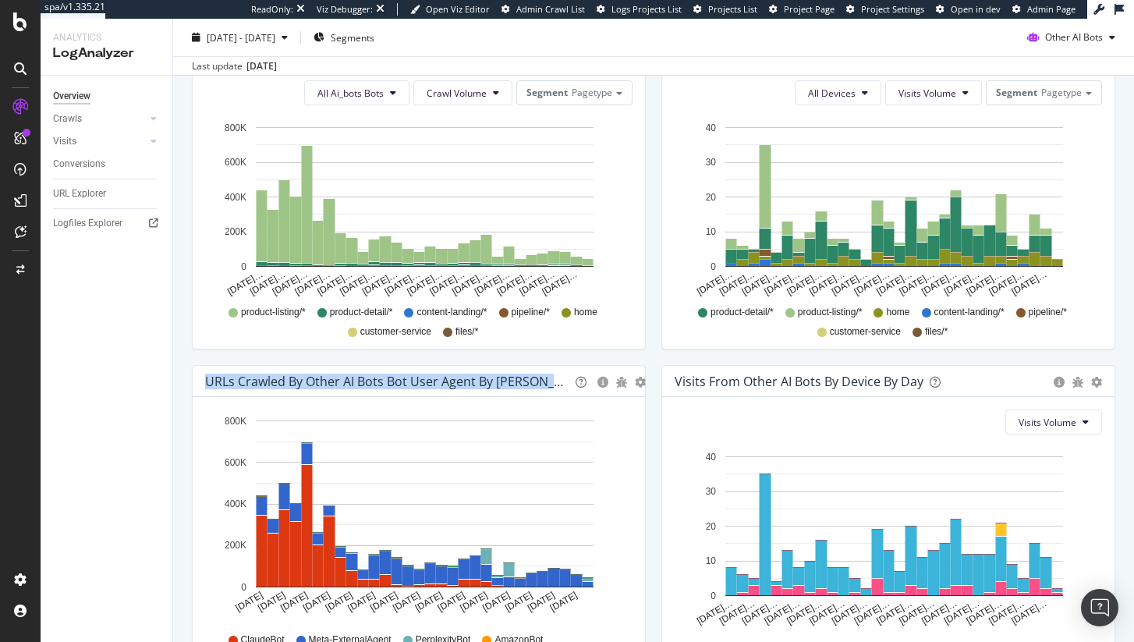
scroll to position [553, 0]
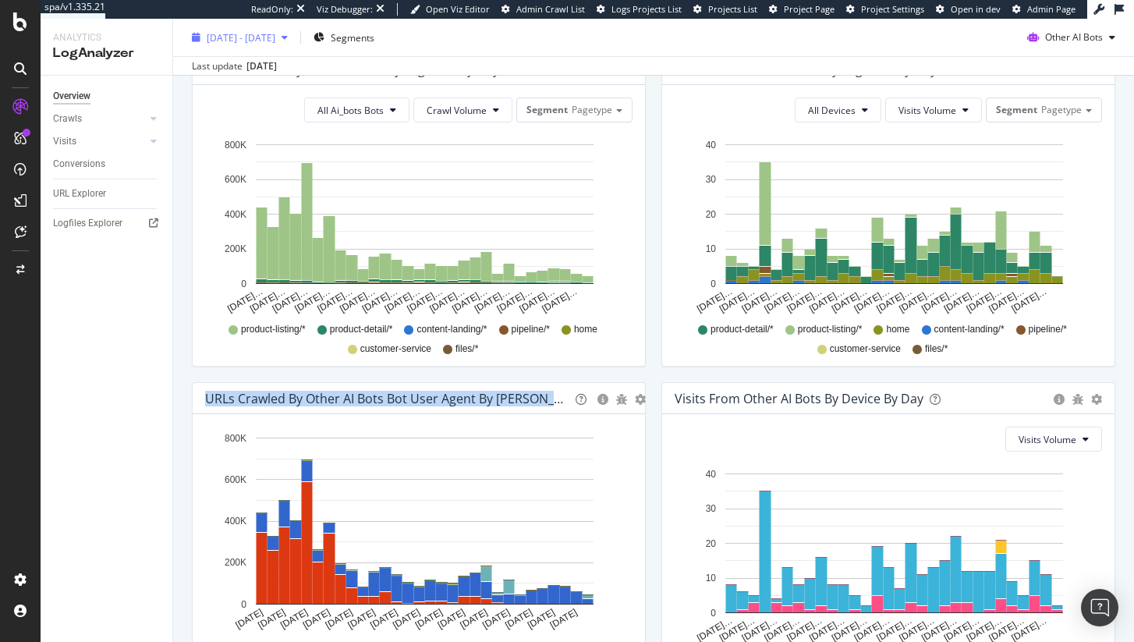
click at [286, 49] on button "2025 Jul. 15th - Aug. 13th" at bounding box center [240, 37] width 108 height 25
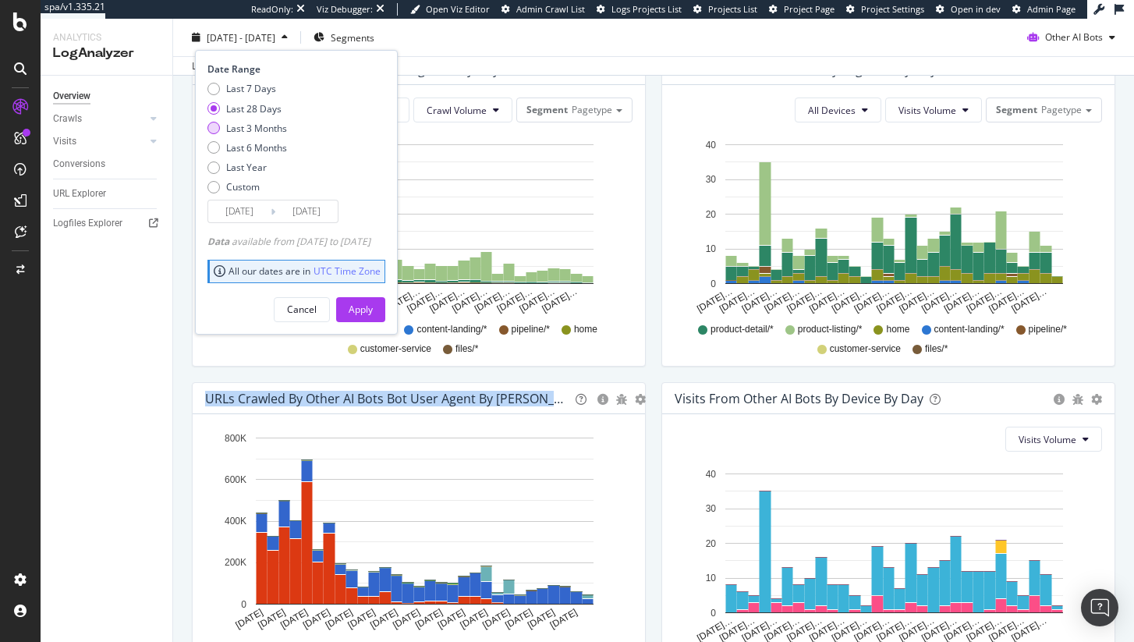
click at [230, 128] on div "Last 3 Months" at bounding box center [256, 127] width 61 height 13
type input "2025/05/14"
click at [370, 304] on button "Apply" at bounding box center [360, 308] width 49 height 25
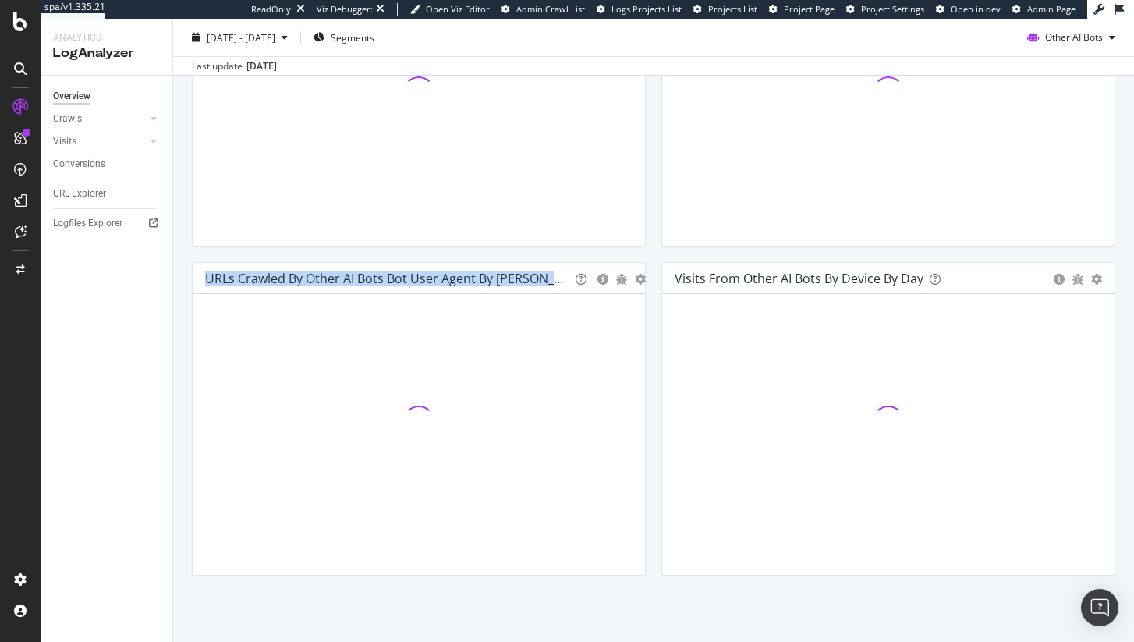
scroll to position [677, 0]
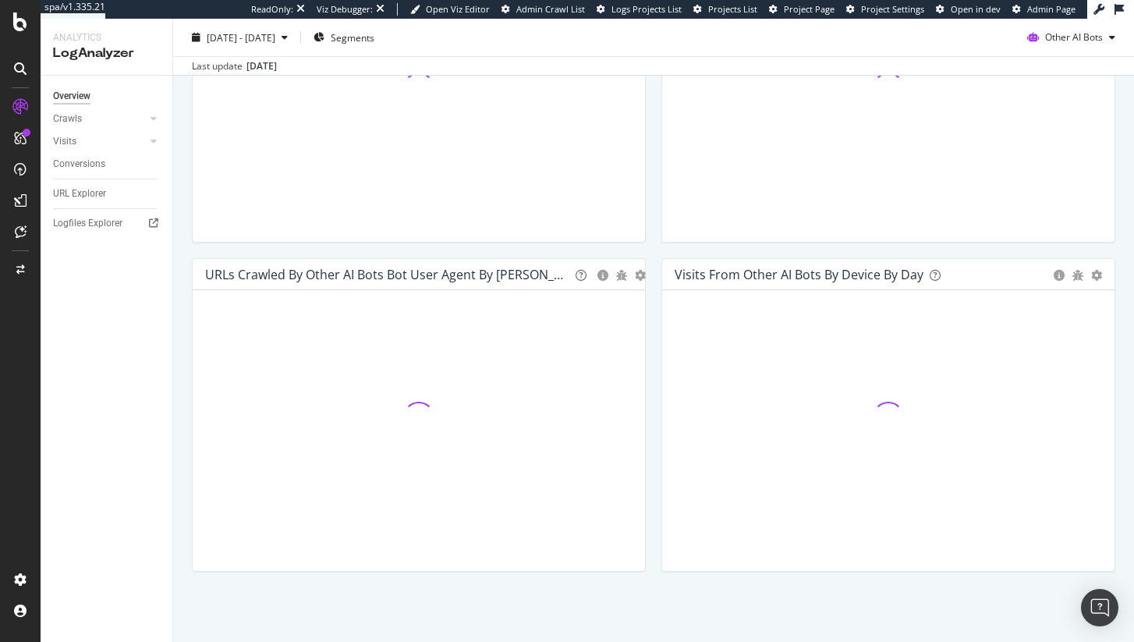
click at [632, 249] on div "URLs Crawled by Other AI Bots By Segment By Day Timeline (by Value) Table Hold …" at bounding box center [418, 93] width 469 height 329
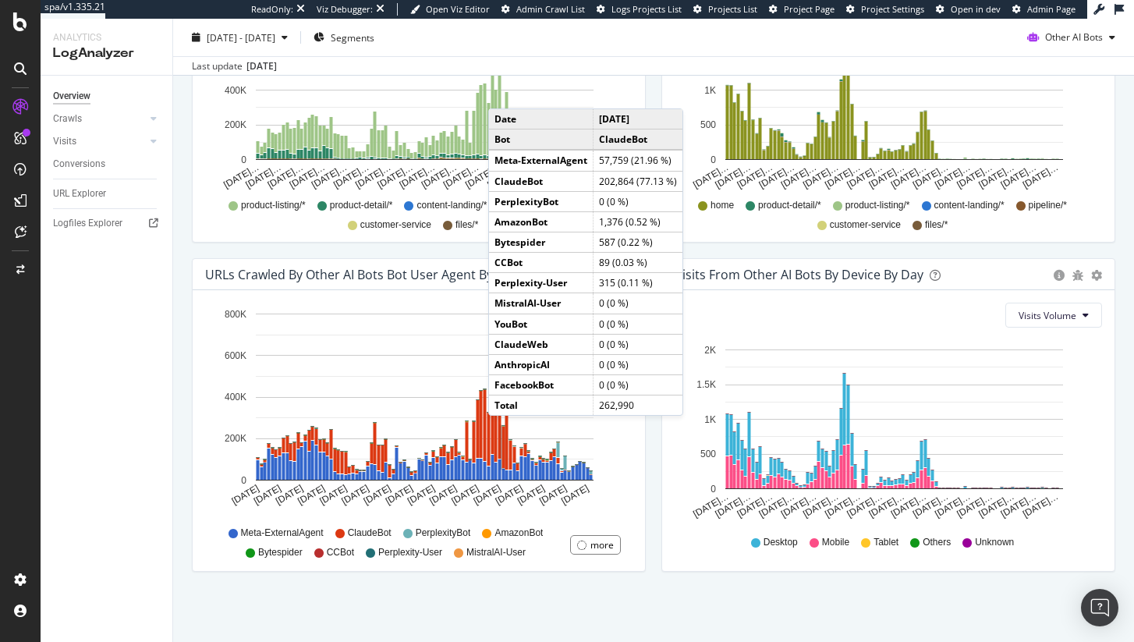
click at [504, 431] on rect "A chart." at bounding box center [503, 447] width 3 height 41
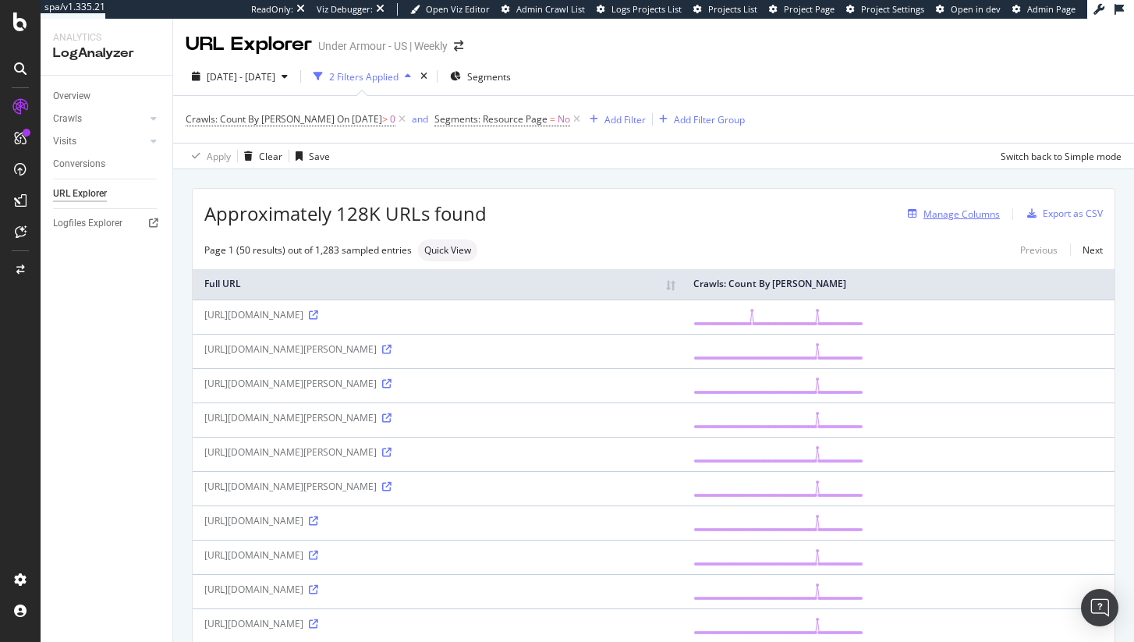
click at [929, 210] on div "Manage Columns" at bounding box center [961, 213] width 76 height 13
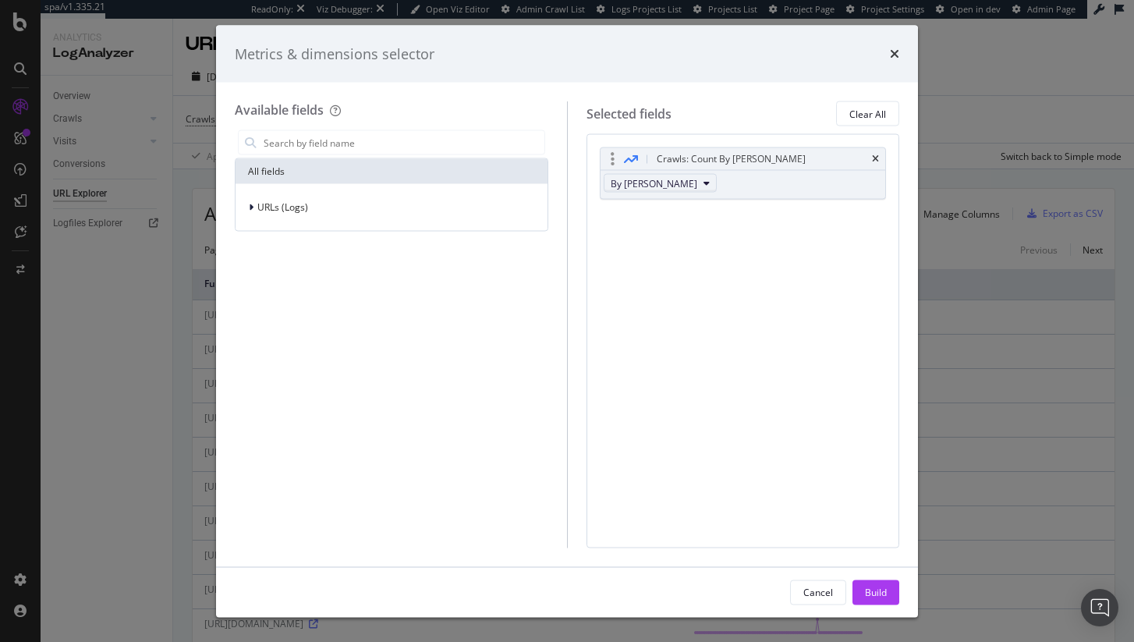
click at [659, 187] on span "By ClaudeBot" at bounding box center [654, 182] width 87 height 13
click at [313, 133] on input "modal" at bounding box center [403, 142] width 282 height 23
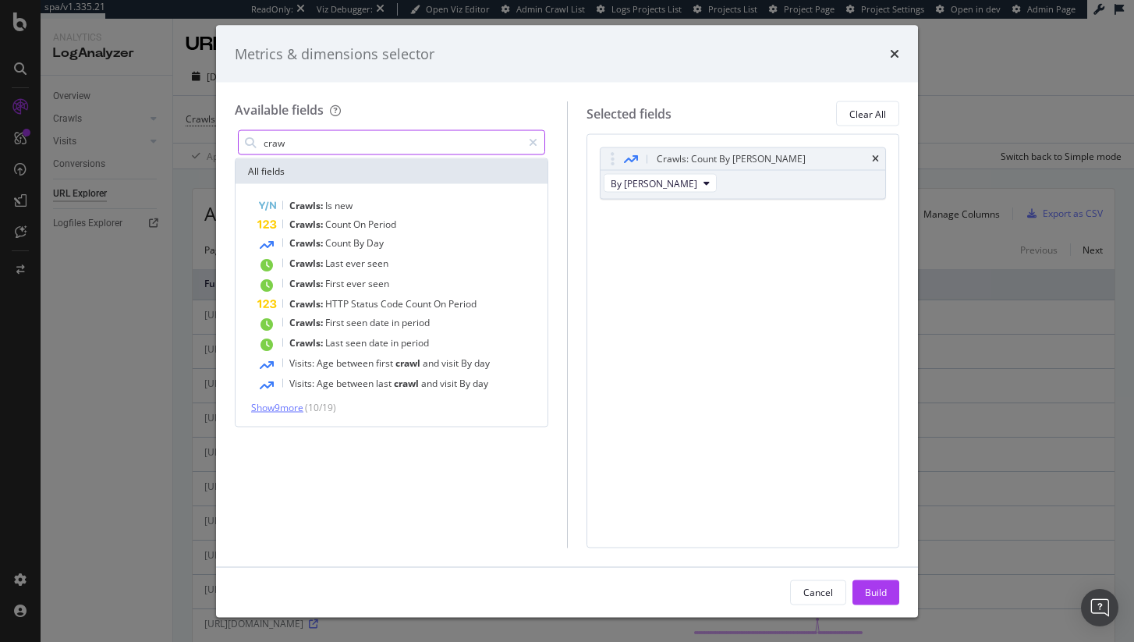
type input "craw"
click at [275, 406] on span "Show 9 more" at bounding box center [277, 407] width 52 height 13
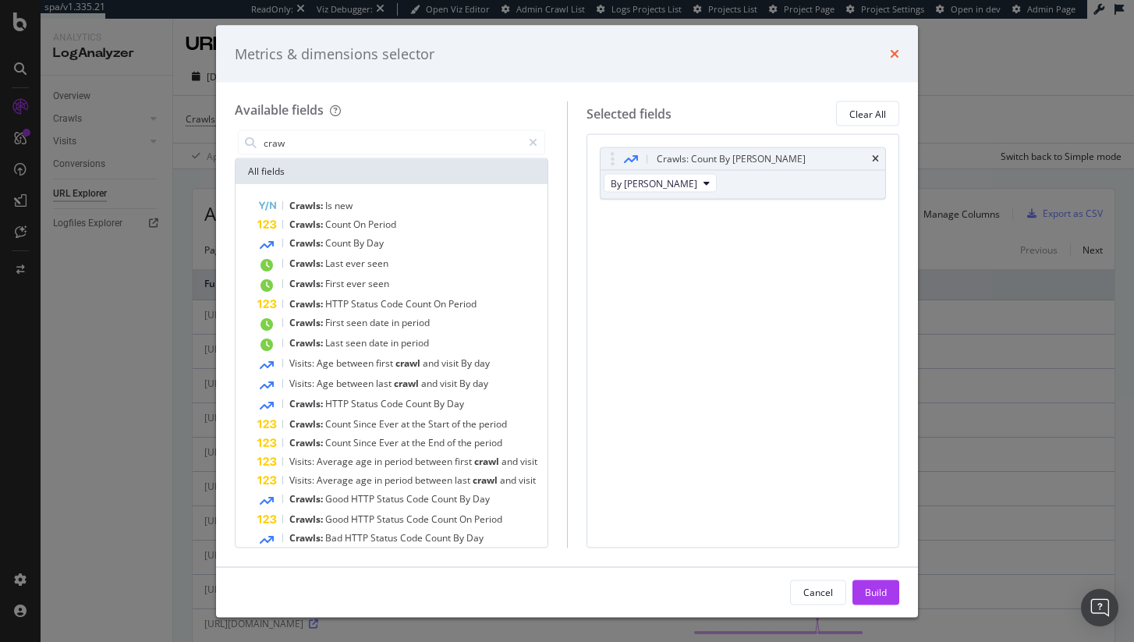
click at [896, 51] on icon "times" at bounding box center [894, 54] width 9 height 12
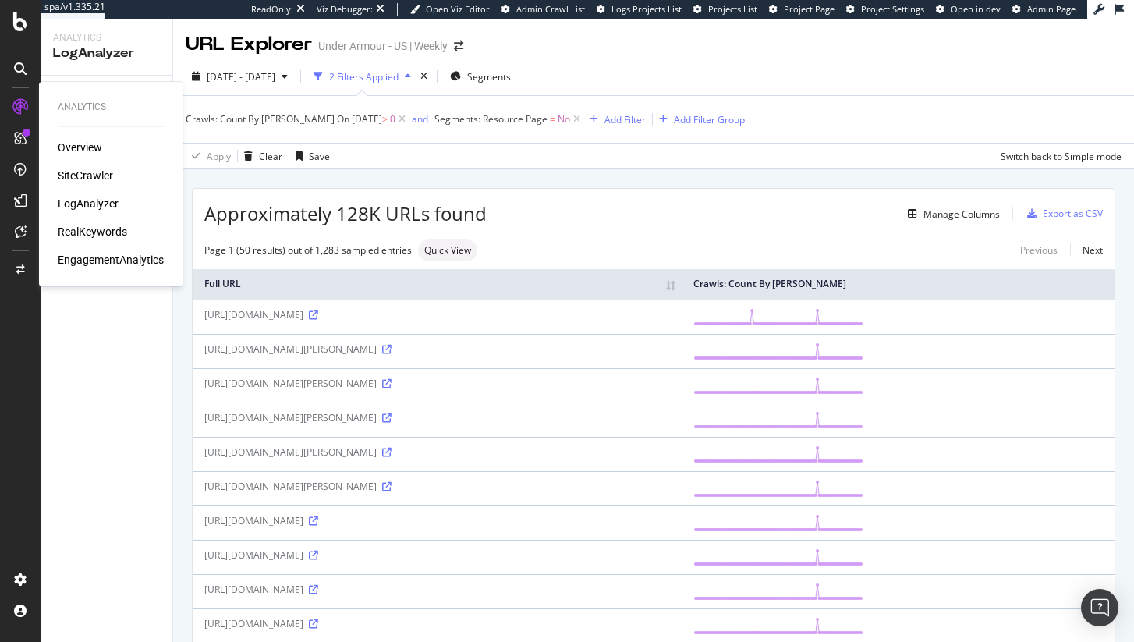
click at [78, 170] on div "SiteCrawler" at bounding box center [85, 176] width 55 height 16
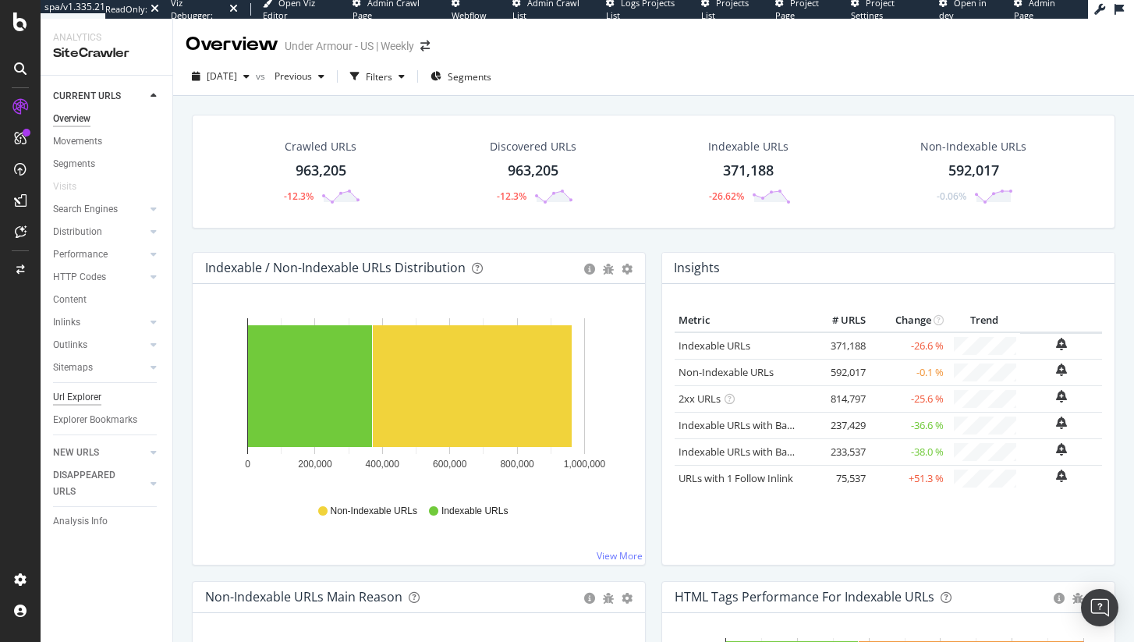
click at [92, 396] on div "Url Explorer" at bounding box center [77, 397] width 48 height 16
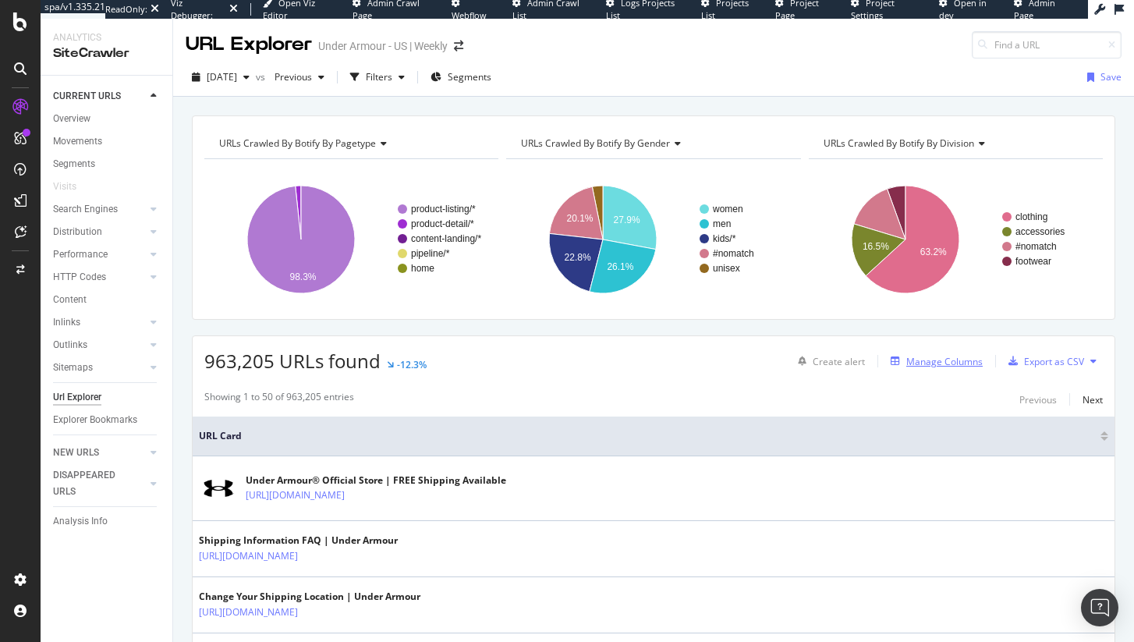
click at [961, 366] on div "Manage Columns" at bounding box center [944, 361] width 76 height 13
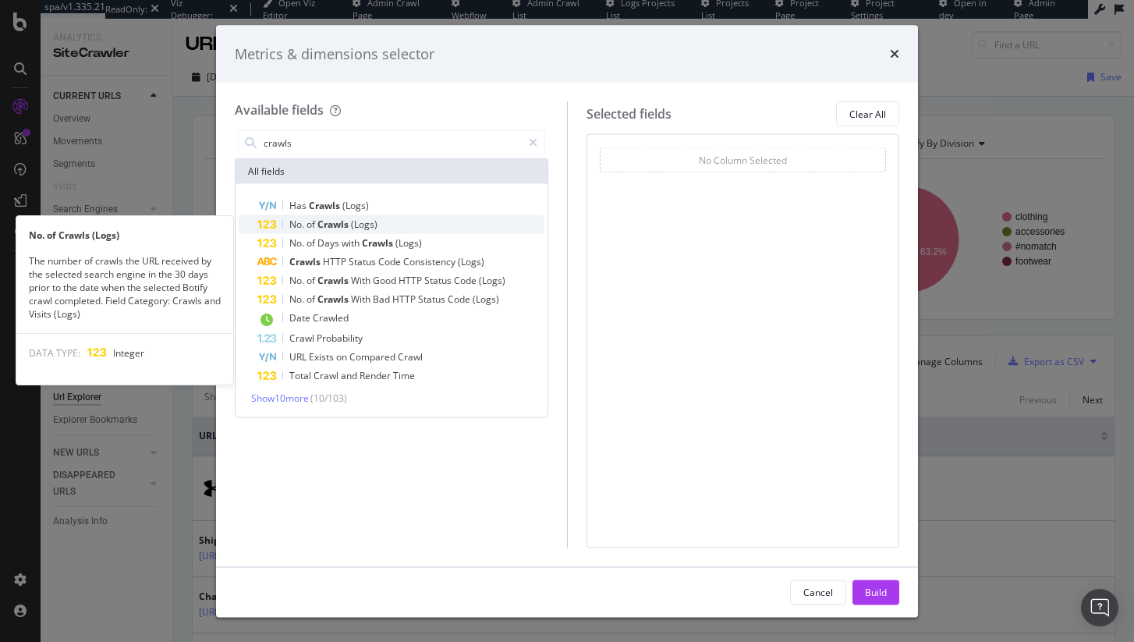
click at [391, 223] on div "No. of Crawls (Logs)" at bounding box center [400, 224] width 287 height 19
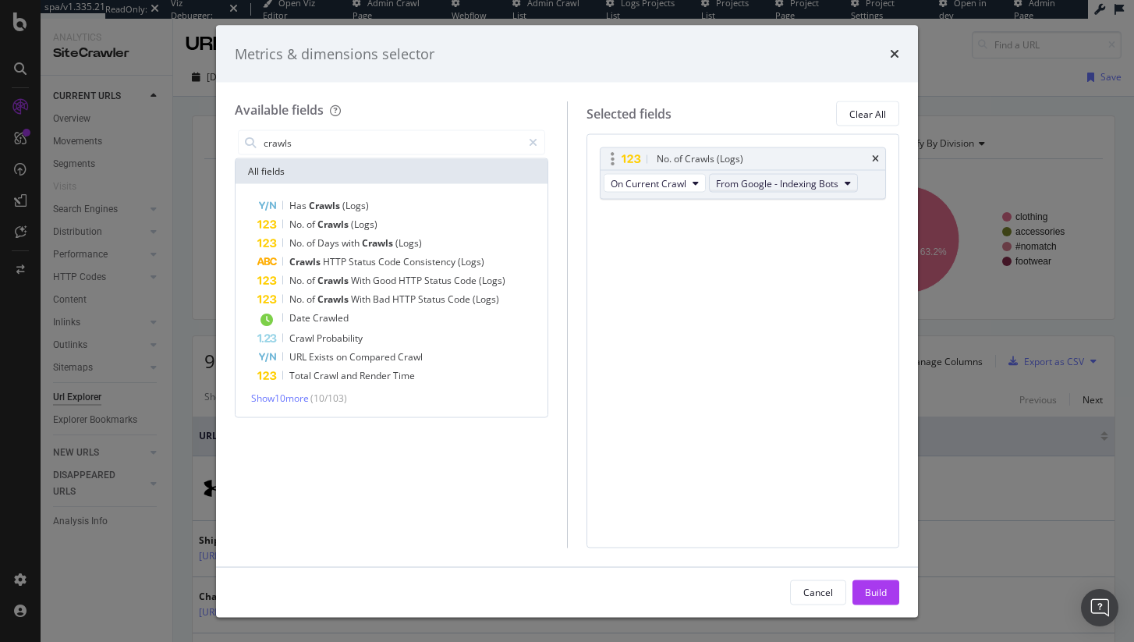
click at [758, 186] on span "From Google - Indexing Bots" at bounding box center [777, 182] width 122 height 13
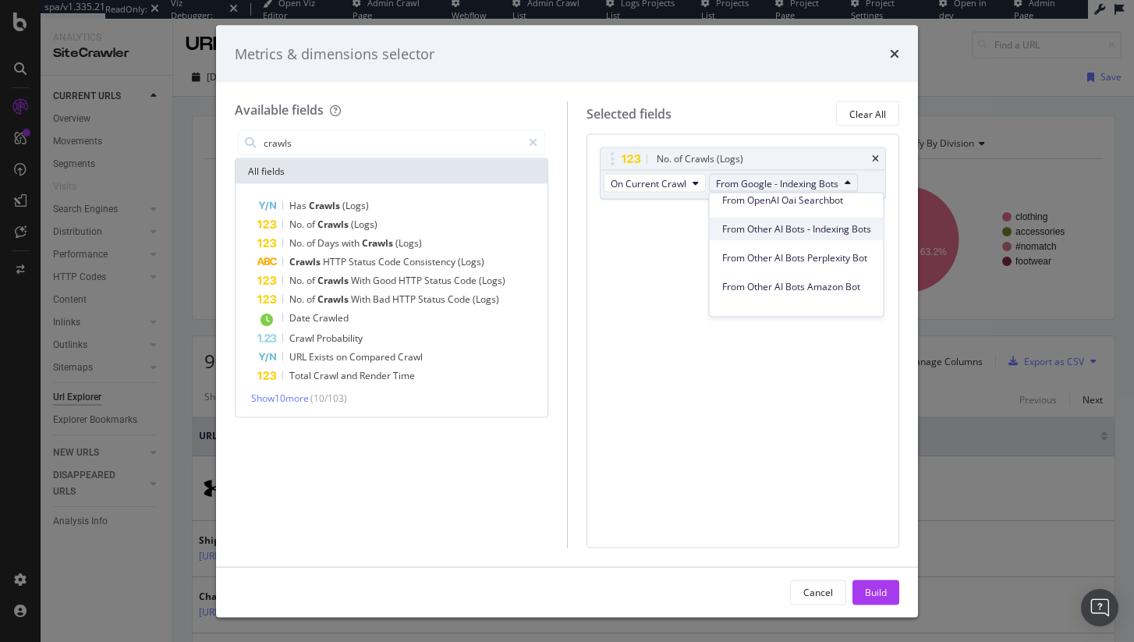
scroll to position [316, 0]
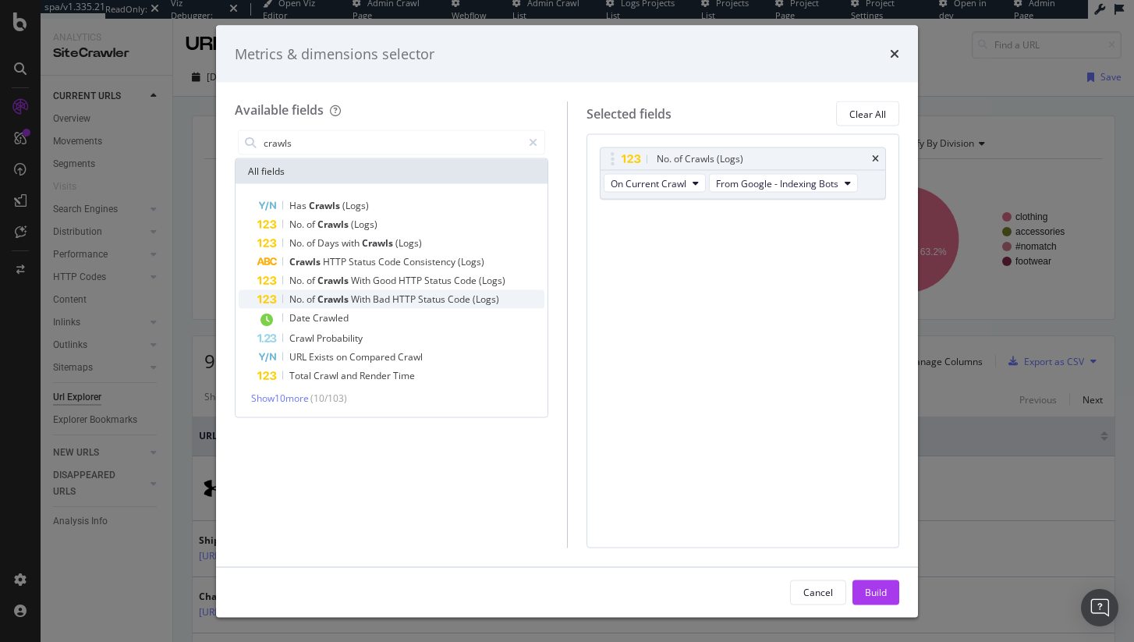
click at [426, 300] on span "Status" at bounding box center [433, 298] width 30 height 13
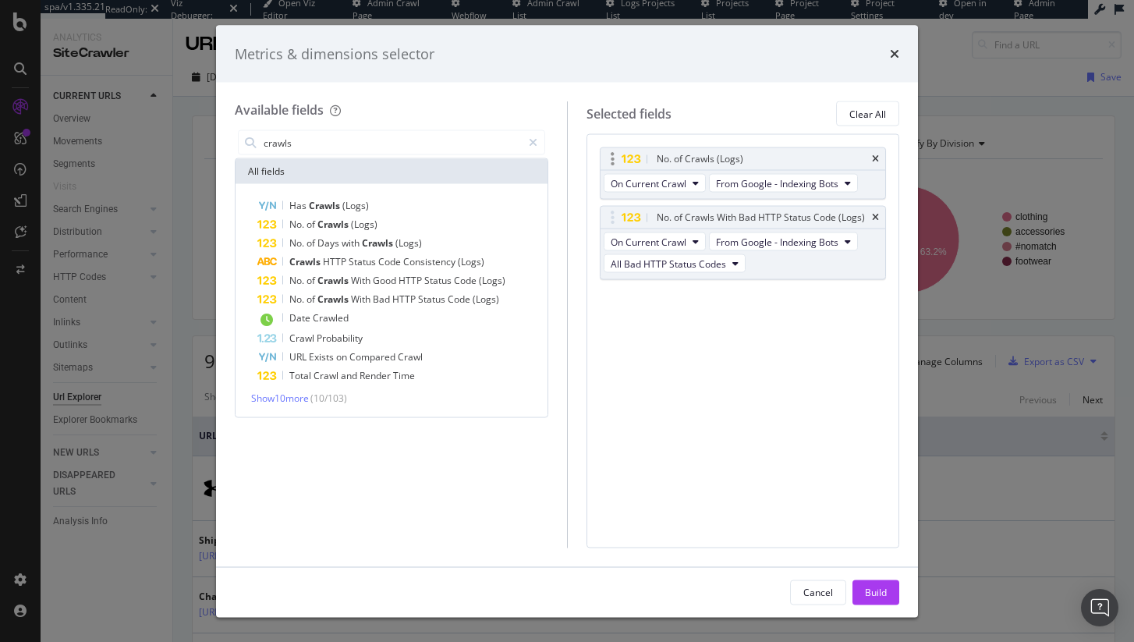
click at [869, 158] on div "No. of Crawls (Logs)" at bounding box center [742, 159] width 285 height 22
click at [873, 158] on icon "times" at bounding box center [875, 158] width 7 height 9
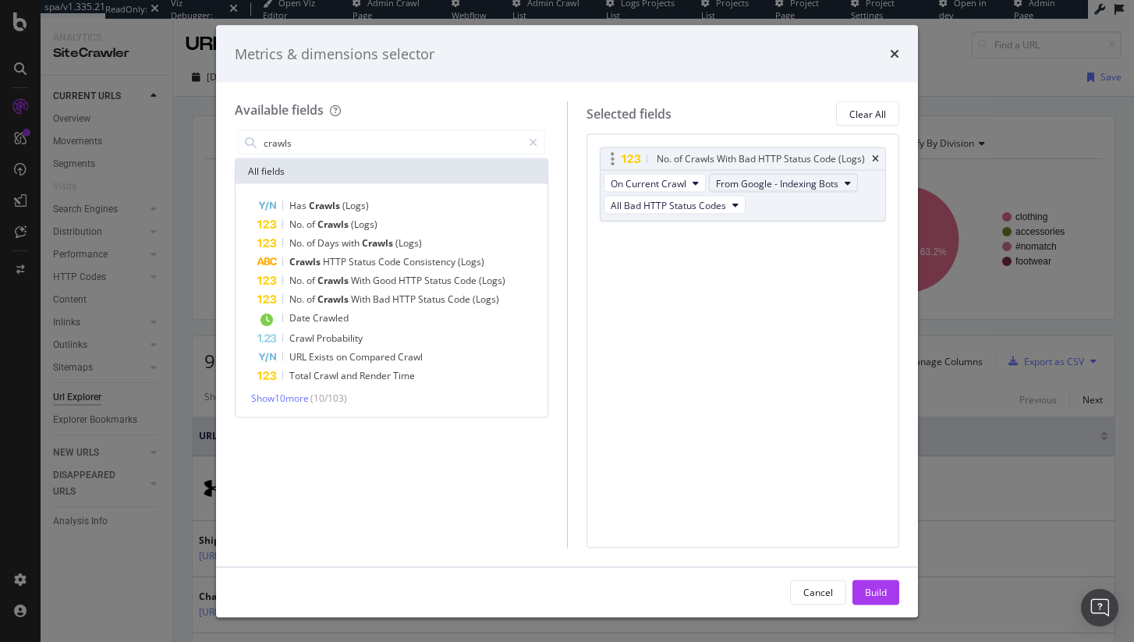
click at [773, 184] on span "From Google - Indexing Bots" at bounding box center [777, 182] width 122 height 13
drag, startPoint x: 840, startPoint y: 274, endPoint x: 788, endPoint y: 264, distance: 53.1
click at [840, 274] on span "From Other AI Bots Amazon Bot" at bounding box center [796, 270] width 149 height 14
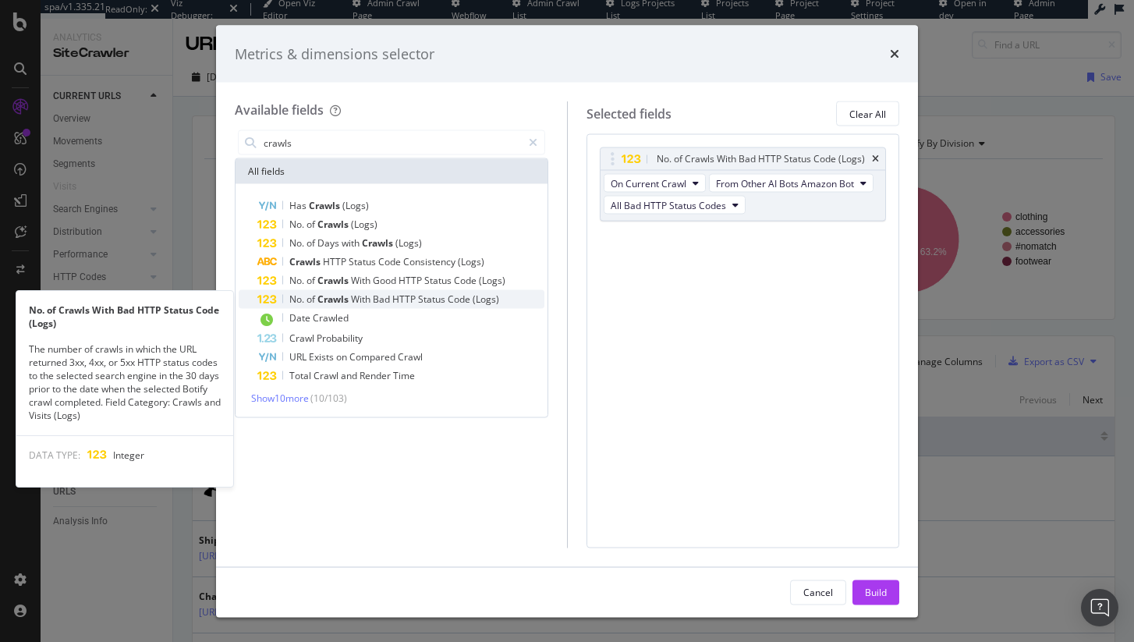
click at [465, 303] on span "Code" at bounding box center [460, 298] width 25 height 13
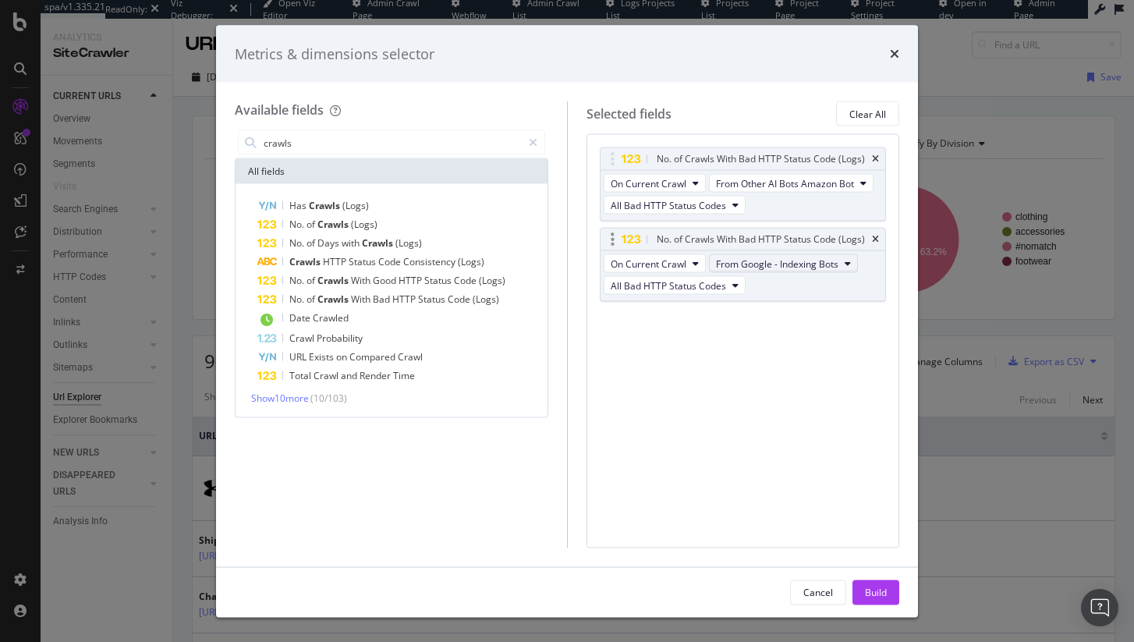
click at [809, 267] on span "From Google - Indexing Bots" at bounding box center [777, 263] width 122 height 13
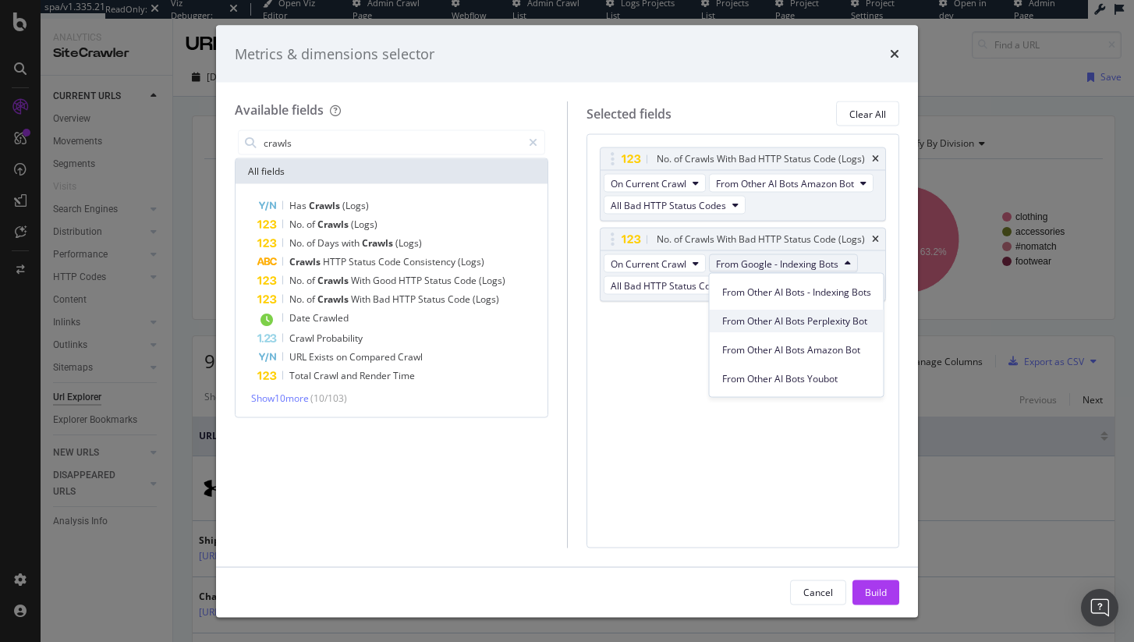
click at [844, 324] on span "From Other AI Bots Perplexity Bot" at bounding box center [796, 321] width 149 height 14
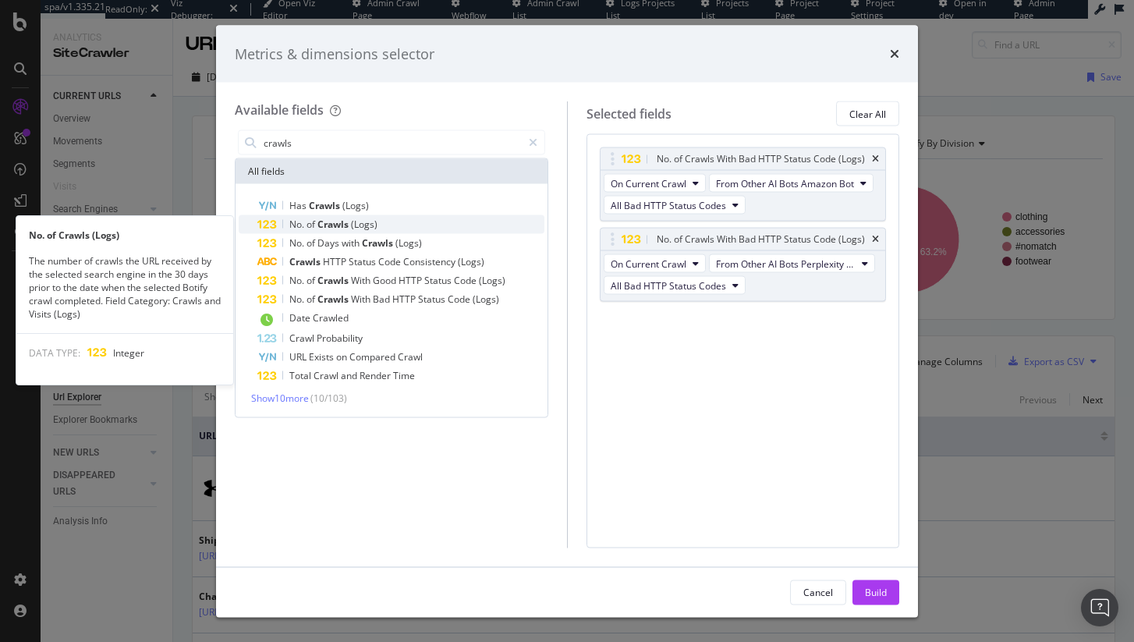
click at [426, 222] on div "No. of Crawls (Logs)" at bounding box center [400, 224] width 287 height 19
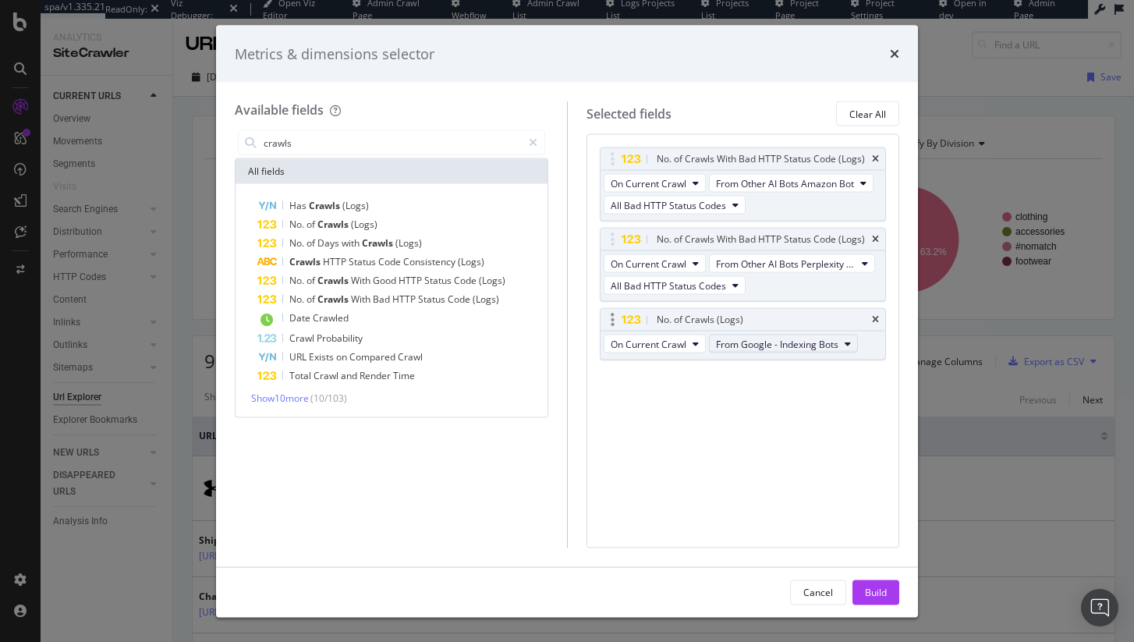
click at [812, 340] on span "From Google - Indexing Bots" at bounding box center [777, 343] width 122 height 13
click at [871, 313] on div "No. of Crawls (Logs)" at bounding box center [742, 320] width 285 height 22
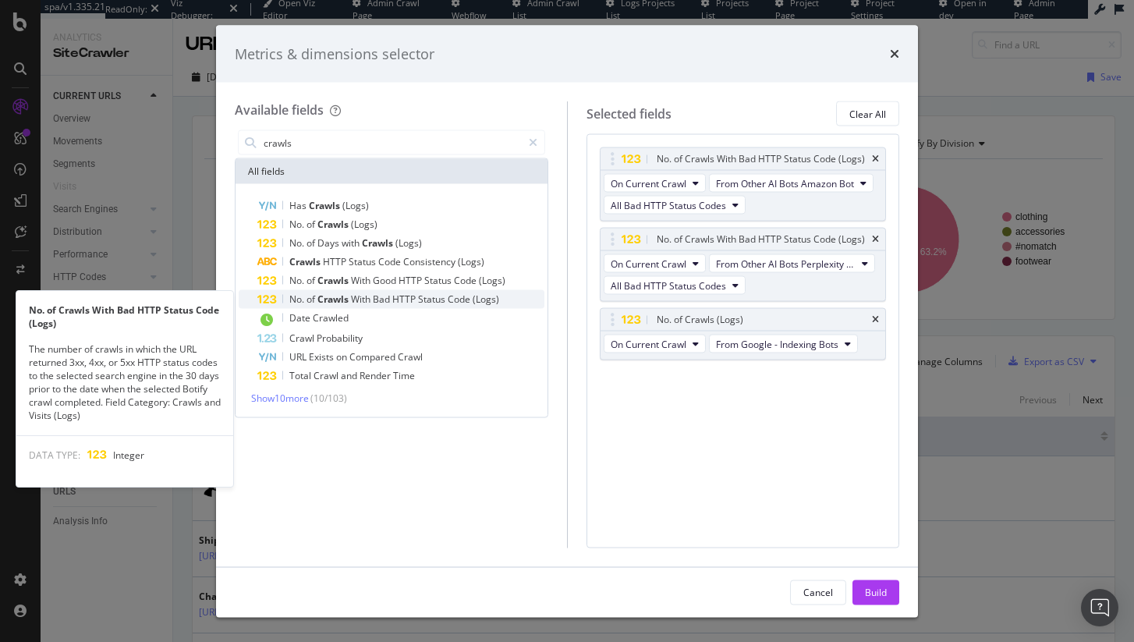
click at [457, 305] on div "No. of Crawls With Bad HTTP Status Code (Logs)" at bounding box center [400, 299] width 287 height 19
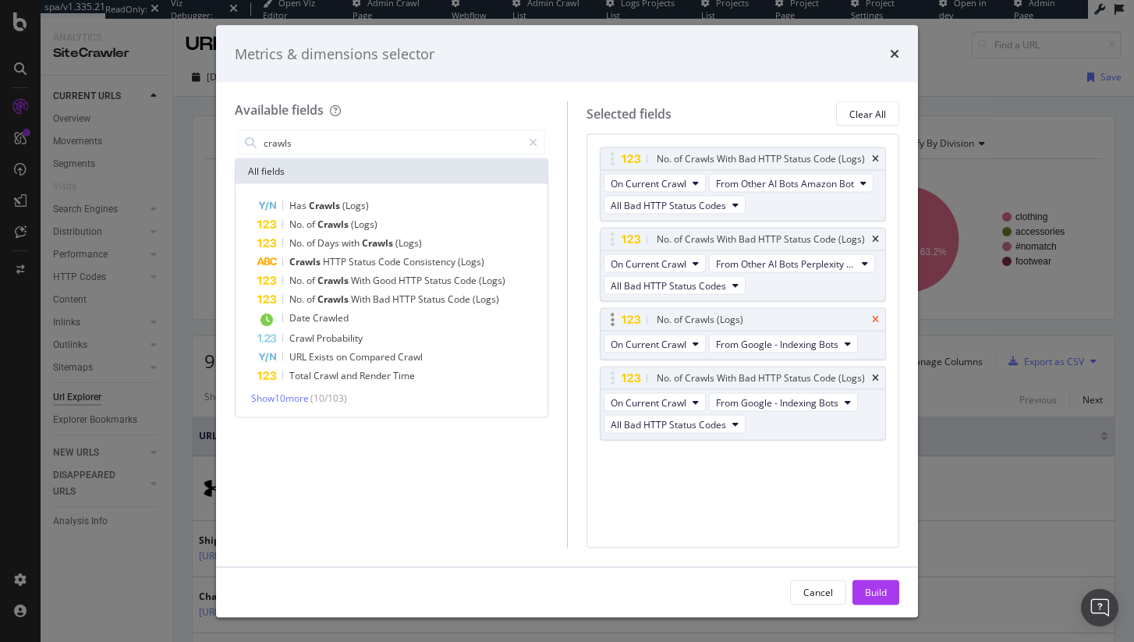
click at [876, 320] on icon "times" at bounding box center [875, 319] width 7 height 9
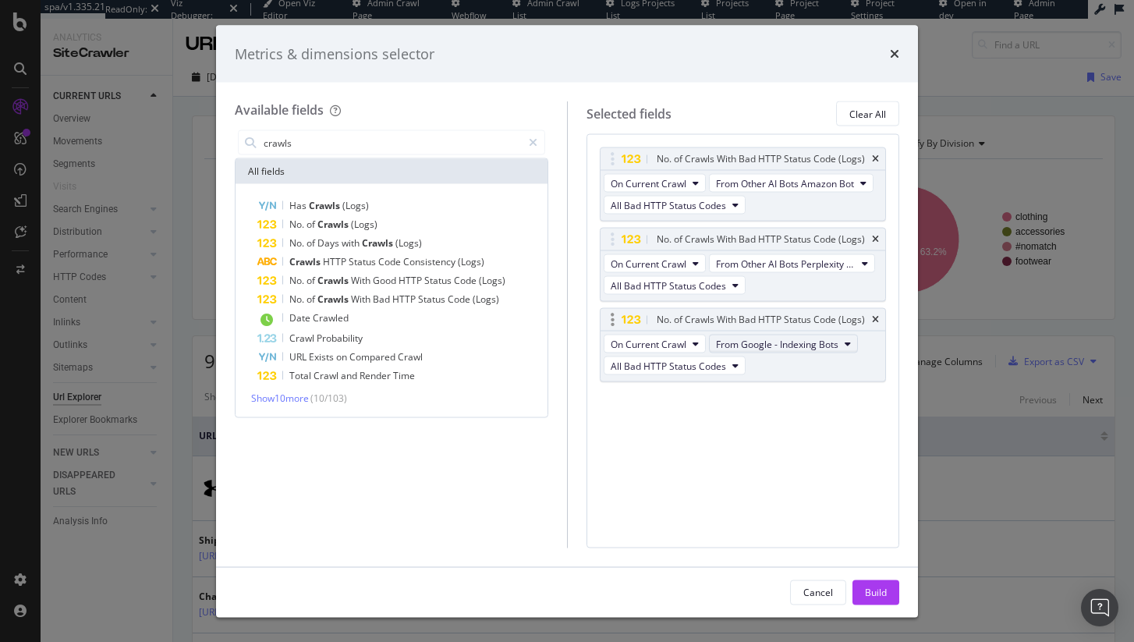
click at [811, 346] on span "From Google - Indexing Bots" at bounding box center [777, 343] width 122 height 13
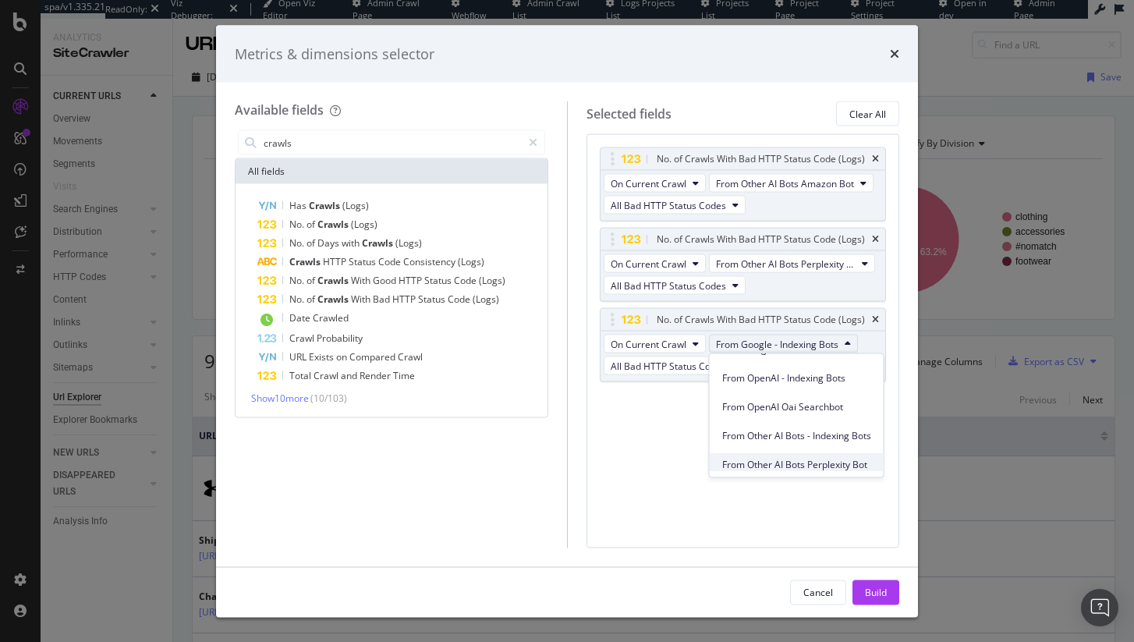
scroll to position [250, 0]
click at [811, 437] on span "From Other AI Bots - Indexing Bots" at bounding box center [796, 438] width 149 height 14
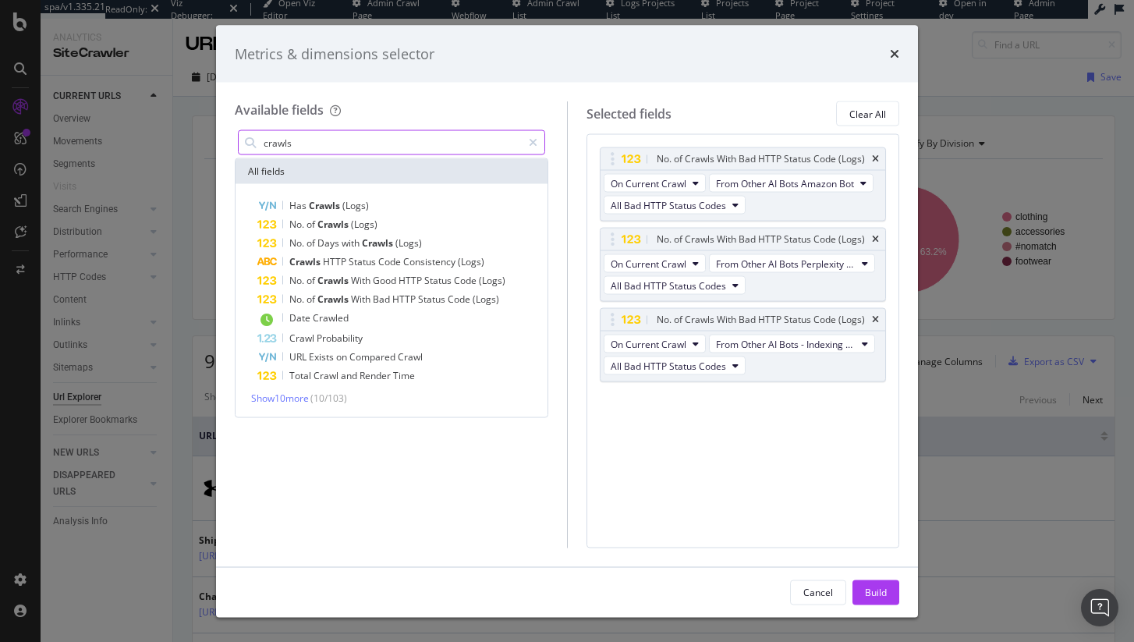
click at [318, 150] on input "crawls" at bounding box center [392, 142] width 260 height 23
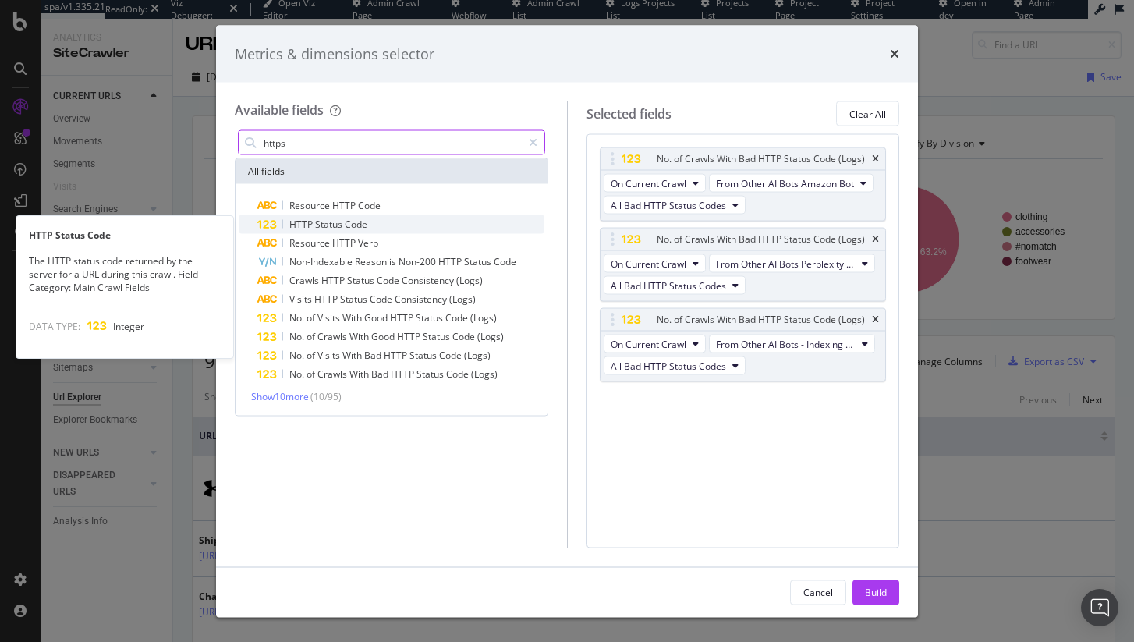
type input "https"
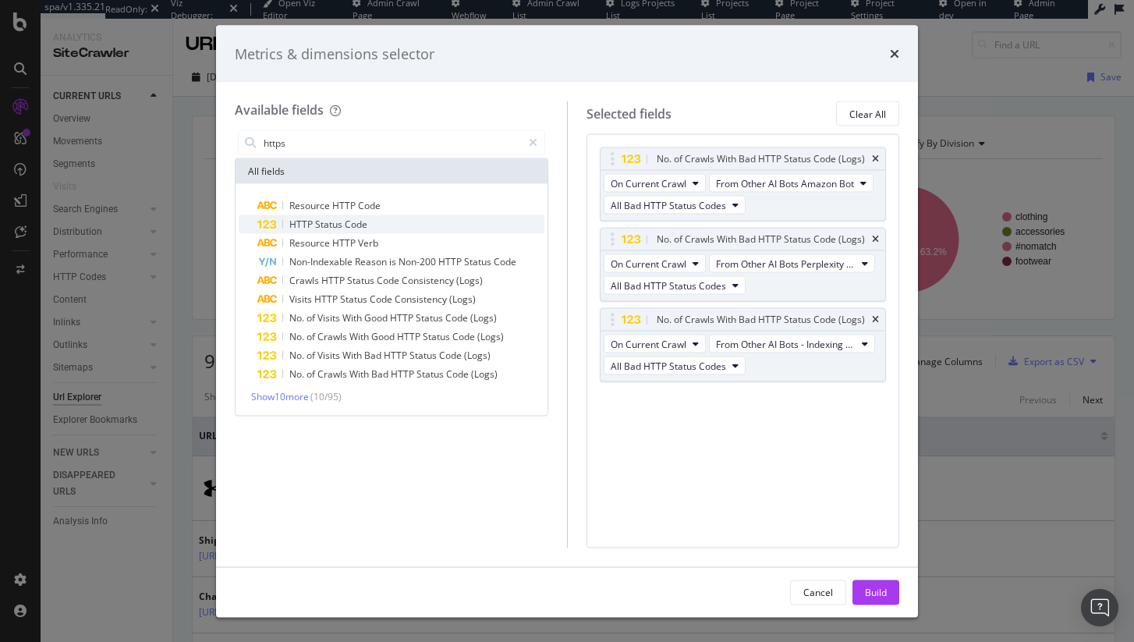
click at [346, 218] on span "Code" at bounding box center [356, 224] width 23 height 13
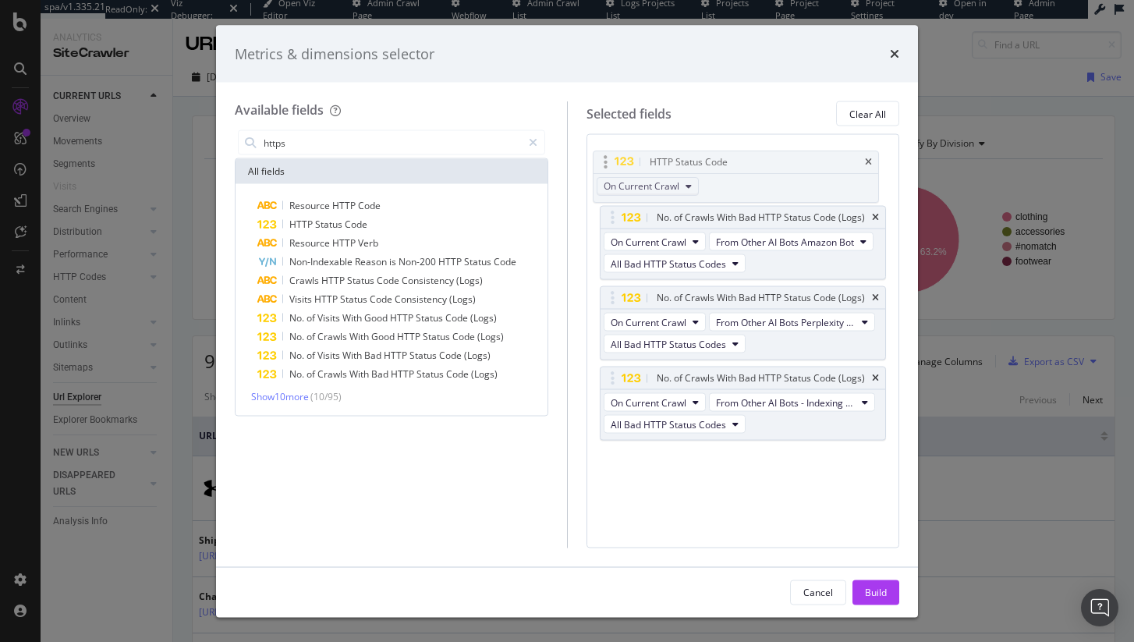
drag, startPoint x: 612, startPoint y: 401, endPoint x: 682, endPoint y: 177, distance: 234.5
click at [605, 162] on body "spa/v1.335.21 ReadOnly: Viz Debugger: Open Viz Editor Admin Crawl Page Webflow …" at bounding box center [567, 321] width 1134 height 642
click at [879, 590] on div "Build" at bounding box center [876, 591] width 22 height 13
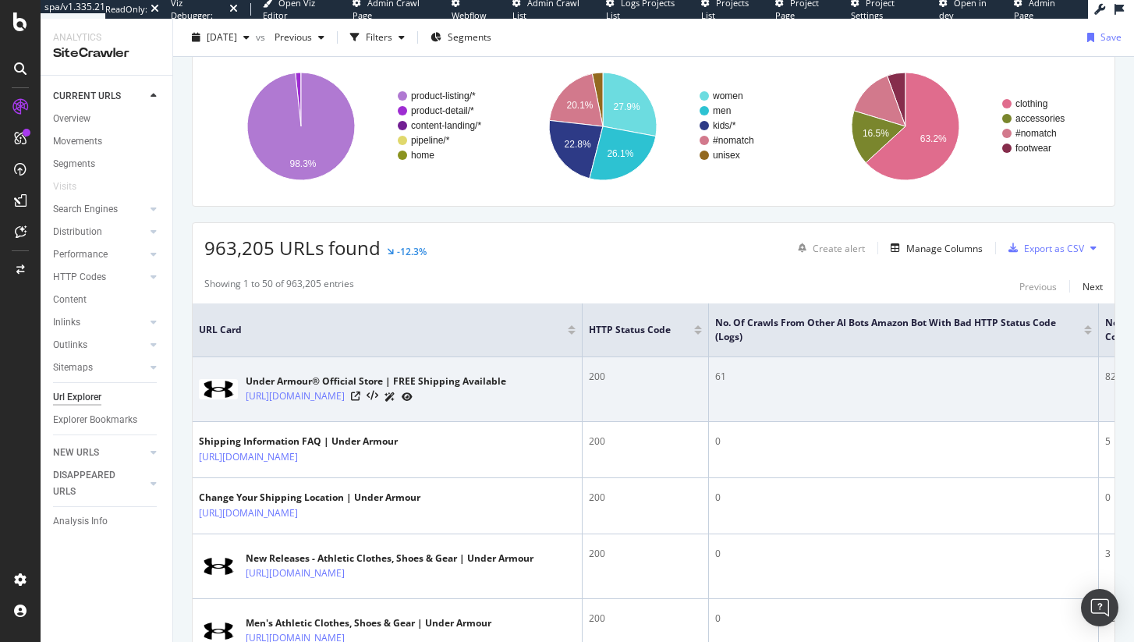
click at [600, 377] on div "200" at bounding box center [645, 377] width 113 height 14
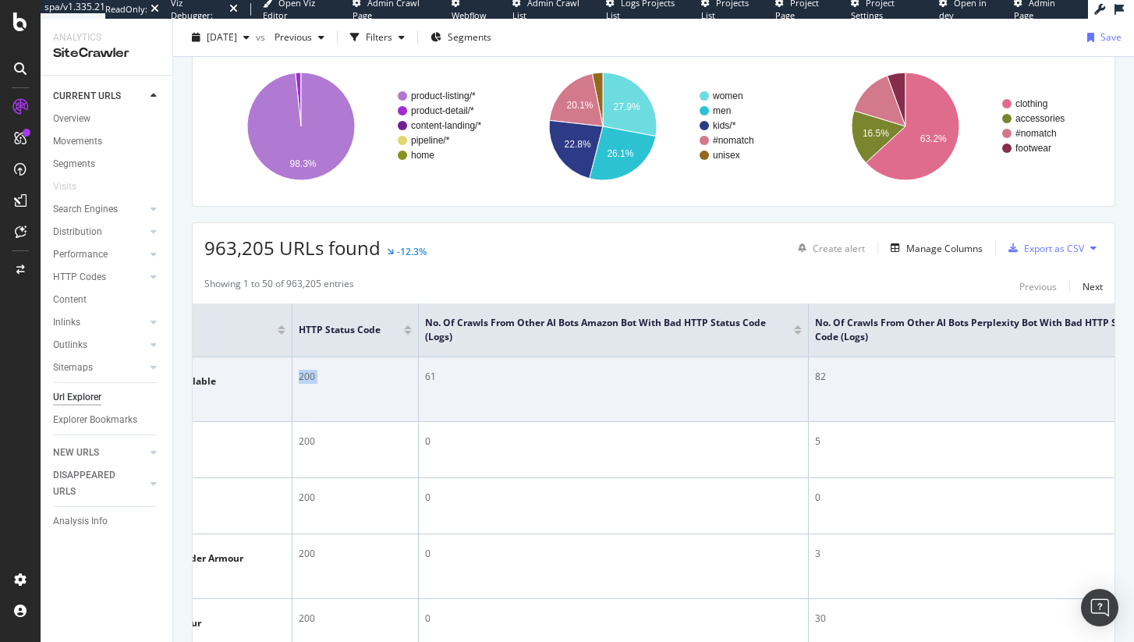
scroll to position [0, 395]
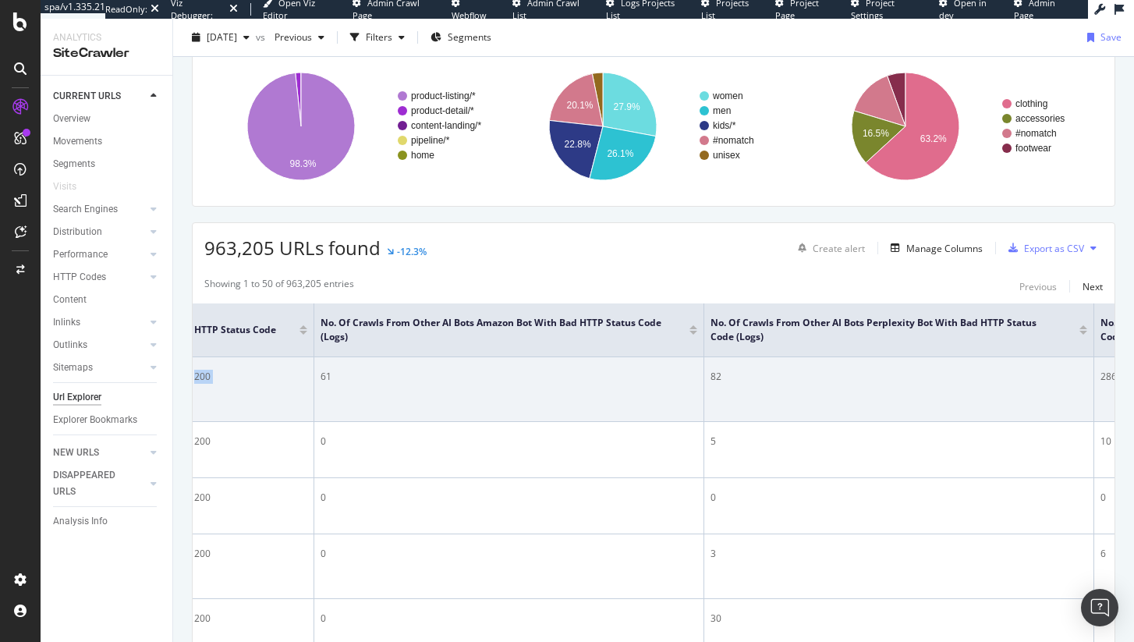
click at [322, 381] on div "61" at bounding box center [508, 377] width 377 height 14
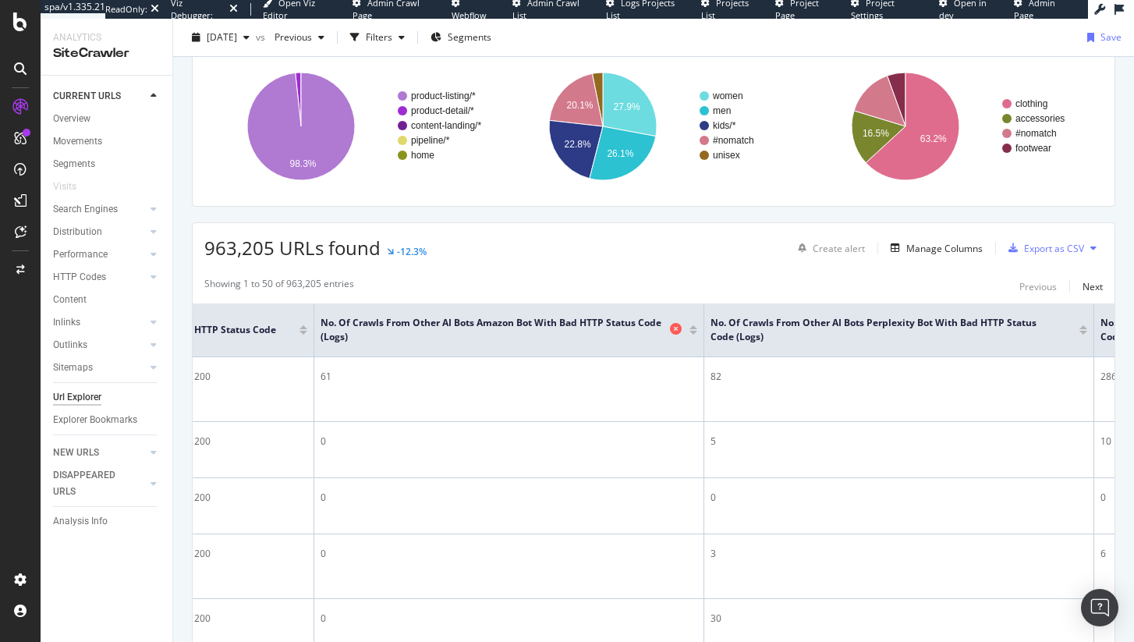
click at [341, 334] on span "No. of Crawls from Other AI Bots Amazon Bot With Bad HTTP Status Code (Logs)" at bounding box center [492, 330] width 345 height 28
click at [342, 327] on span "No. of Crawls from Other AI Bots Amazon Bot With Bad HTTP Status Code (Logs)" at bounding box center [492, 330] width 345 height 28
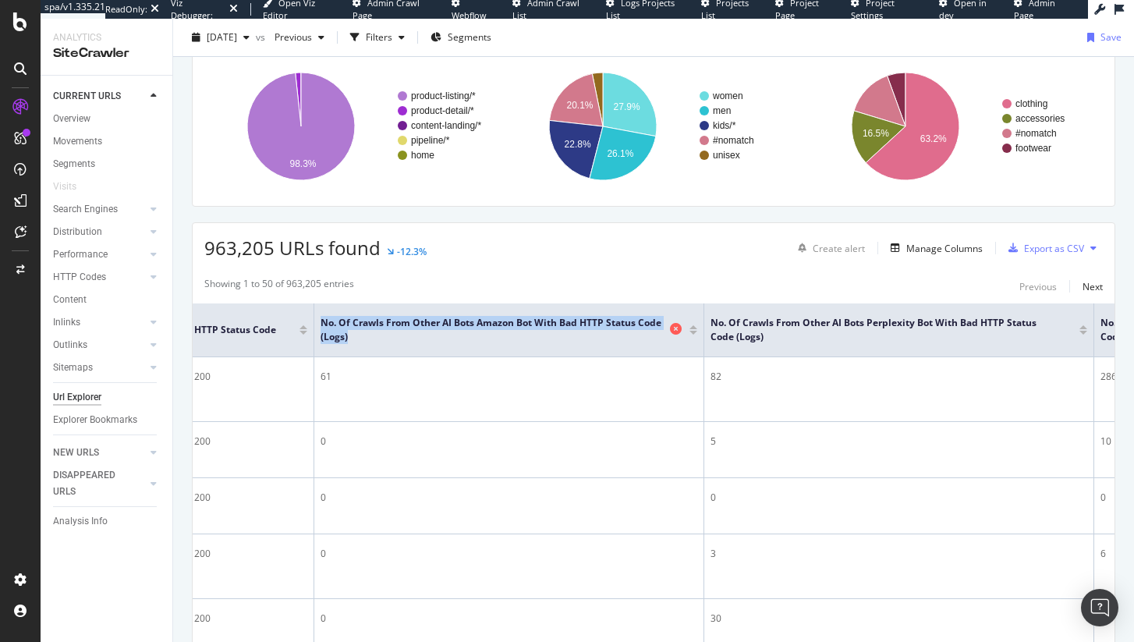
click at [342, 327] on span "No. of Crawls from Other AI Bots Amazon Bot With Bad HTTP Status Code (Logs)" at bounding box center [492, 330] width 345 height 28
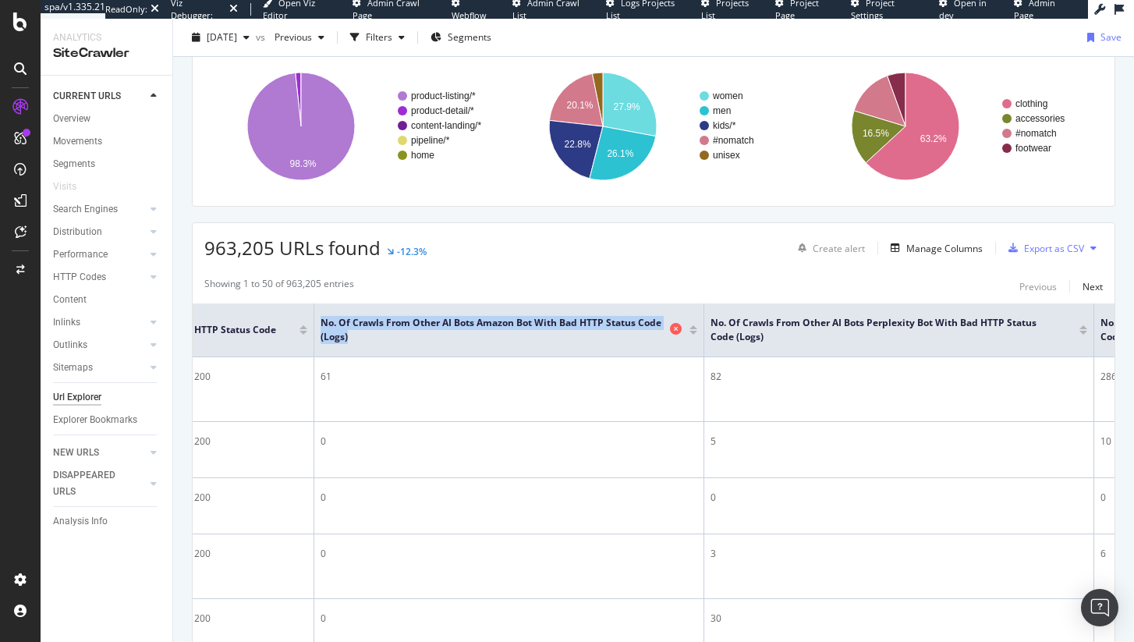
click at [342, 327] on span "No. of Crawls from Other AI Bots Amazon Bot With Bad HTTP Status Code (Logs)" at bounding box center [492, 330] width 345 height 28
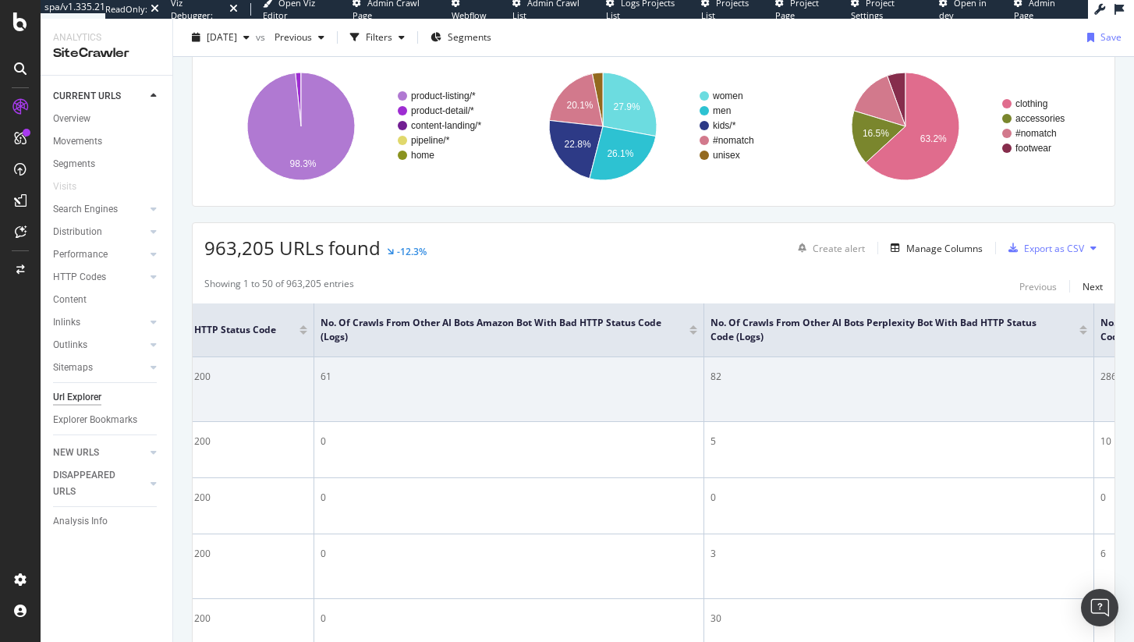
click at [323, 380] on div "61" at bounding box center [508, 377] width 377 height 14
click at [715, 377] on div "82" at bounding box center [898, 377] width 377 height 14
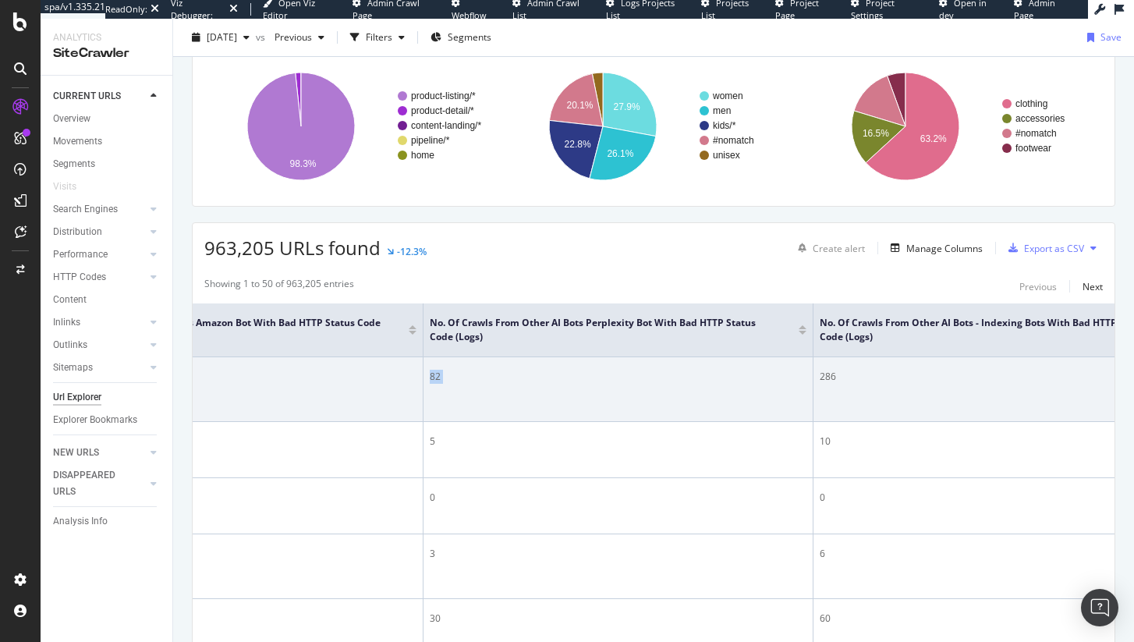
scroll to position [0, 676]
click at [828, 378] on div "286" at bounding box center [1007, 377] width 377 height 14
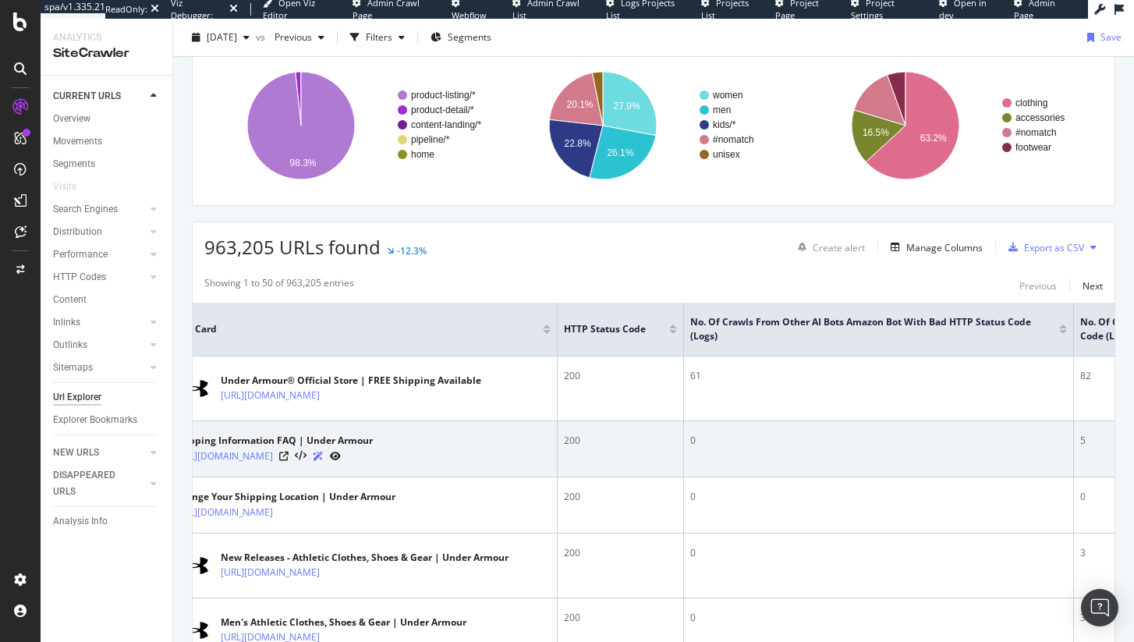
scroll to position [0, 0]
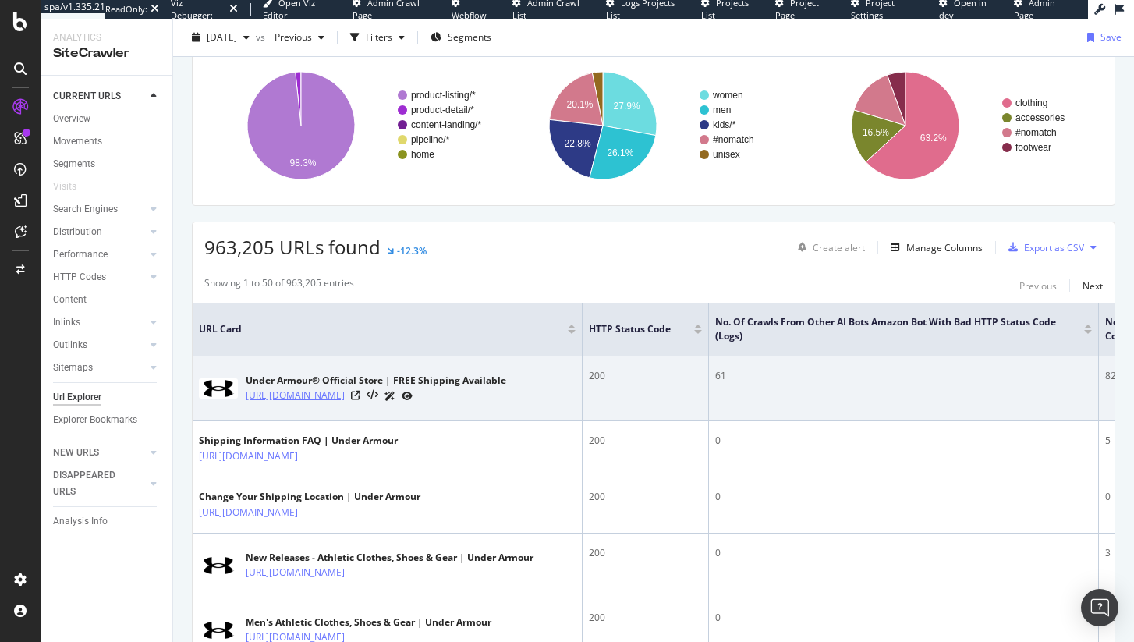
copy link "https://www.underarmour.com/en-us/"
click at [802, 378] on div "61" at bounding box center [903, 376] width 377 height 14
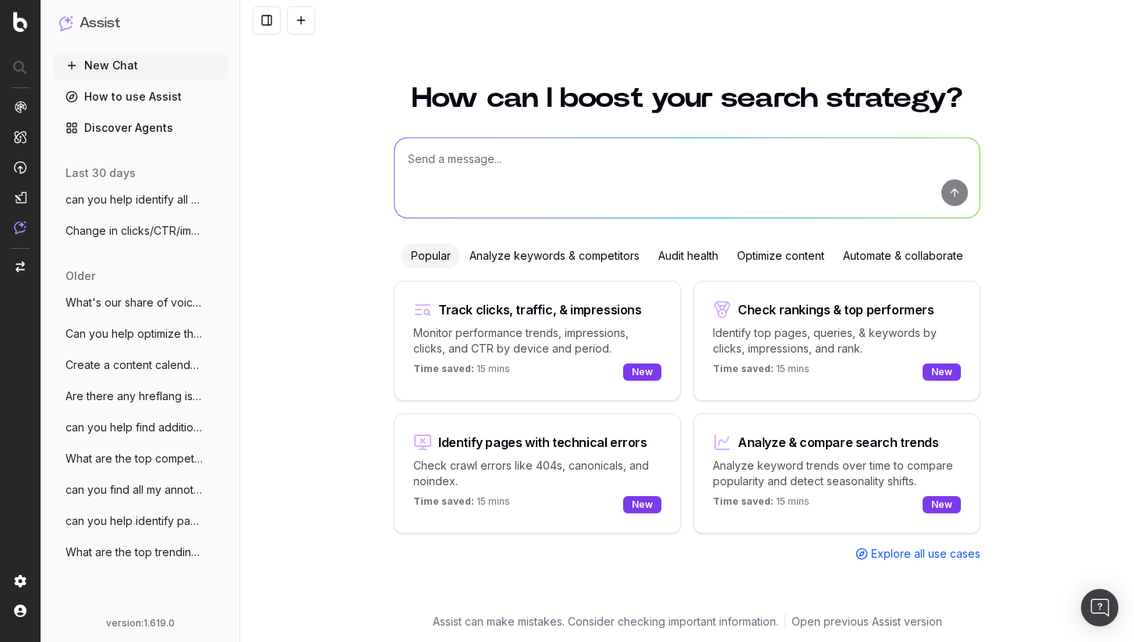
click at [142, 136] on link "Discover Agents" at bounding box center [140, 127] width 175 height 25
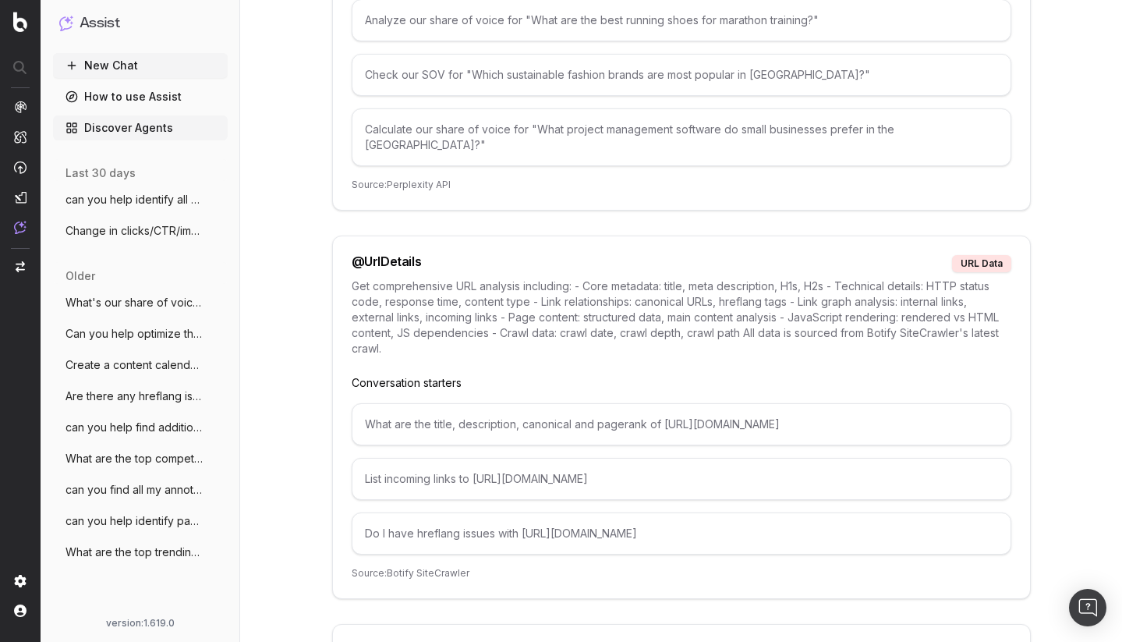
scroll to position [7914, 0]
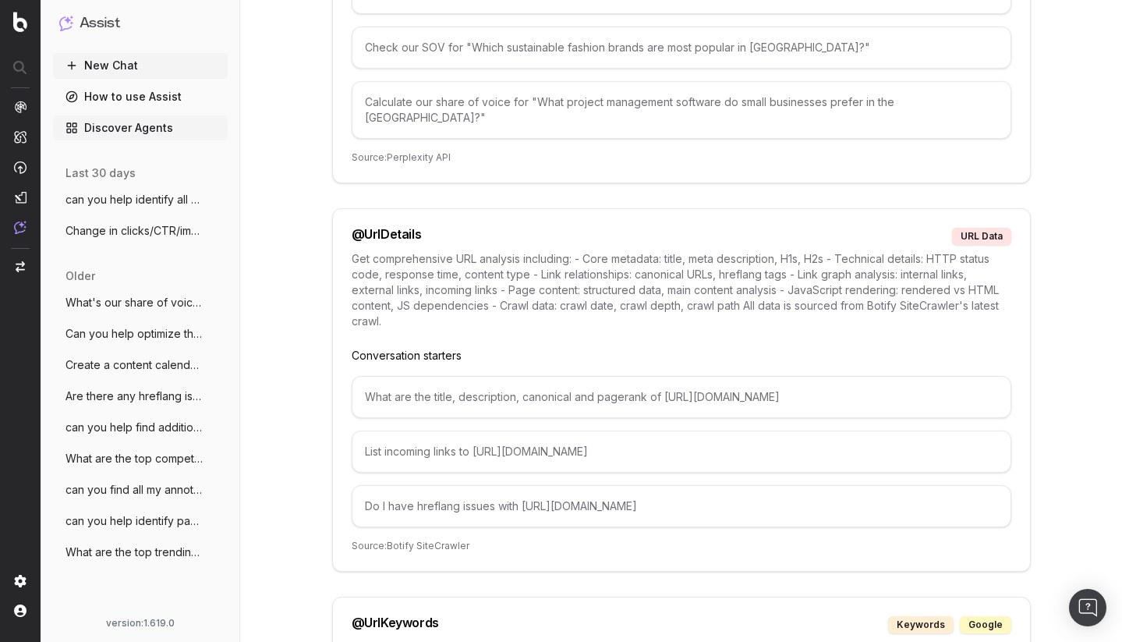
click at [400, 151] on p "Source: Perplexity API" at bounding box center [682, 157] width 660 height 12
